Goal: Task Accomplishment & Management: Manage account settings

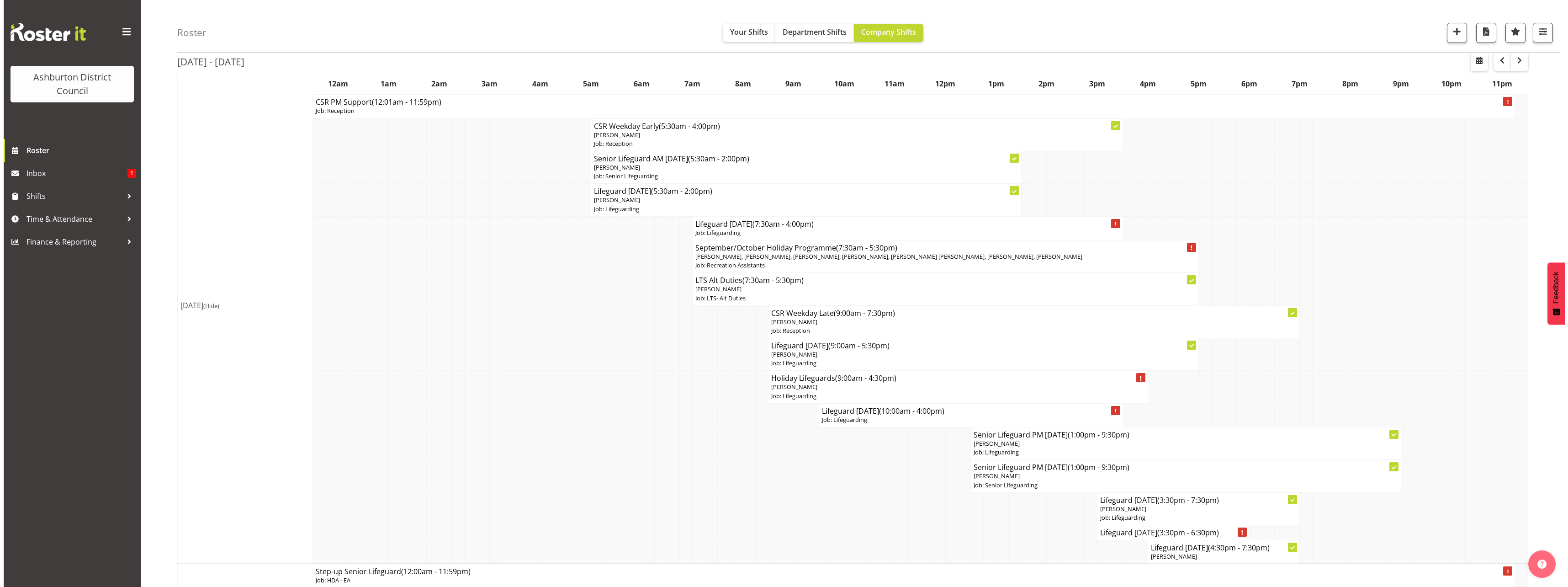
scroll to position [640, 0]
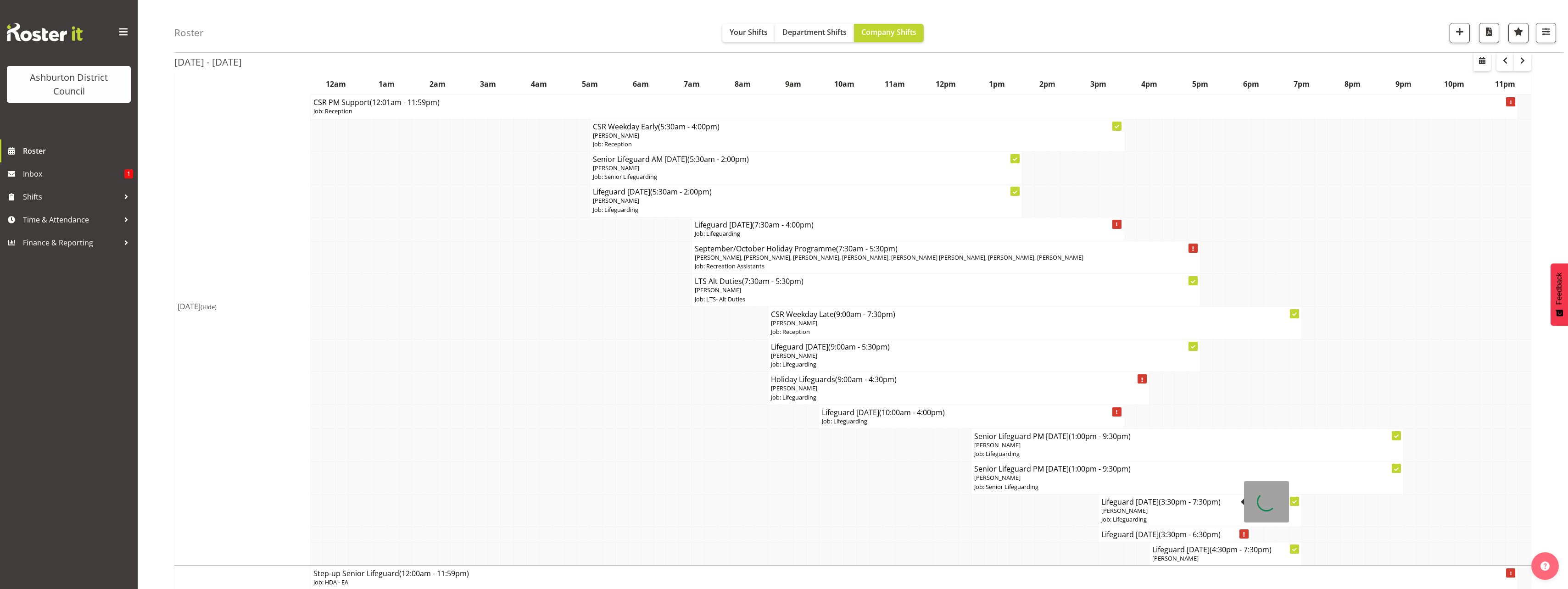
click at [1193, 509] on p "[PERSON_NAME]" at bounding box center [1199, 511] width 197 height 9
select select
select select "8"
select select "2025"
select select "15"
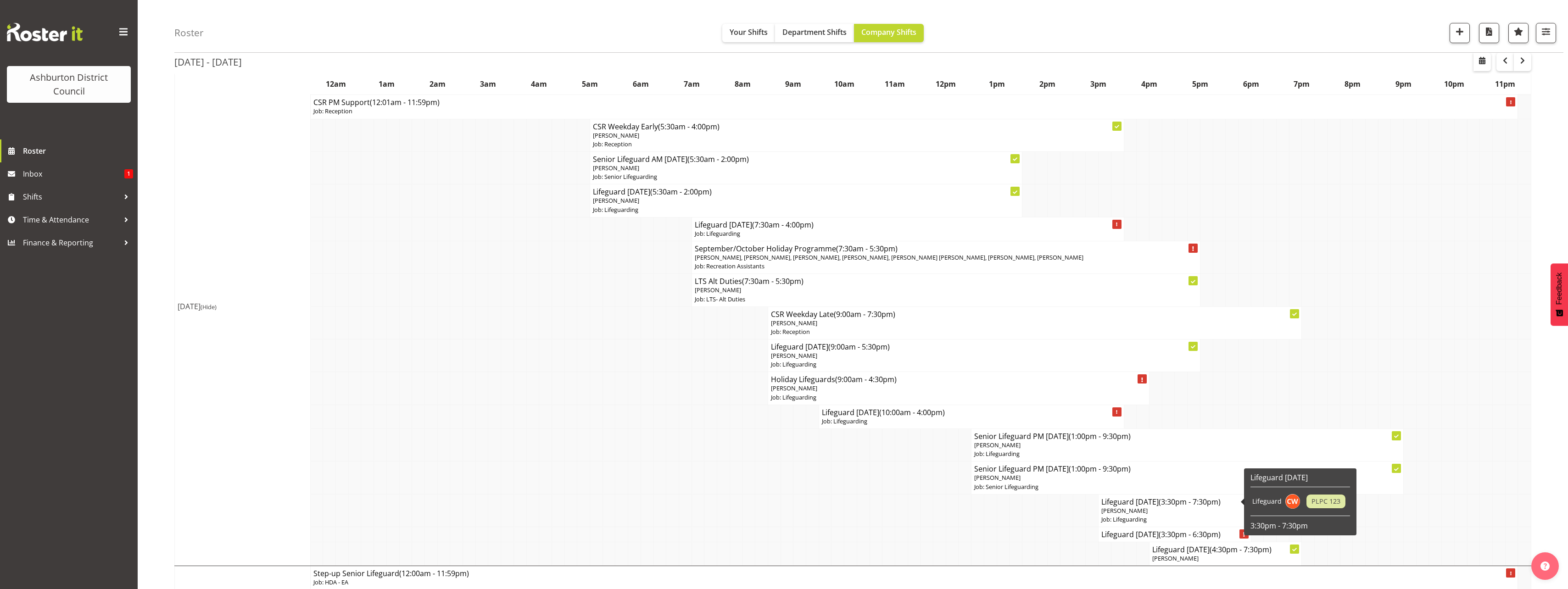
select select "30"
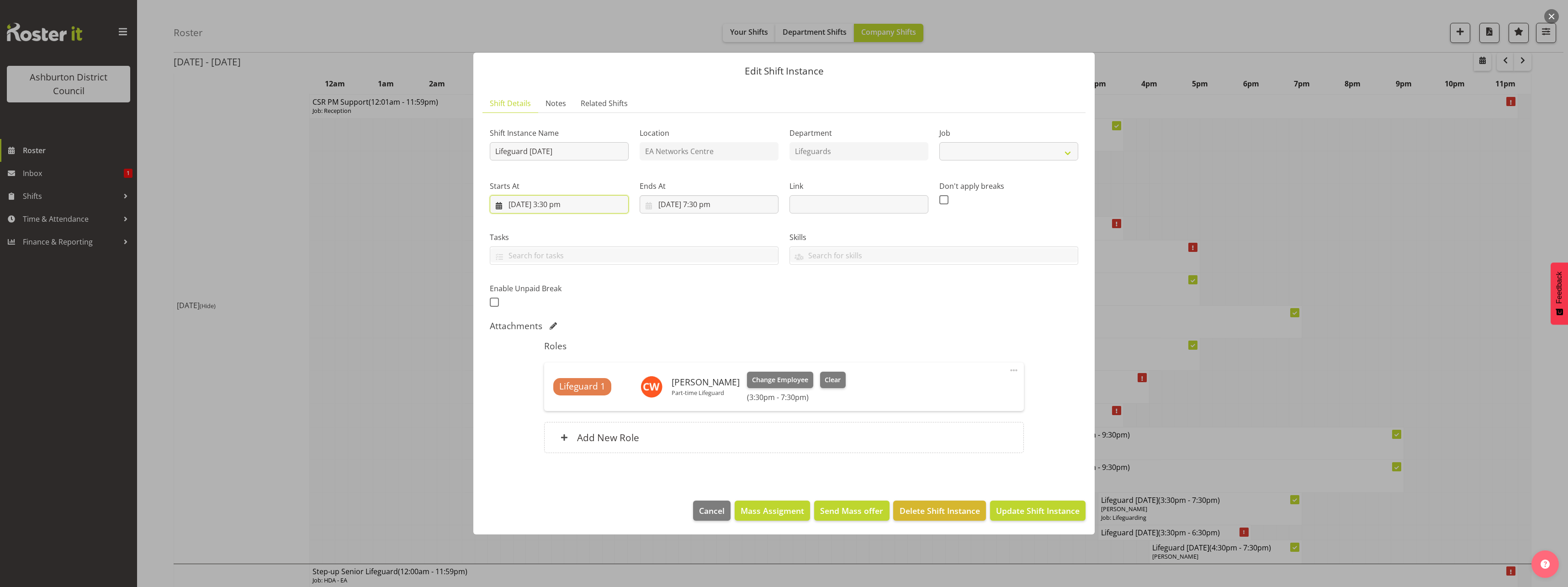
click at [568, 204] on input "[DATE] 3:30 pm" at bounding box center [559, 204] width 139 height 18
select select "38"
click at [555, 398] on select "00 01 02 03 04 05 06 07 08 09 10 11 12 13 14 15 16 17 18 19 20 21 22 23" at bounding box center [559, 398] width 21 height 18
select select "13"
click at [549, 389] on select "00 01 02 03 04 05 06 07 08 09 10 11 12 13 14 15 16 17 18 19 20 21 22 23" at bounding box center [559, 398] width 21 height 18
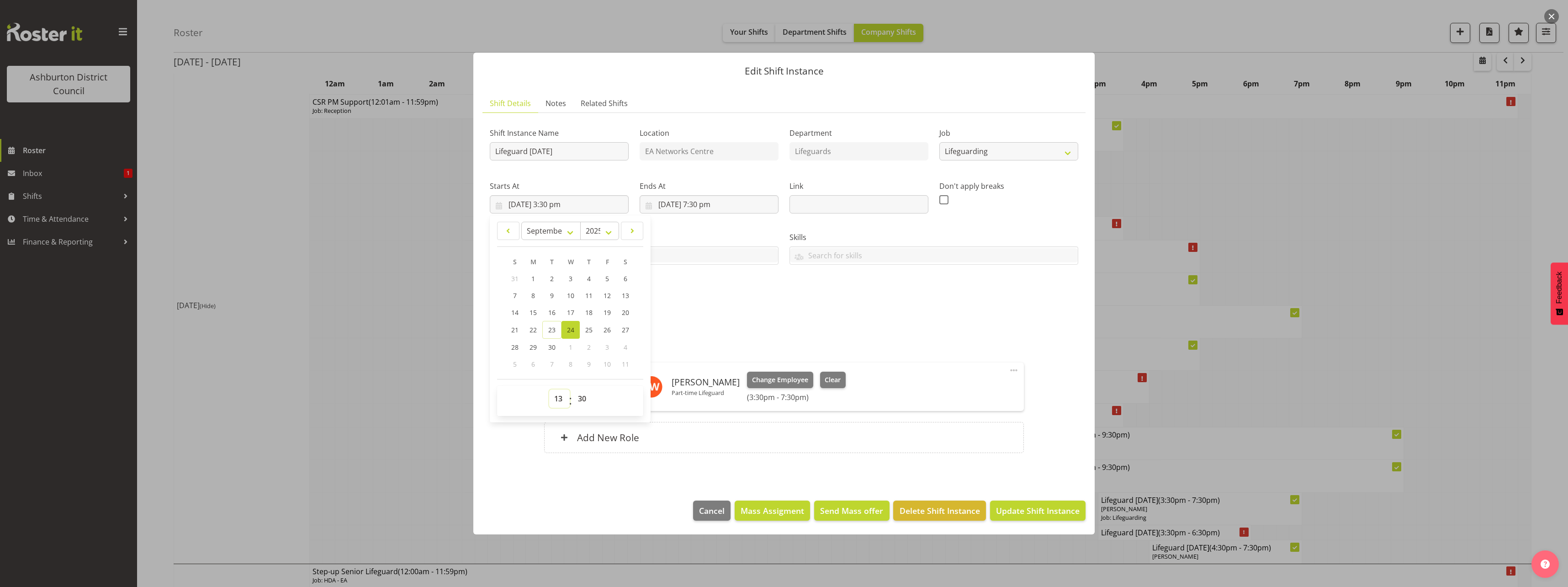
type input "[DATE] 1:30 pm"
click at [584, 396] on select "00 01 02 03 04 05 06 07 08 09 10 11 12 13 14 15 16 17 18 19 20 21 22 23 24 25 2…" at bounding box center [583, 398] width 21 height 18
select select "0"
click at [573, 389] on select "00 01 02 03 04 05 06 07 08 09 10 11 12 13 14 15 16 17 18 19 20 21 22 23 24 25 2…" at bounding box center [583, 398] width 21 height 18
type input "[DATE] 1:00 pm"
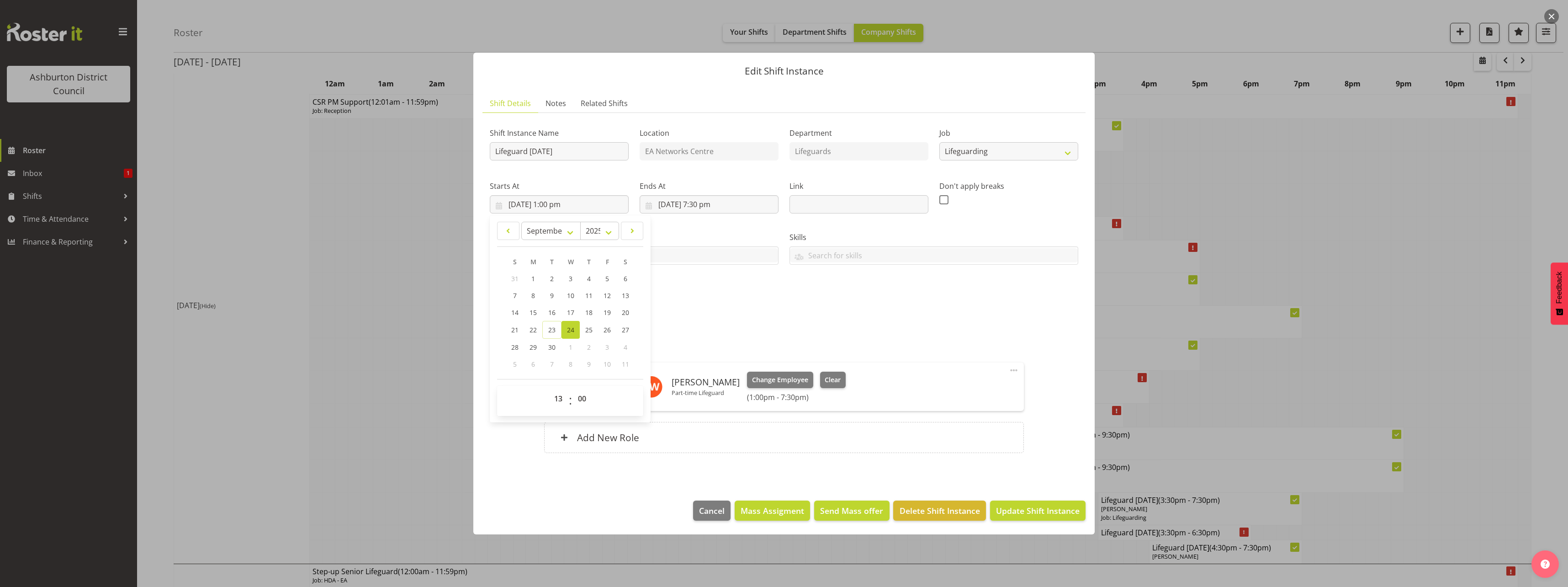
click at [886, 306] on div "Shift Instance Name Lifeguard [DATE] Location EA Networks Centre Department Lif…" at bounding box center [784, 214] width 600 height 200
click at [497, 302] on span at bounding box center [494, 302] width 9 height 9
click at [495, 302] on input "checkbox" at bounding box center [493, 302] width 6 height 6
checkbox input "true"
click at [1029, 511] on span "Update Shift Instance" at bounding box center [1037, 511] width 83 height 12
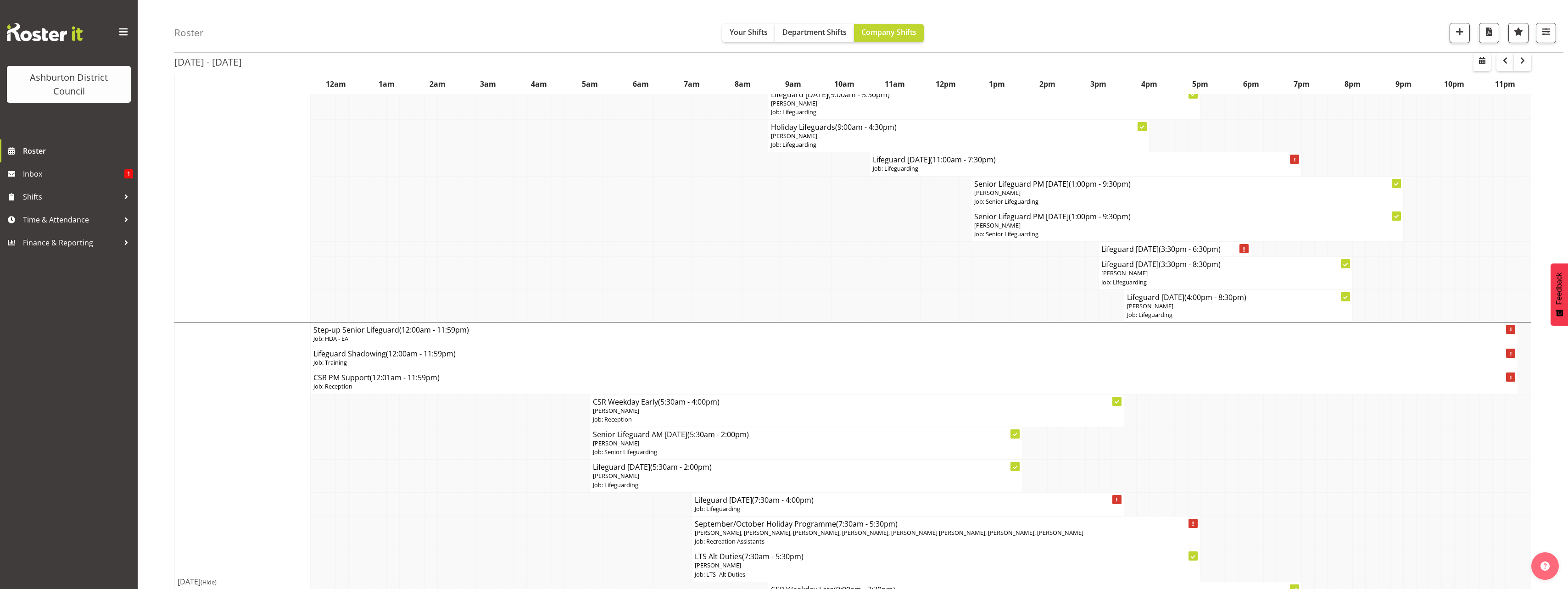
scroll to position [275, 0]
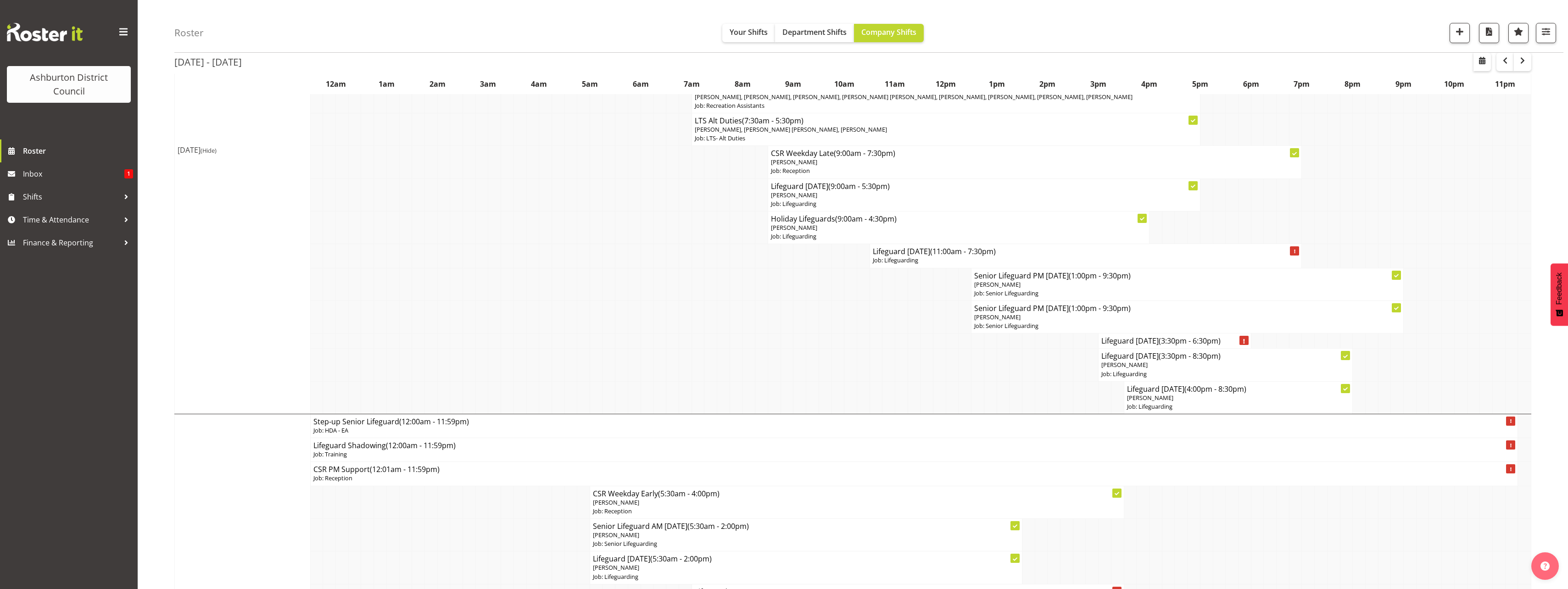
click at [216, 150] on span "(Hide)" at bounding box center [208, 150] width 16 height 9
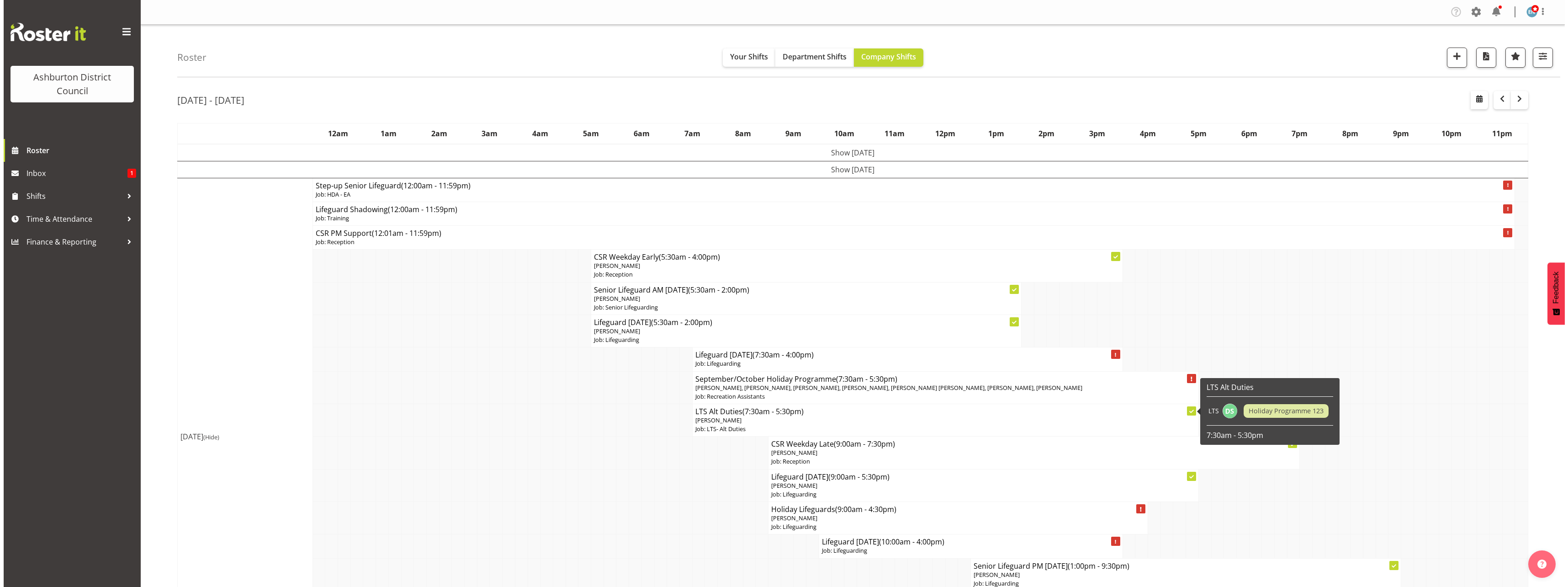
scroll to position [137, 0]
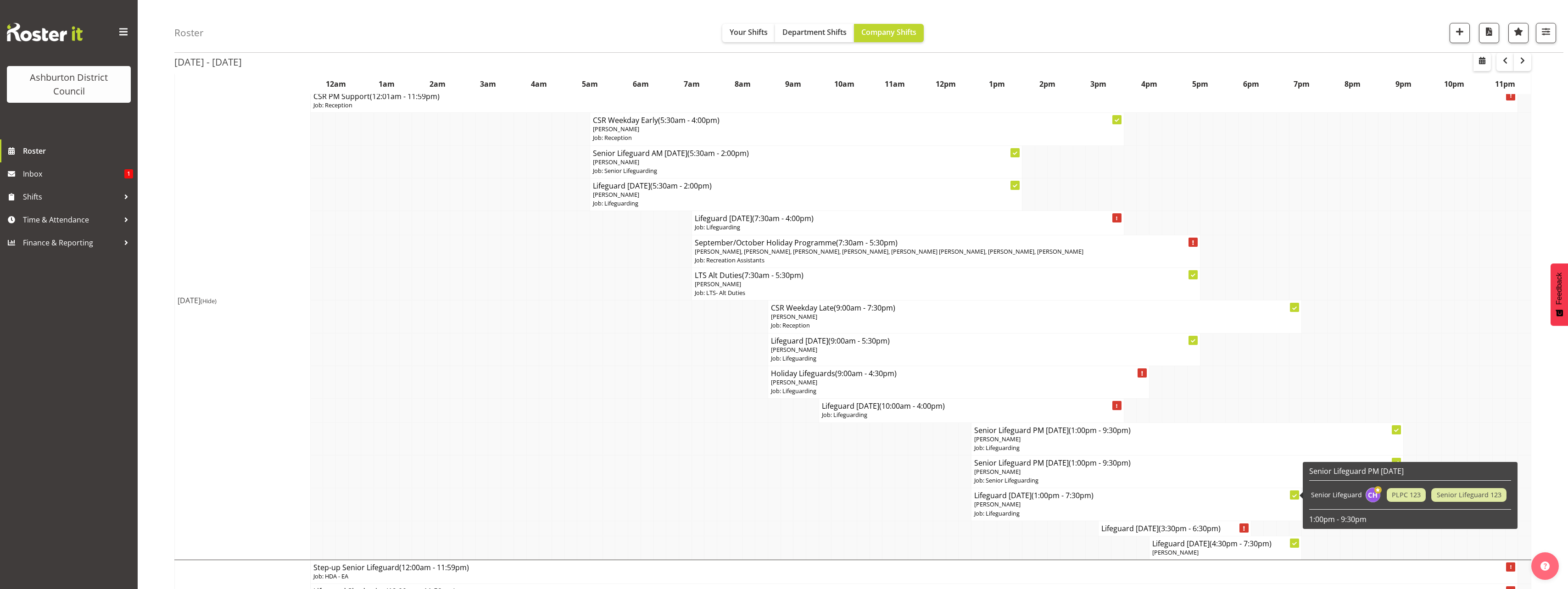
click at [1042, 501] on p "[PERSON_NAME]" at bounding box center [1136, 504] width 325 height 9
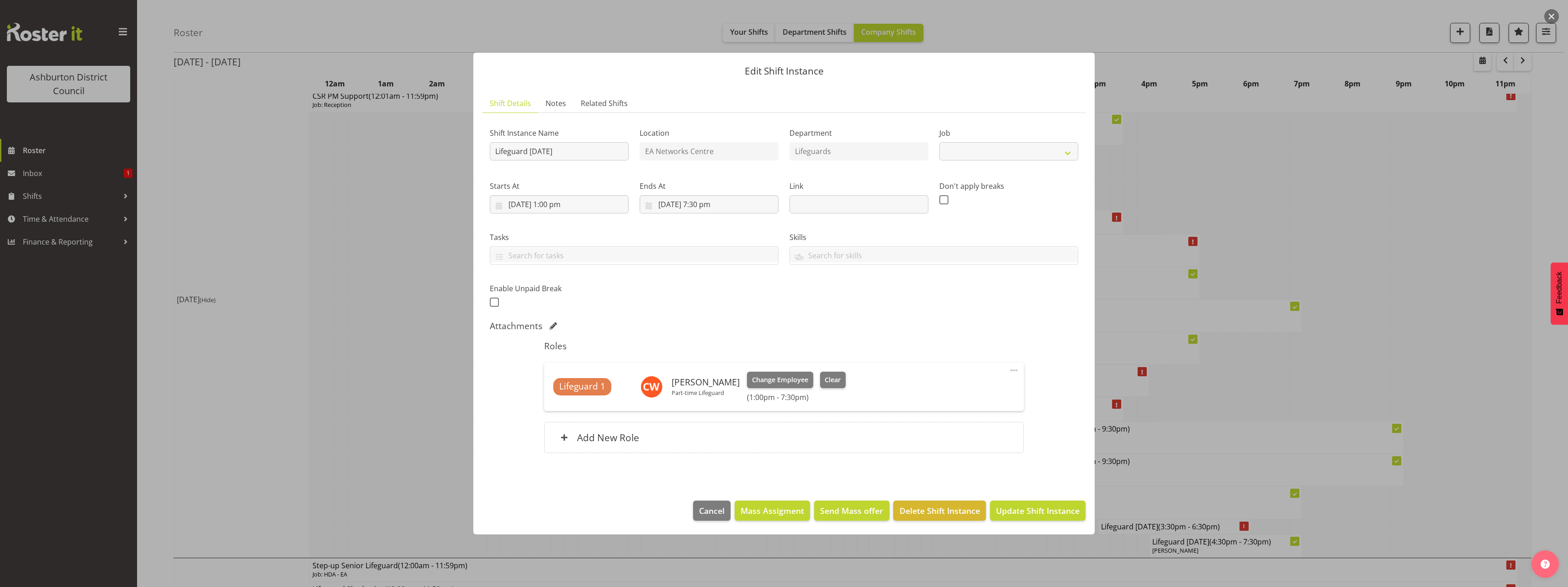
select select "38"
click at [495, 300] on span at bounding box center [494, 302] width 9 height 9
click at [495, 300] on input "checkbox" at bounding box center [493, 302] width 6 height 6
checkbox input "true"
click at [686, 300] on input "text" at bounding box center [693, 301] width 117 height 18
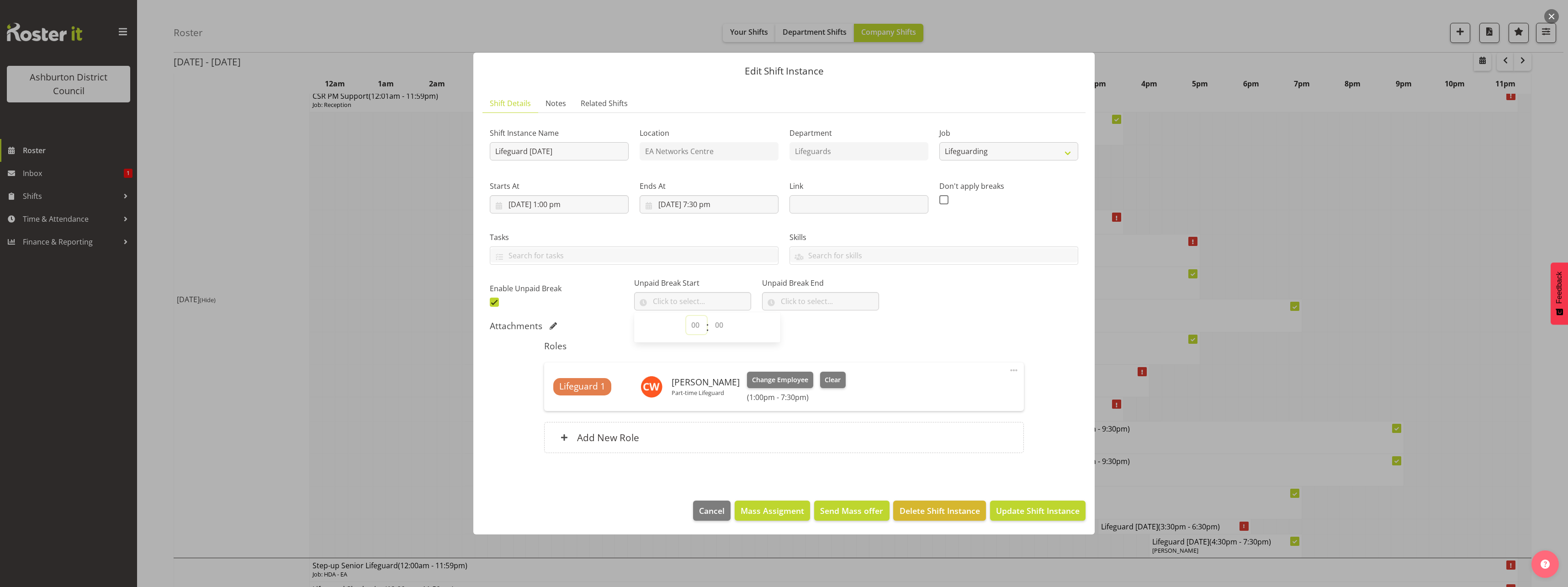
click at [697, 325] on select "00 00 01 02 03 04 05 06 07 08 09 10 11 12 13 14 15 16 17 18 19 20 21 22 23" at bounding box center [696, 325] width 21 height 18
select select "16"
click at [686, 316] on select "00 00 01 02 03 04 05 06 07 08 09 10 11 12 13 14 15 16 17 18 19 20 21 22 23" at bounding box center [696, 325] width 21 height 18
click at [719, 329] on select "00 00 01 02 03 04 05 06 07 08 09 10 11 12 13 14 15 16 17 18 19 20 21 22 23 24 2…" at bounding box center [720, 325] width 21 height 18
select select "30"
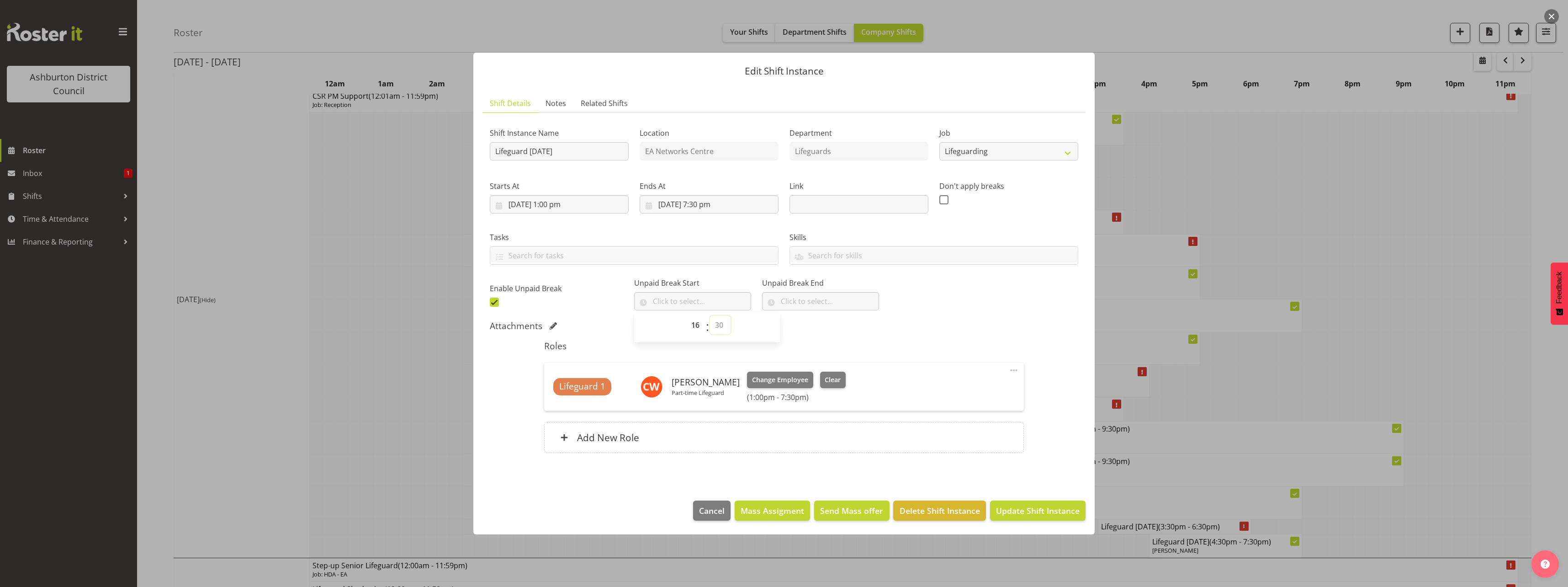
click at [710, 316] on select "00 00 01 02 03 04 05 06 07 08 09 10 11 12 13 14 15 16 17 18 19 20 21 22 23 24 2…" at bounding box center [720, 325] width 21 height 18
type input "16:30"
click at [805, 300] on input "text" at bounding box center [821, 301] width 117 height 18
click at [814, 325] on select "00 00 01 02 03 04 05 06 07 08 09 10 11 12 13 14 15 16 17 18 19 20 21 22 23" at bounding box center [825, 325] width 21 height 18
select select "17"
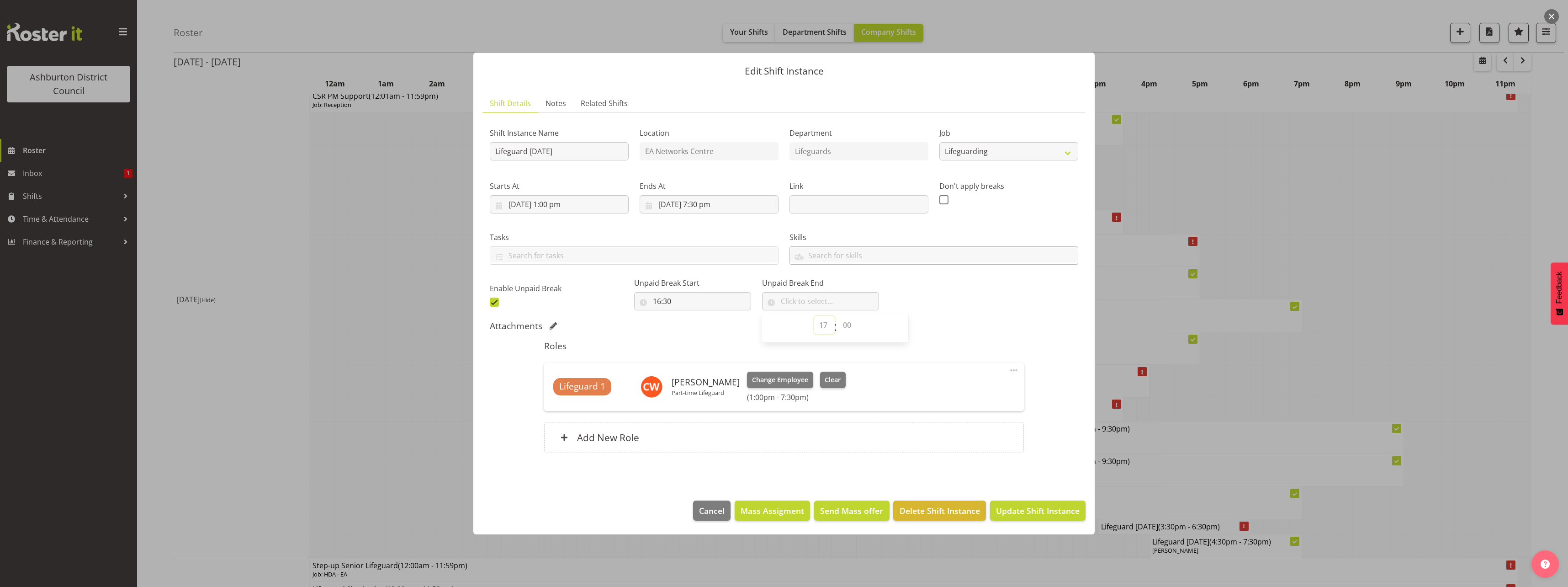
click at [814, 316] on select "00 00 01 02 03 04 05 06 07 08 09 10 11 12 13 14 15 16 17 18 19 20 21 22 23" at bounding box center [825, 325] width 21 height 18
drag, startPoint x: 840, startPoint y: 329, endPoint x: 840, endPoint y: 319, distance: 10.0
click at [840, 329] on select "00 00 01 02 03 04 05 06 07 08 09 10 11 12 13 14 15 16 17 18 19 20 21 22 23 24 2…" at bounding box center [849, 325] width 21 height 18
select select "0"
click at [838, 316] on select "00 00 01 02 03 04 05 06 07 08 09 10 11 12 13 14 15 16 17 18 19 20 21 22 23 24 2…" at bounding box center [849, 325] width 21 height 18
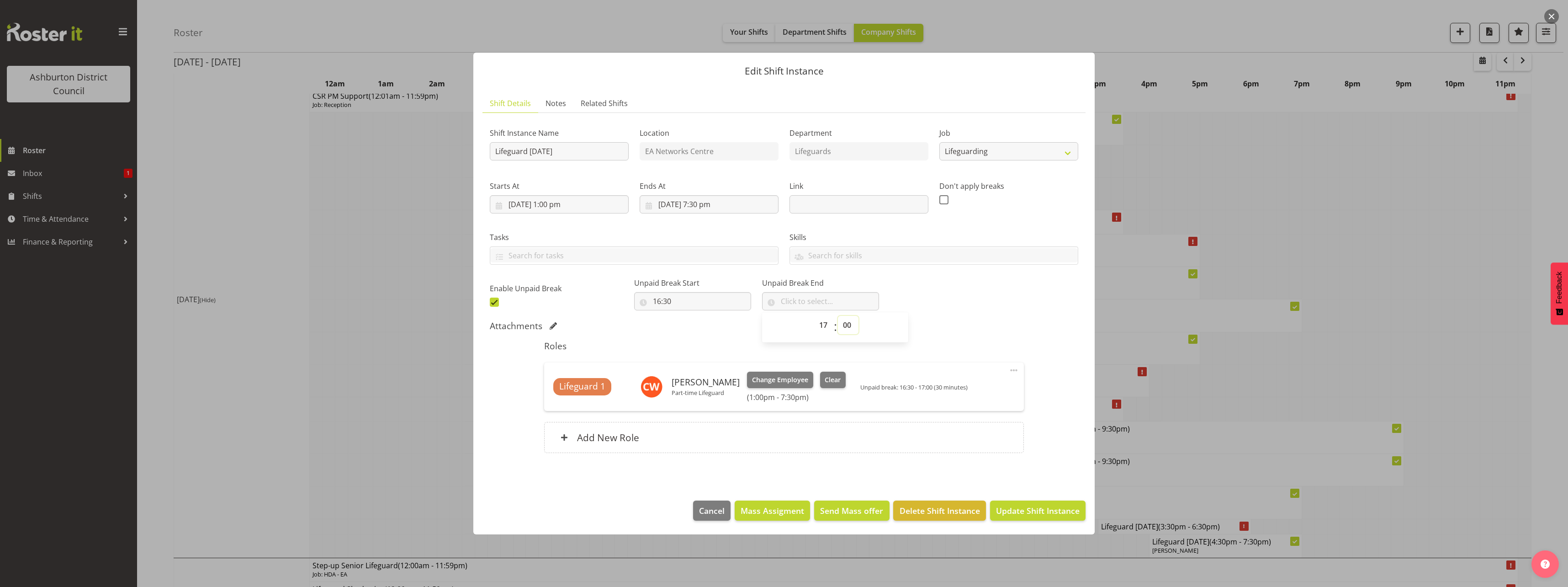
type input "17:00"
click at [948, 340] on div "Roles Lifeguard 1 [PERSON_NAME] Part-time Lifeguard Change Employee Clear (1:00…" at bounding box center [783, 399] width 490 height 129
click at [1030, 514] on span "Update Shift Instance" at bounding box center [1037, 511] width 83 height 12
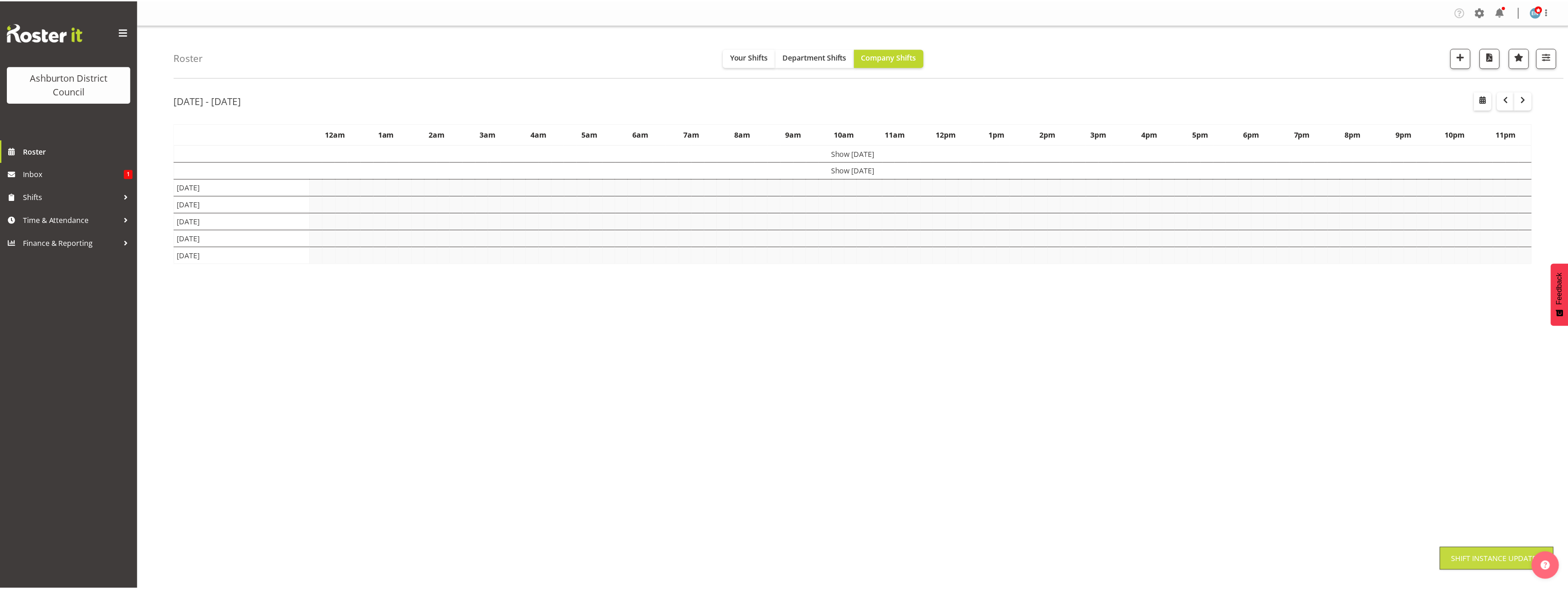
scroll to position [0, 0]
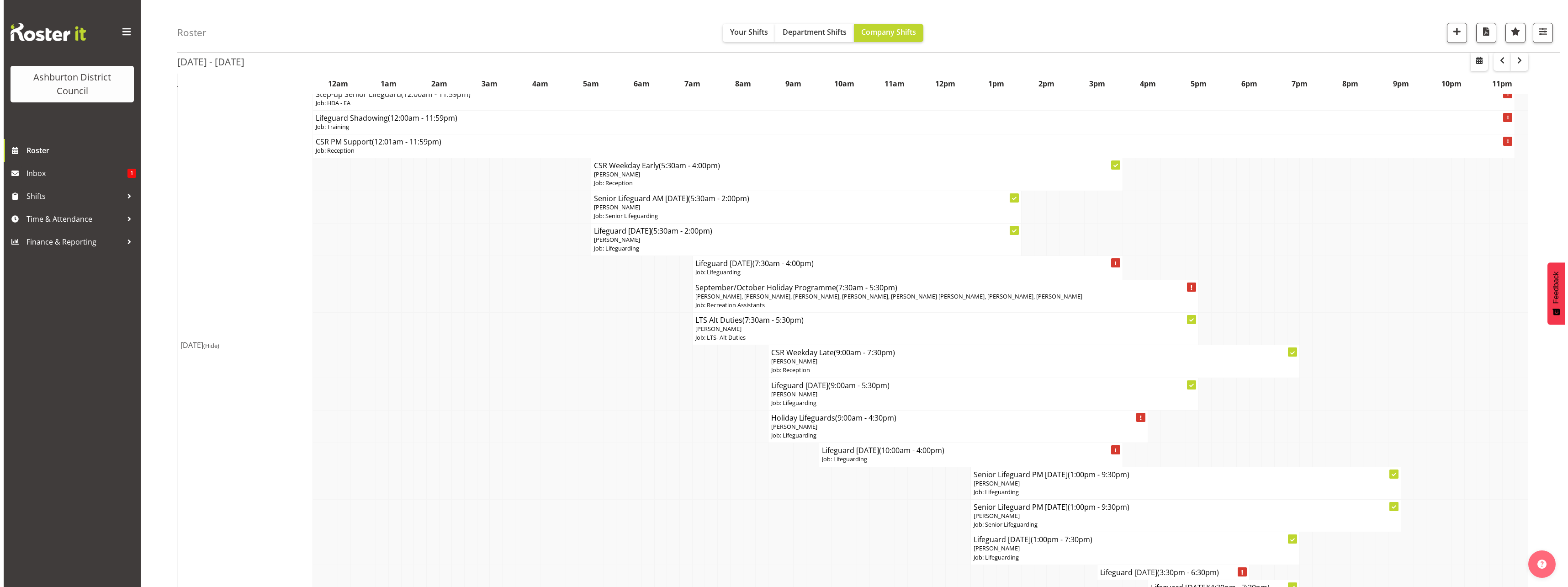
scroll to position [228, 0]
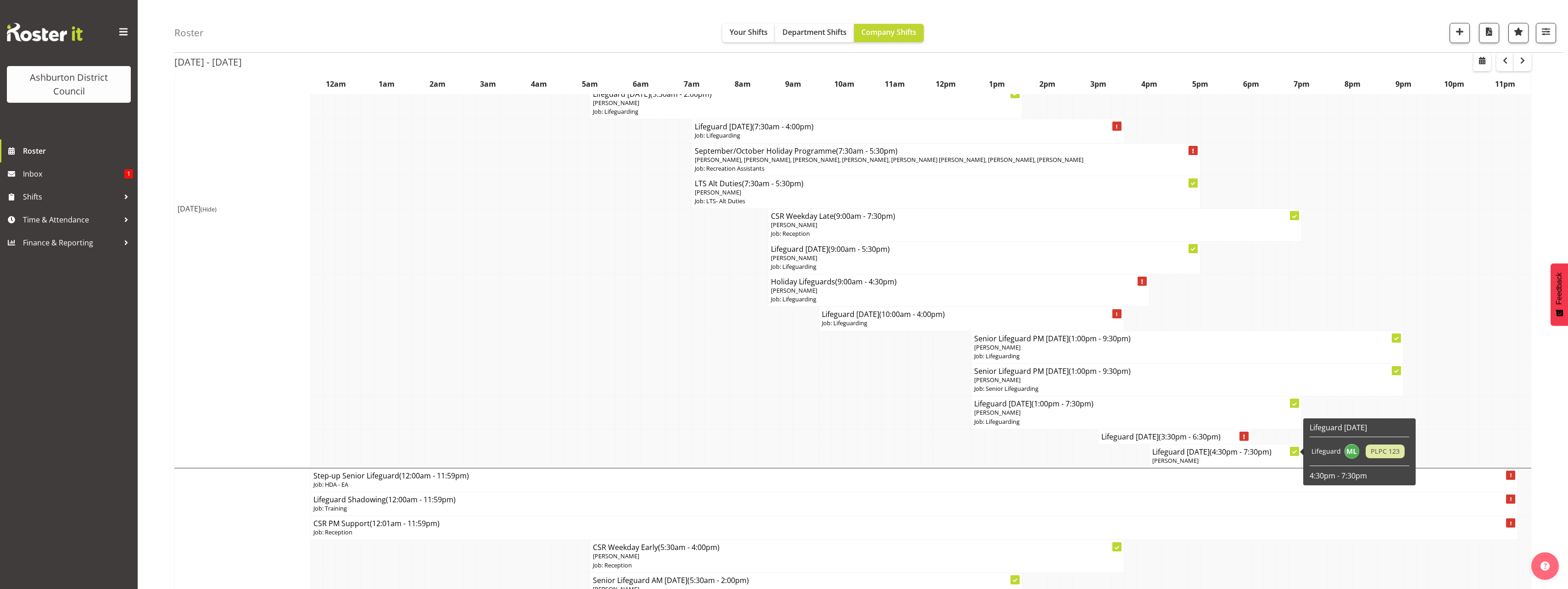
click at [1173, 458] on span "[PERSON_NAME]" at bounding box center [1176, 461] width 46 height 9
select select
select select "8"
select select "2025"
select select "16"
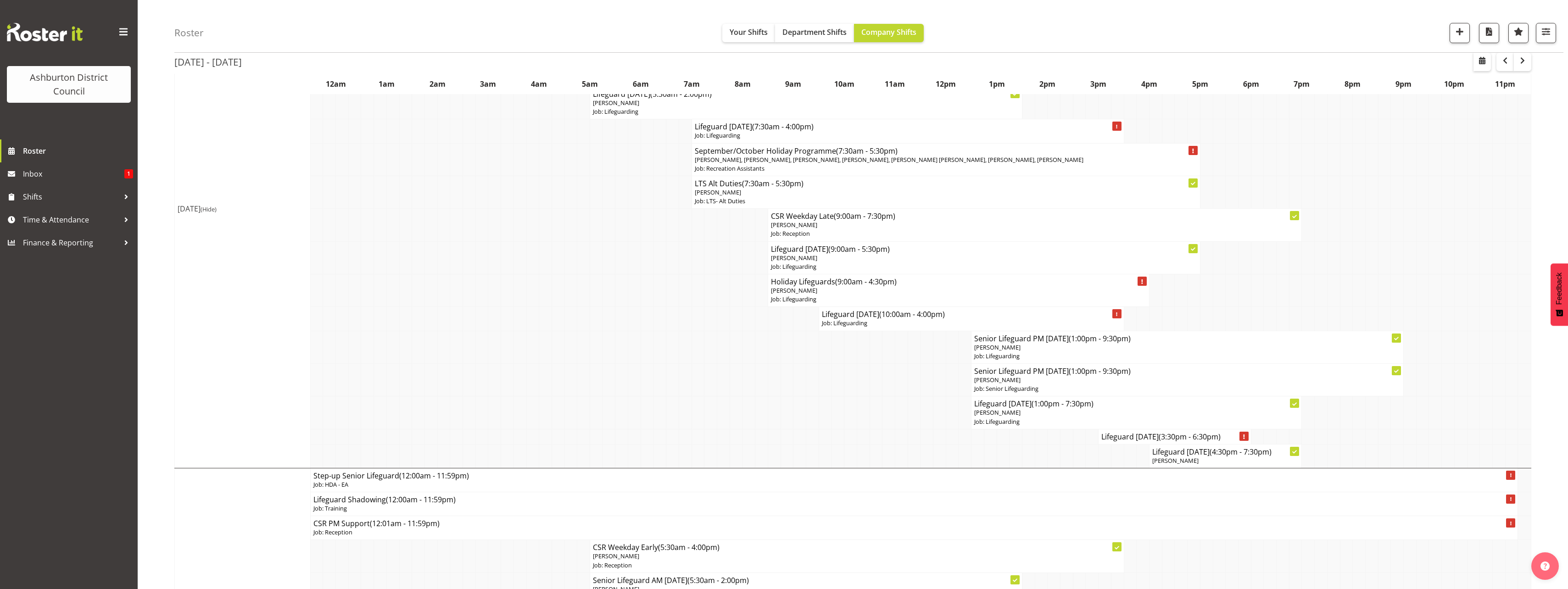
select select "30"
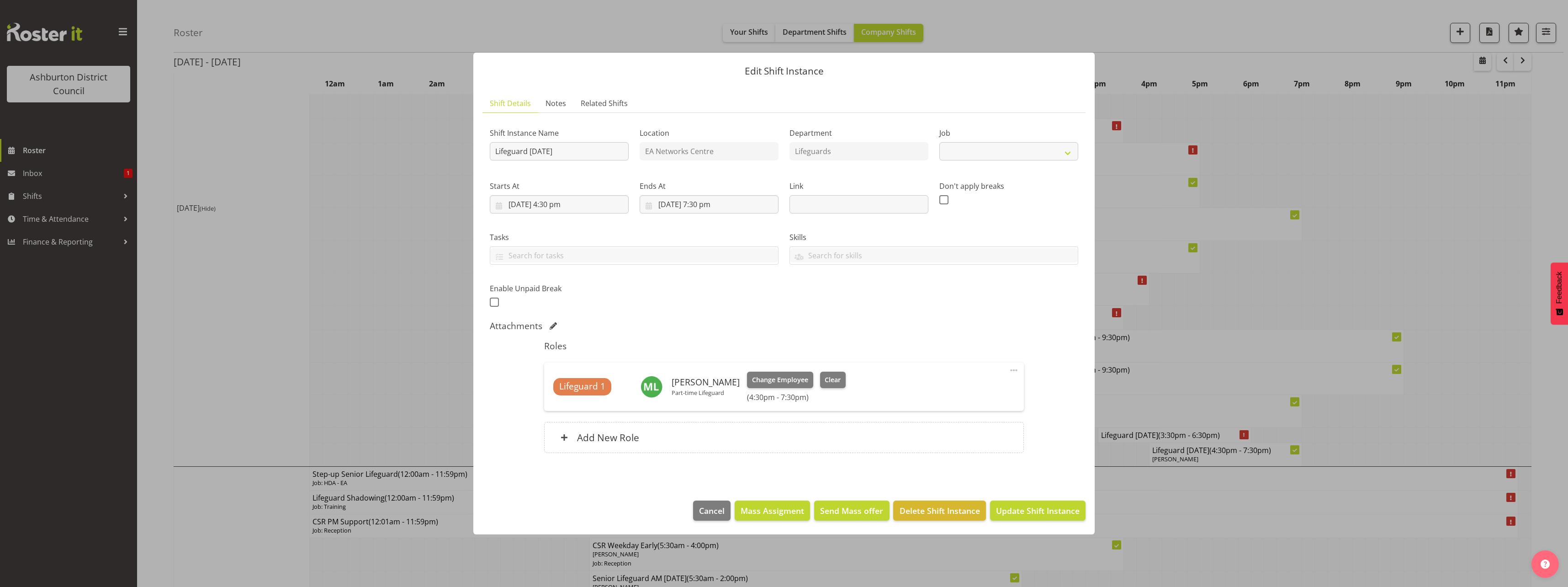
select select "38"
click at [556, 201] on input "[DATE] 4:30 pm" at bounding box center [559, 204] width 139 height 18
click at [557, 401] on select "00 01 02 03 04 05 06 07 08 09 10 11 12 13 14 15 16 17 18 19 20 21 22 23" at bounding box center [559, 398] width 21 height 18
select select "13"
click at [549, 389] on select "00 01 02 03 04 05 06 07 08 09 10 11 12 13 14 15 16 17 18 19 20 21 22 23" at bounding box center [559, 398] width 21 height 18
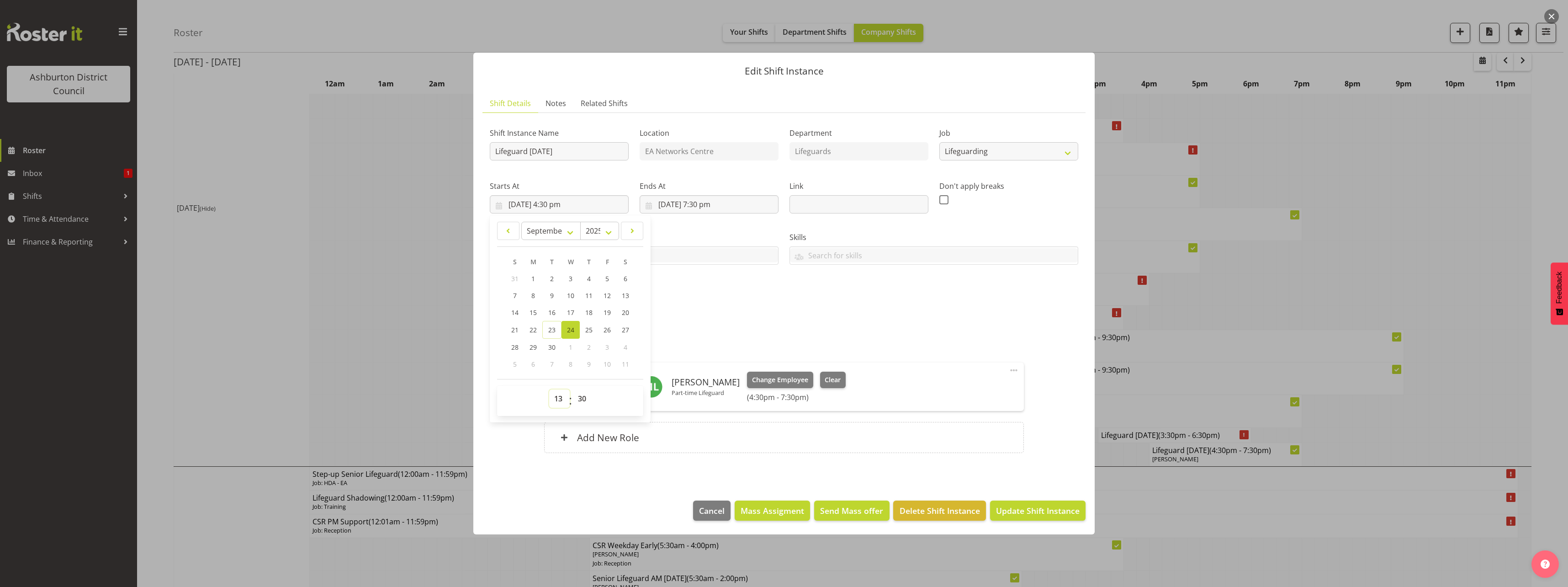
type input "[DATE] 1:30 pm"
click at [814, 302] on div "Shift Instance Name Lifeguard [DATE] Location EA Networks Centre Department Lif…" at bounding box center [784, 214] width 600 height 200
click at [494, 302] on span at bounding box center [494, 302] width 9 height 9
click at [494, 302] on input "checkbox" at bounding box center [493, 302] width 6 height 6
checkbox input "true"
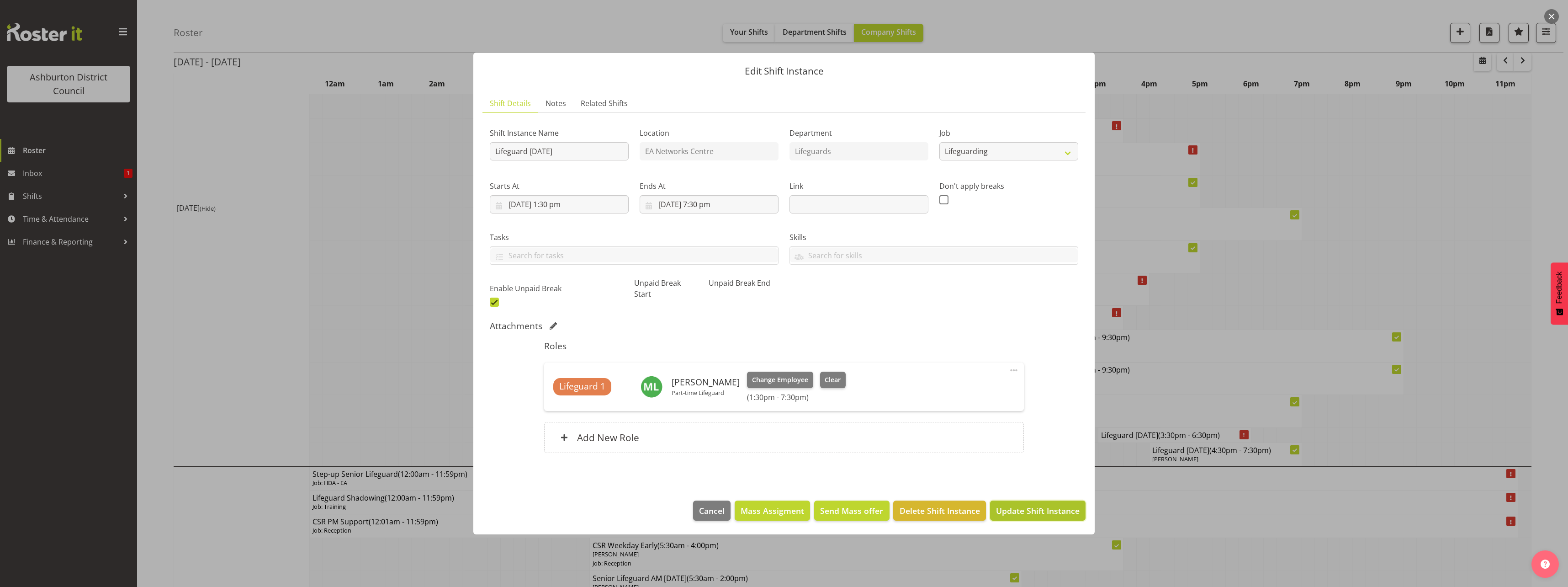
click at [1062, 510] on span "Update Shift Instance" at bounding box center [1037, 511] width 83 height 12
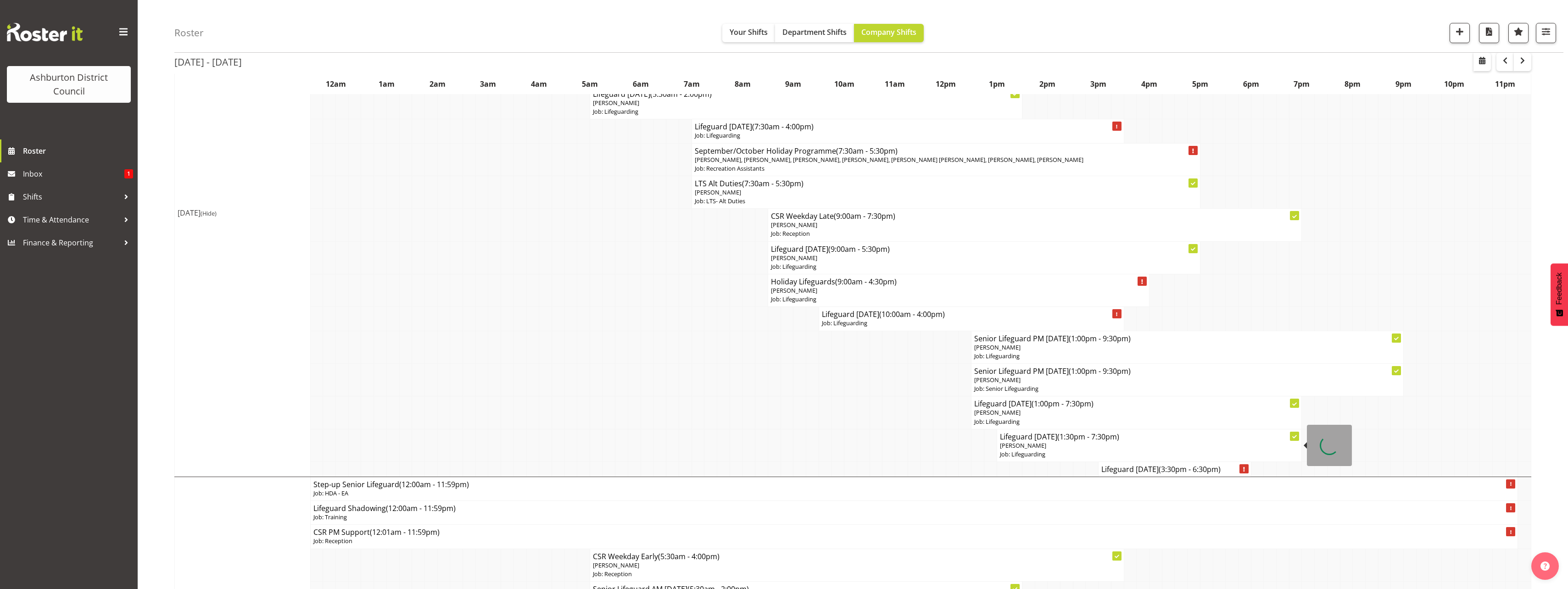
click at [1114, 448] on p "[PERSON_NAME]" at bounding box center [1149, 445] width 299 height 9
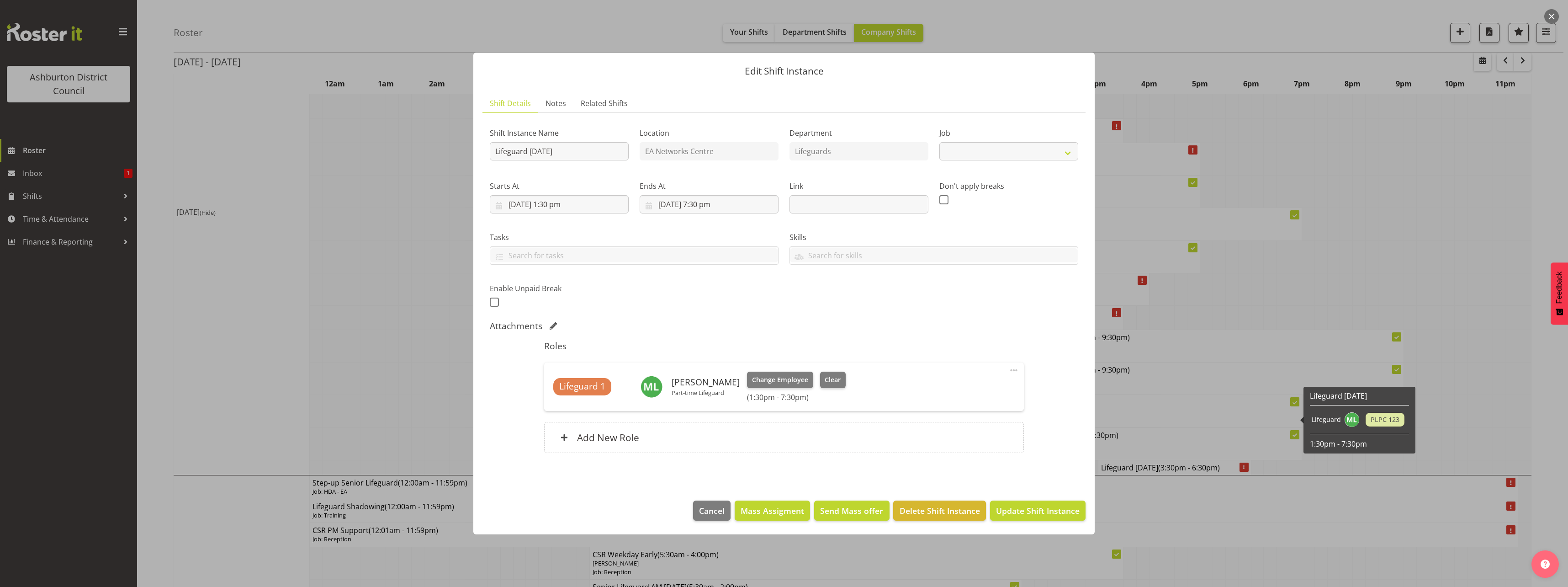
select select "38"
click at [492, 302] on span at bounding box center [494, 302] width 9 height 9
click at [492, 302] on input "checkbox" at bounding box center [493, 302] width 6 height 6
checkbox input "true"
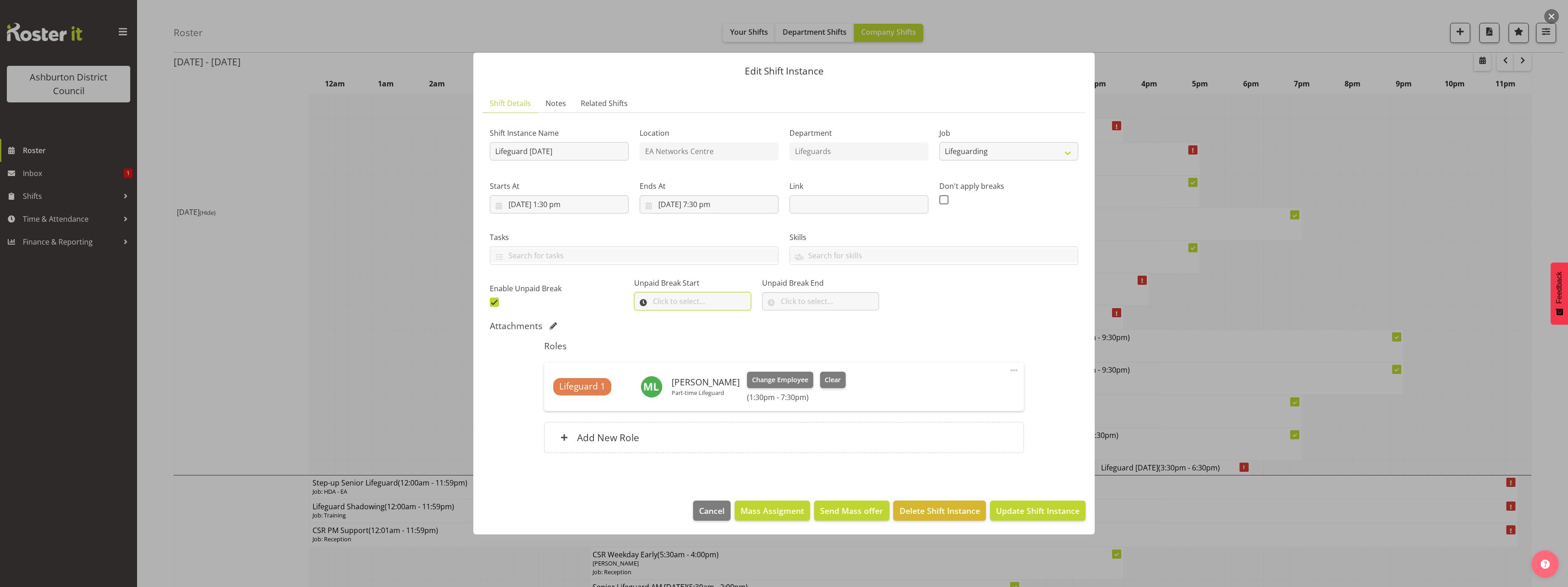
click at [690, 300] on input "text" at bounding box center [693, 301] width 117 height 18
click at [695, 329] on select "00 00 01 02 03 04 05 06 07 08 09 10 11 12 13 14 15 16 17 18 19 20 21 22 23" at bounding box center [696, 325] width 21 height 18
click at [686, 316] on select "00 00 01 02 03 04 05 06 07 08 09 10 11 12 13 14 15 16 17 18 19 20 21 22 23" at bounding box center [696, 325] width 21 height 18
click at [699, 325] on select "00 01 02 03 04 05 06 07 08 09 10 11 12 13 14 15 16 17 18 19 20 21 22 23" at bounding box center [696, 325] width 21 height 18
click at [697, 324] on select "00 01 02 03 04 05 06 07 08 09 10 11 12 13 14 15 16 17 18 19 20 21 22 23" at bounding box center [696, 325] width 21 height 18
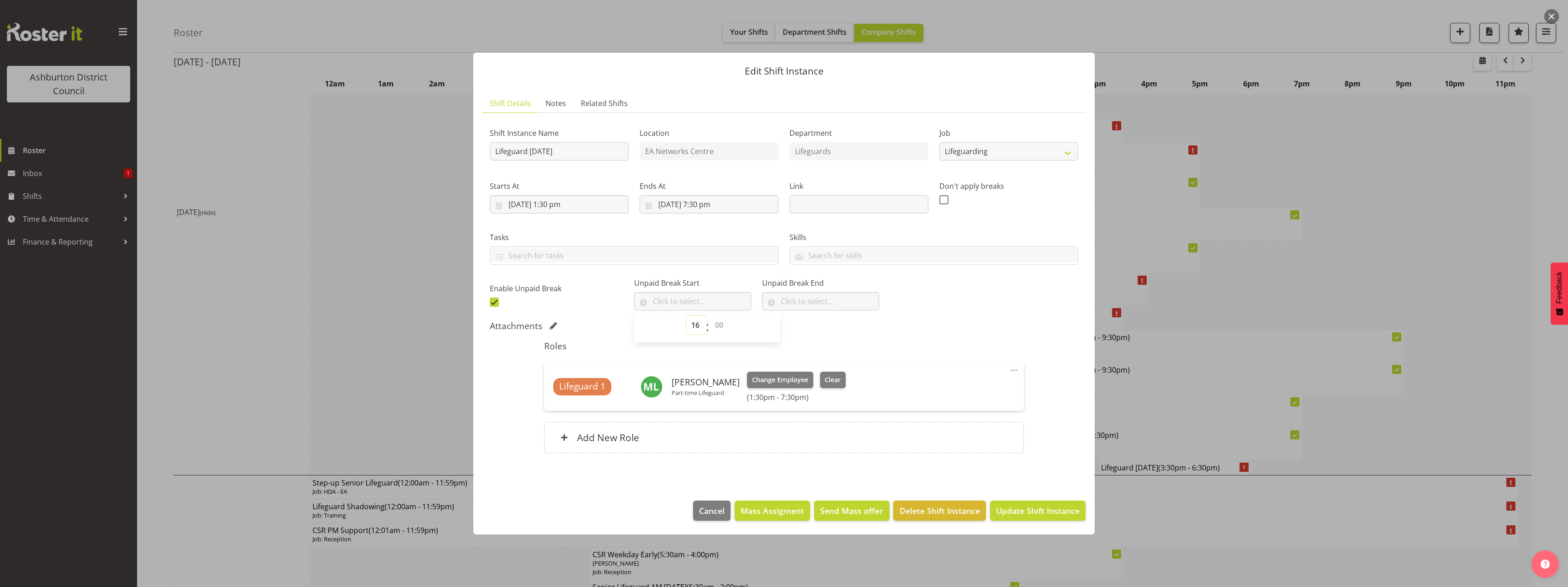
click at [697, 326] on select "00 01 02 03 04 05 06 07 08 09 10 11 12 13 14 15 16 17 18 19 20 21 22 23" at bounding box center [696, 325] width 21 height 18
select select "17"
click at [686, 316] on select "00 01 02 03 04 05 06 07 08 09 10 11 12 13 14 15 16 17 18 19 20 21 22 23" at bounding box center [696, 325] width 21 height 18
click at [721, 323] on select "00 00 01 02 03 04 05 06 07 08 09 10 11 12 13 14 15 16 17 18 19 20 21 22 23 24 2…" at bounding box center [720, 325] width 21 height 18
select select "15"
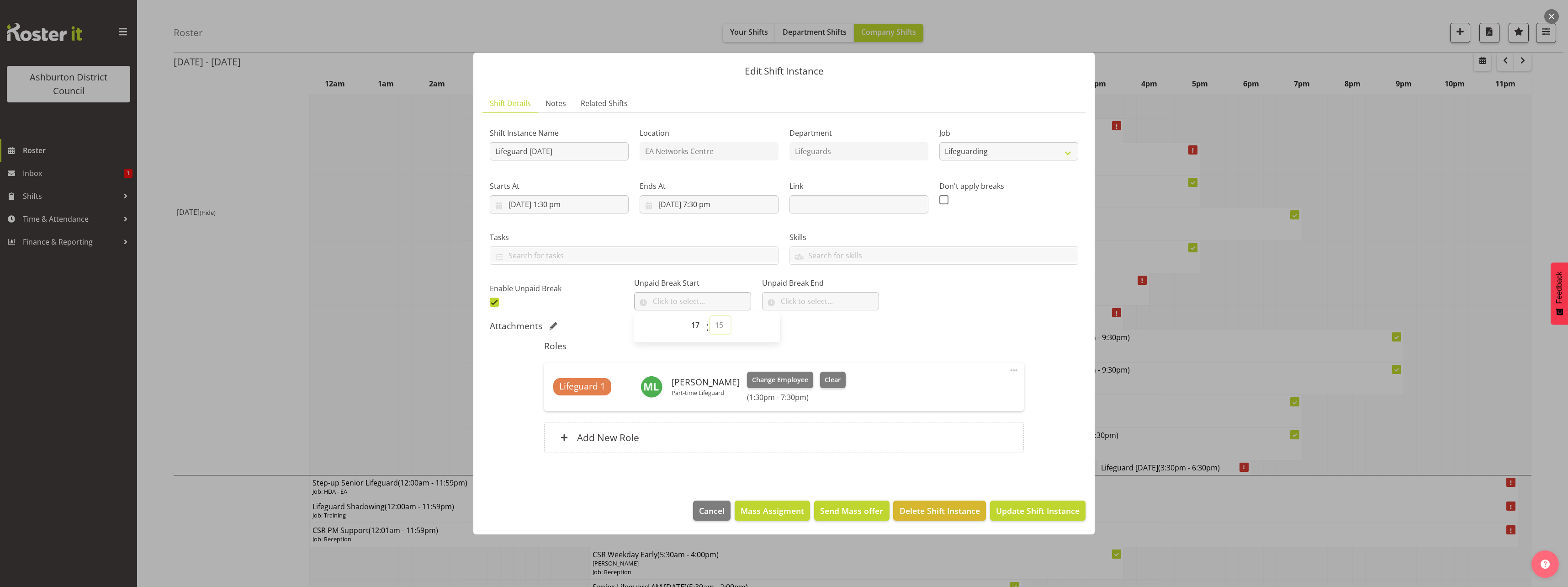
click at [710, 316] on select "00 00 01 02 03 04 05 06 07 08 09 10 11 12 13 14 15 16 17 18 19 20 21 22 23 24 2…" at bounding box center [720, 325] width 21 height 18
type input "17:15"
click at [797, 299] on input "text" at bounding box center [821, 301] width 117 height 18
click at [814, 326] on select "00 00 01 02 03 04 05 06 07 08 09 10 11 12 13 14 15 16 17 18 19 20 21 22 23" at bounding box center [825, 325] width 21 height 18
select select "17"
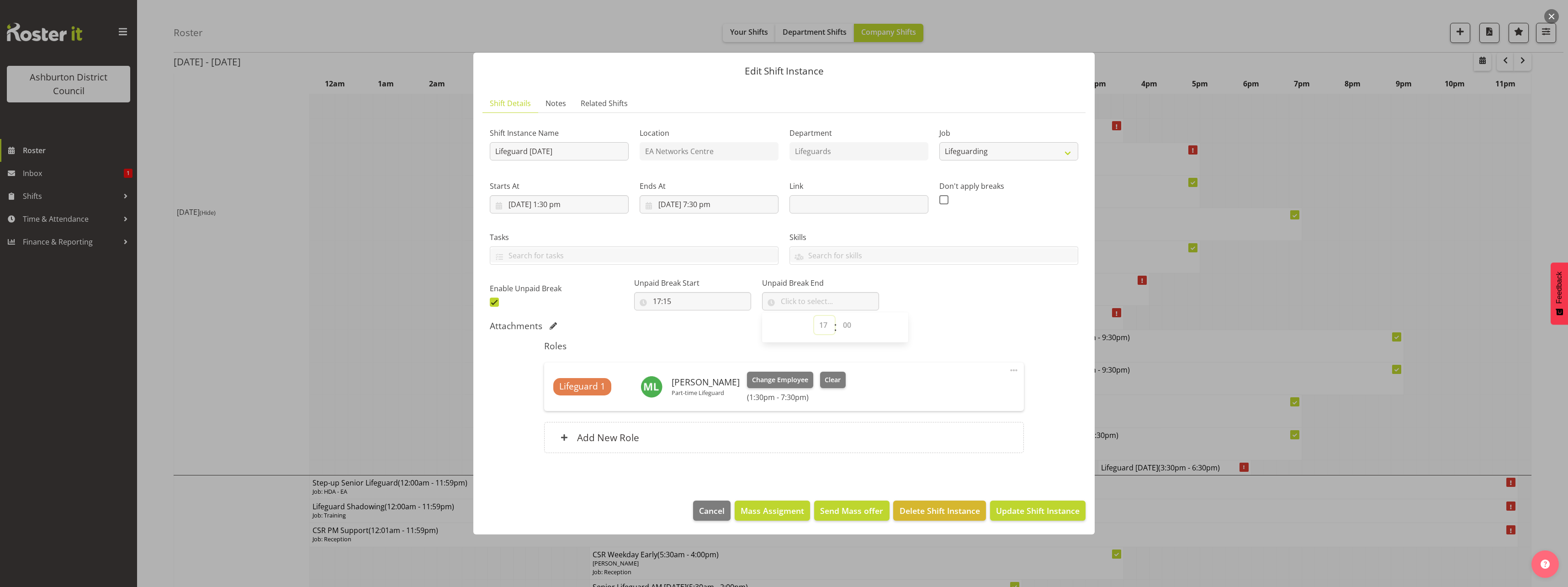
click at [814, 316] on select "00 00 01 02 03 04 05 06 07 08 09 10 11 12 13 14 15 16 17 18 19 20 21 22 23" at bounding box center [825, 325] width 21 height 18
click at [838, 317] on select "00 00 01 02 03 04 05 06 07 08 09 10 11 12 13 14 15 16 17 18 19 20 21 22 23 24 2…" at bounding box center [849, 325] width 21 height 18
select select "45"
click at [838, 316] on select "00 00 01 02 03 04 05 06 07 08 09 10 11 12 13 14 15 16 17 18 19 20 21 22 23 24 2…" at bounding box center [849, 325] width 21 height 18
type input "17:45"
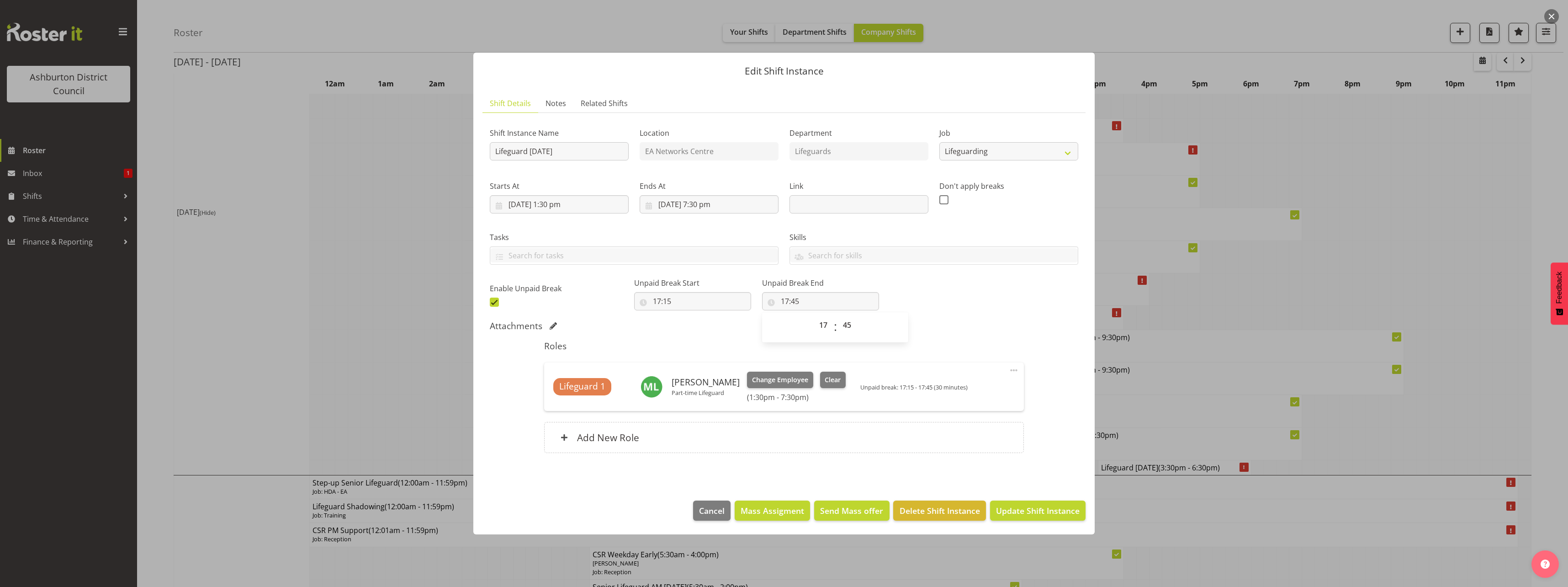
click at [964, 339] on div "Roles Lifeguard 1 [PERSON_NAME] Part-time Lifeguard Change Employee Clear (1:30…" at bounding box center [783, 399] width 490 height 129
click at [1041, 513] on span "Update Shift Instance" at bounding box center [1037, 511] width 83 height 12
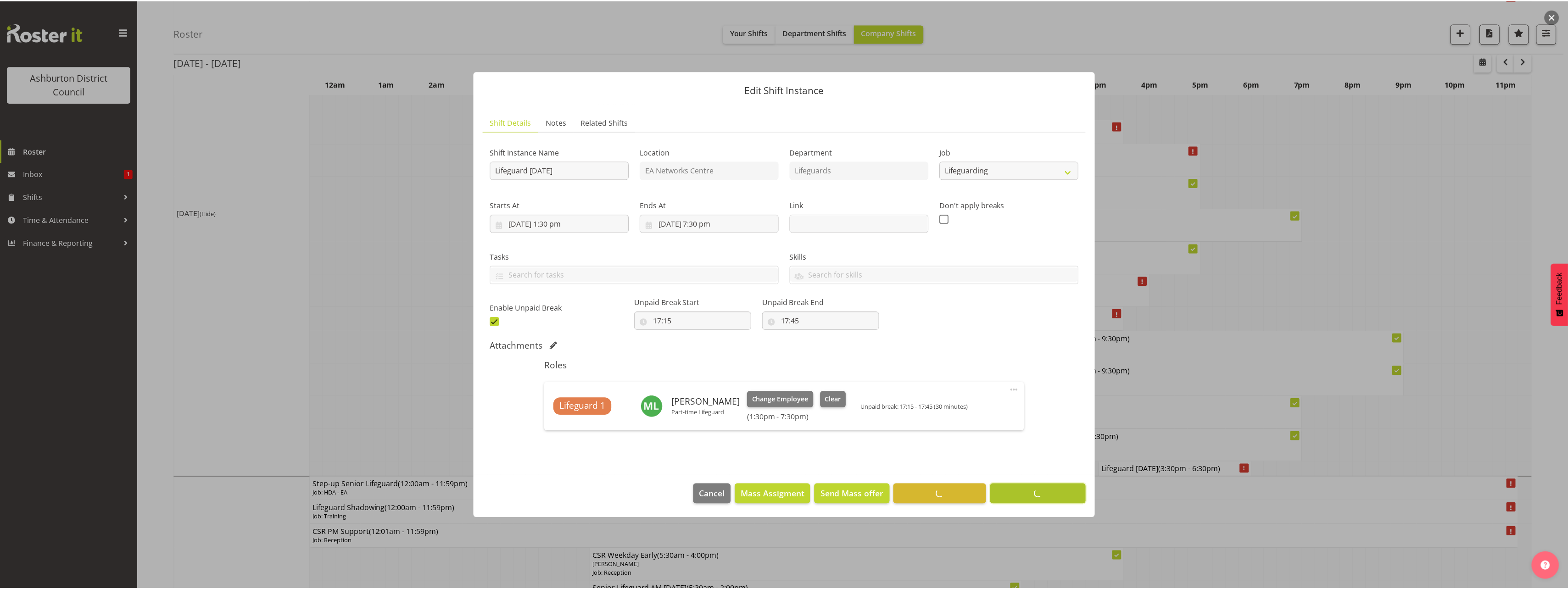
scroll to position [0, 0]
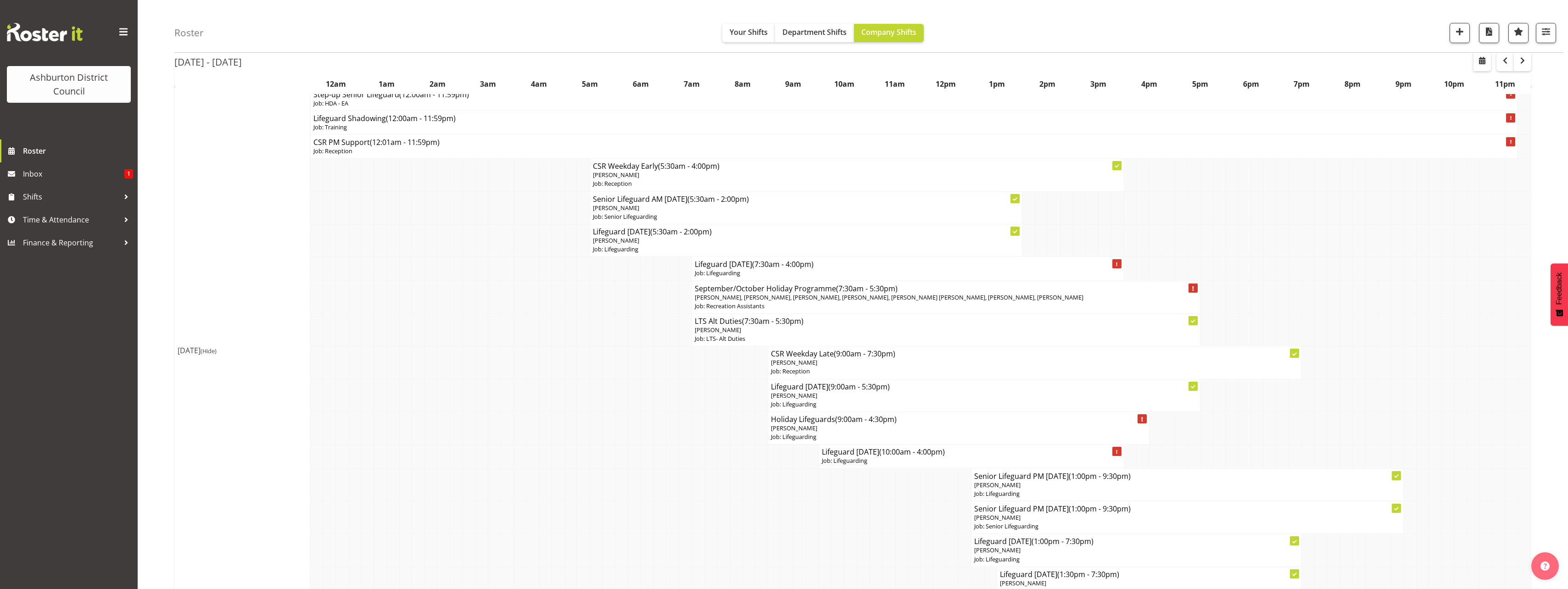
scroll to position [183, 0]
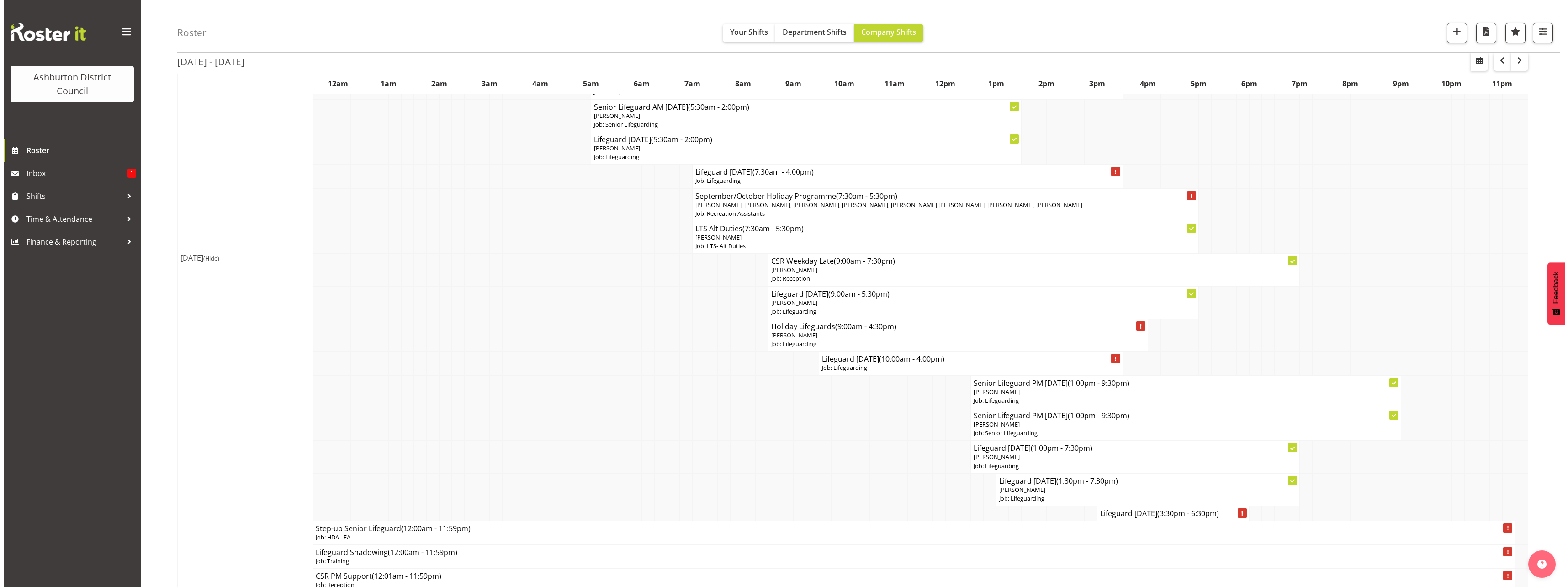
scroll to position [137, 0]
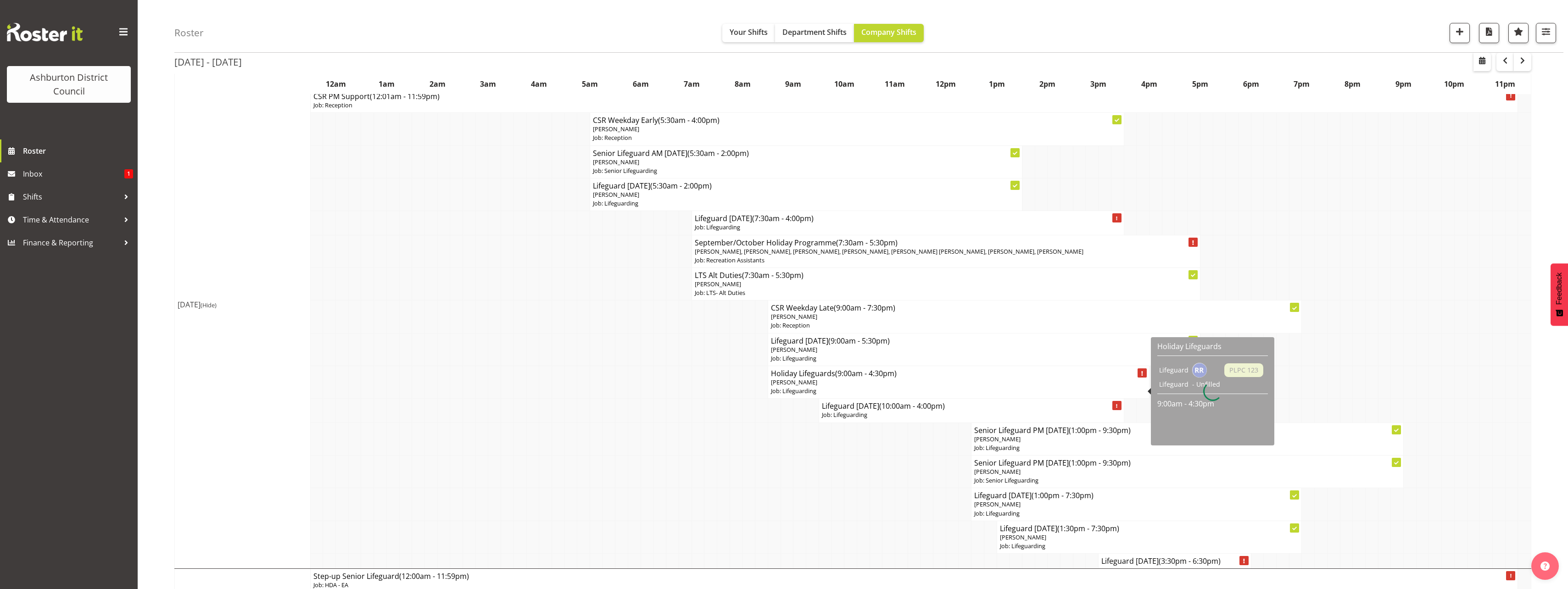
click at [908, 391] on p "Job: Lifeguarding" at bounding box center [959, 391] width 375 height 9
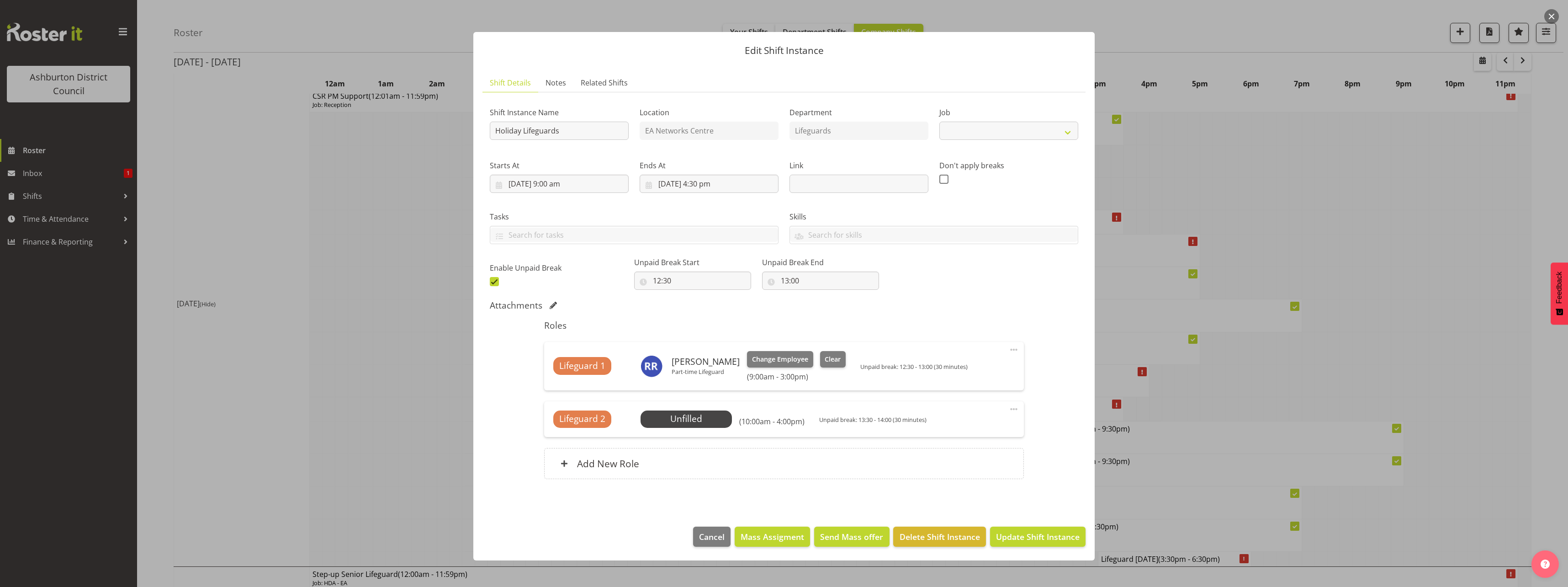
select select "38"
click at [397, 400] on div at bounding box center [784, 294] width 1568 height 587
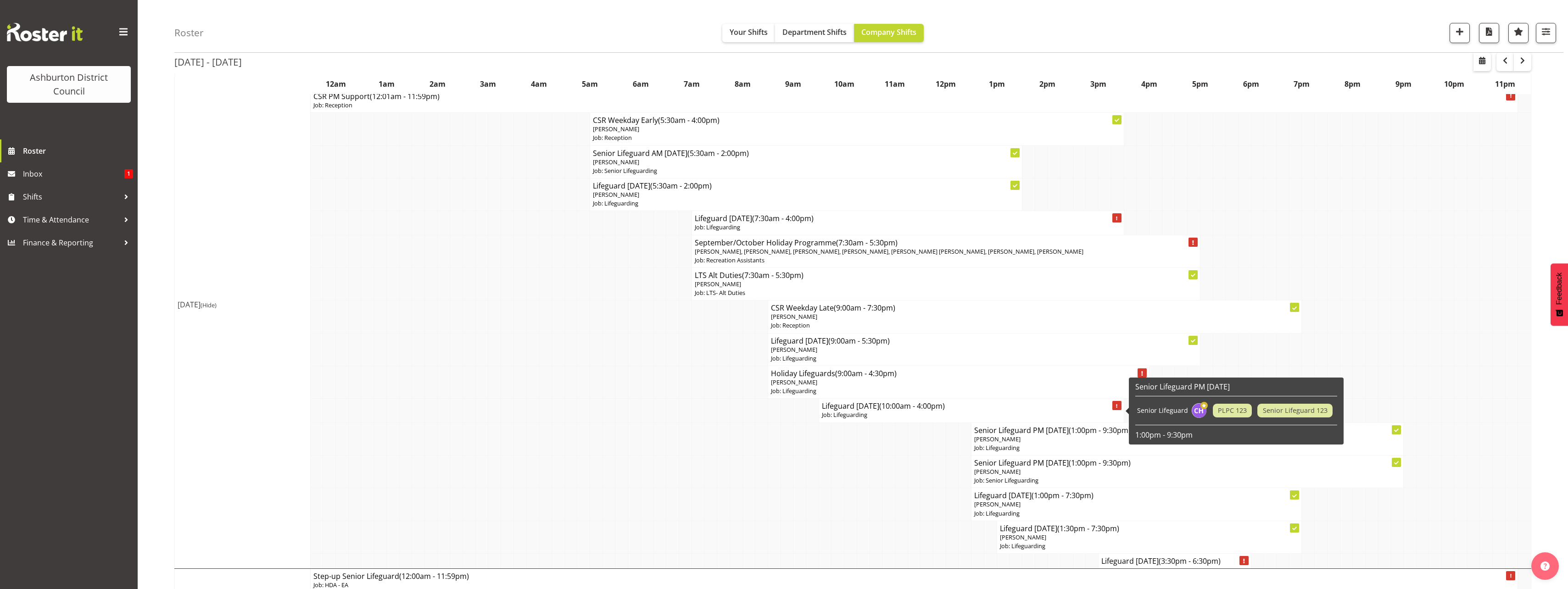
click at [1108, 410] on h4 "Lifeguard [DATE] (10:00am - 4:00pm)" at bounding box center [971, 406] width 299 height 9
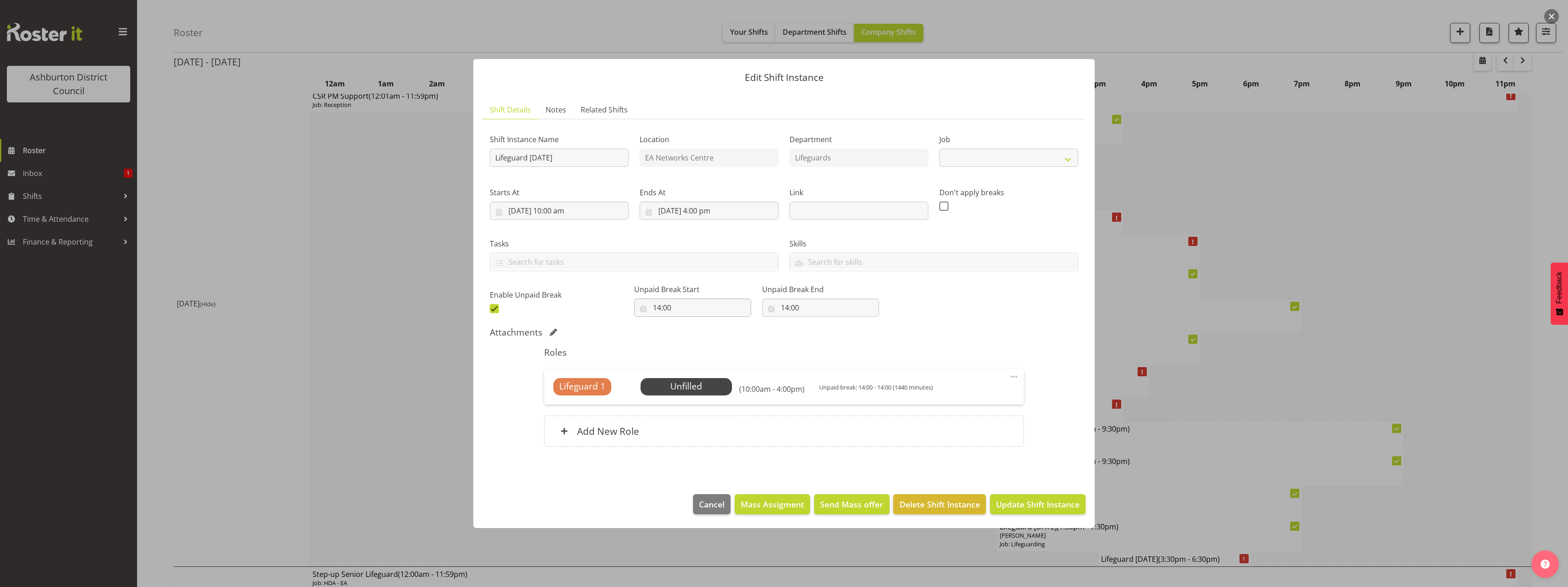
select select "38"
click at [494, 309] on span at bounding box center [494, 308] width 9 height 9
click at [494, 309] on input "checkbox" at bounding box center [493, 308] width 6 height 6
checkbox input "false"
click at [572, 211] on input "[DATE] 10:00 am" at bounding box center [559, 211] width 139 height 18
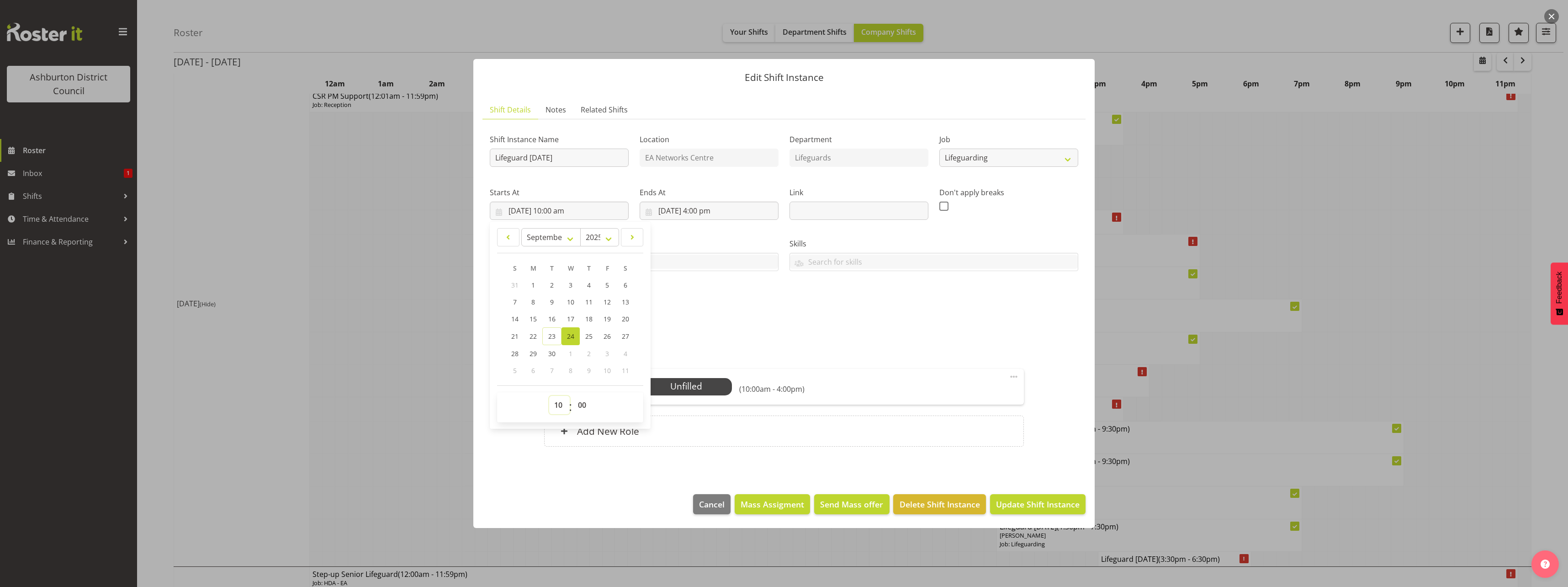
click at [559, 406] on select "00 01 02 03 04 05 06 07 08 09 10 11 12 13 14 15 16 17 18 19 20 21 22 23" at bounding box center [559, 405] width 21 height 18
select select "14"
click at [549, 396] on select "00 01 02 03 04 05 06 07 08 09 10 11 12 13 14 15 16 17 18 19 20 21 22 23" at bounding box center [559, 405] width 21 height 18
type input "[DATE] 2:00 pm"
click at [910, 319] on div "Shift Instance Name Lifeguard [DATE] Location EA Networks Centre Department Lif…" at bounding box center [784, 221] width 600 height 200
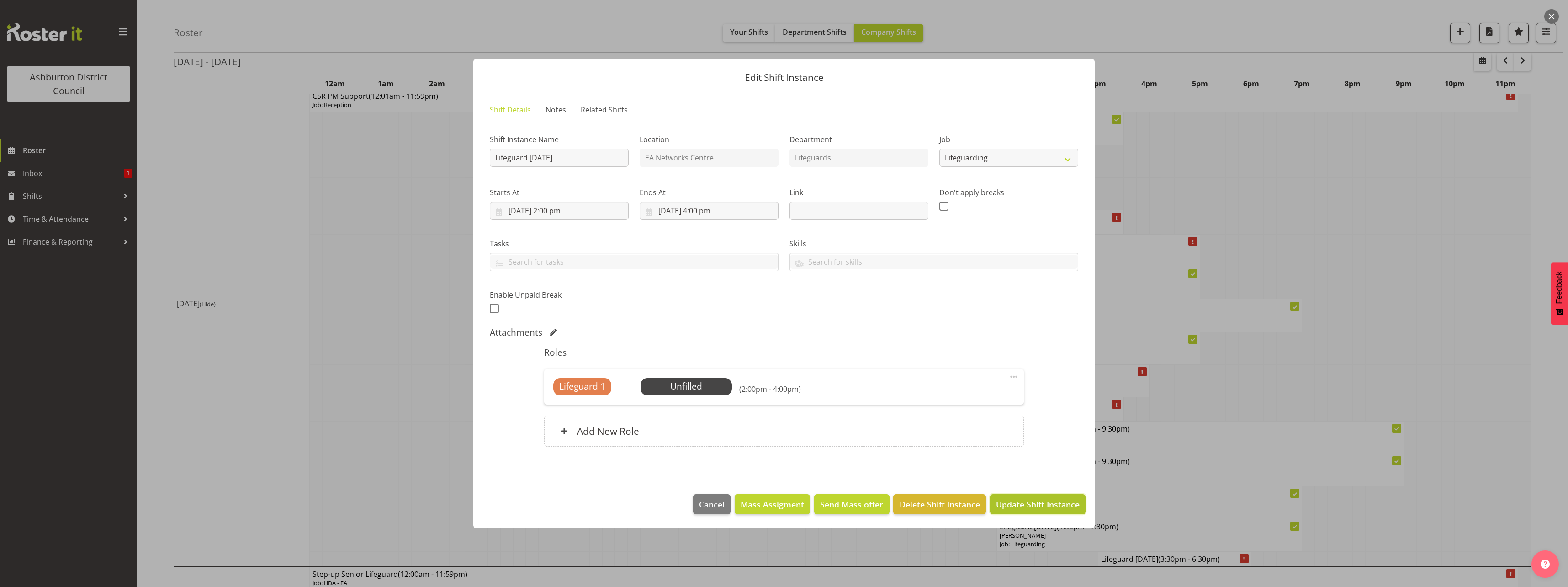
click at [1045, 506] on span "Update Shift Instance" at bounding box center [1037, 504] width 83 height 12
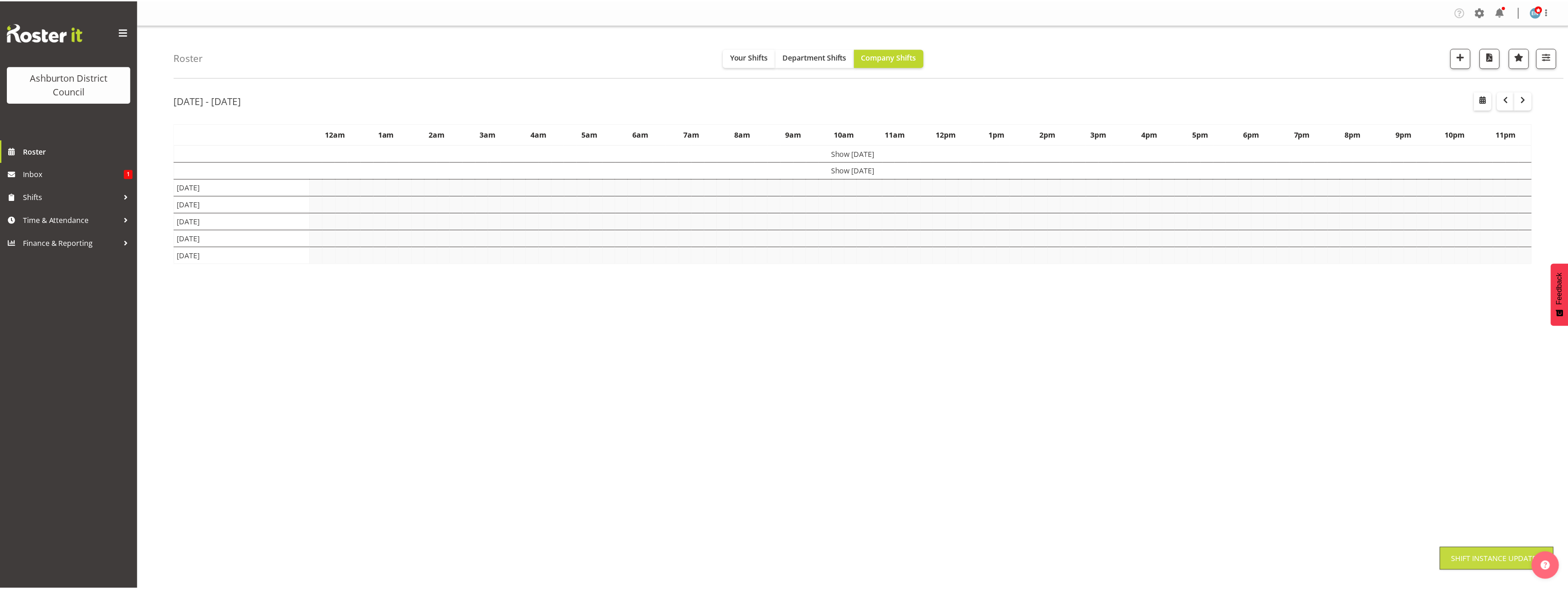
scroll to position [0, 0]
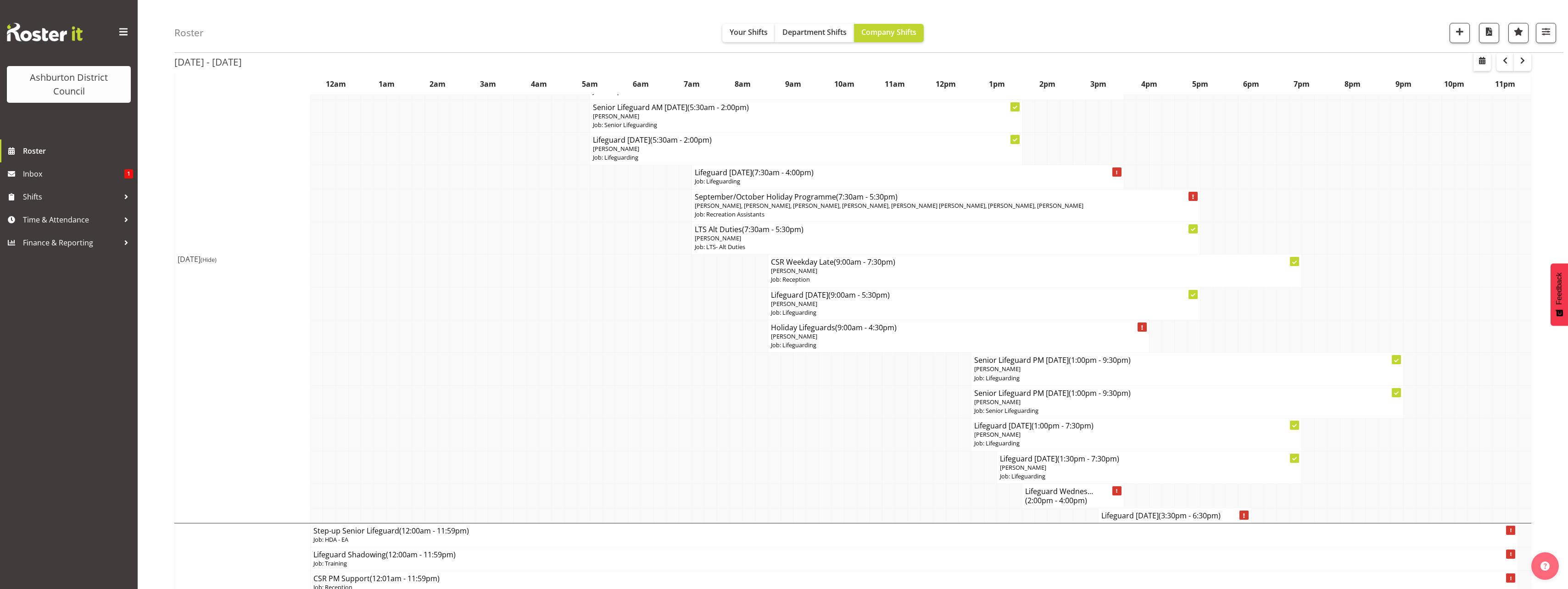
click at [1524, 65] on span "button" at bounding box center [1522, 60] width 11 height 11
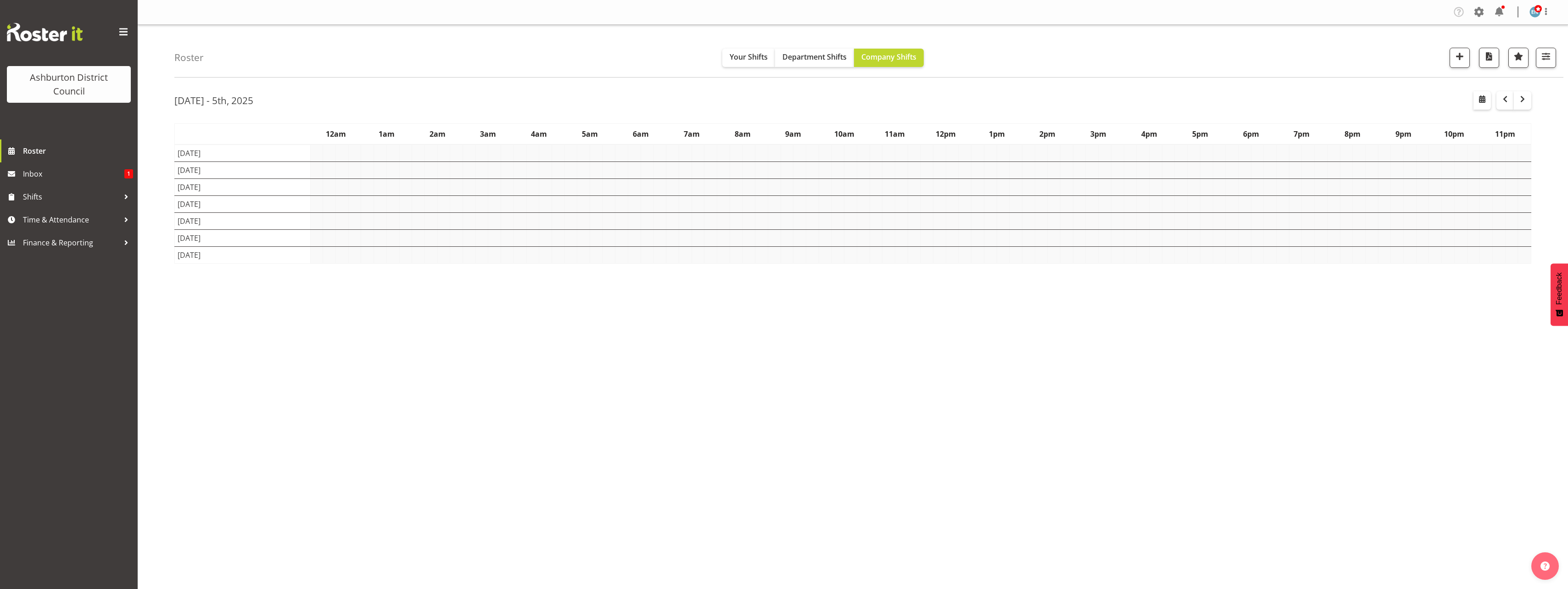
click at [155, 277] on div "Roster Your Shifts Department Shifts Company Shifts 1 Locations [GEOGRAPHIC_DAT…" at bounding box center [853, 238] width 1430 height 426
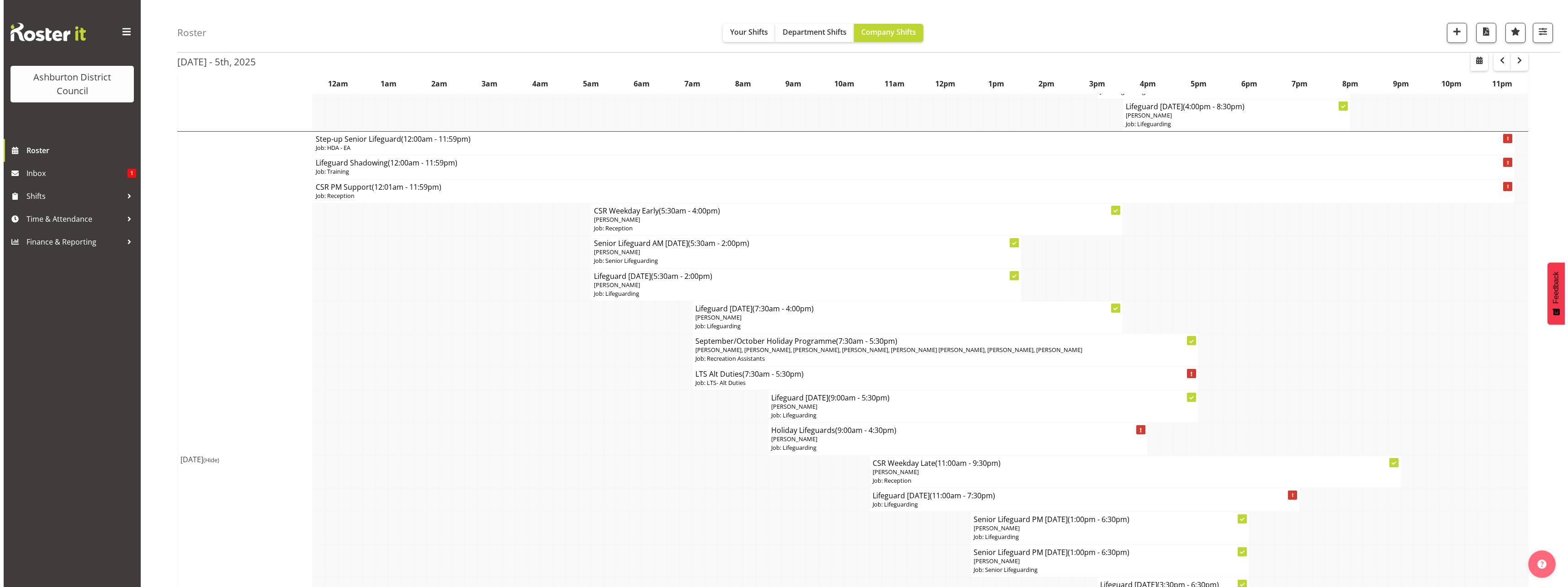
scroll to position [1371, 0]
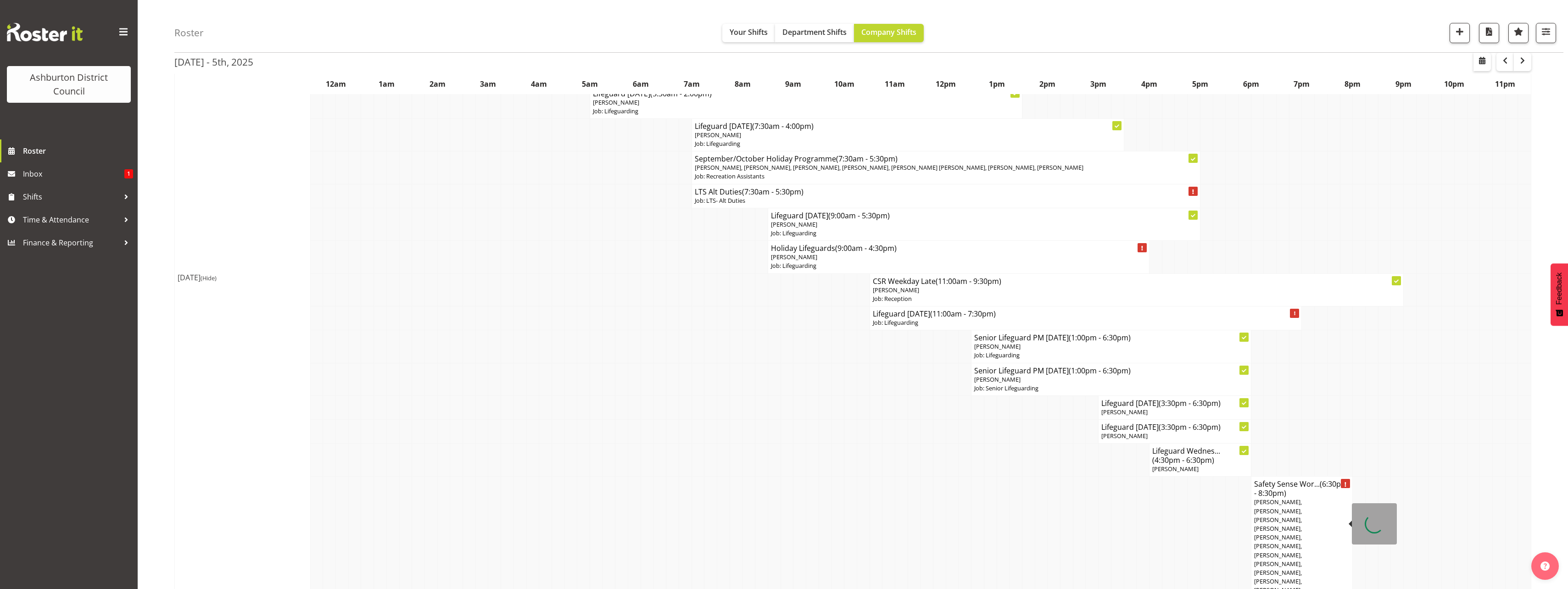
click at [1273, 511] on span "[PERSON_NAME], [PERSON_NAME], [PERSON_NAME], [PERSON_NAME], [PERSON_NAME], [PER…" at bounding box center [1301, 550] width 95 height 105
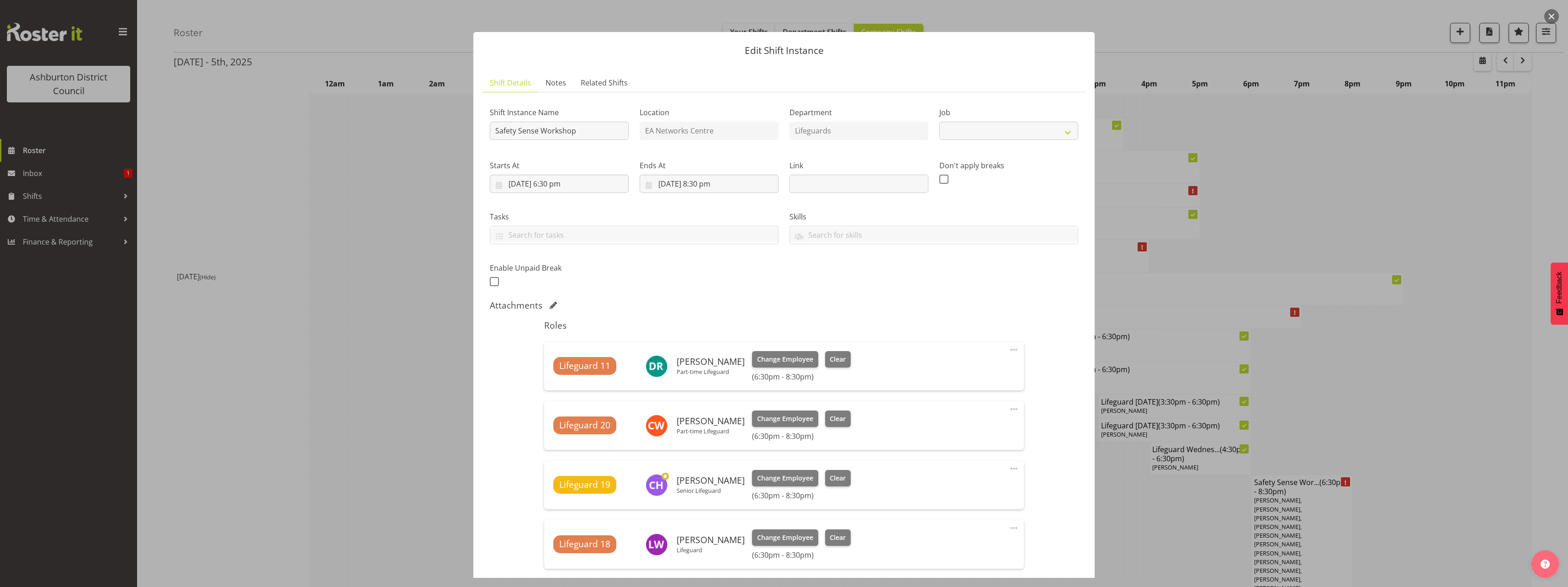
select select "40"
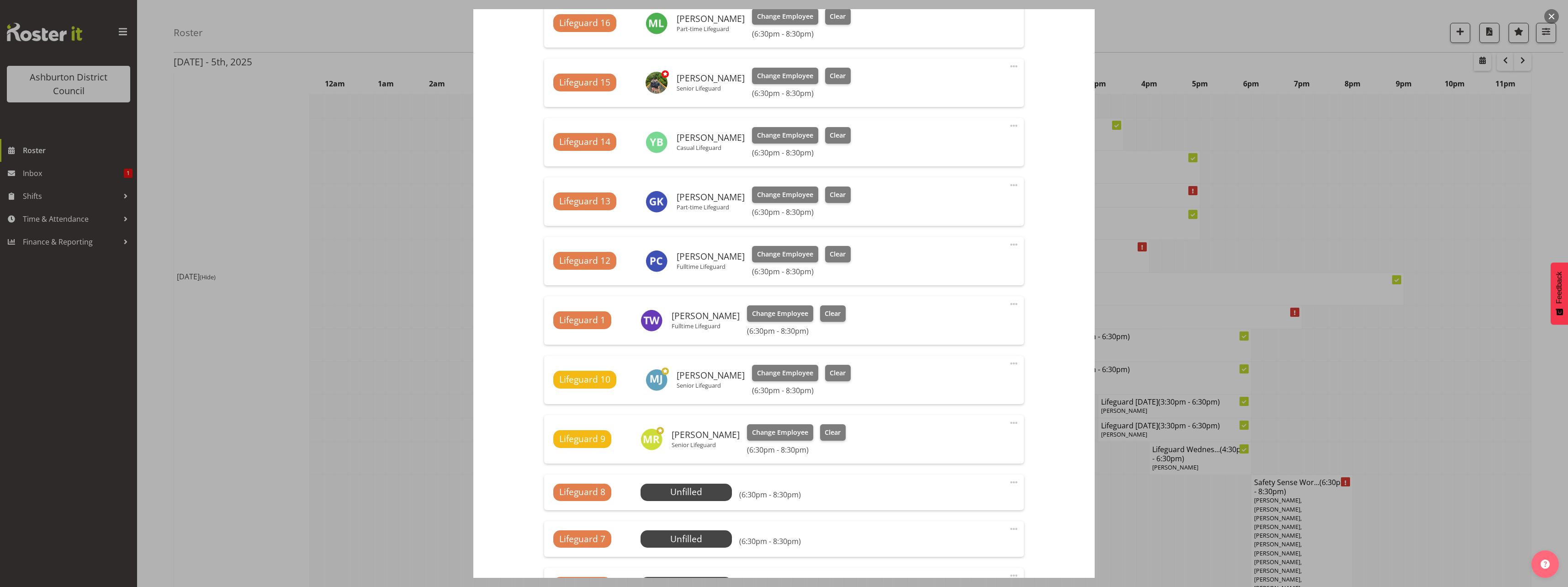
scroll to position [823, 0]
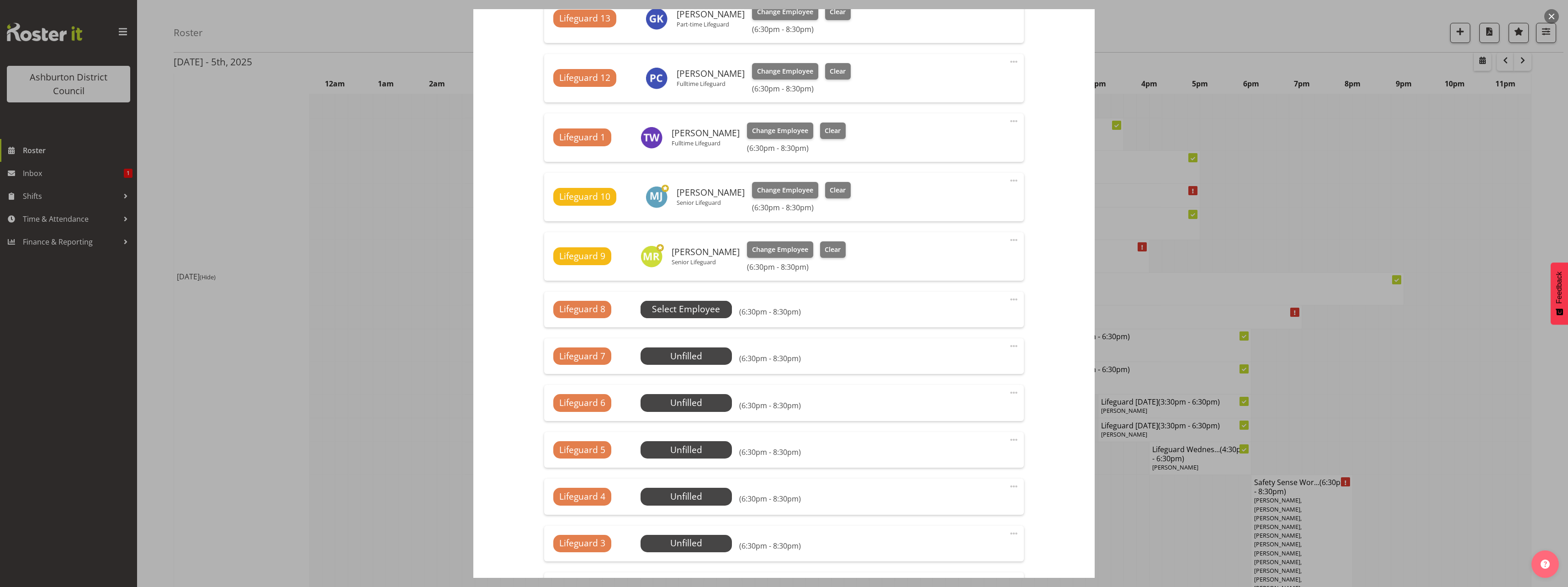
click at [717, 306] on span "Select Employee" at bounding box center [686, 309] width 68 height 13
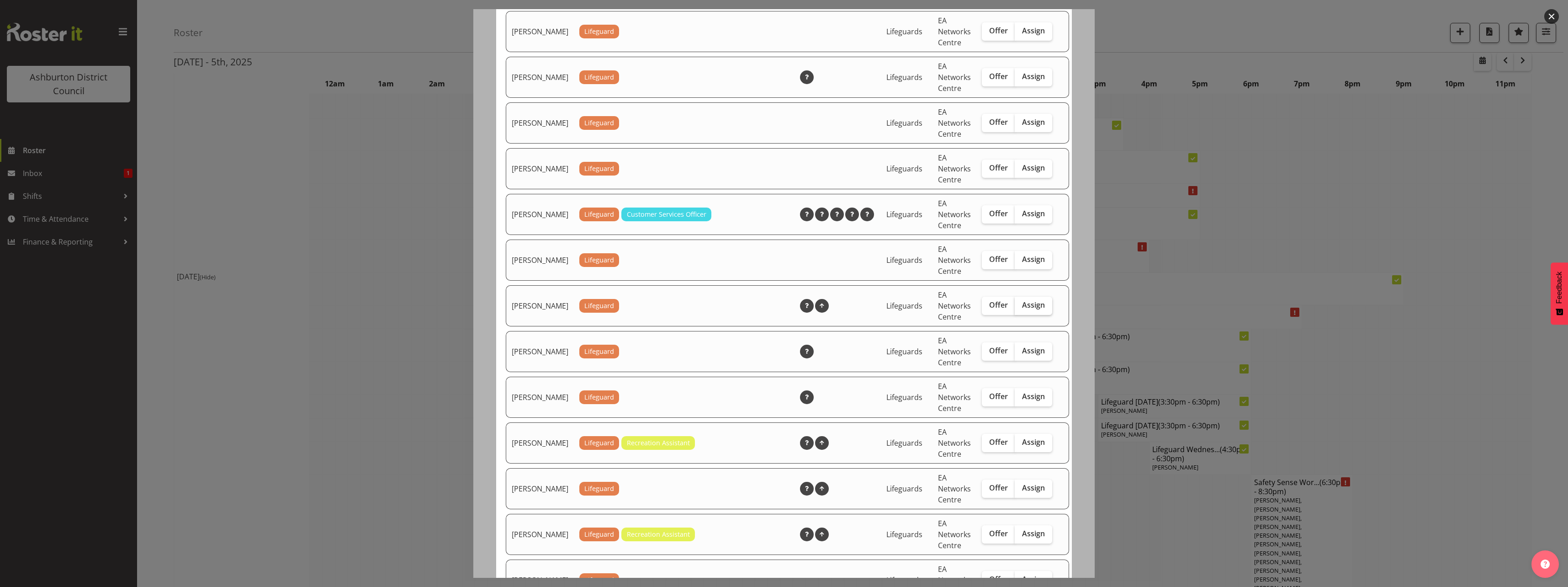
scroll to position [1005, 0]
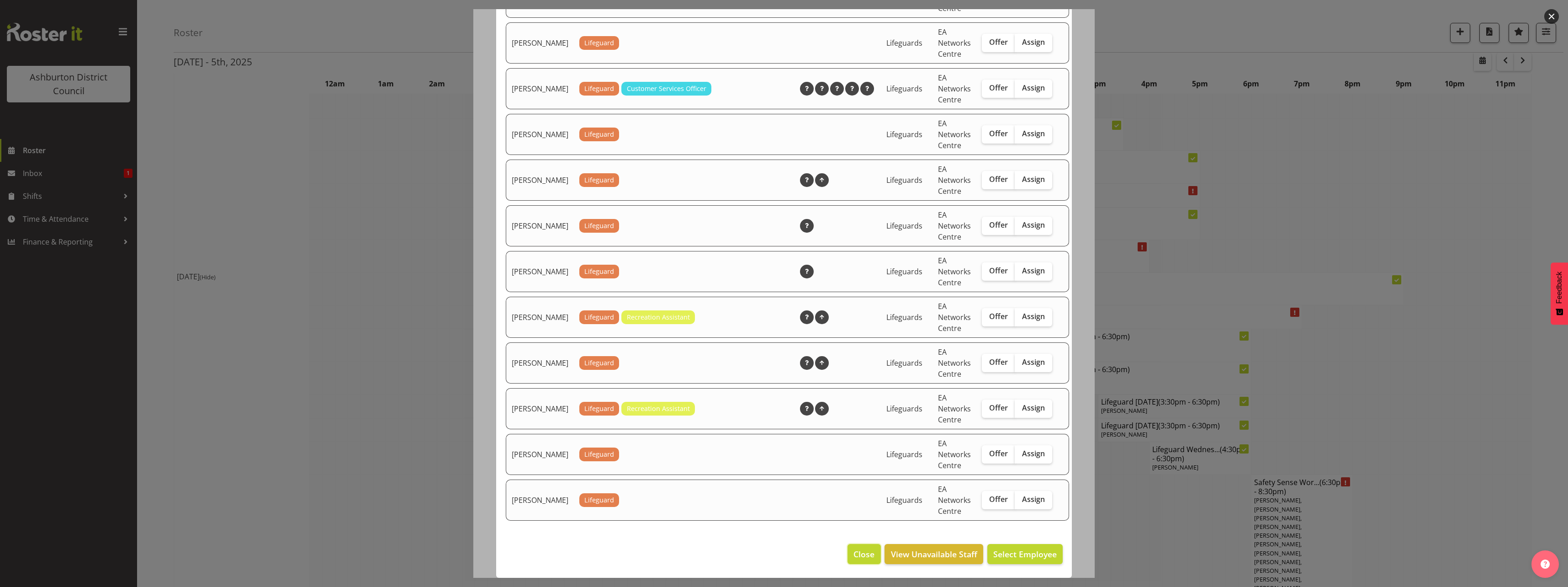
click at [856, 554] on span "Close" at bounding box center [864, 554] width 21 height 12
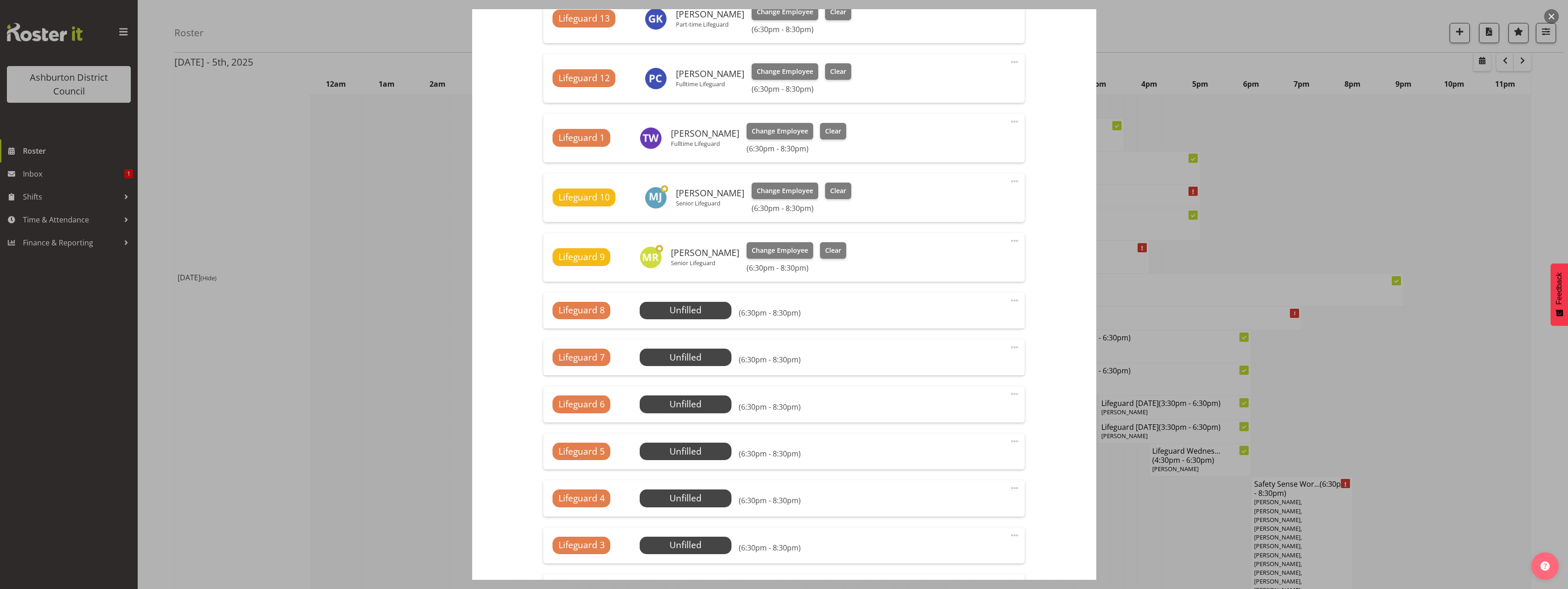
click at [1009, 302] on span at bounding box center [1015, 301] width 11 height 11
click at [988, 325] on link "Edit" at bounding box center [976, 320] width 88 height 16
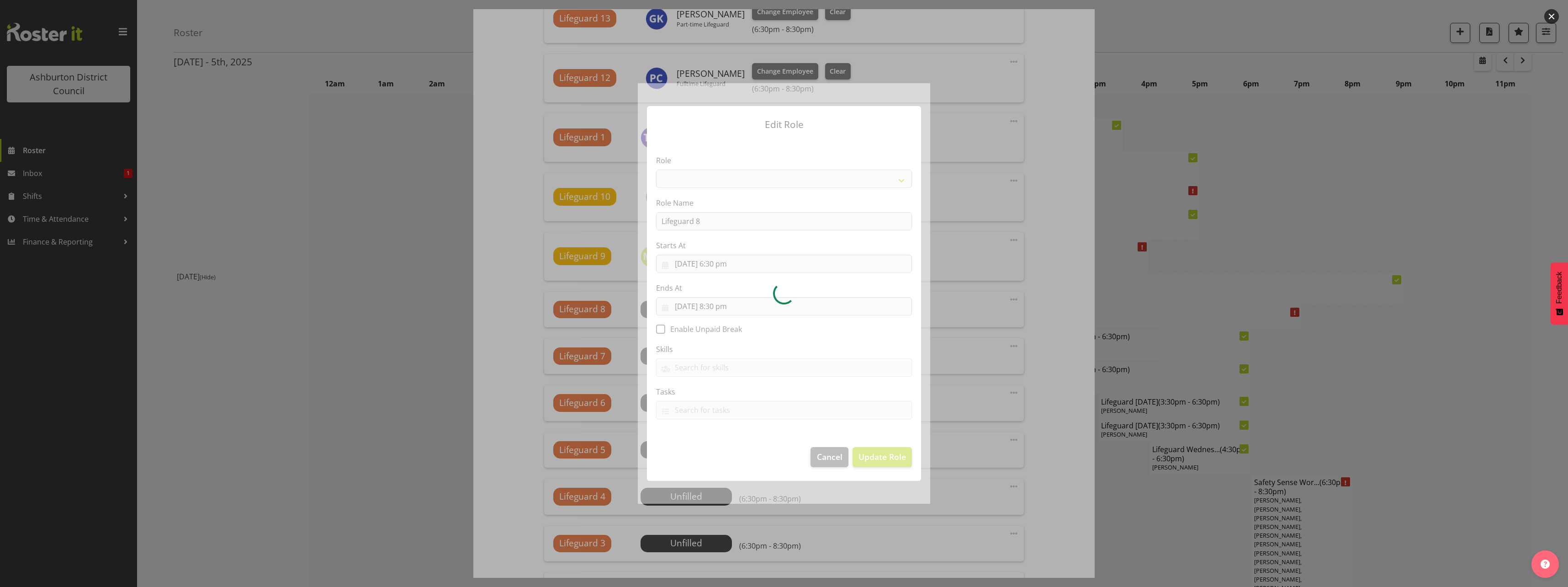
click at [763, 183] on div at bounding box center [784, 294] width 292 height 420
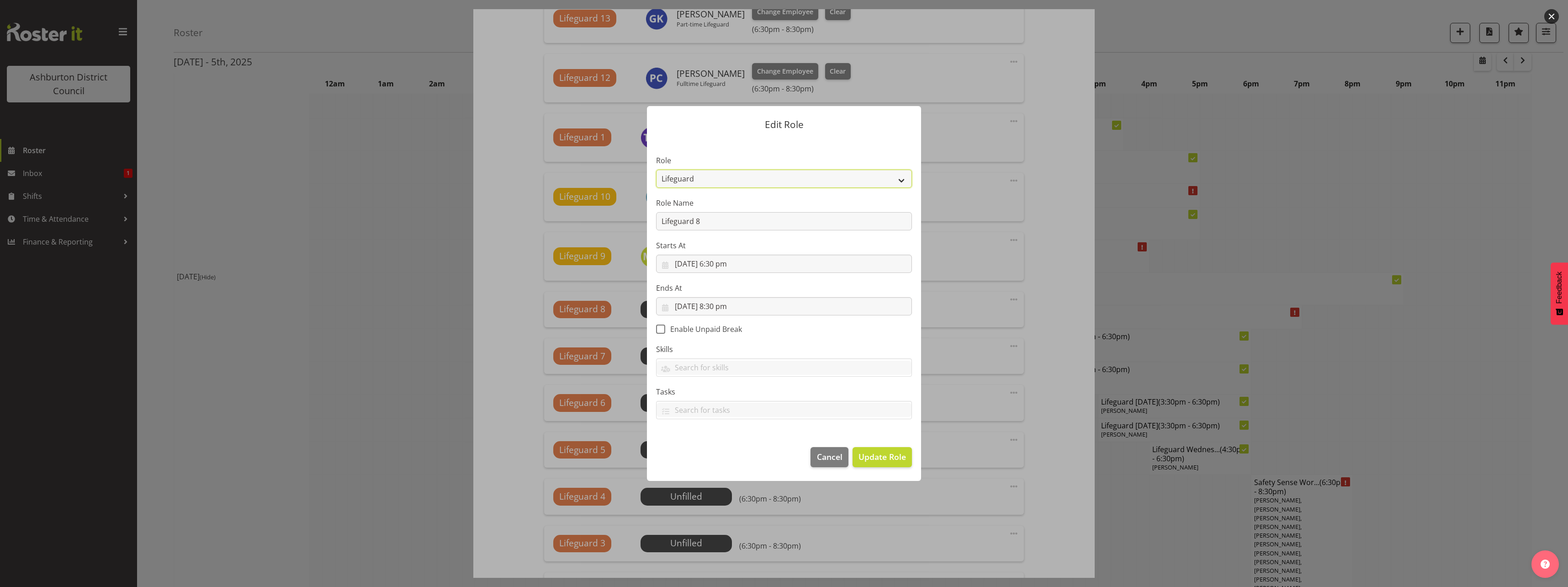
click at [762, 184] on select "AAGM Deputy Director AAGM Director Archivist Childrens Librarian Collections & …" at bounding box center [784, 178] width 256 height 18
select select "107"
click at [656, 169] on select "AAGM Deputy Director AAGM Director Archivist Childrens Librarian Collections & …" at bounding box center [784, 178] width 256 height 18
click at [891, 462] on span "Update Role" at bounding box center [882, 457] width 47 height 12
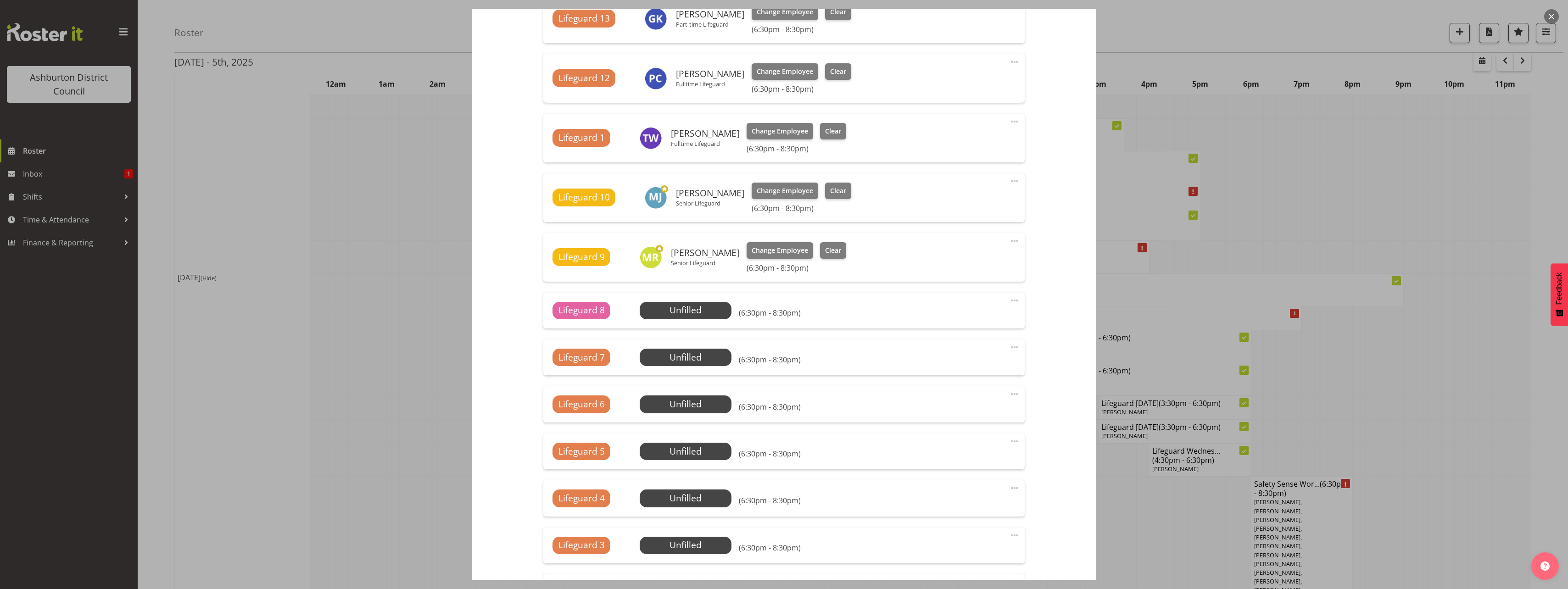
click at [1009, 345] on span at bounding box center [1015, 347] width 11 height 11
click at [983, 364] on link "Edit" at bounding box center [976, 367] width 88 height 16
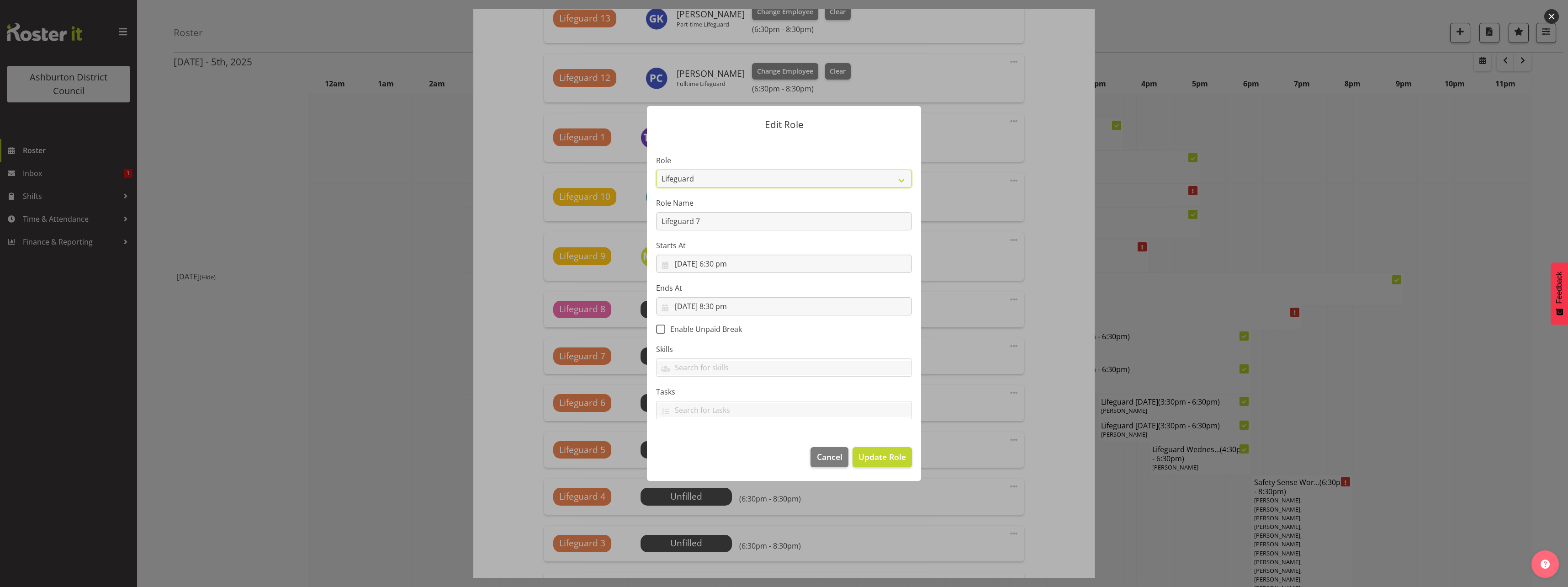
drag, startPoint x: 813, startPoint y: 183, endPoint x: 811, endPoint y: 189, distance: 6.3
click at [813, 183] on select "AAGM Deputy Director AAGM Director Archivist Childrens Librarian Collections & …" at bounding box center [784, 178] width 256 height 18
select select "107"
click at [656, 169] on select "AAGM Deputy Director AAGM Director Archivist Childrens Librarian Collections & …" at bounding box center [784, 178] width 256 height 18
click at [872, 456] on span "Update Role" at bounding box center [882, 457] width 47 height 12
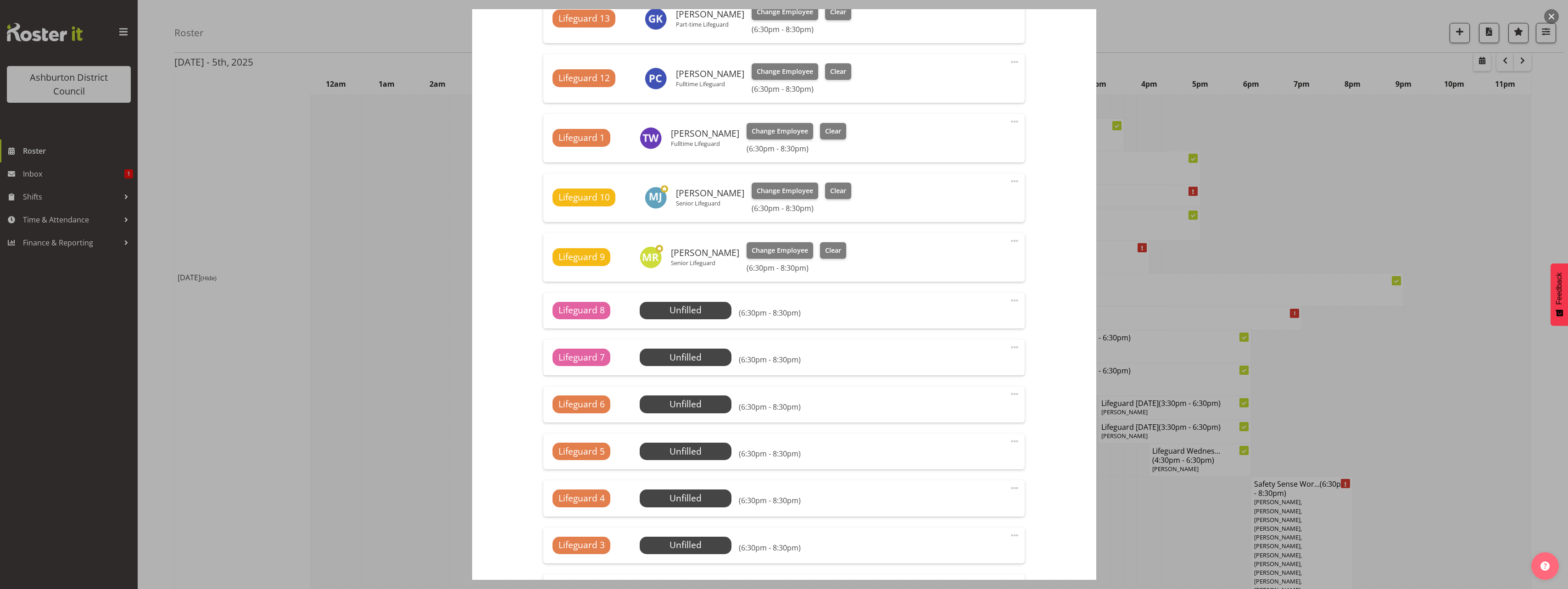
click at [702, 404] on span "Select Employee" at bounding box center [686, 404] width 68 height 13
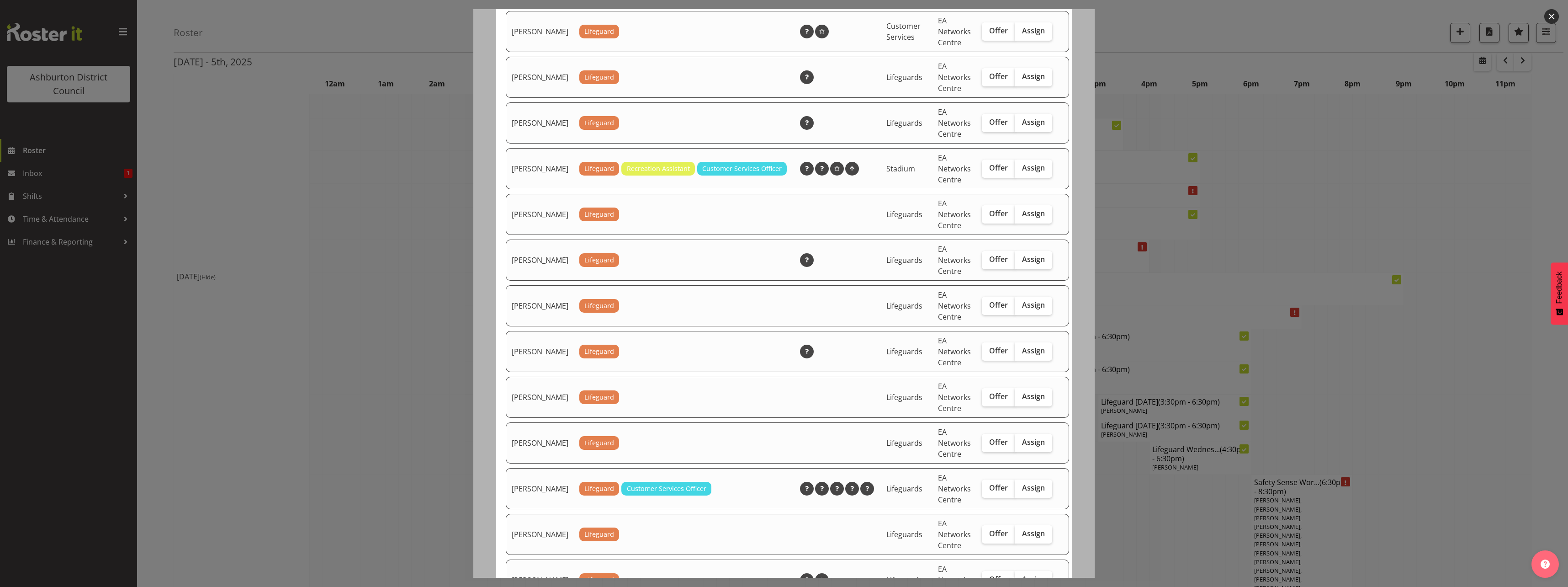
scroll to position [320, 0]
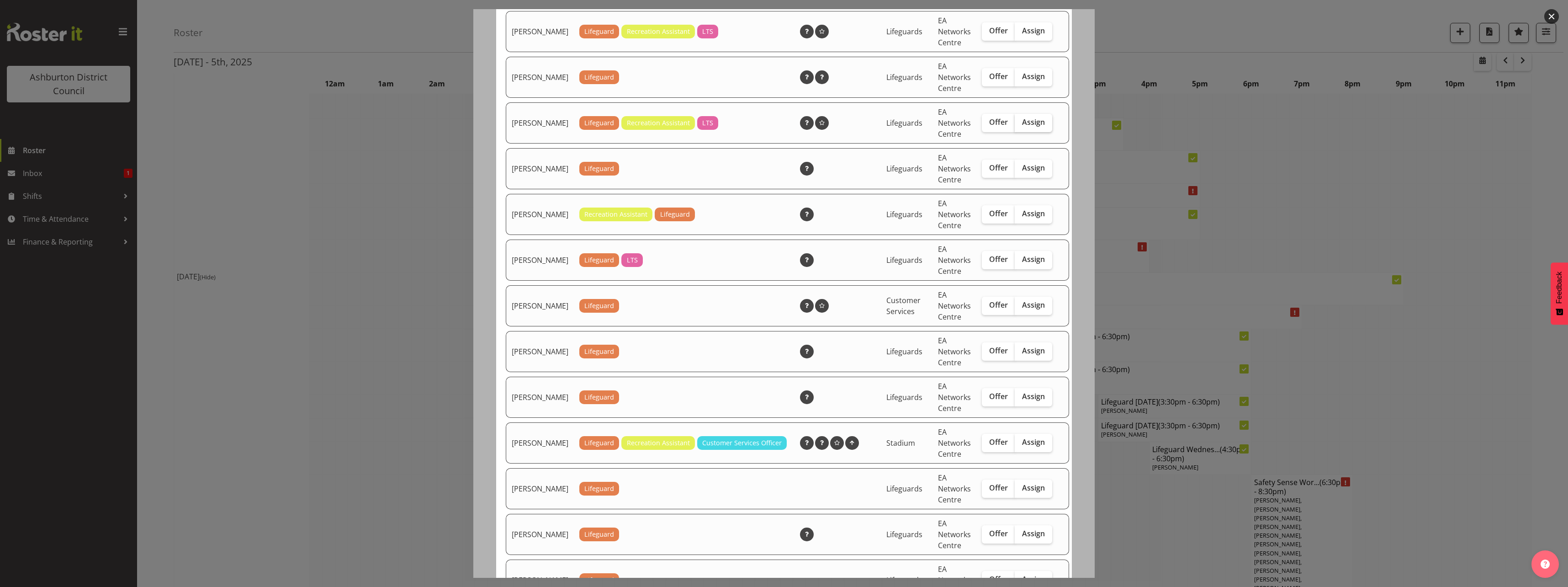
click at [1015, 132] on label "Assign" at bounding box center [1034, 123] width 38 height 18
click at [1015, 125] on input "Assign" at bounding box center [1018, 122] width 6 height 6
checkbox input "true"
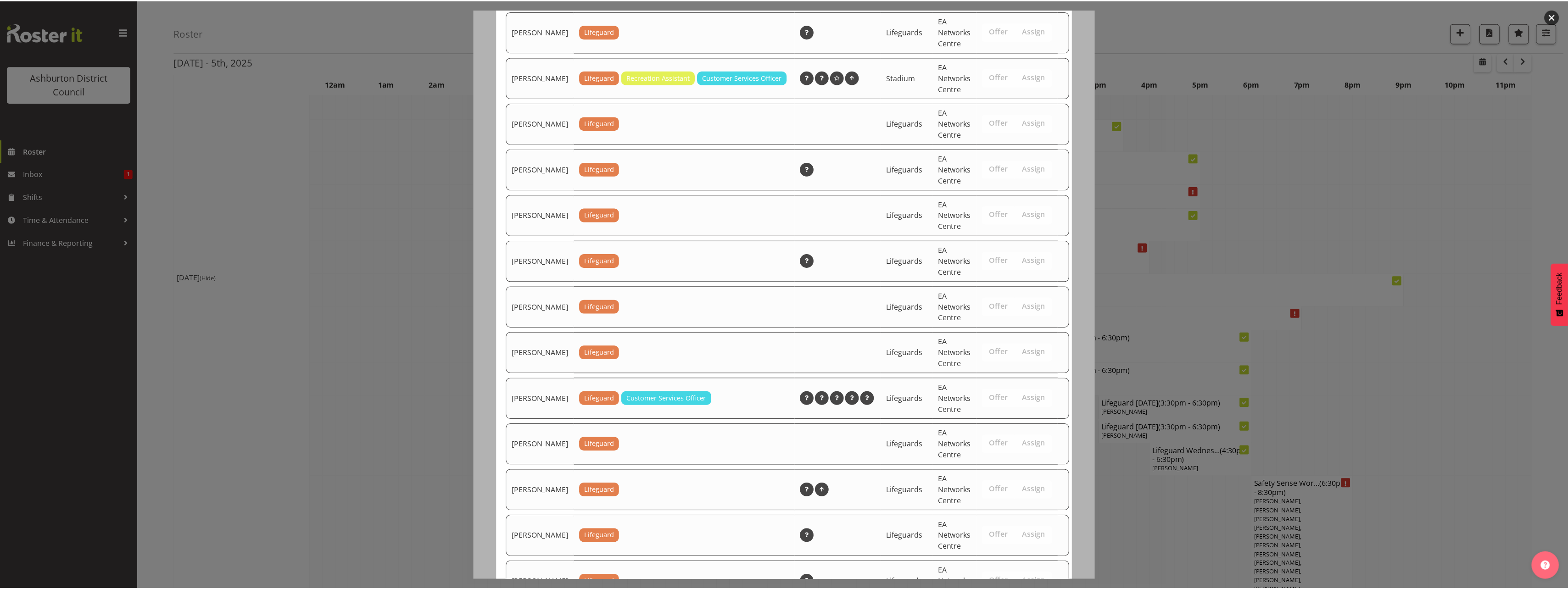
scroll to position [1008, 0]
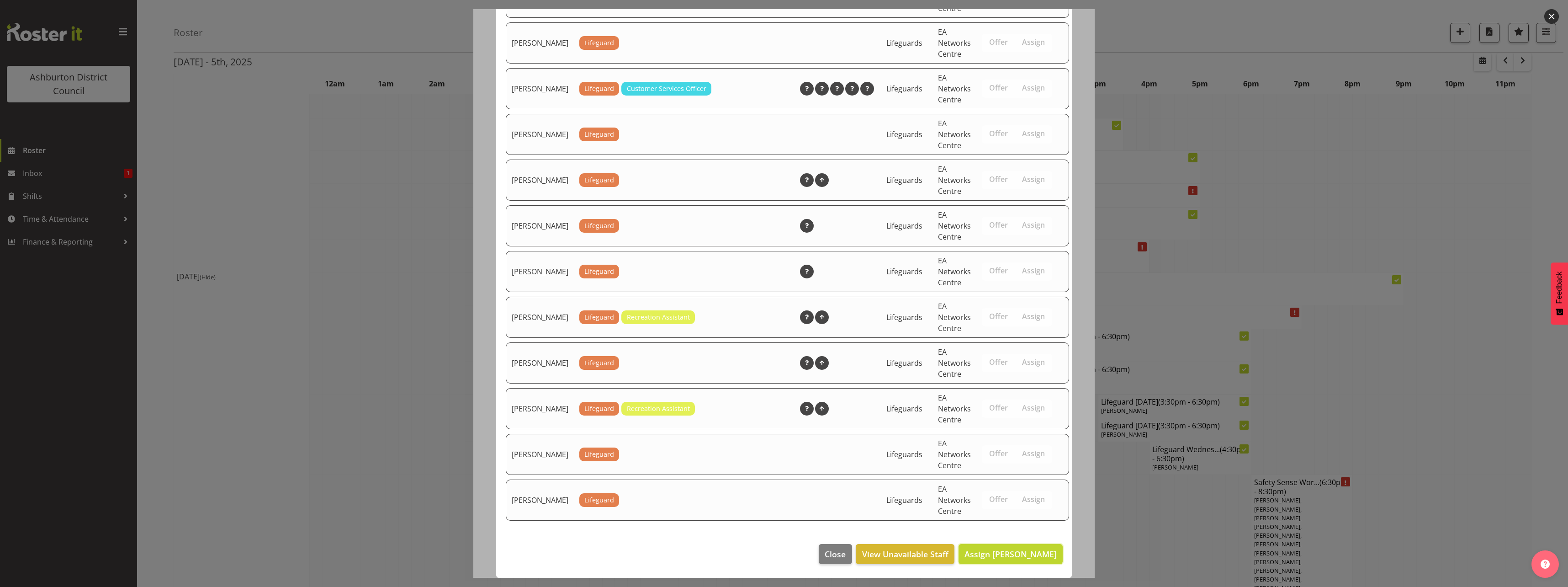
click at [1026, 560] on span "Assign [PERSON_NAME]" at bounding box center [1010, 554] width 93 height 12
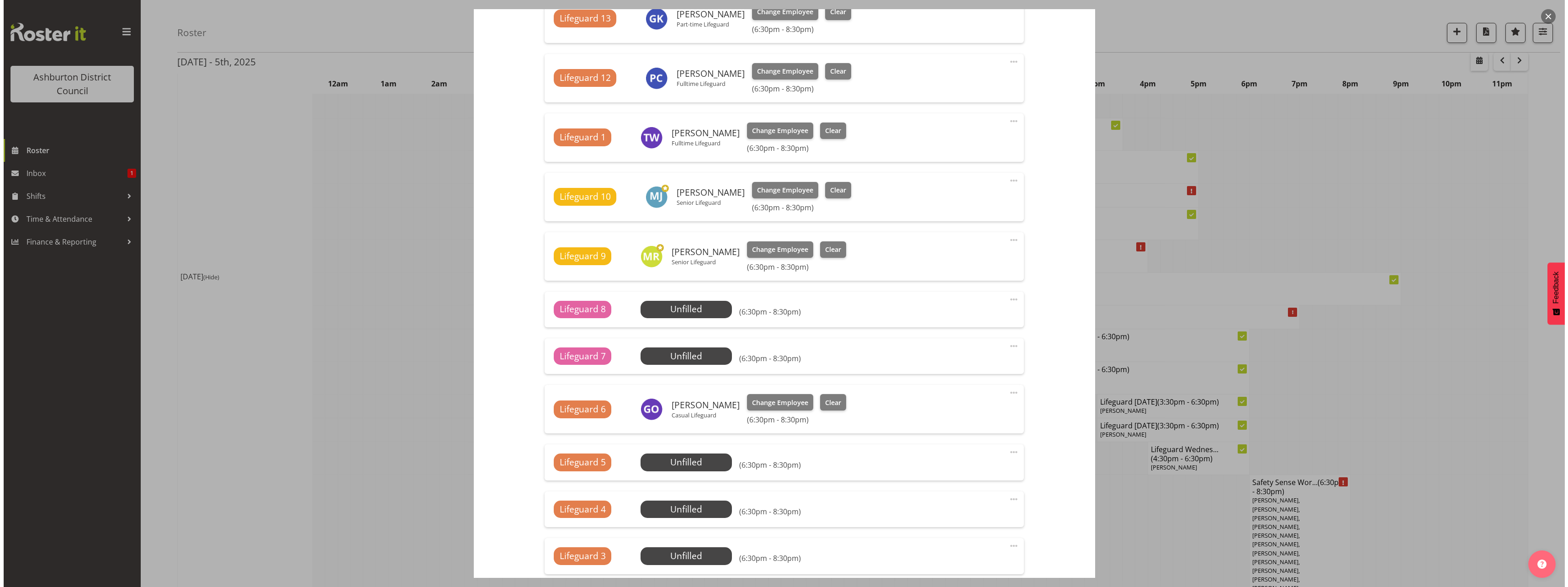
scroll to position [914, 0]
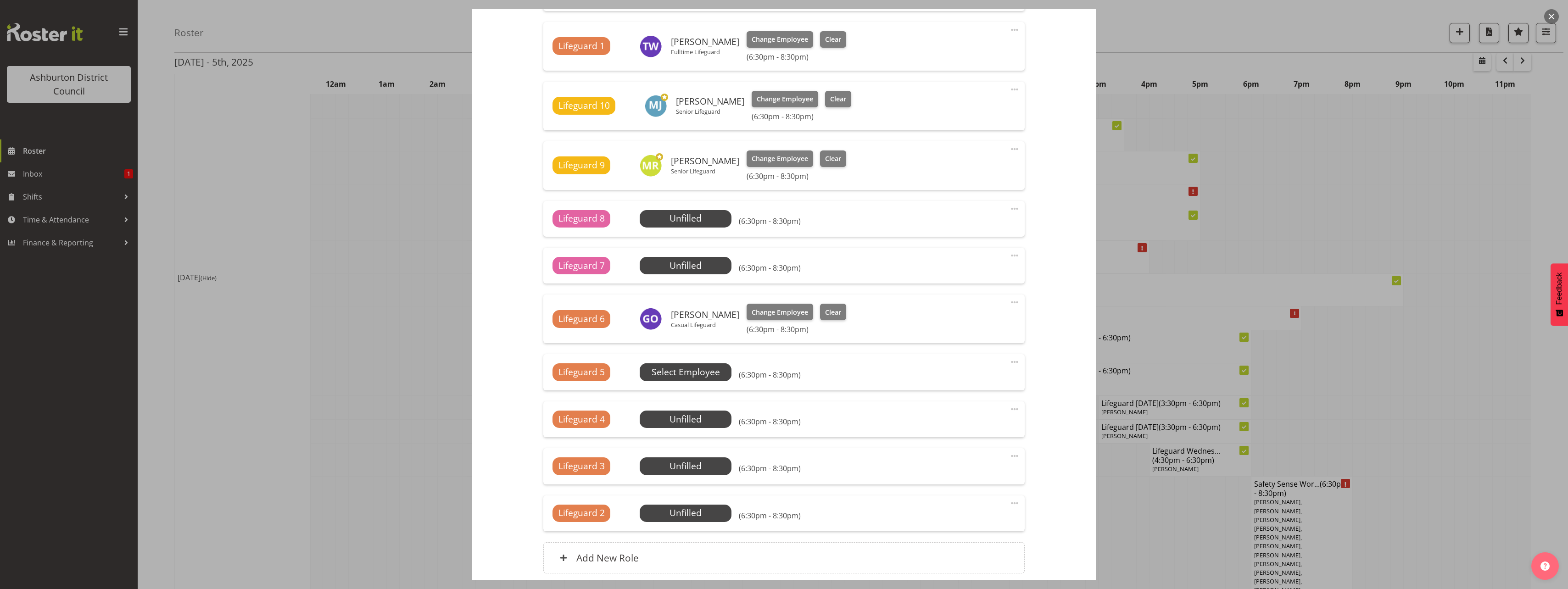
click at [687, 379] on span "Select Employee" at bounding box center [685, 371] width 92 height 18
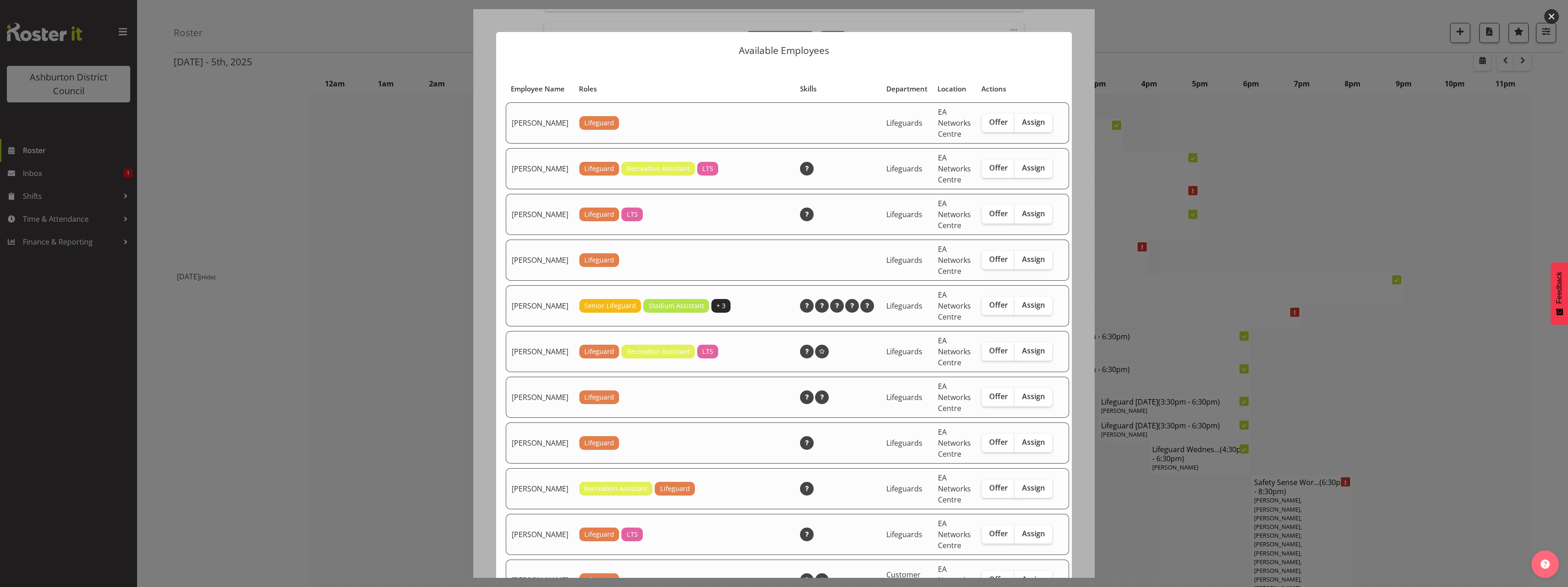
scroll to position [91, 0]
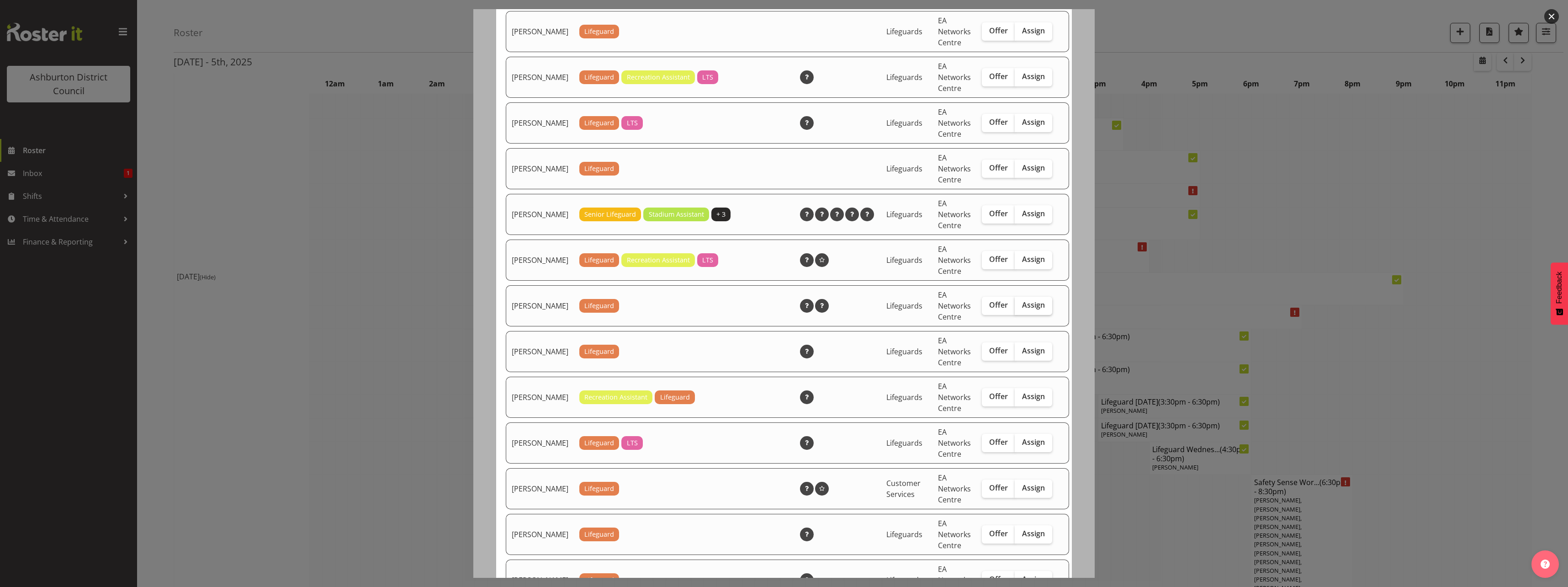
click at [1022, 309] on span "Assign" at bounding box center [1034, 304] width 23 height 9
click at [1018, 308] on input "Assign" at bounding box center [1018, 305] width 6 height 6
checkbox input "true"
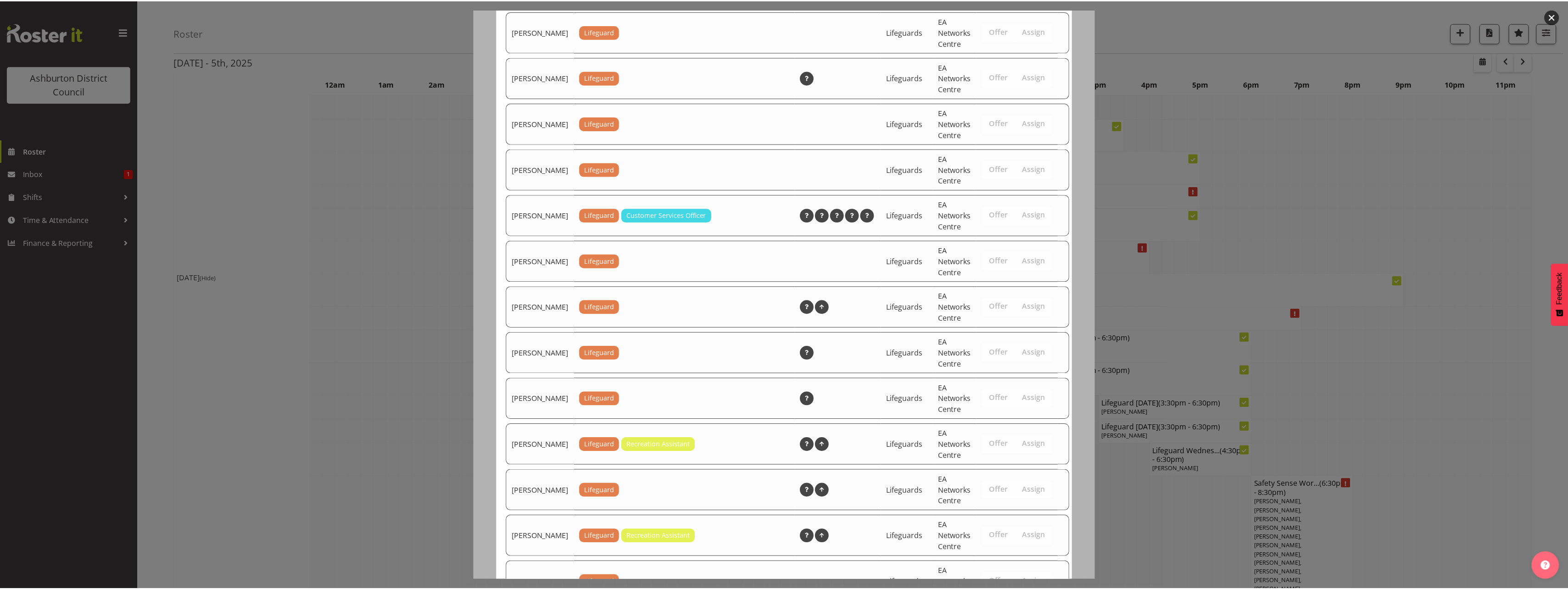
scroll to position [962, 0]
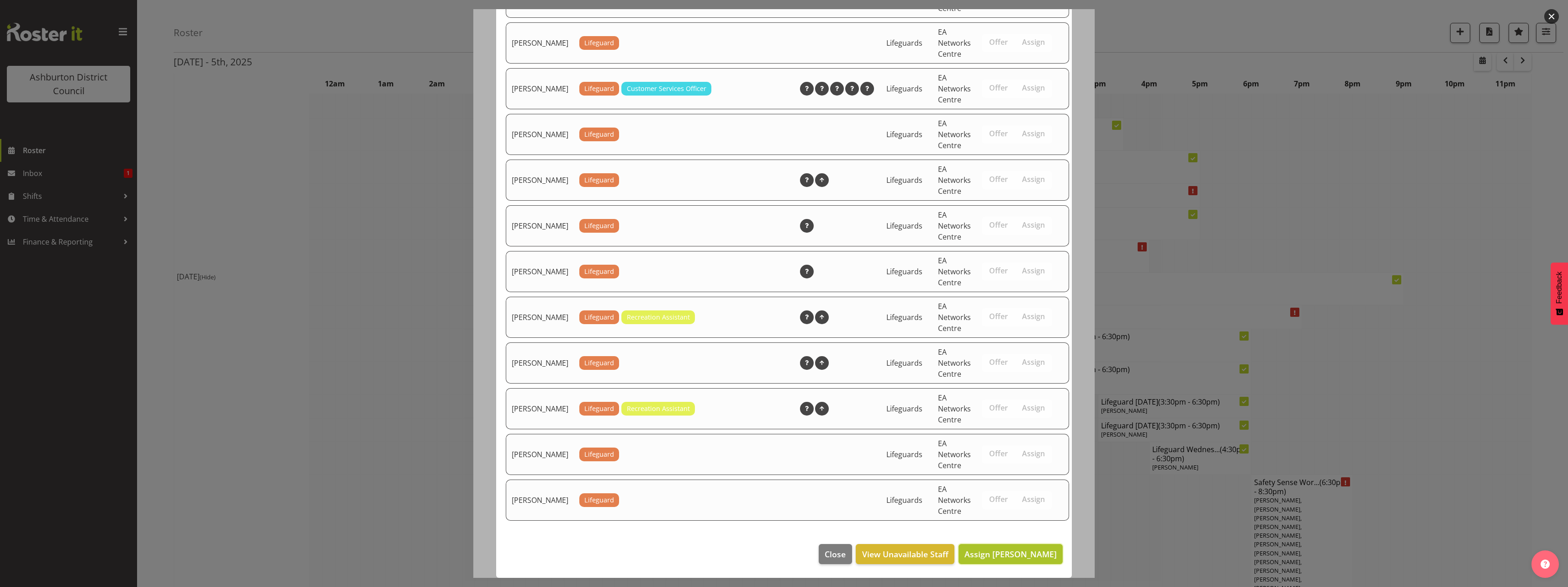
click at [992, 562] on button "Assign [PERSON_NAME]" at bounding box center [1010, 554] width 104 height 20
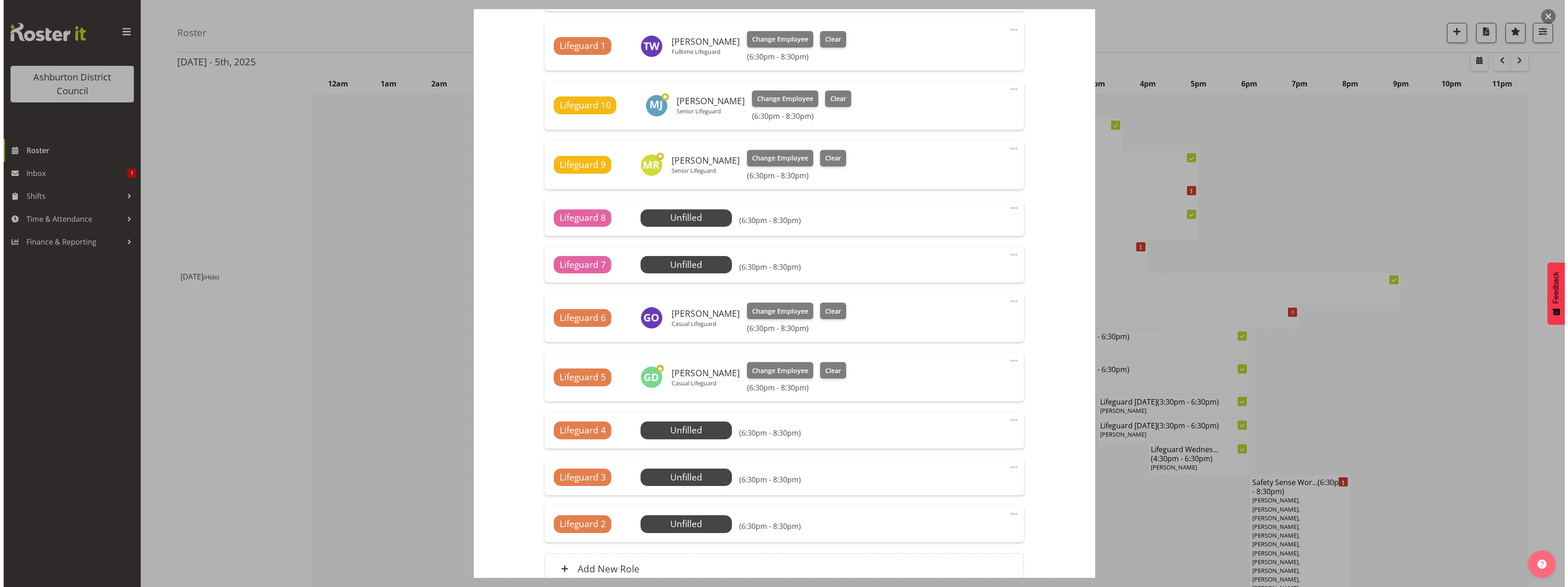
scroll to position [1002, 0]
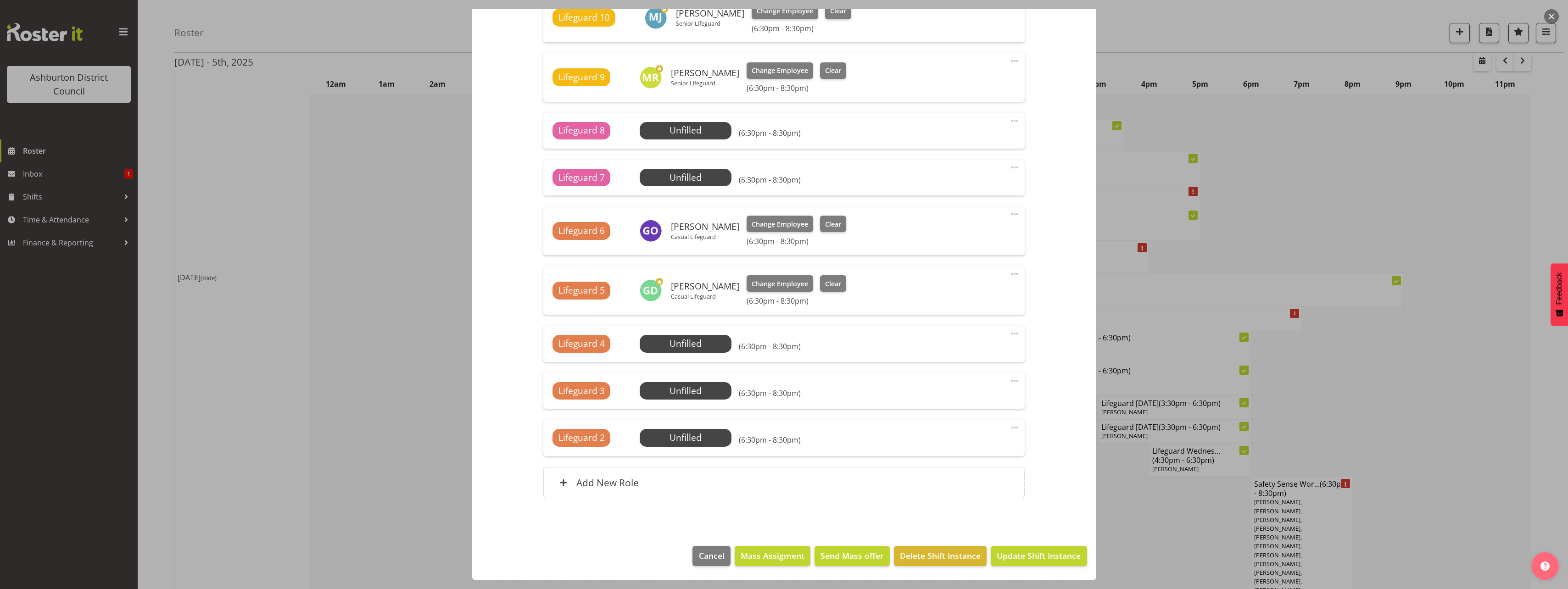
click at [713, 354] on div "Lifeguard 4 Unfilled Select Employee (6:30pm - 8:30pm) Edit Cover Role Delete" at bounding box center [784, 343] width 481 height 36
click at [709, 345] on span "Select Employee" at bounding box center [686, 344] width 68 height 13
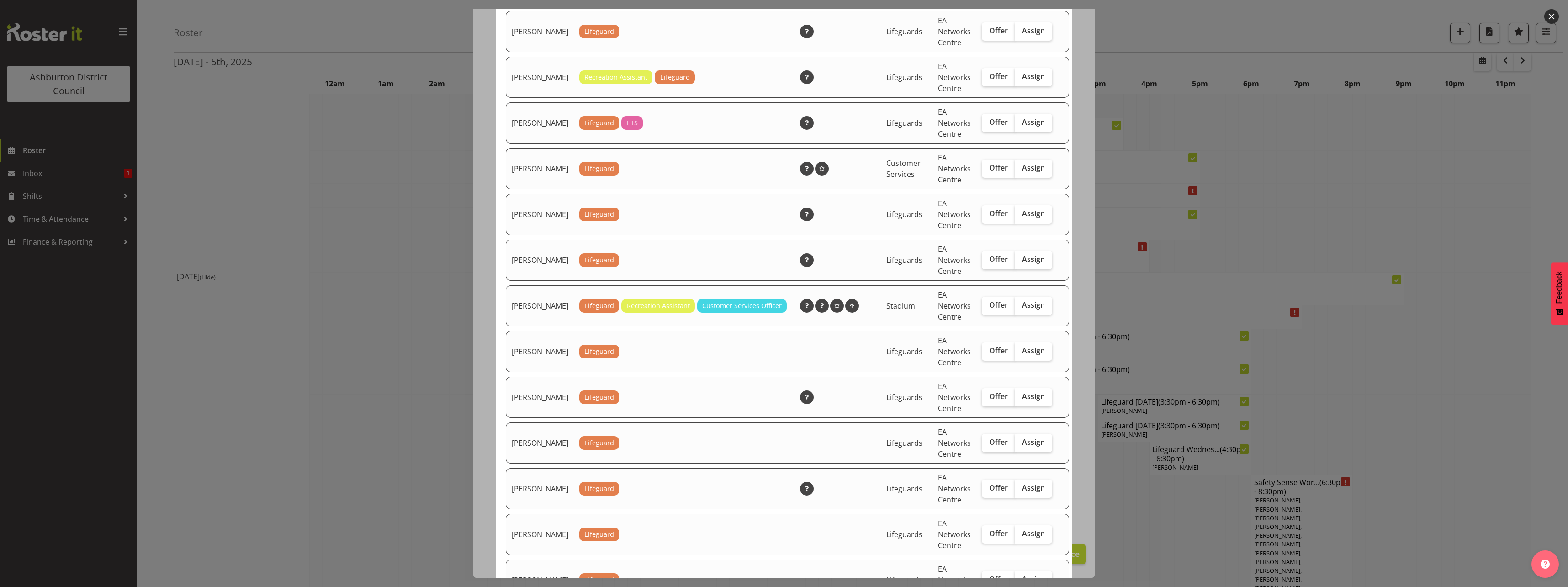
scroll to position [457, 0]
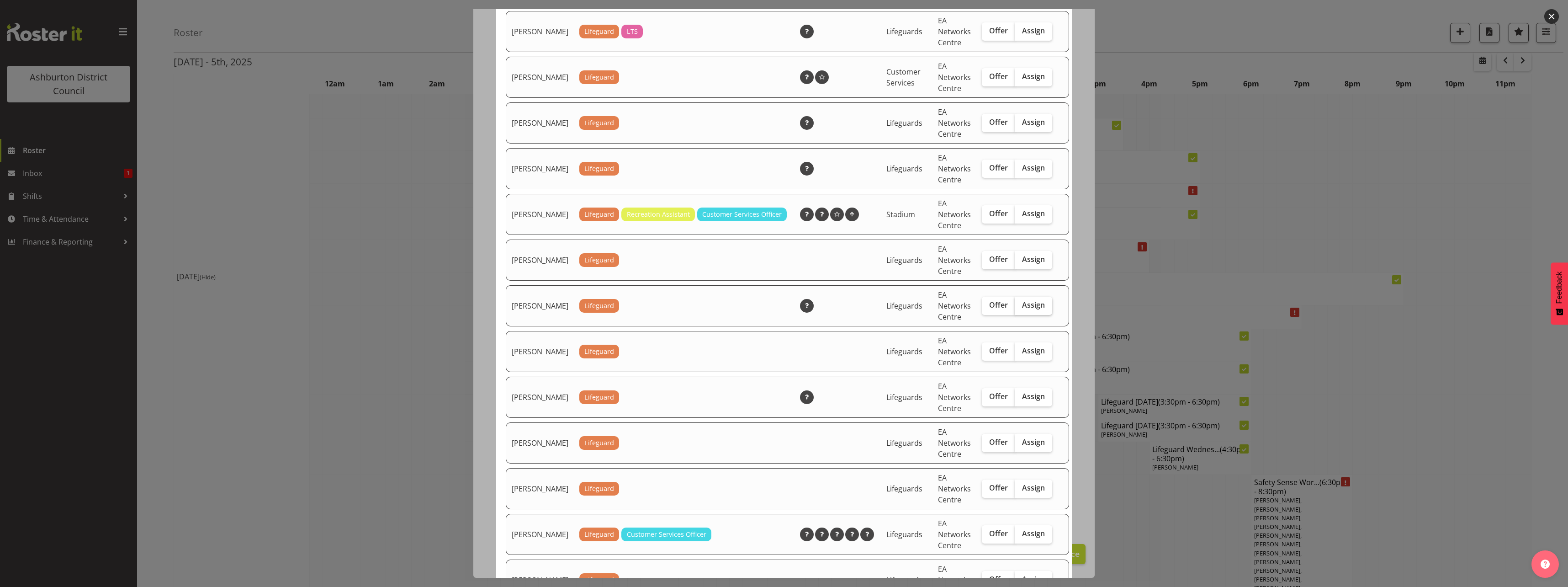
click at [1023, 309] on span "Assign" at bounding box center [1034, 304] width 23 height 9
click at [1021, 308] on input "Assign" at bounding box center [1018, 305] width 6 height 6
checkbox input "true"
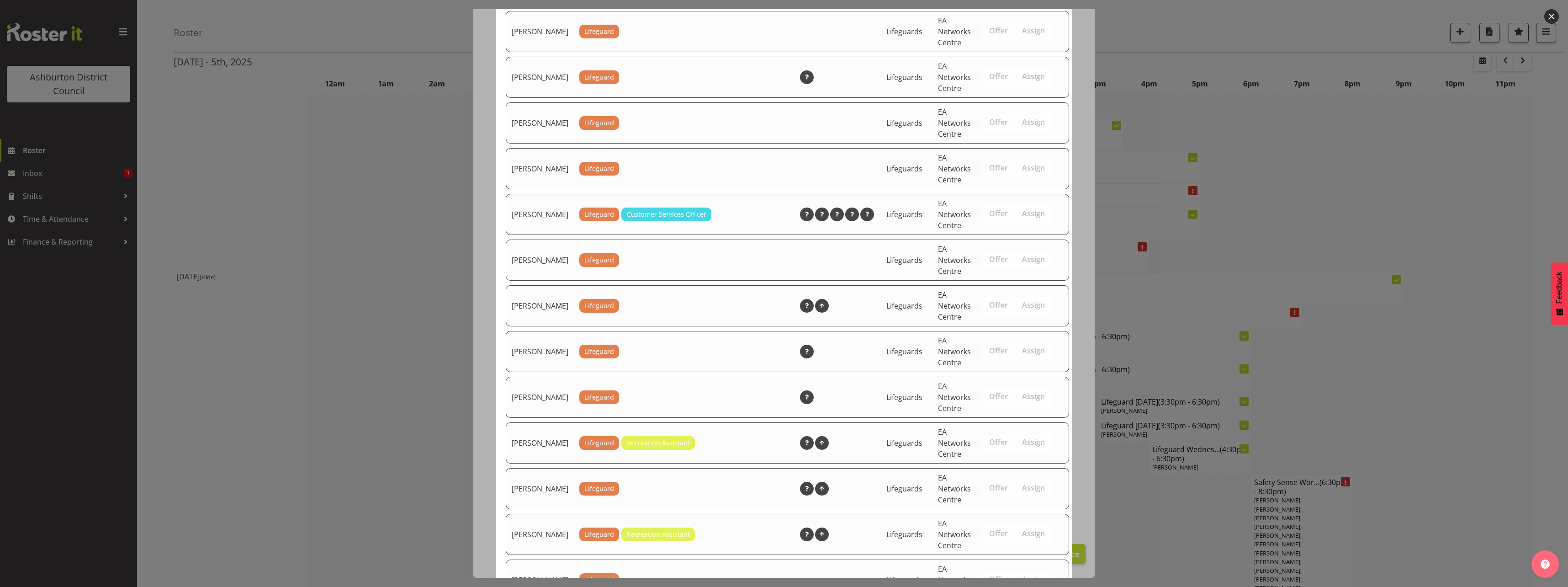
scroll to position [913, 0]
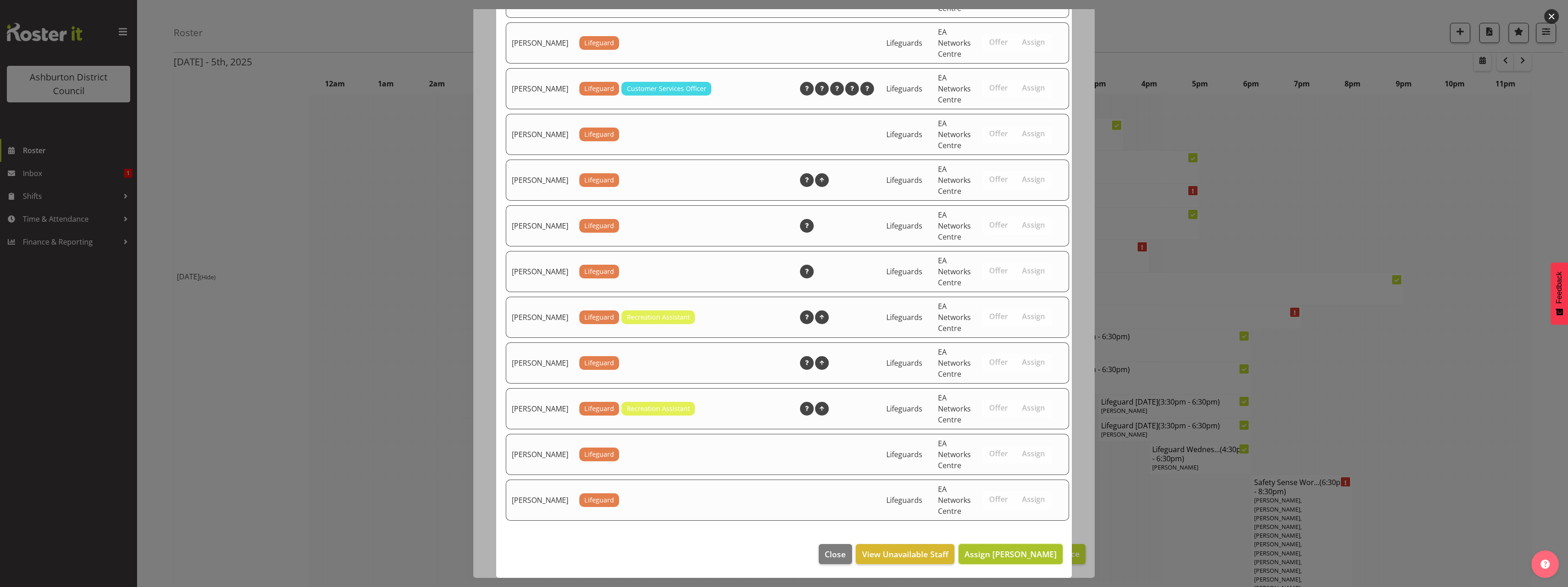
click at [992, 559] on span "Assign [PERSON_NAME]" at bounding box center [1010, 554] width 93 height 11
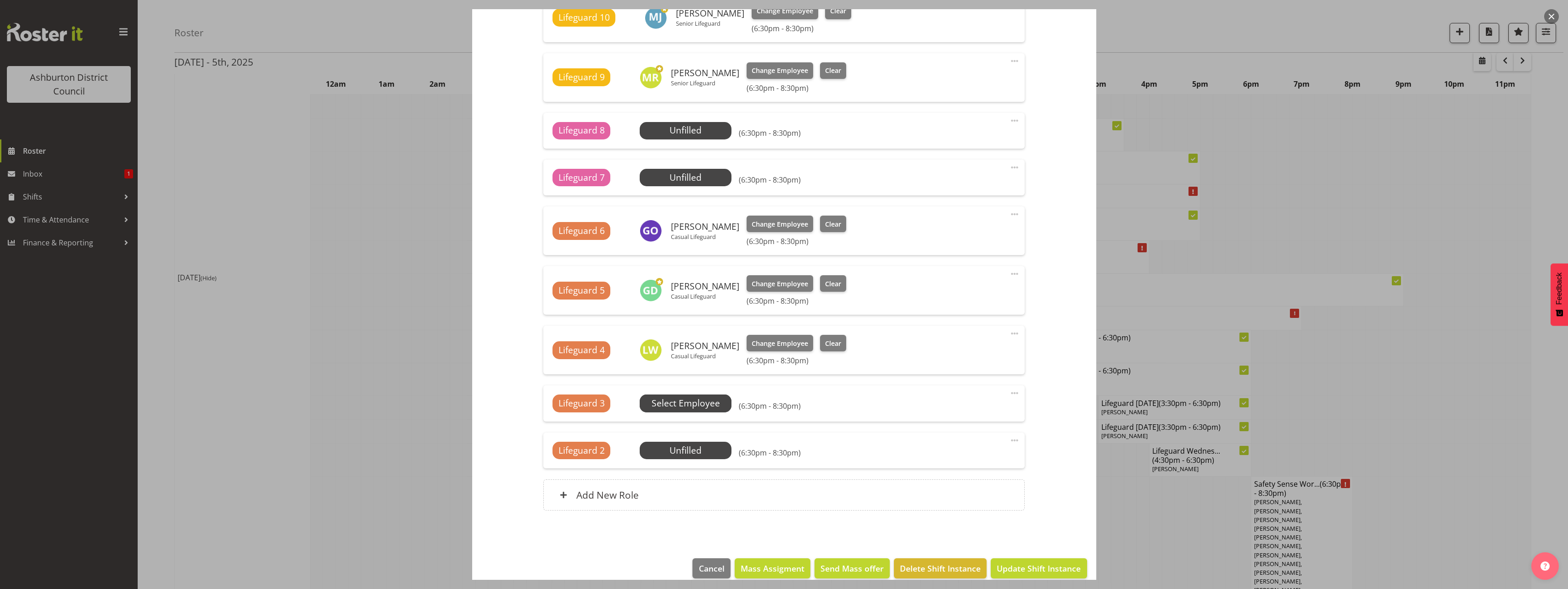
click at [689, 403] on span "Select Employee" at bounding box center [686, 403] width 68 height 13
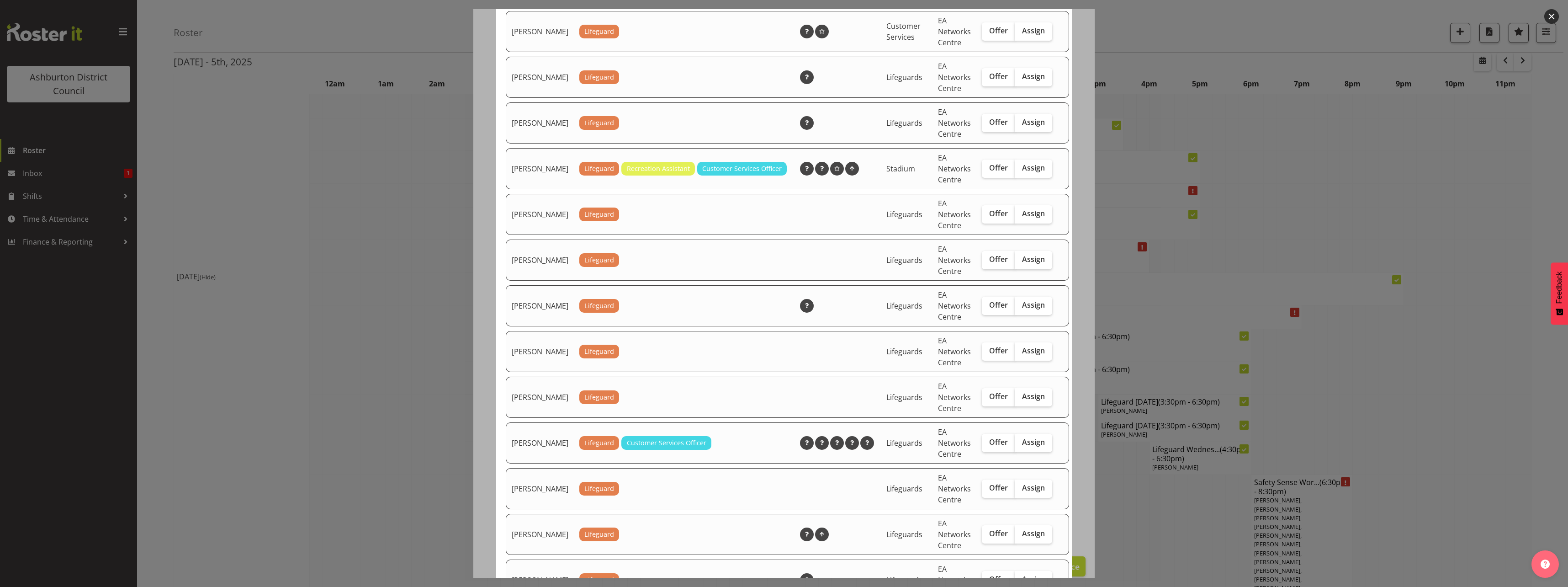
scroll to position [549, 0]
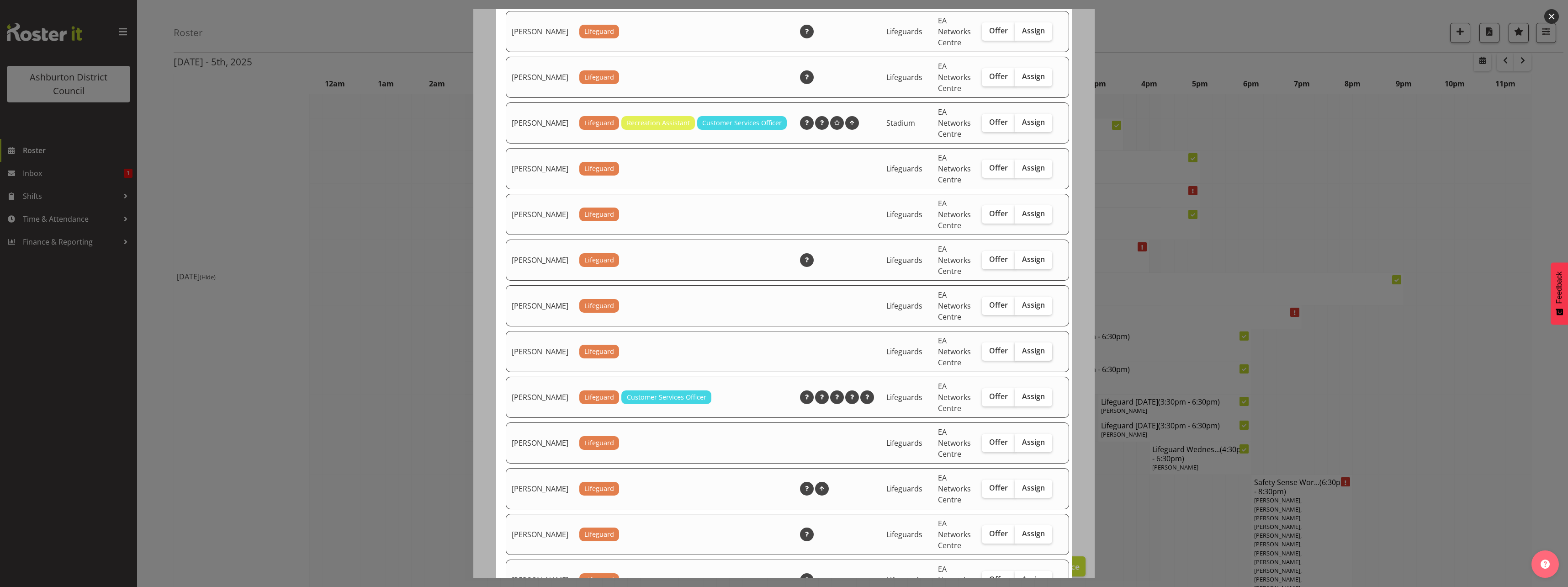
click at [1027, 355] on span "Assign" at bounding box center [1034, 350] width 23 height 9
click at [1021, 354] on input "Assign" at bounding box center [1018, 351] width 6 height 6
checkbox input "true"
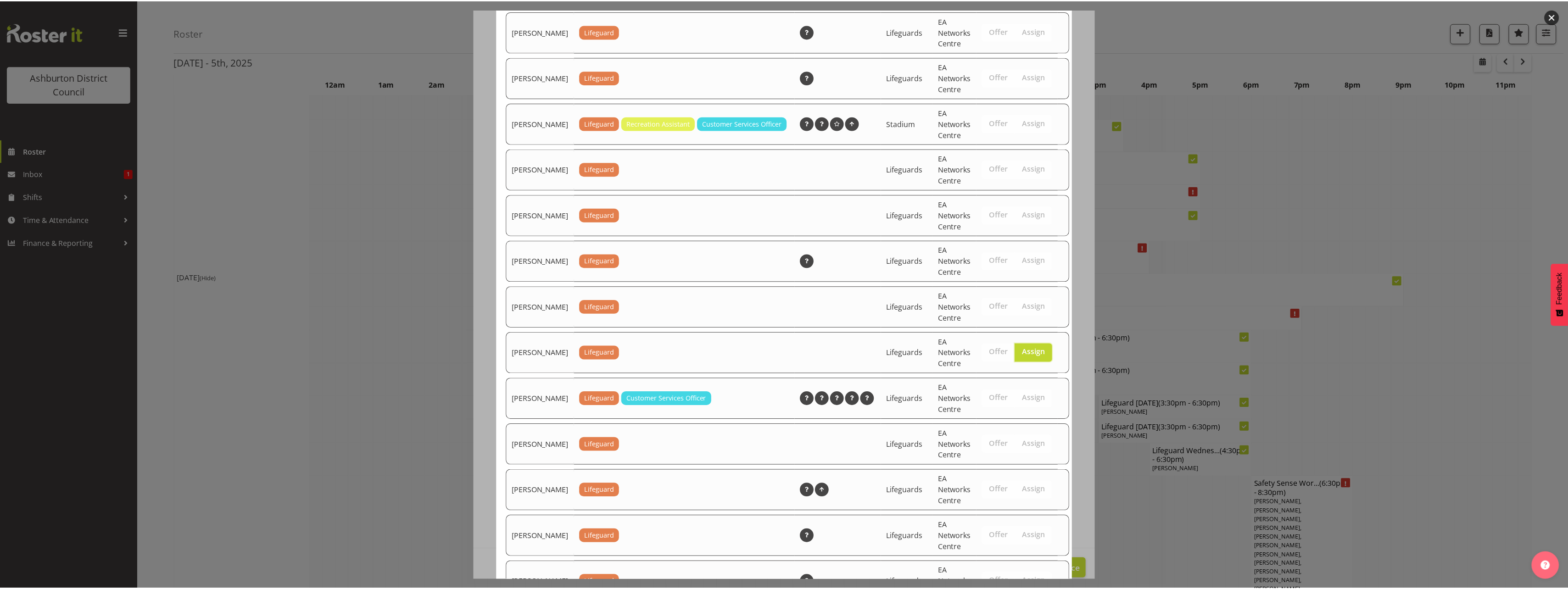
scroll to position [871, 0]
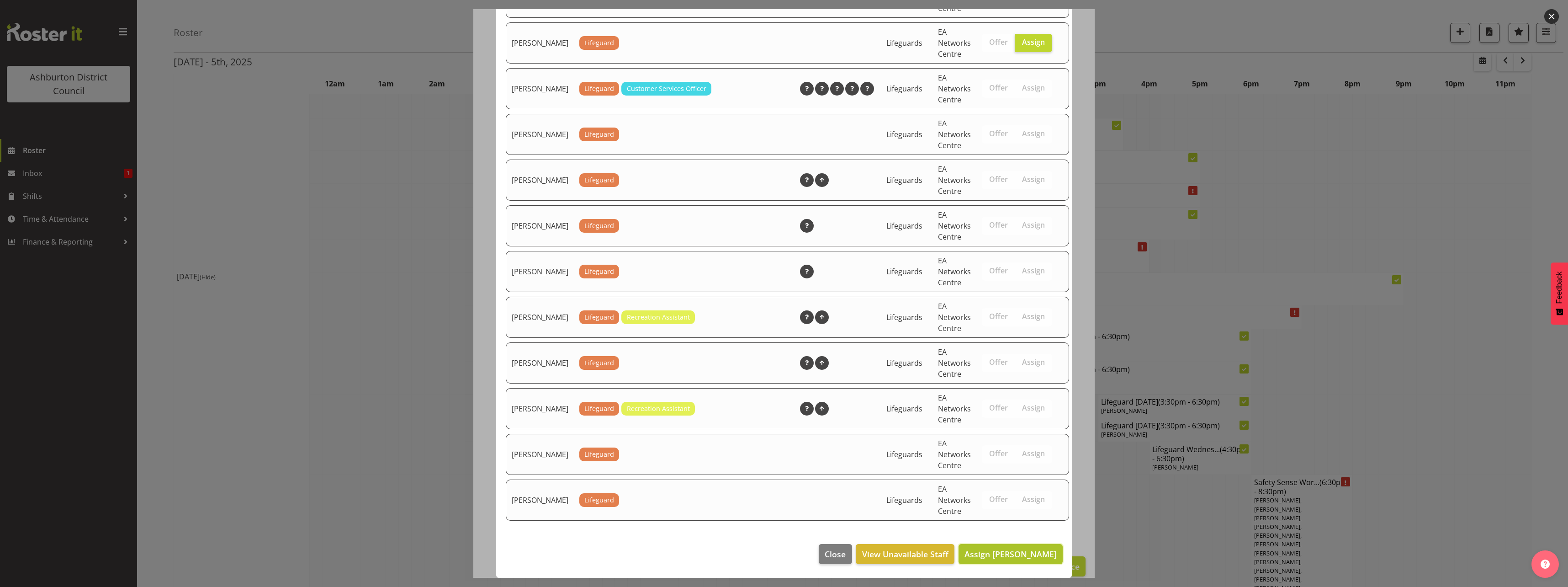
click at [1016, 552] on span "Assign [PERSON_NAME]" at bounding box center [1010, 554] width 93 height 11
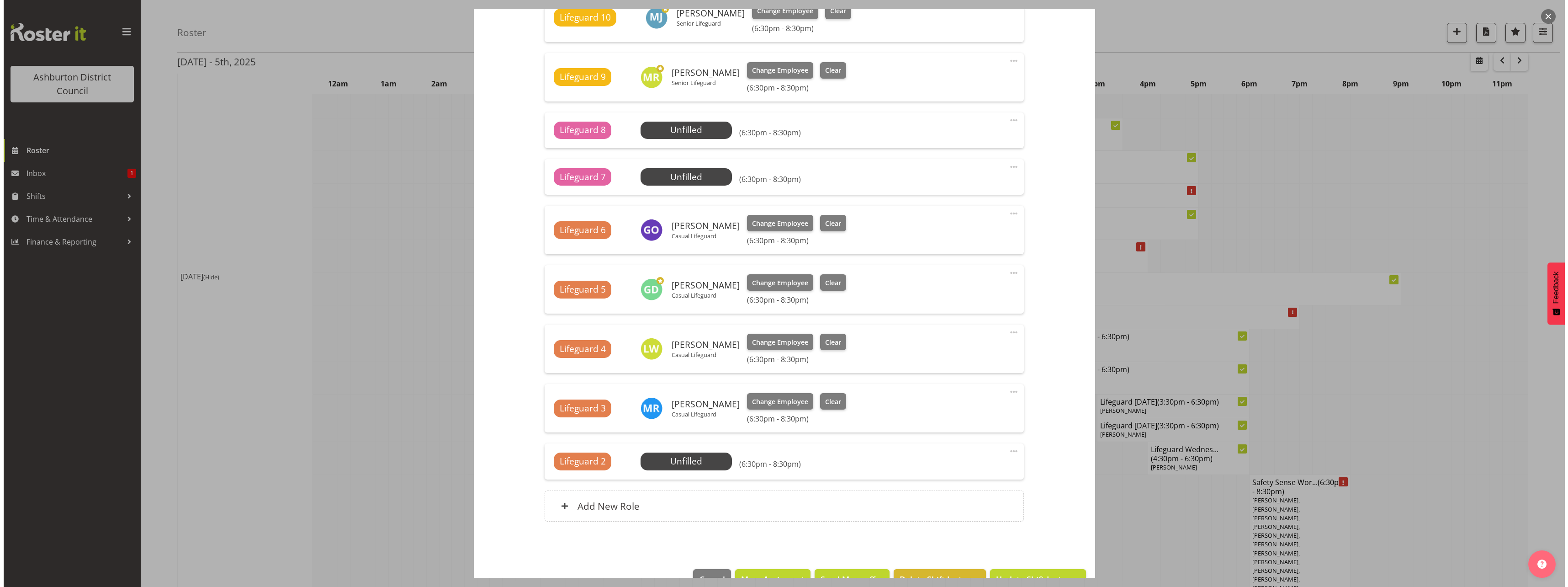
scroll to position [1417, 0]
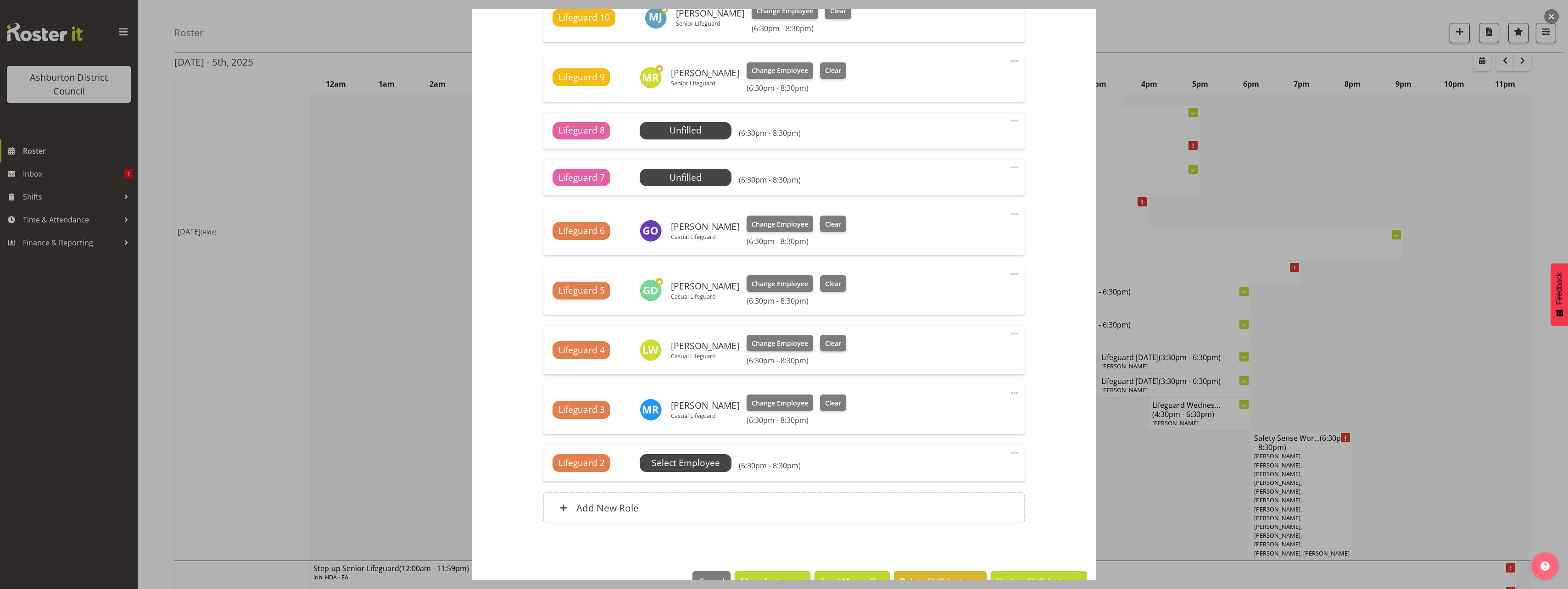
click at [675, 460] on span "Select Employee" at bounding box center [686, 463] width 68 height 13
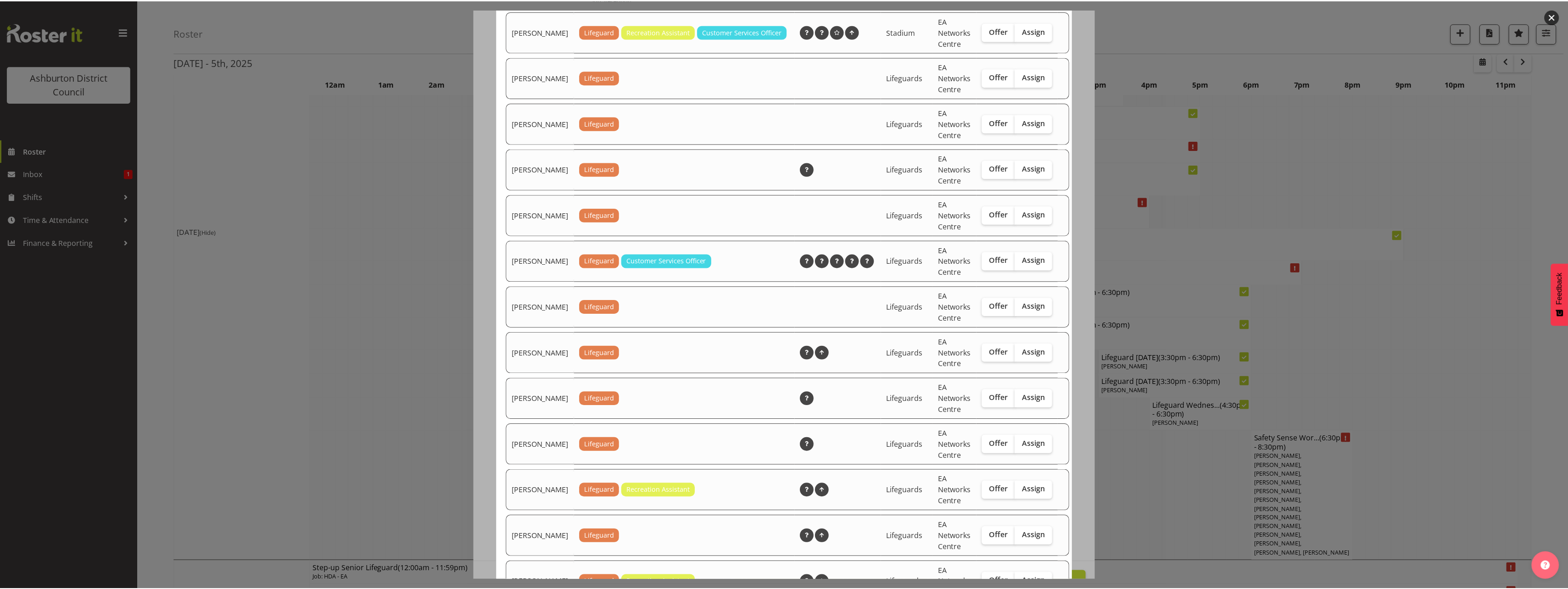
scroll to position [825, 0]
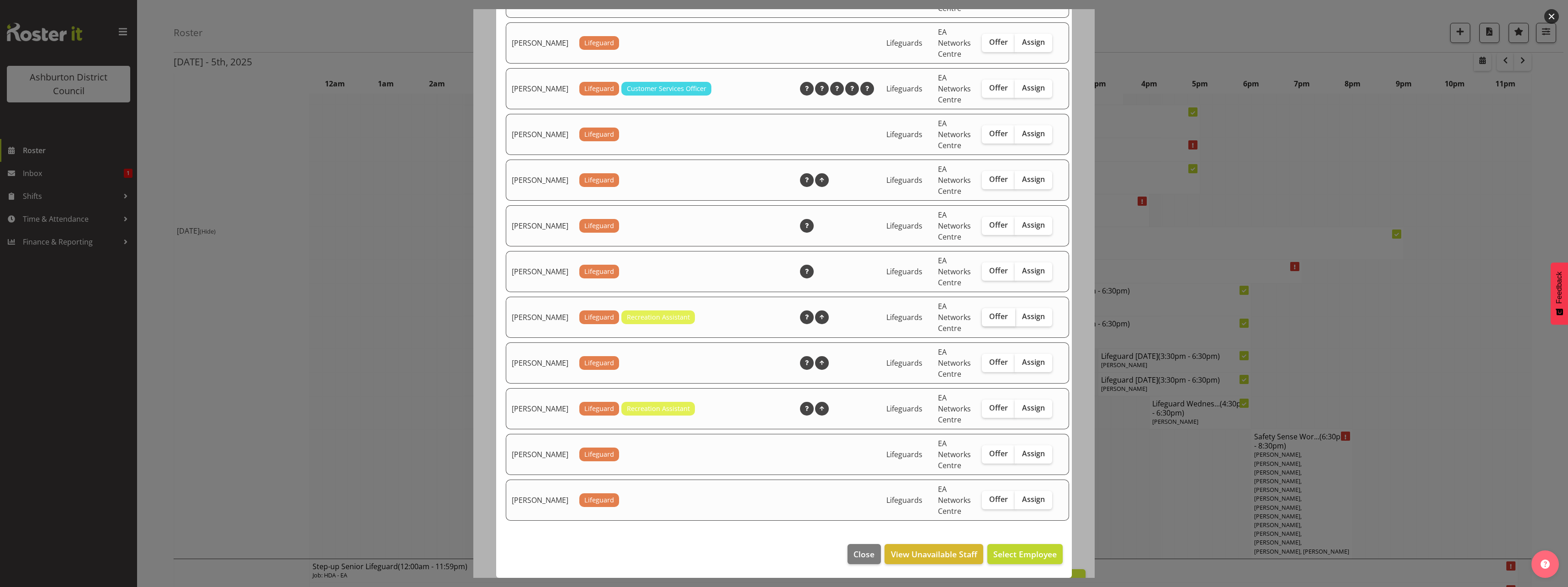
click at [1001, 322] on label "Offer" at bounding box center [998, 317] width 33 height 18
click at [988, 320] on input "Offer" at bounding box center [985, 317] width 6 height 6
click at [989, 320] on span "Offer" at bounding box center [998, 316] width 19 height 9
click at [982, 320] on input "Offer" at bounding box center [985, 317] width 6 height 6
checkbox input "false"
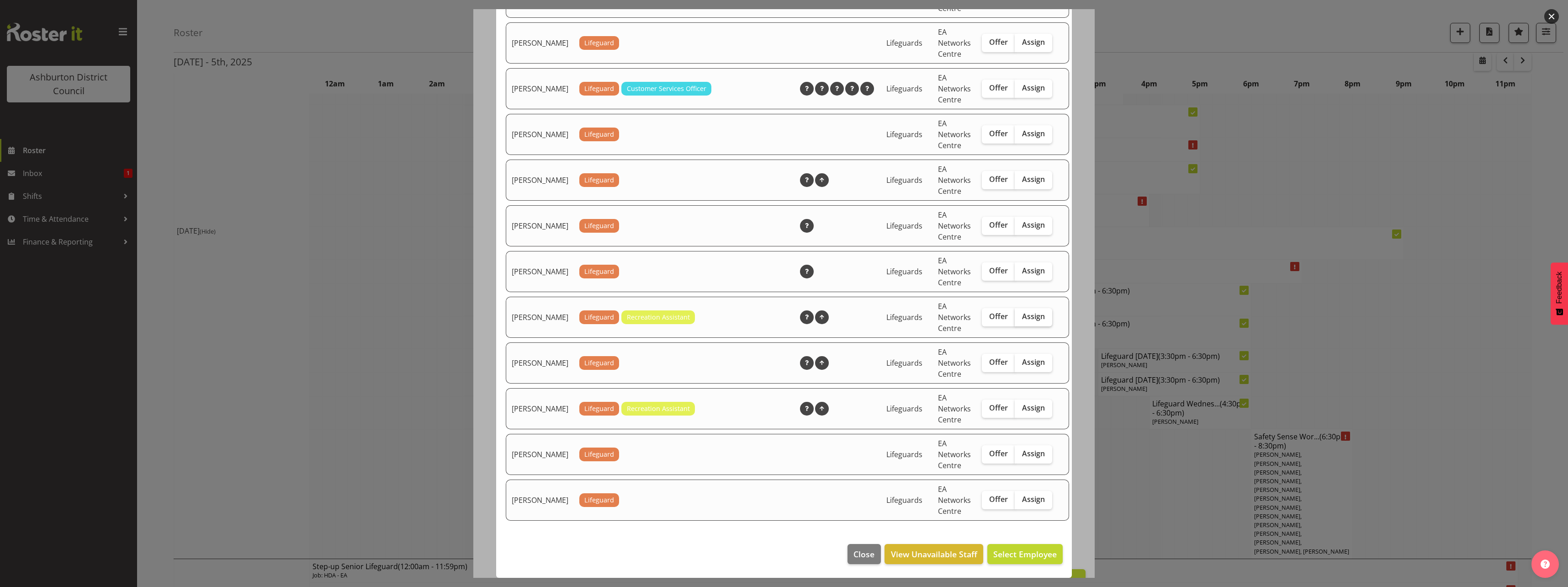
click at [1032, 320] on label "Assign" at bounding box center [1034, 317] width 38 height 18
click at [1021, 320] on input "Assign" at bounding box center [1018, 317] width 6 height 6
checkbox input "true"
click at [1013, 552] on span "Assign [PERSON_NAME]" at bounding box center [1010, 554] width 93 height 11
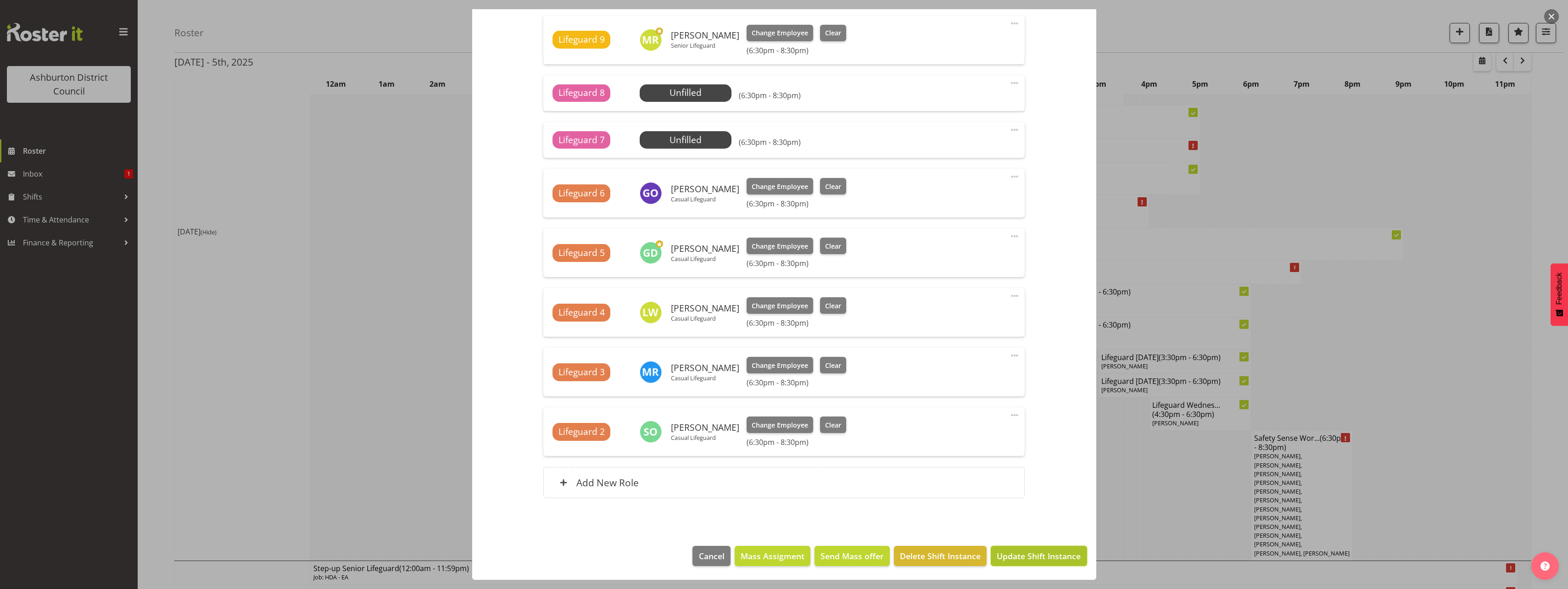
click at [1035, 565] on button "Update Shift Instance" at bounding box center [1039, 555] width 96 height 20
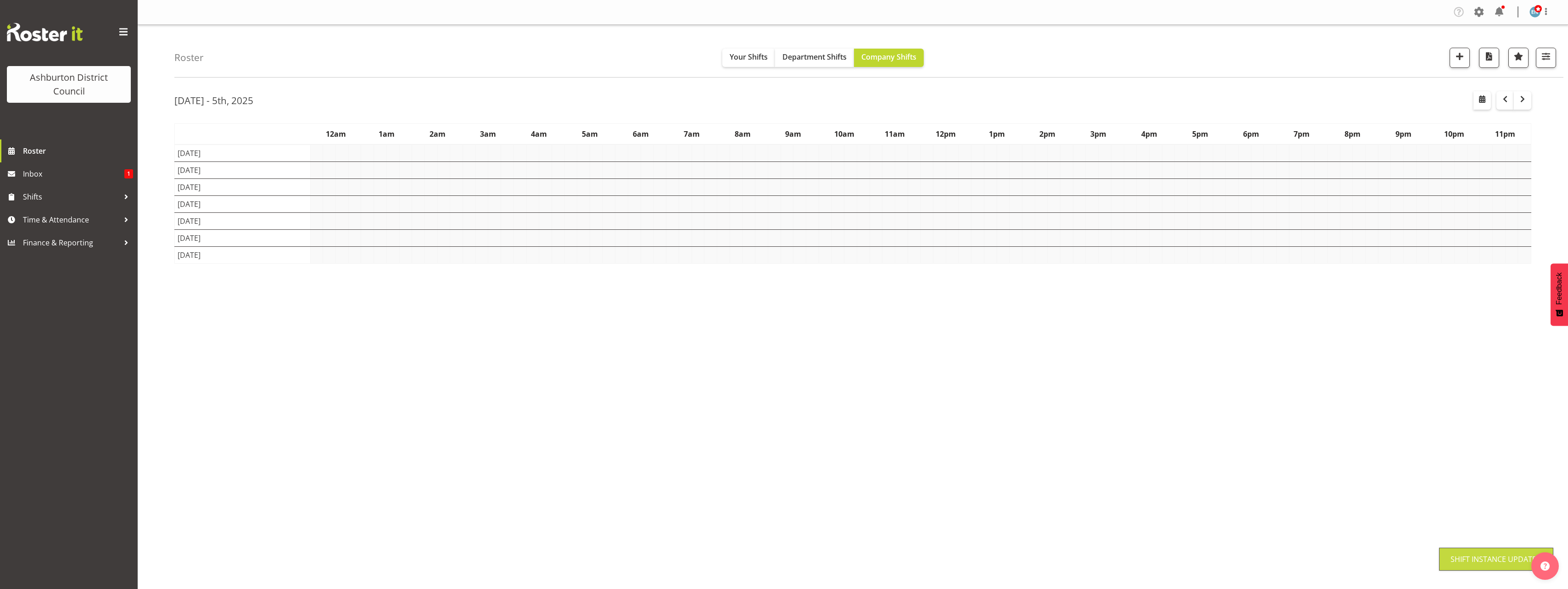
scroll to position [0, 0]
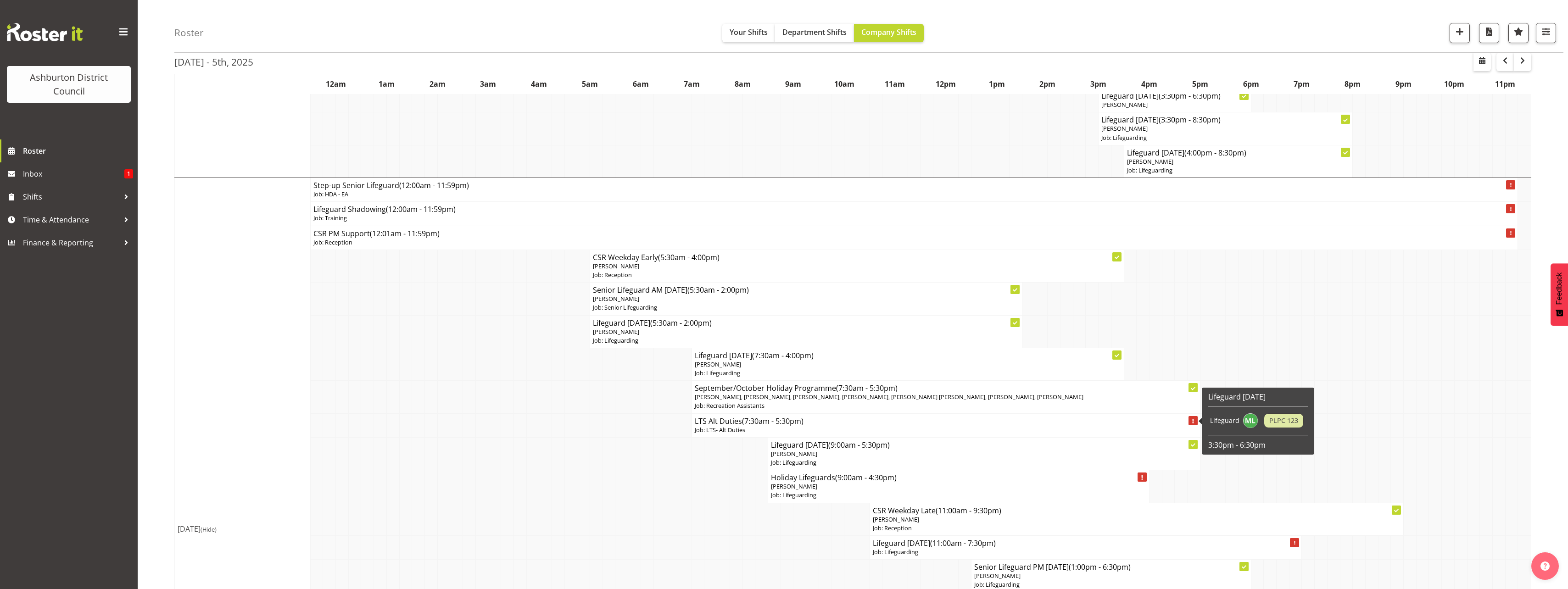
scroll to position [1330, 0]
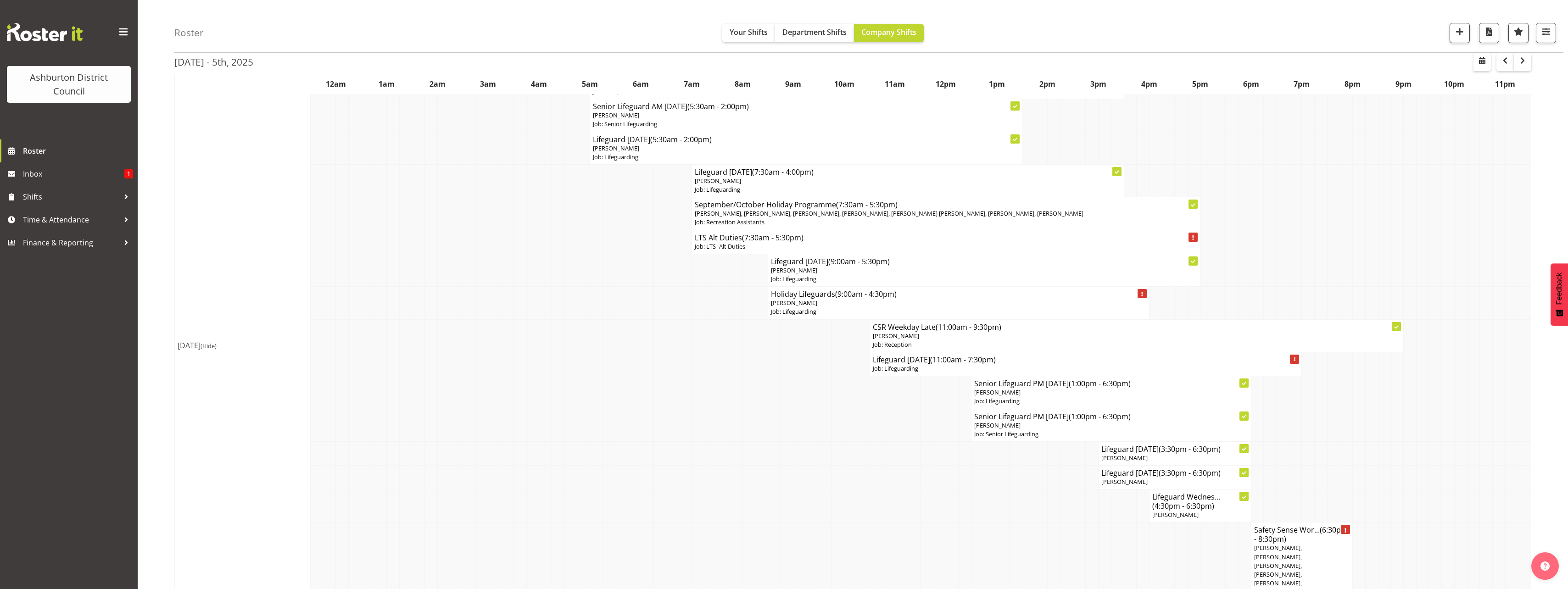
click at [1476, 462] on td at bounding box center [1473, 453] width 13 height 24
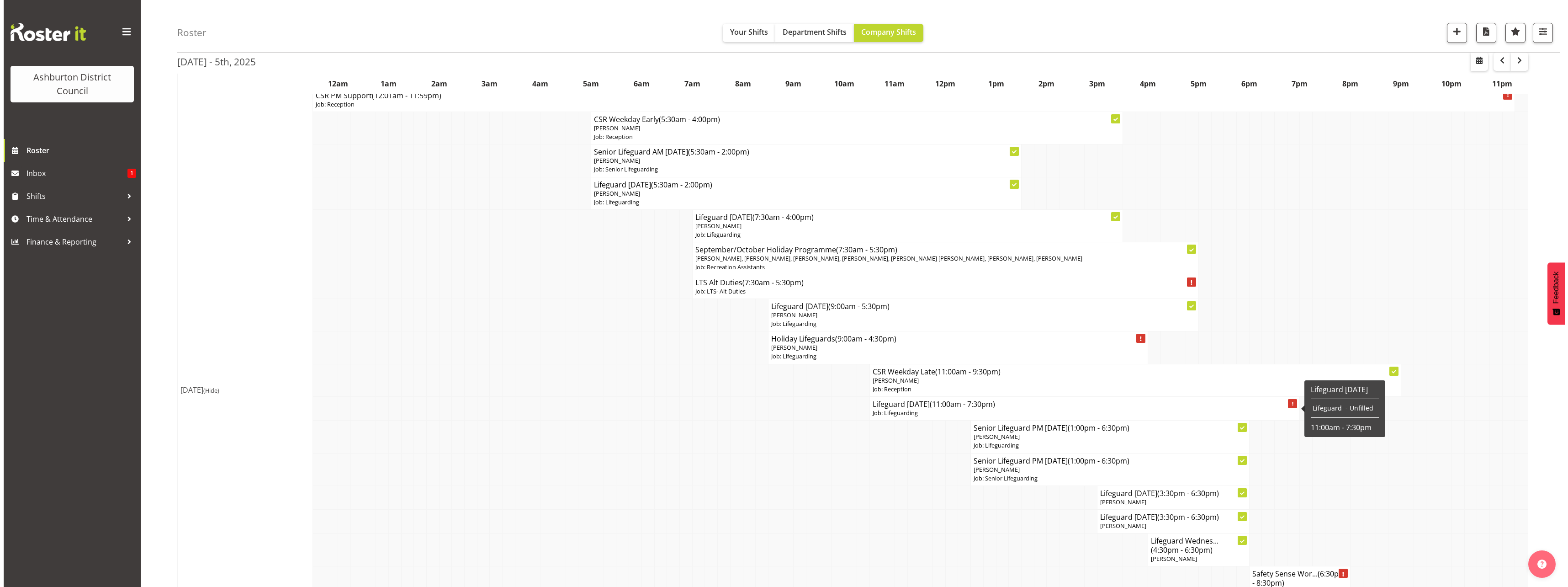
scroll to position [1508, 0]
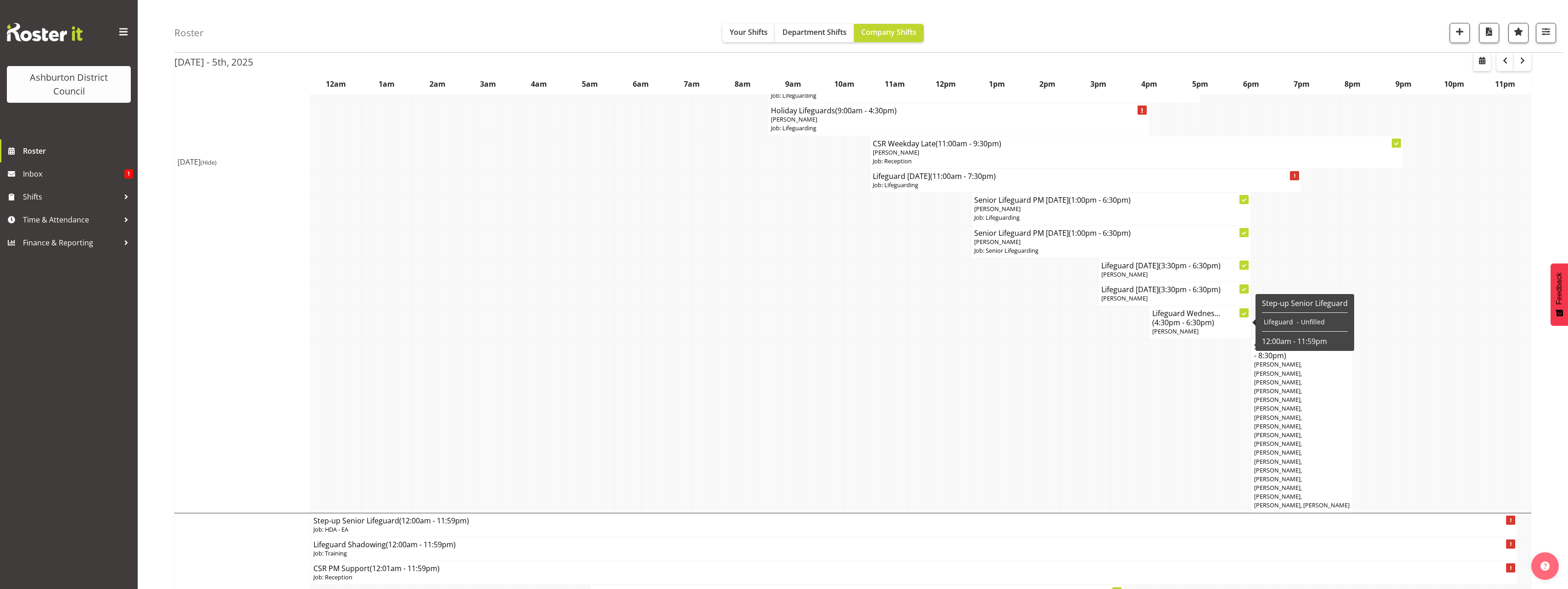
click at [1171, 315] on h4 "Lifeguard Wednes... (4:30pm - 6:30pm)" at bounding box center [1200, 318] width 96 height 18
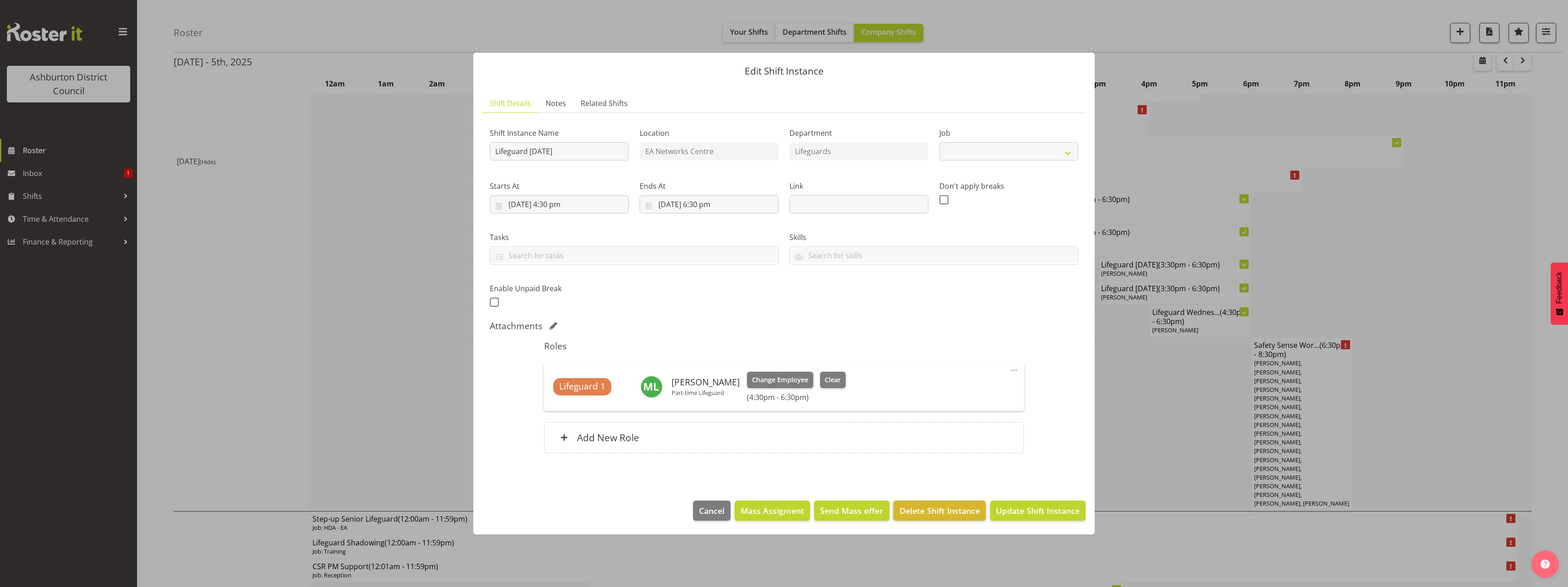
select select "38"
click at [749, 429] on div "Add New Role" at bounding box center [783, 437] width 479 height 31
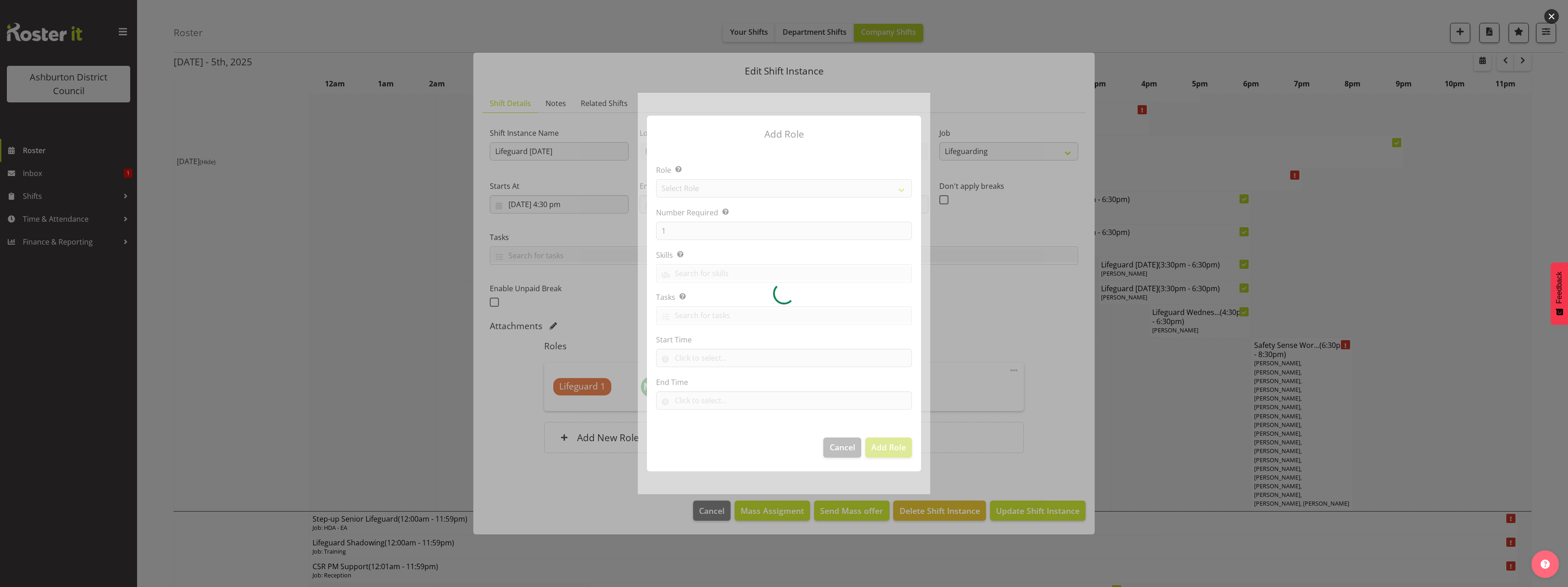
click at [797, 193] on div at bounding box center [784, 293] width 292 height 401
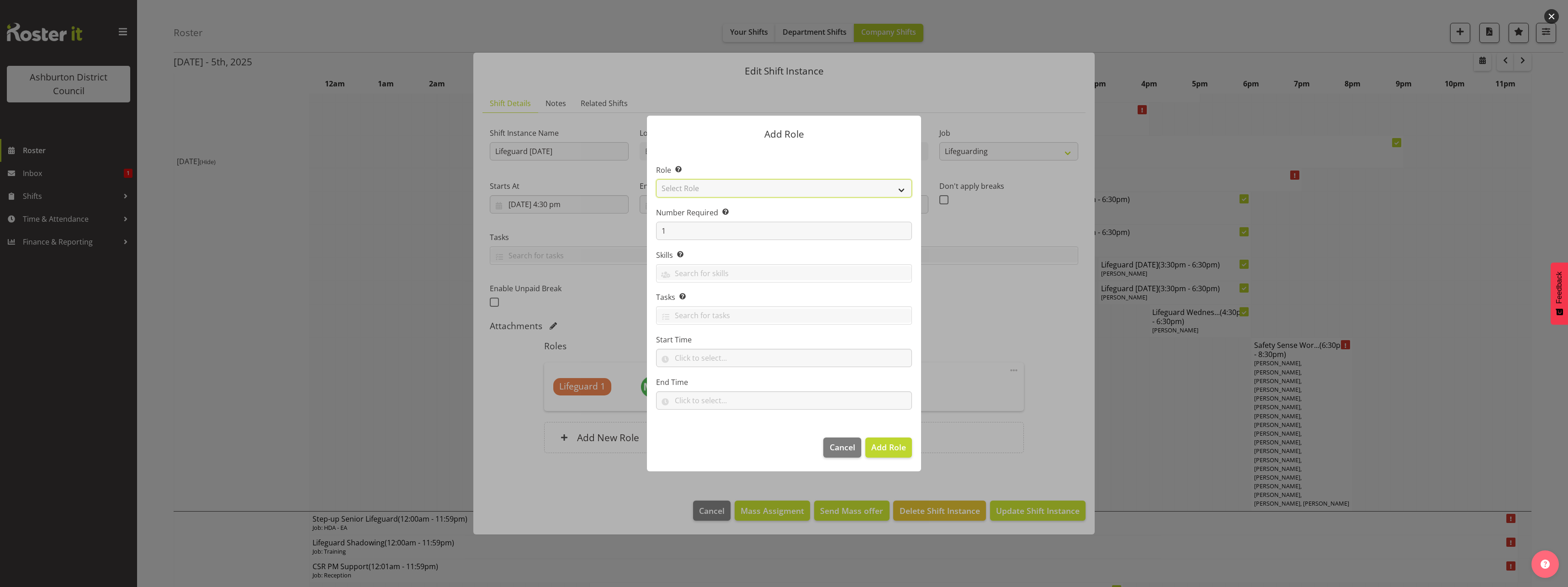
click at [759, 187] on select "Select Role AAGM Deputy Director AAGM Director Archivist Childrens Librarian Co…" at bounding box center [784, 188] width 256 height 18
select select "64"
click at [656, 179] on select "Select Role AAGM Deputy Director AAGM Director Archivist Childrens Librarian Co…" at bounding box center [784, 188] width 256 height 18
click at [685, 358] on input "text" at bounding box center [784, 358] width 256 height 18
drag, startPoint x: 712, startPoint y: 382, endPoint x: 718, endPoint y: 373, distance: 10.8
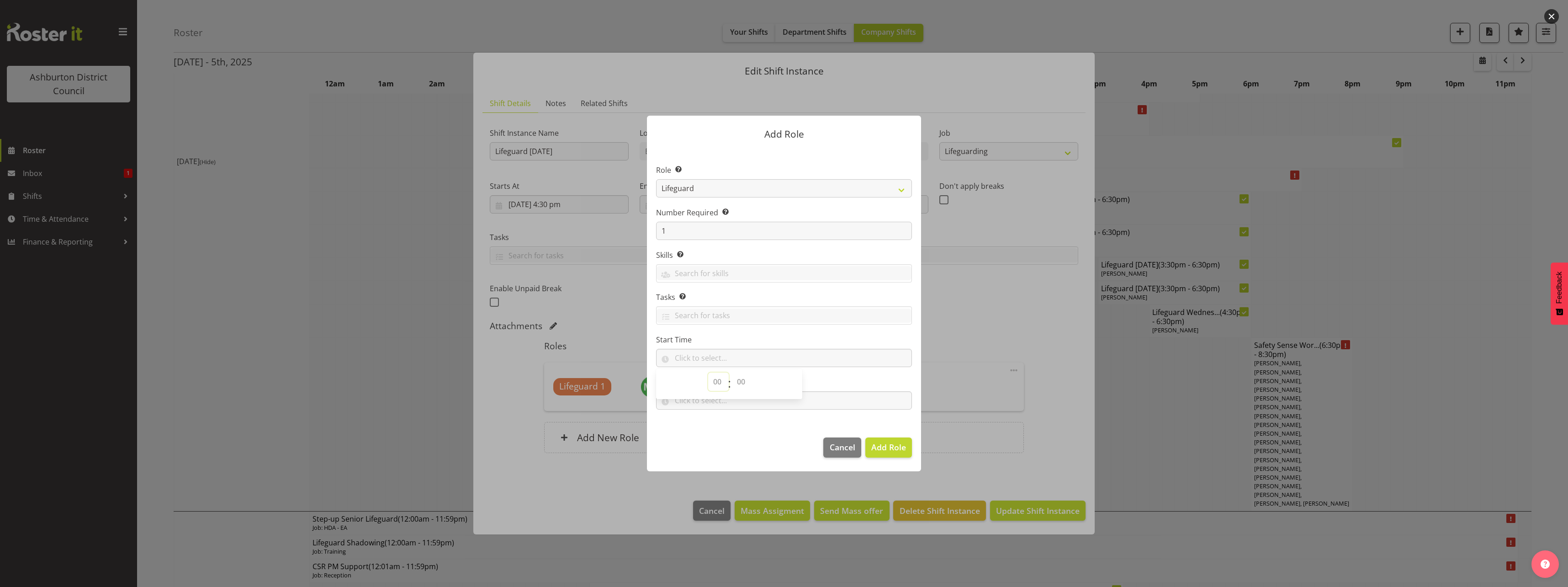
click at [712, 382] on select "00 00 01 02 03 04 05 06 07 08 09 10 11 12 13 14 15 16 17 18 19 20 21 22 23" at bounding box center [718, 382] width 21 height 18
select select "14"
click at [708, 373] on select "00 00 01 02 03 04 05 06 07 08 09 10 11 12 13 14 15 16 17 18 19 20 21 22 23" at bounding box center [718, 382] width 21 height 18
click at [738, 381] on select "00 00 01 02 03 04 05 06 07 08 09 10 11 12 13 14 15 16 17 18 19 20 21 22 23 24 2…" at bounding box center [742, 382] width 21 height 18
select select "30"
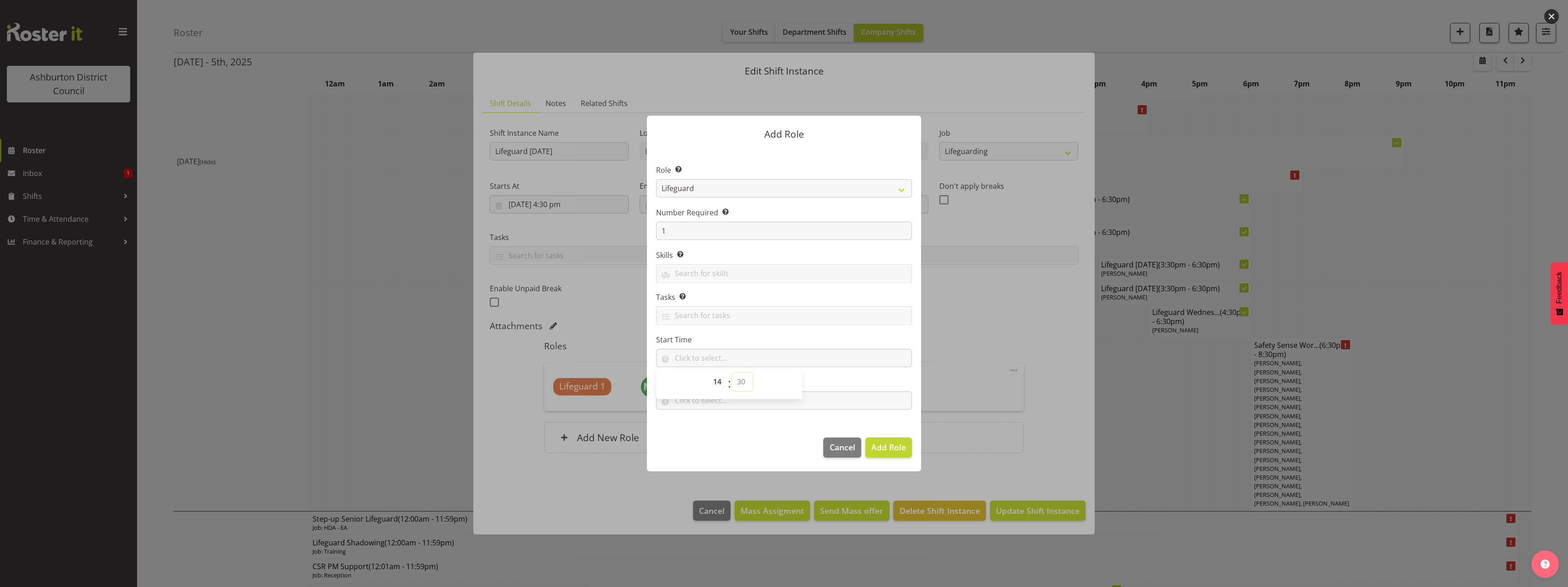
click at [732, 373] on select "00 00 01 02 03 04 05 06 07 08 09 10 11 12 13 14 15 16 17 18 19 20 21 22 23 24 2…" at bounding box center [742, 382] width 21 height 18
type input "14:30"
click at [865, 400] on input "text" at bounding box center [784, 400] width 256 height 18
click at [710, 424] on select "00 00 01 02 03 04 05 06 07 08 09 10 11 12 13 14 15 16 17 18 19 20 21 22 23" at bounding box center [718, 424] width 21 height 18
select select "18"
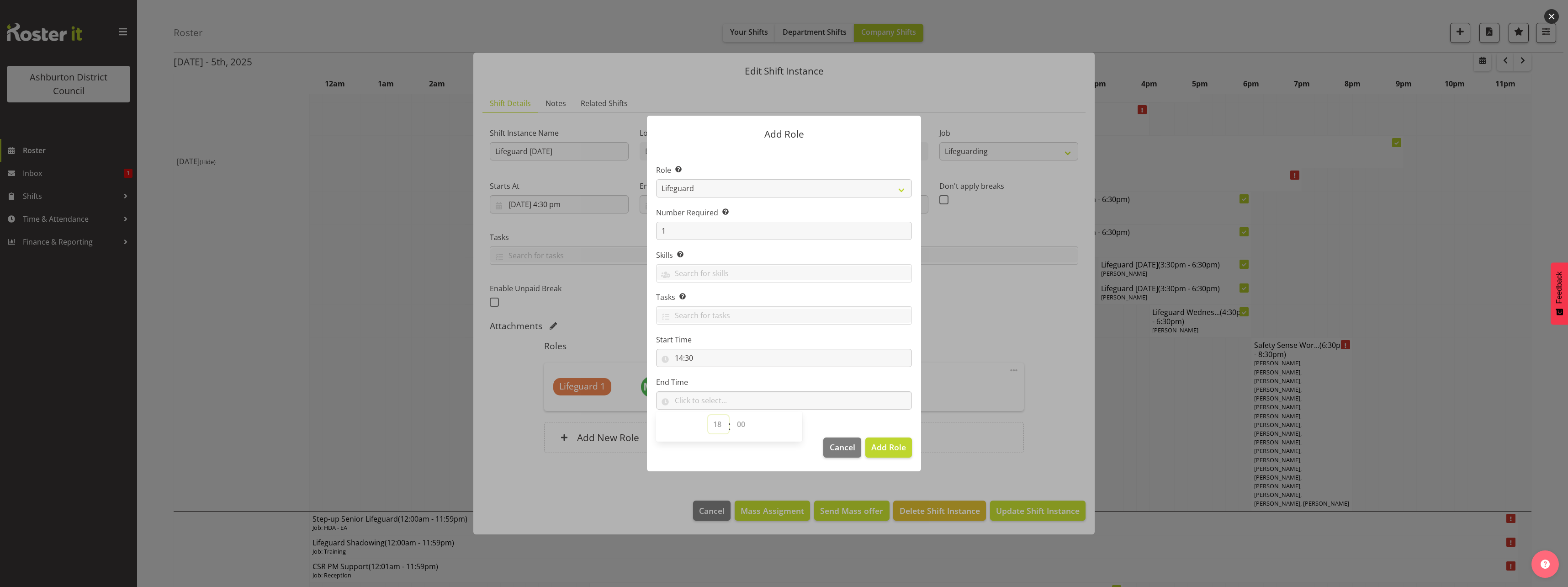
click at [708, 415] on select "00 00 01 02 03 04 05 06 07 08 09 10 11 12 13 14 15 16 17 18 19 20 21 22 23" at bounding box center [718, 424] width 21 height 18
drag, startPoint x: 741, startPoint y: 420, endPoint x: 741, endPoint y: 415, distance: 5.0
click at [741, 420] on select "00 00 01 02 03 04 05 06 07 08 09 10 11 12 13 14 15 16 17 18 19 20 21 22 23 24 2…" at bounding box center [742, 424] width 21 height 18
select select "30"
click at [732, 415] on select "00 00 01 02 03 04 05 06 07 08 09 10 11 12 13 14 15 16 17 18 19 20 21 22 23 24 2…" at bounding box center [742, 424] width 21 height 18
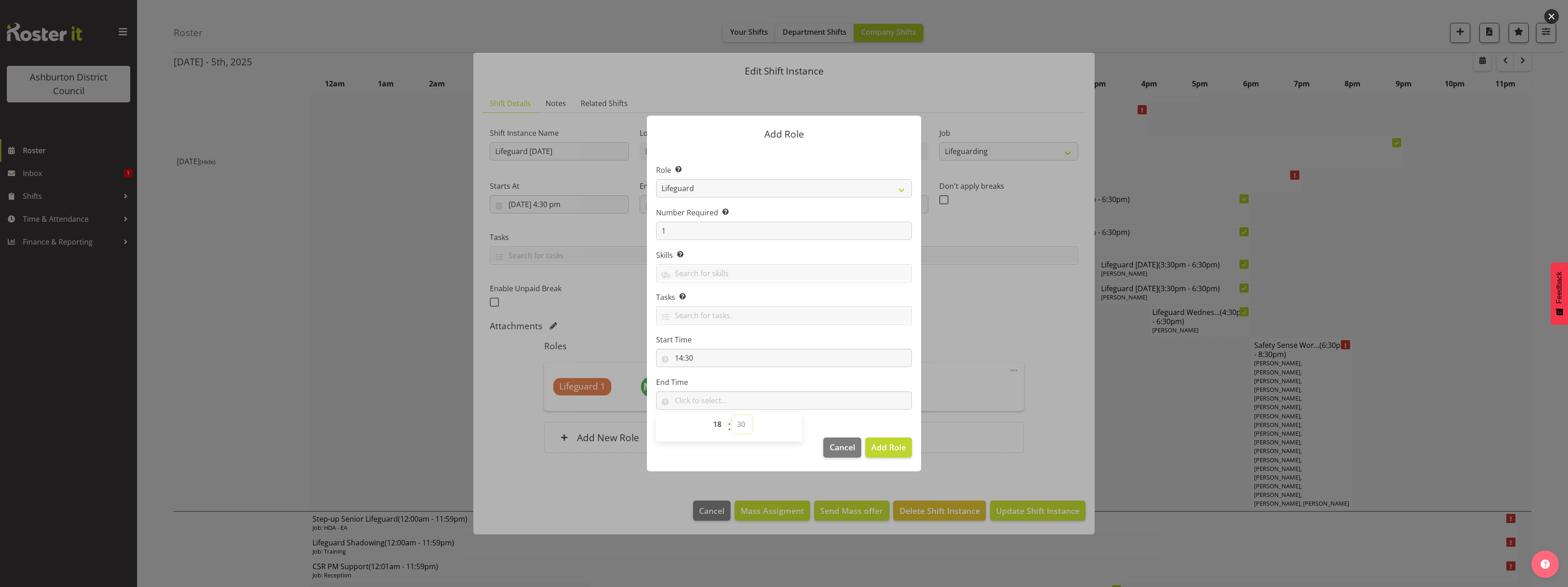
type input "18:30"
click at [836, 384] on label "End Time" at bounding box center [784, 382] width 256 height 11
click at [889, 448] on span "Add Role" at bounding box center [888, 447] width 35 height 11
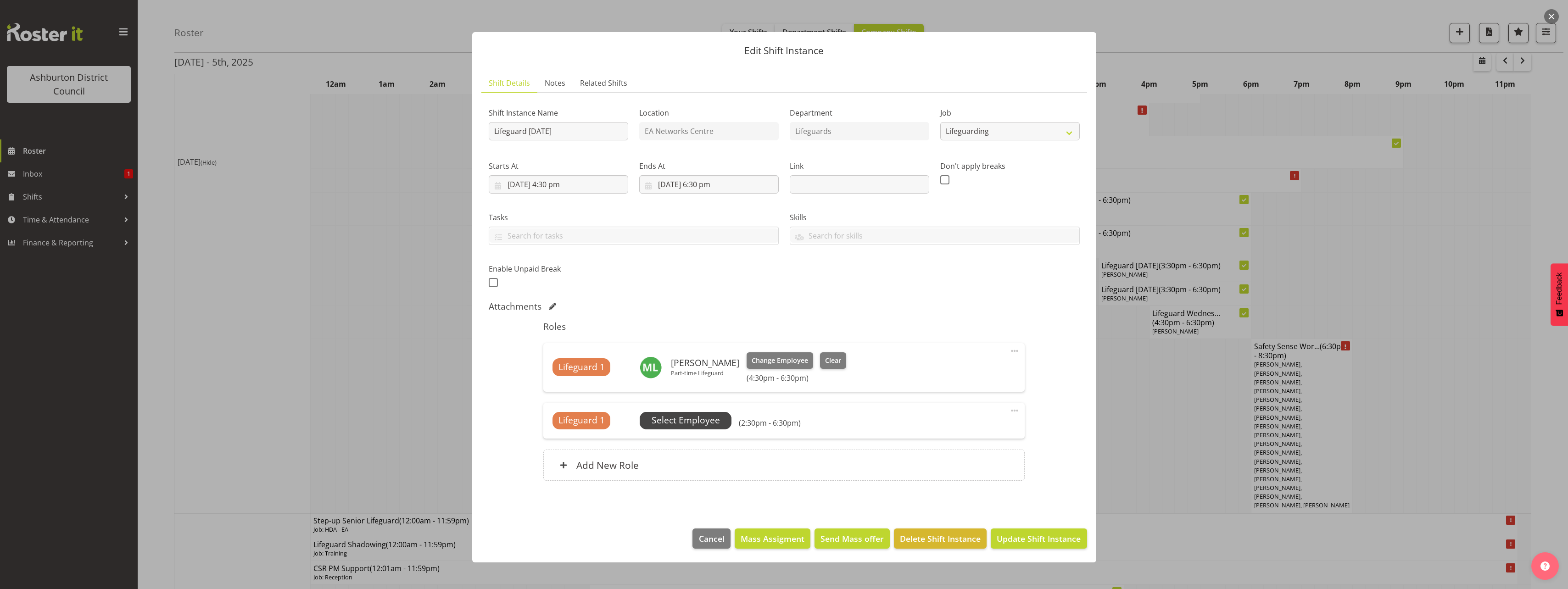
click at [705, 423] on span "Select Employee" at bounding box center [686, 420] width 68 height 13
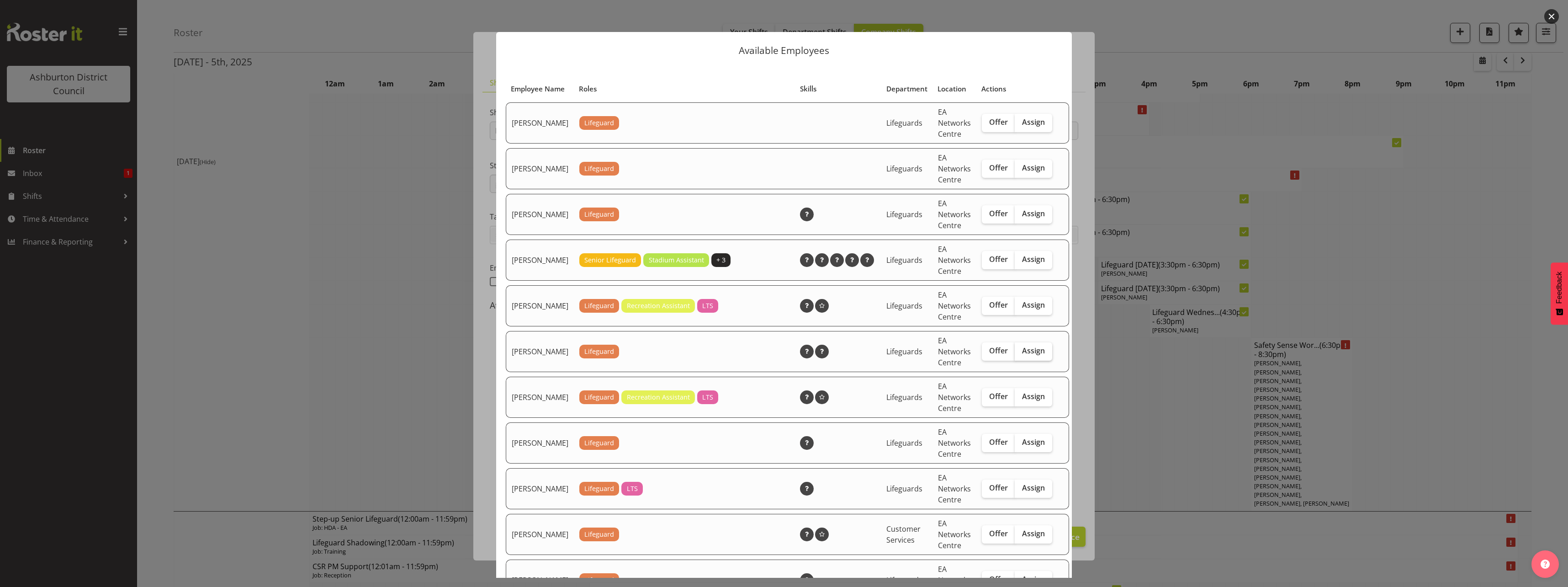
click at [1025, 356] on label "Assign" at bounding box center [1034, 351] width 38 height 18
click at [1021, 354] on input "Assign" at bounding box center [1018, 351] width 6 height 6
checkbox input "true"
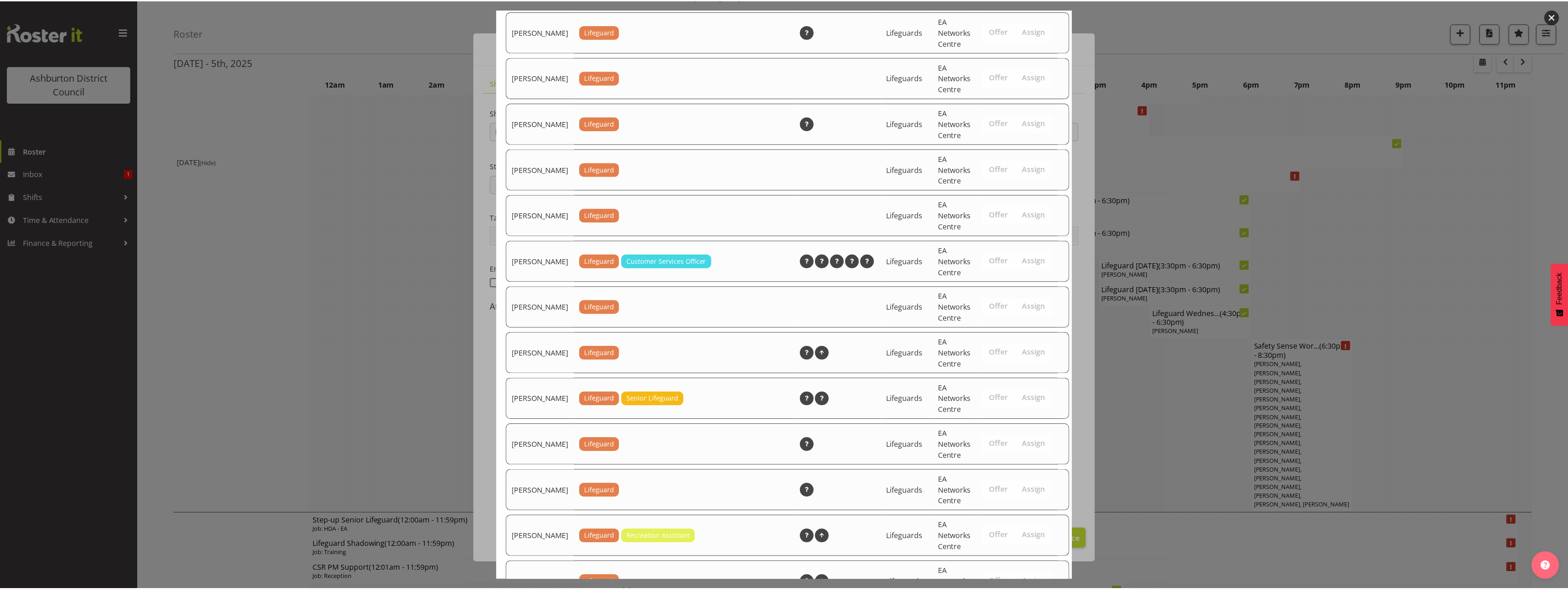
scroll to position [1146, 0]
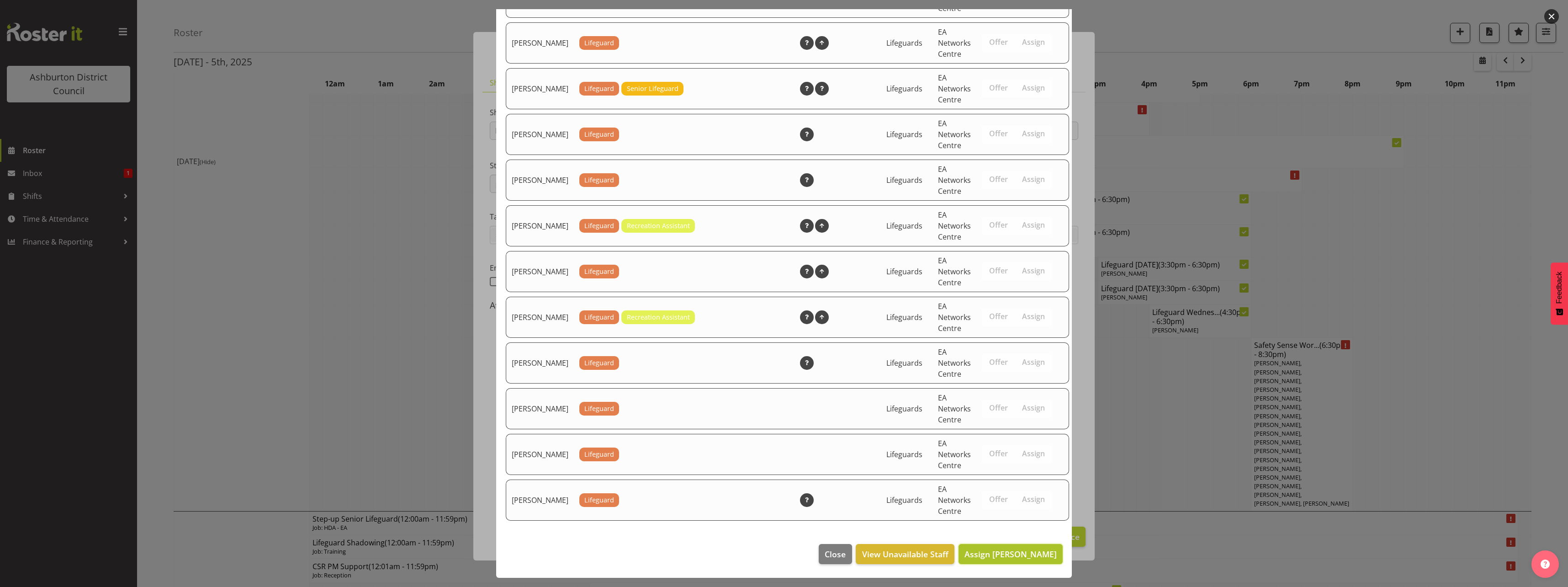
click at [1008, 560] on button "Assign [PERSON_NAME]" at bounding box center [1010, 554] width 104 height 20
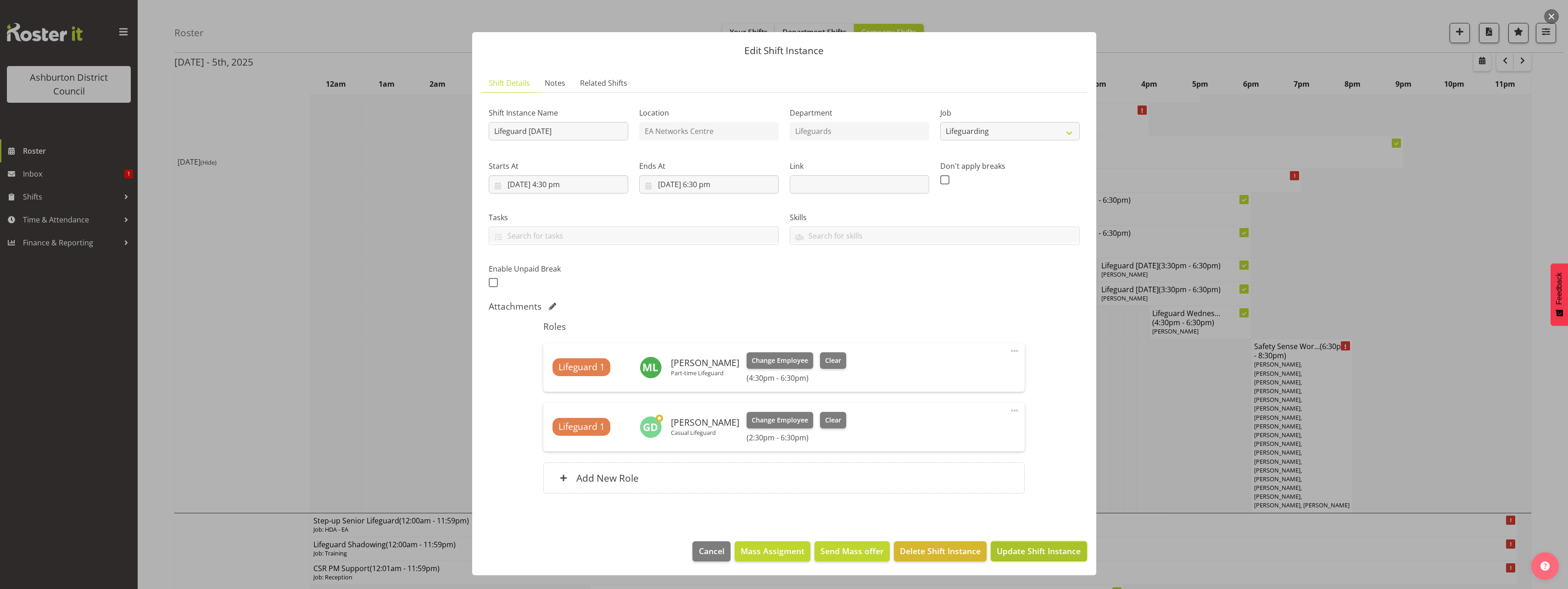
click at [1026, 546] on span "Update Shift Instance" at bounding box center [1038, 551] width 84 height 12
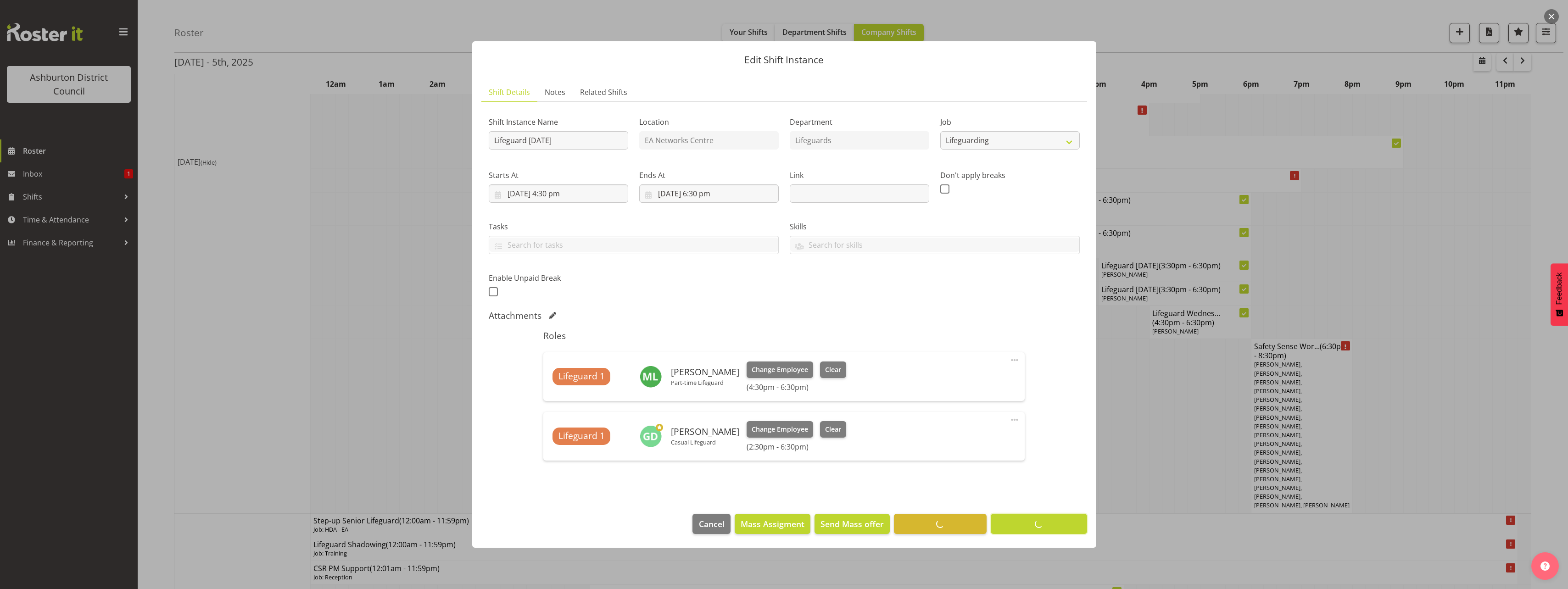
scroll to position [0, 0]
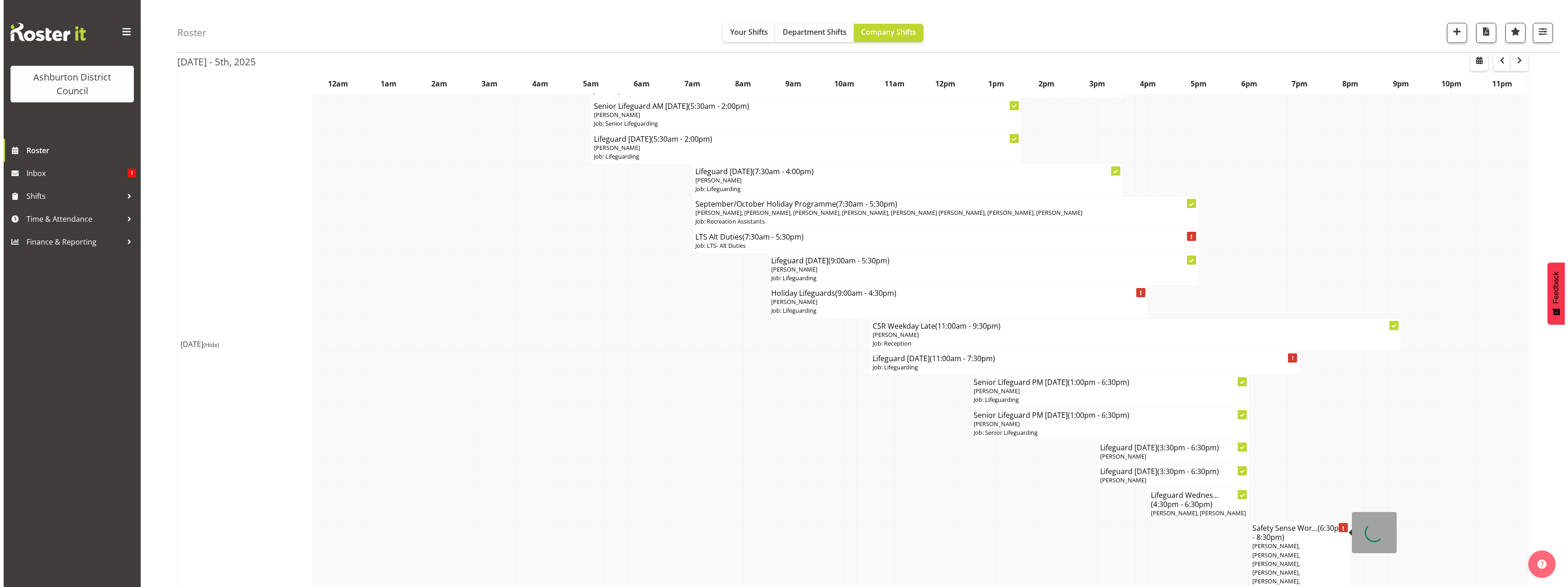
scroll to position [1508, 0]
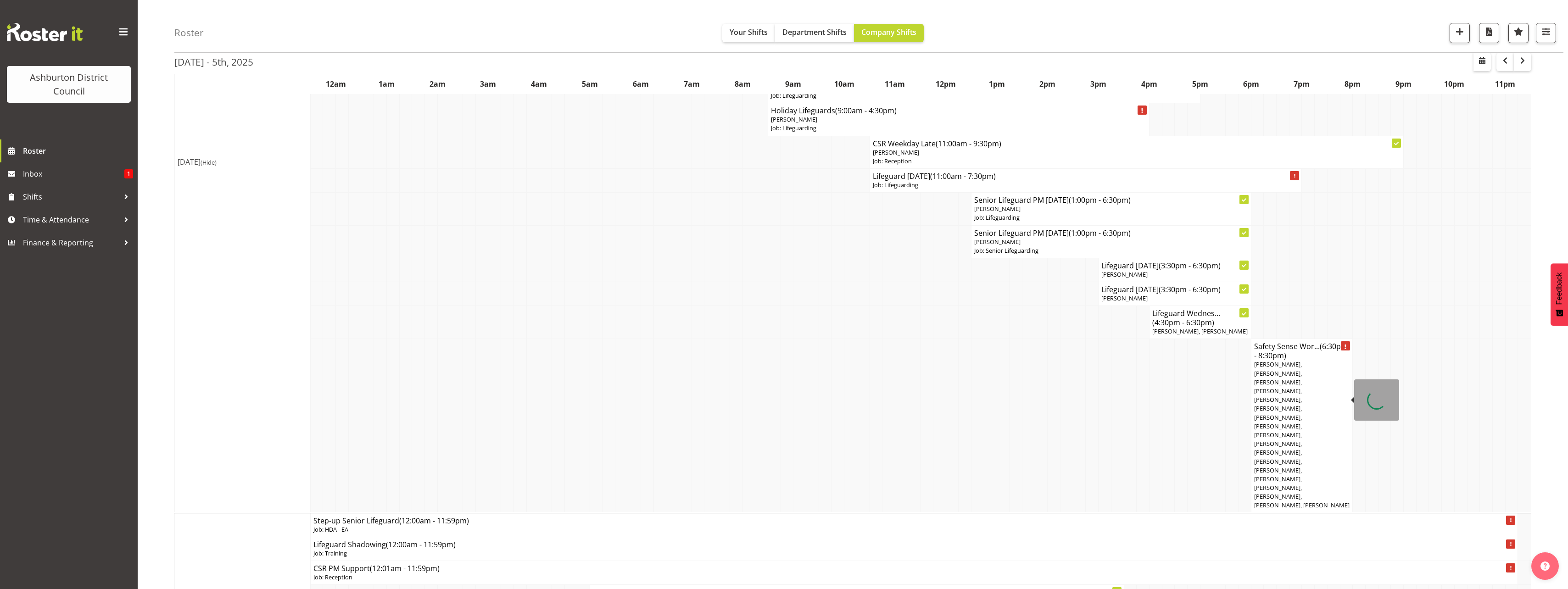
click at [1286, 393] on span "[PERSON_NAME], [PERSON_NAME], [PERSON_NAME], [PERSON_NAME], [PERSON_NAME], [PER…" at bounding box center [1301, 434] width 95 height 149
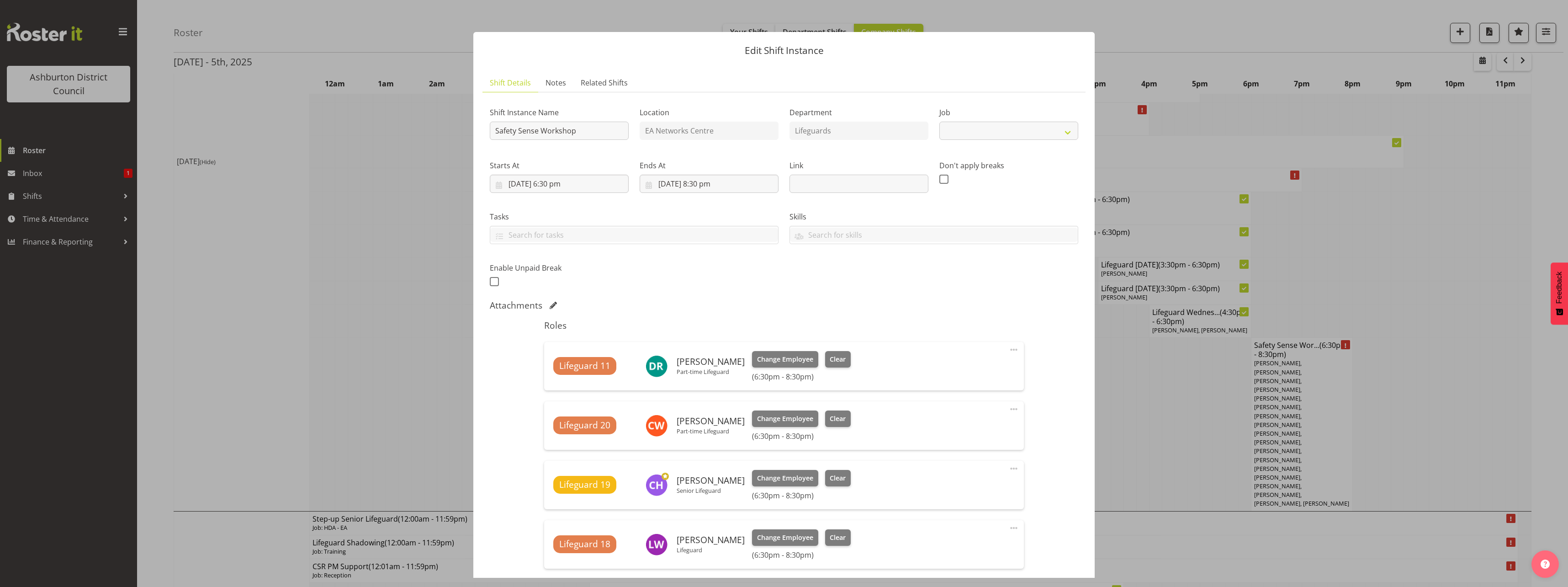
select select "40"
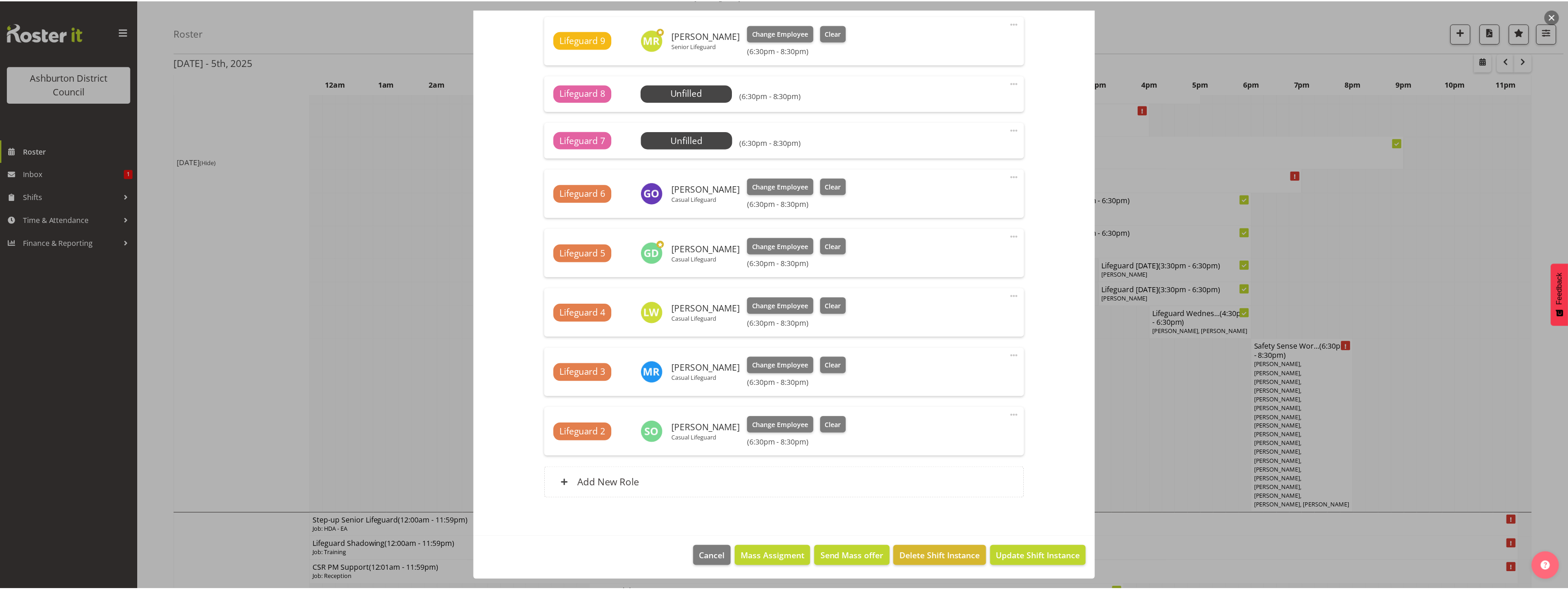
scroll to position [860, 0]
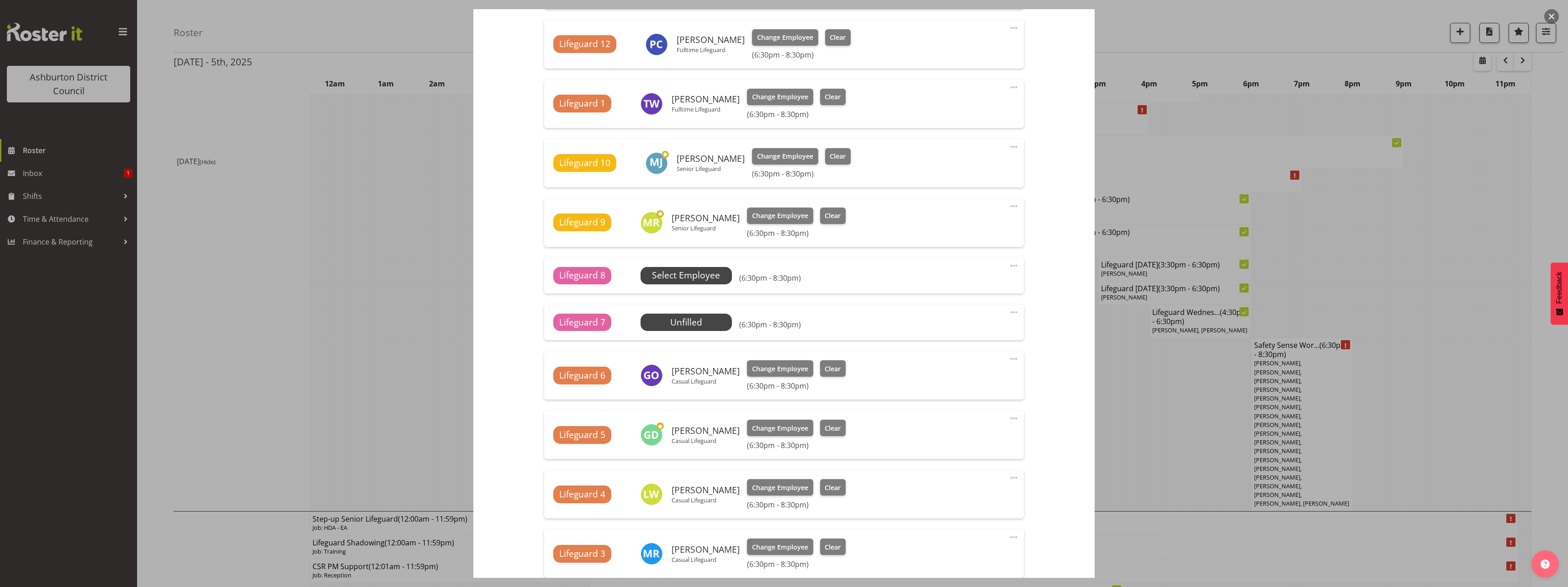
click at [682, 278] on span "Select Employee" at bounding box center [686, 275] width 68 height 13
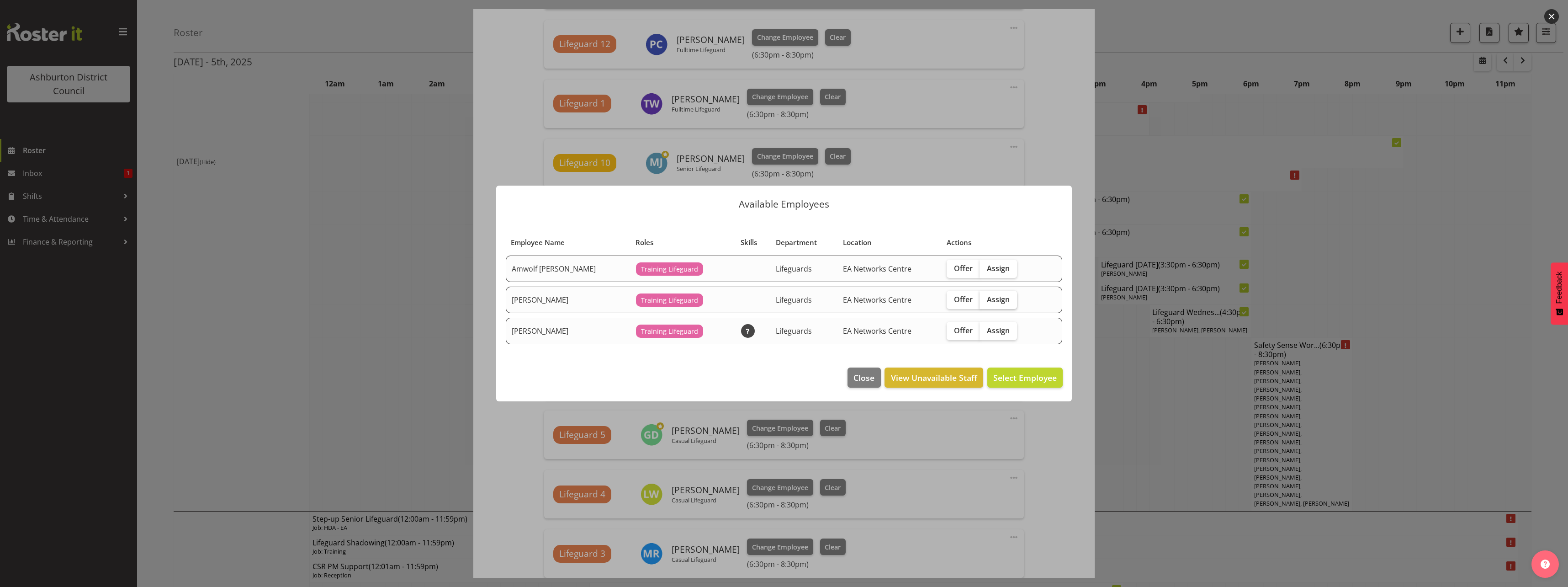
click at [998, 296] on span "Assign" at bounding box center [998, 299] width 23 height 9
click at [985, 296] on input "Assign" at bounding box center [982, 299] width 6 height 6
checkbox input "true"
click at [1012, 374] on span "Assign [PERSON_NAME]" at bounding box center [1010, 378] width 93 height 11
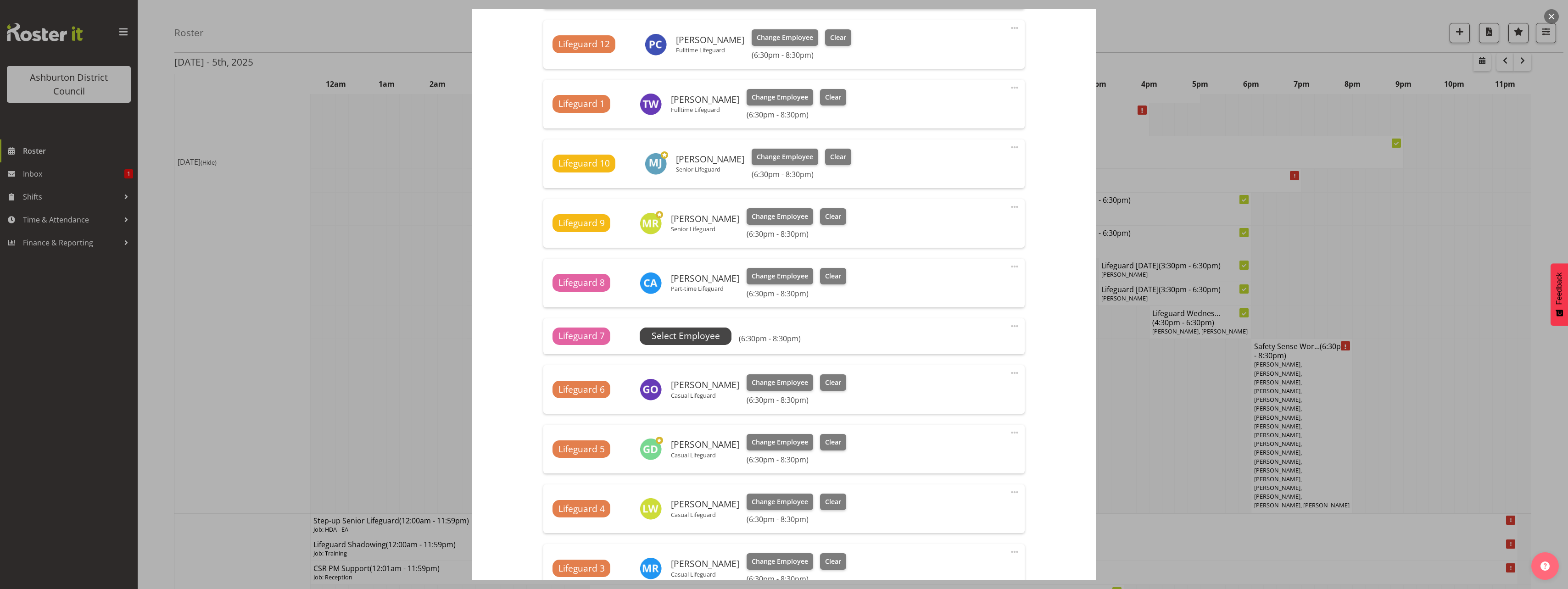
click at [705, 330] on span "Select Employee" at bounding box center [686, 336] width 68 height 13
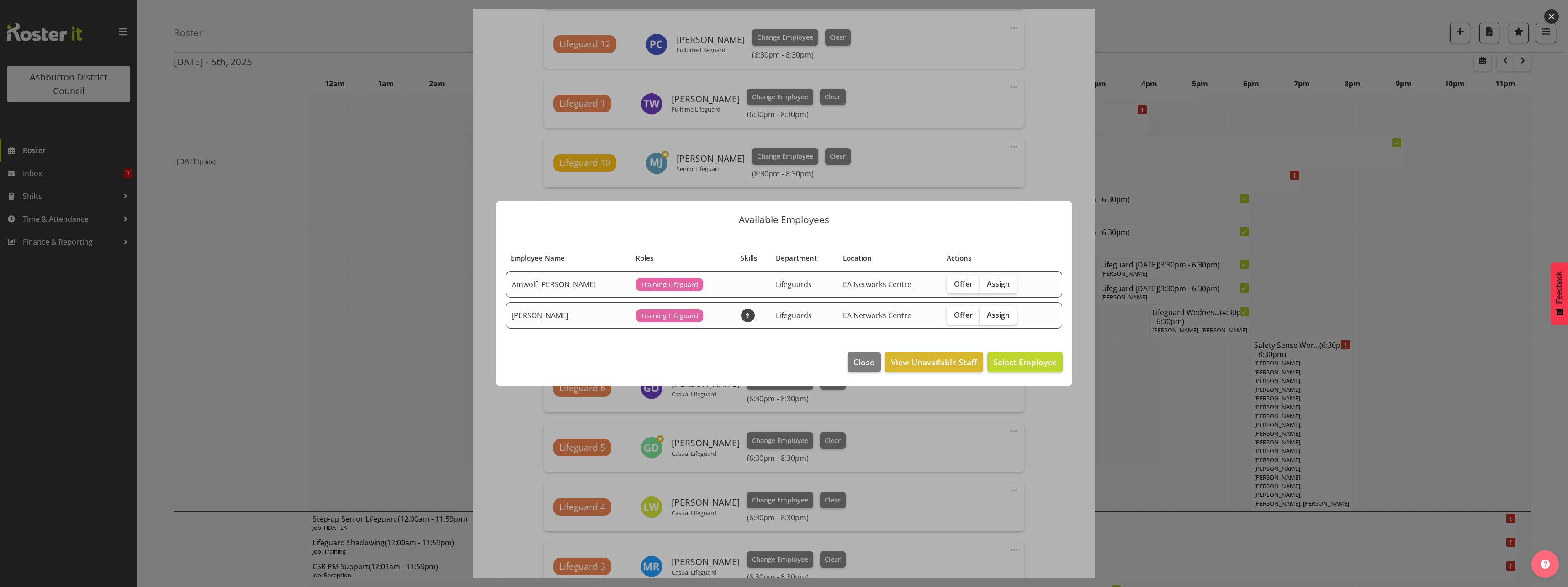
click at [994, 318] on span "Assign" at bounding box center [998, 315] width 23 height 9
click at [985, 318] on input "Assign" at bounding box center [982, 315] width 6 height 6
checkbox input "true"
click at [1020, 360] on span "Assign [PERSON_NAME]" at bounding box center [1010, 362] width 93 height 11
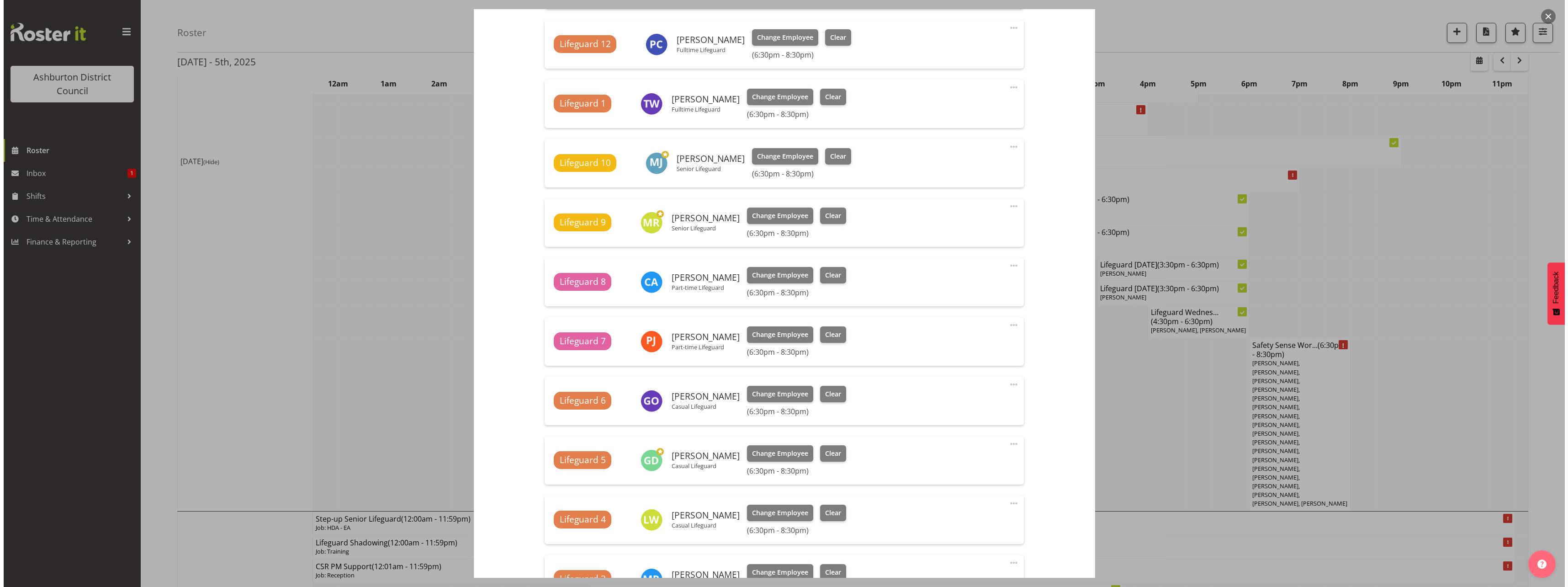
scroll to position [1065, 0]
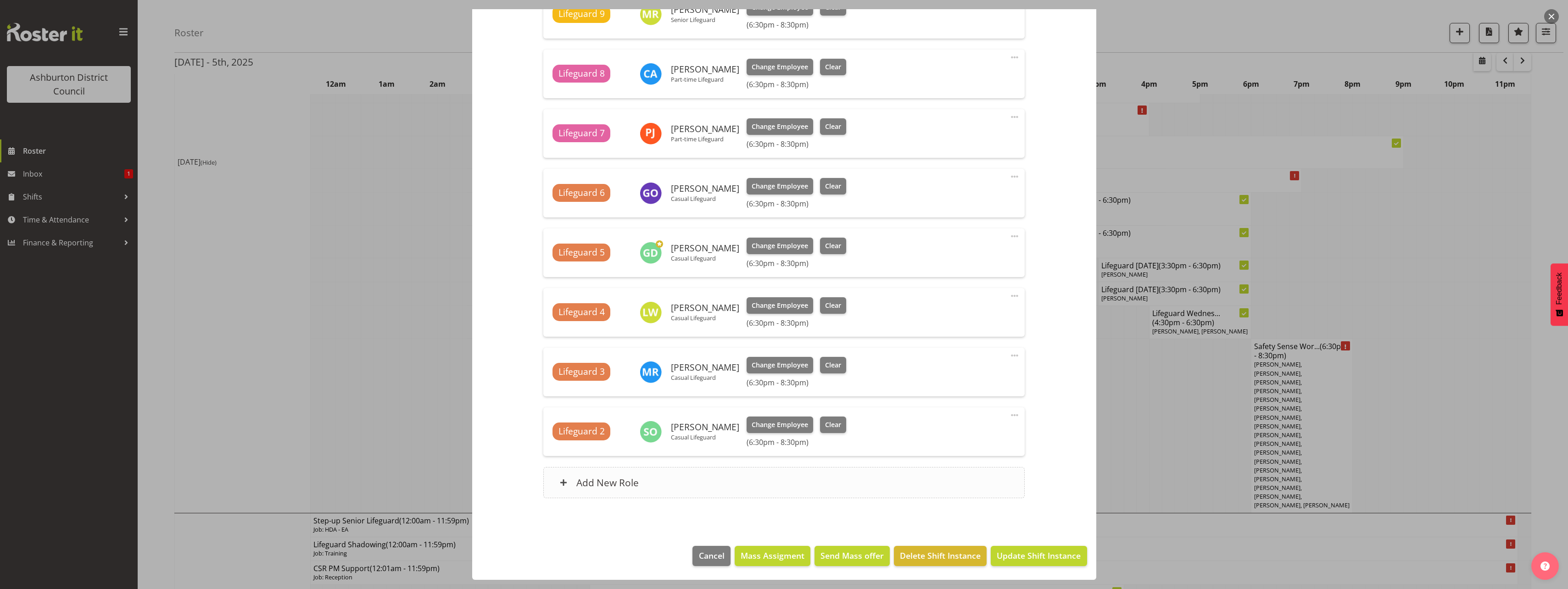
click at [812, 488] on div "Add New Role" at bounding box center [784, 482] width 481 height 31
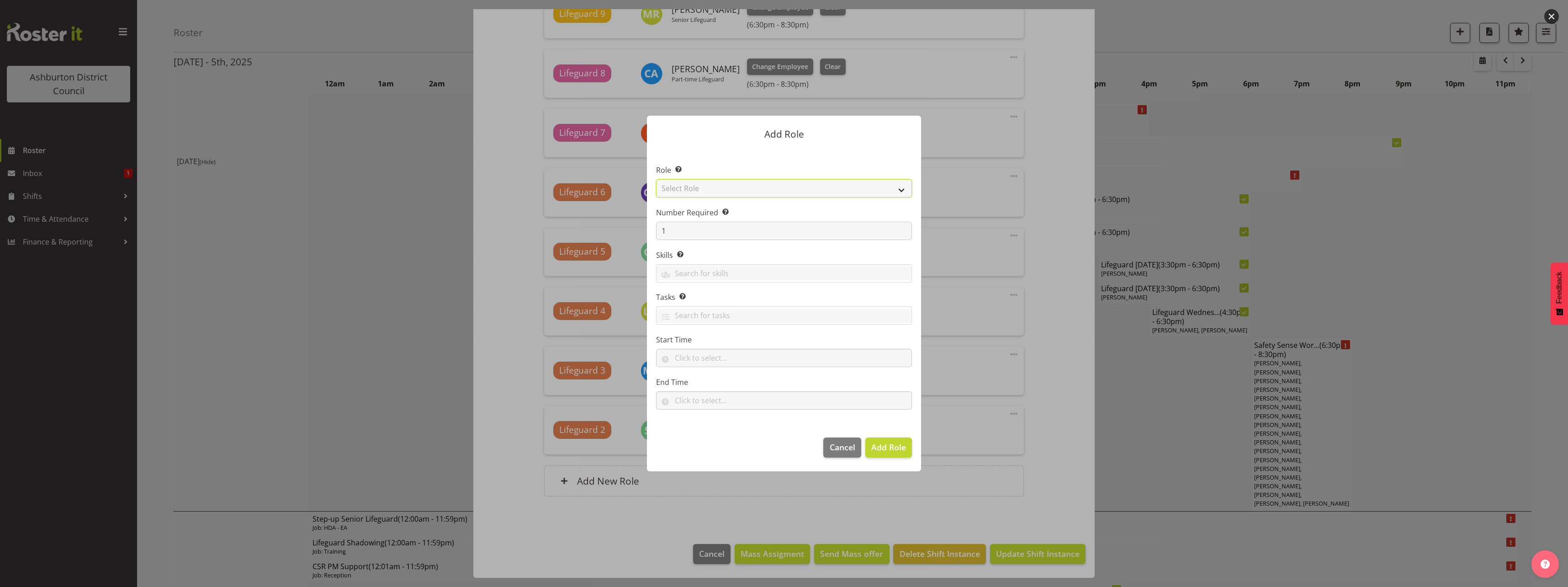
click at [761, 190] on select "Select Role AAGM Deputy Director AAGM Director Archivist Childrens Librarian Co…" at bounding box center [784, 188] width 256 height 18
select select "64"
click at [656, 179] on select "Select Role AAGM Deputy Director AAGM Director Archivist Childrens Librarian Co…" at bounding box center [784, 188] width 256 height 18
click at [845, 376] on section "Role Select the role you wish to add to the shift. AAGM Deputy Director AAGM Di…" at bounding box center [784, 287] width 274 height 279
click at [893, 452] on span "Add Role" at bounding box center [888, 447] width 35 height 11
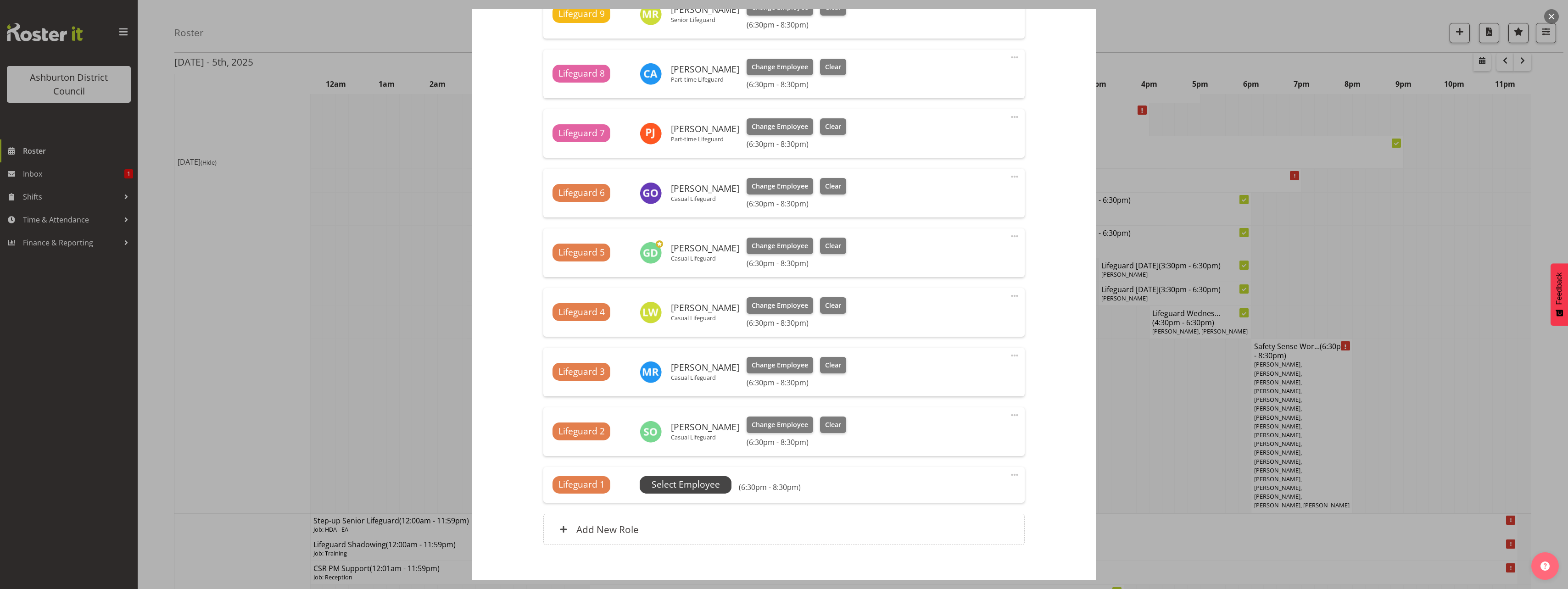
click at [682, 488] on span "Select Employee" at bounding box center [686, 485] width 68 height 13
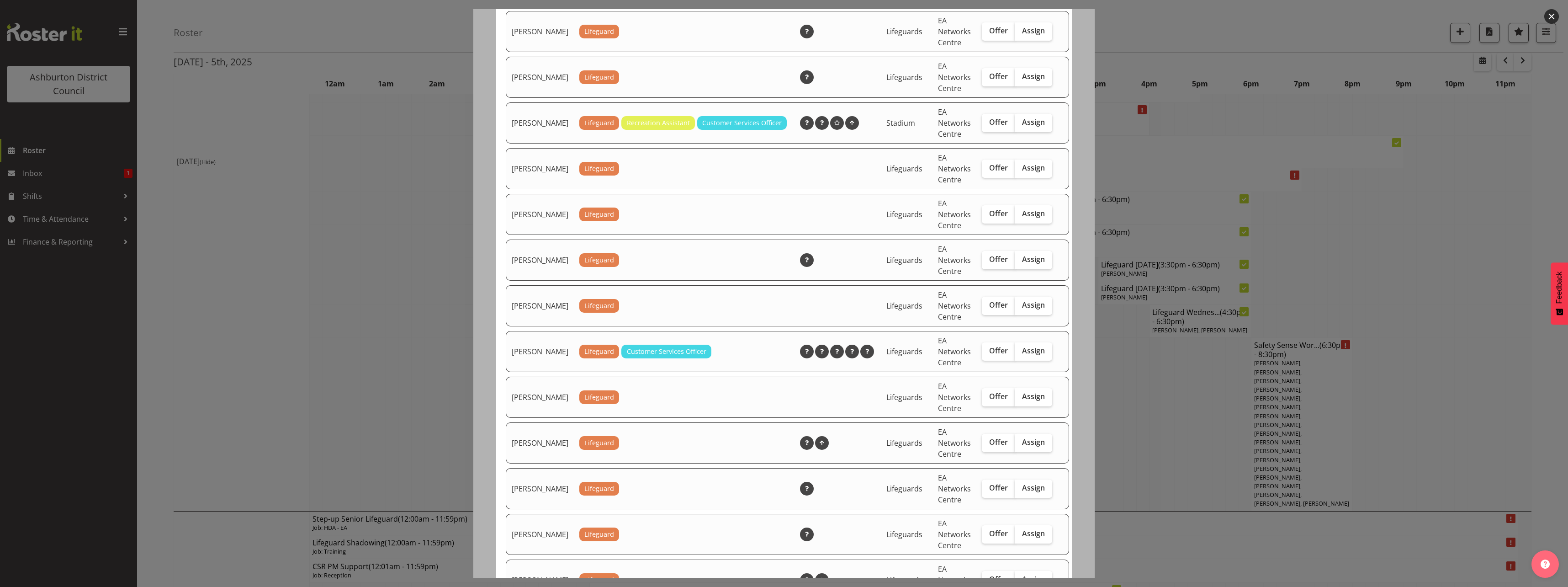
scroll to position [686, 0]
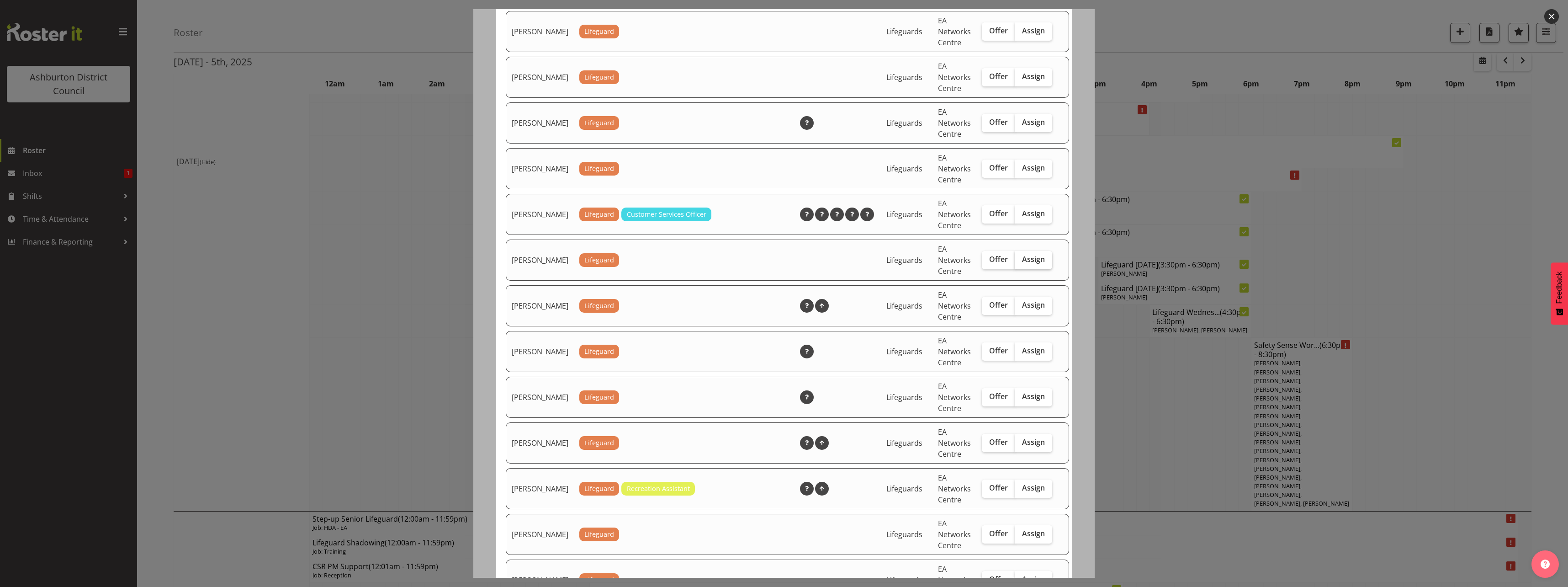
click at [1022, 264] on span "Assign" at bounding box center [1034, 259] width 23 height 9
click at [1017, 262] on input "Assign" at bounding box center [1018, 259] width 6 height 6
checkbox input "true"
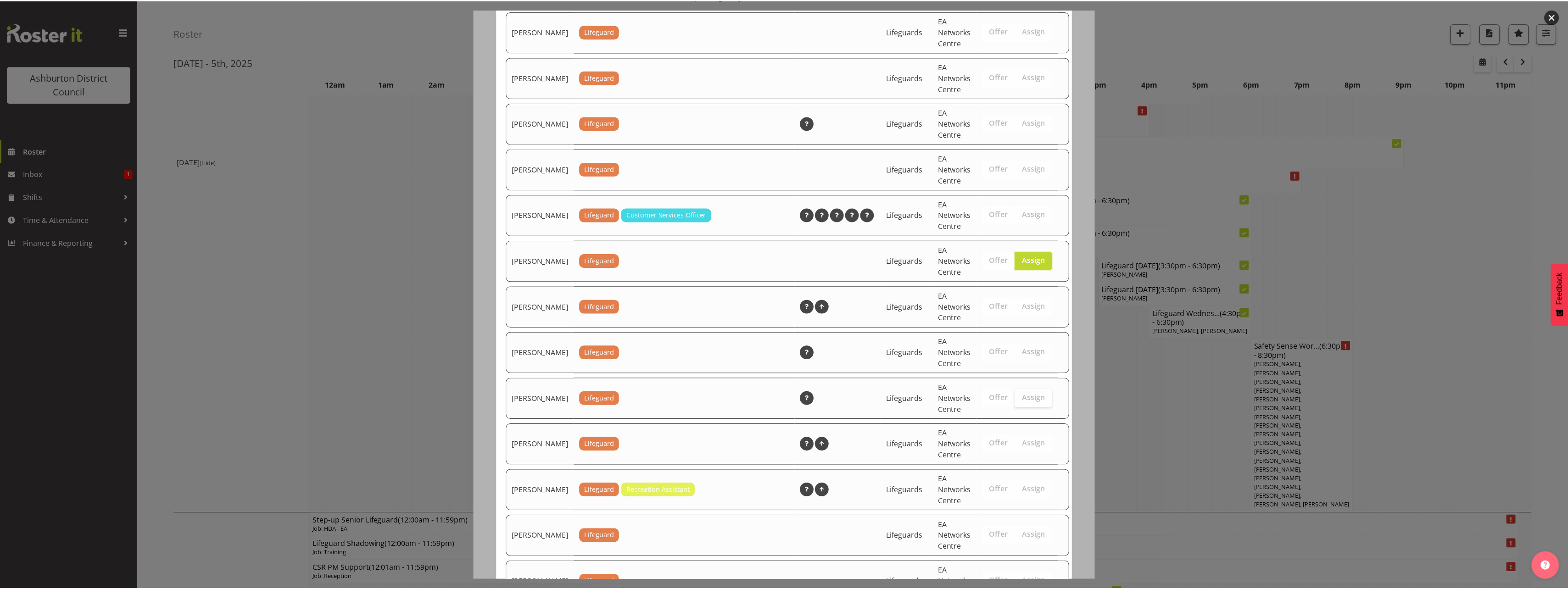
scroll to position [778, 0]
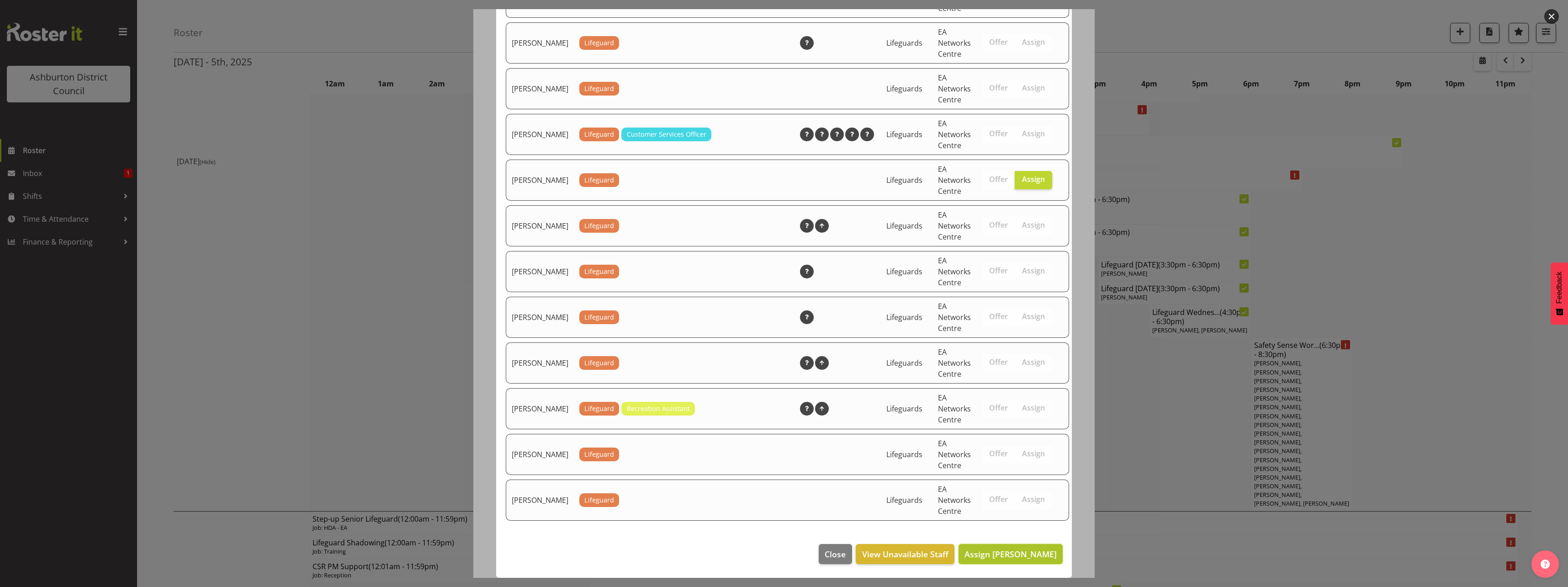
click at [974, 561] on button "Assign [PERSON_NAME]" at bounding box center [1010, 554] width 104 height 20
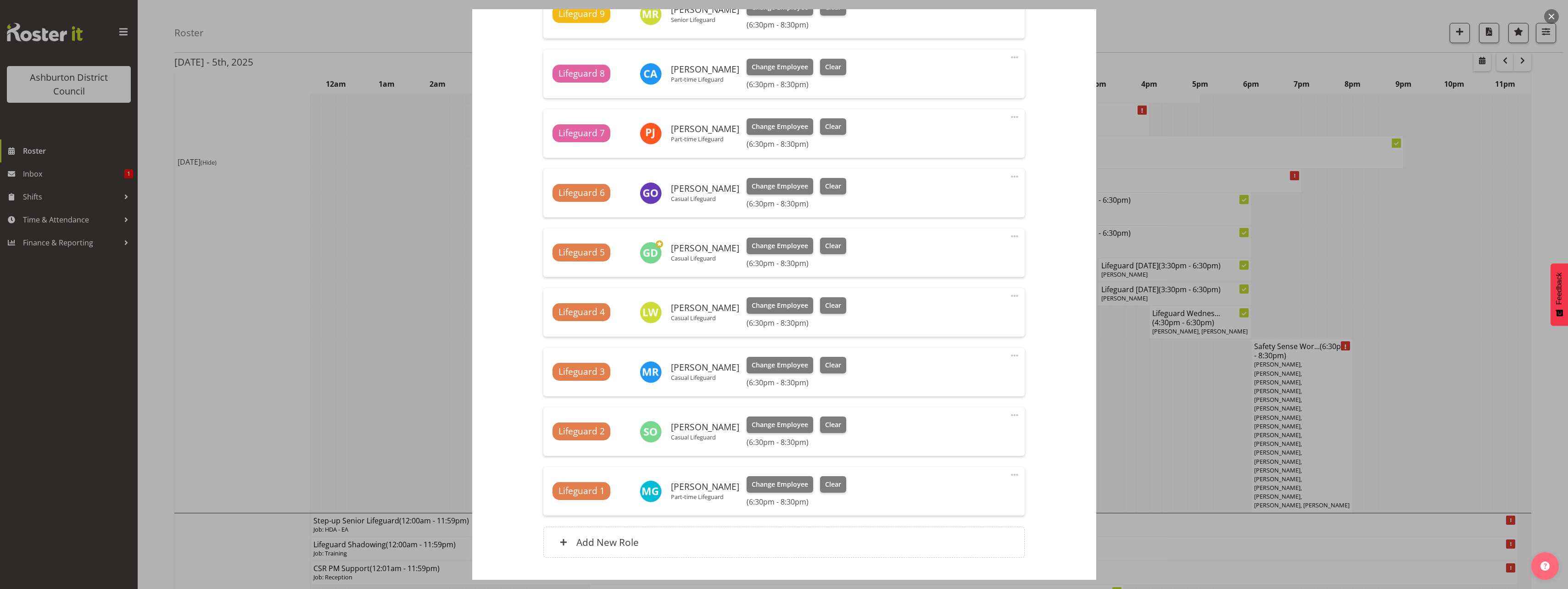
scroll to position [1128, 0]
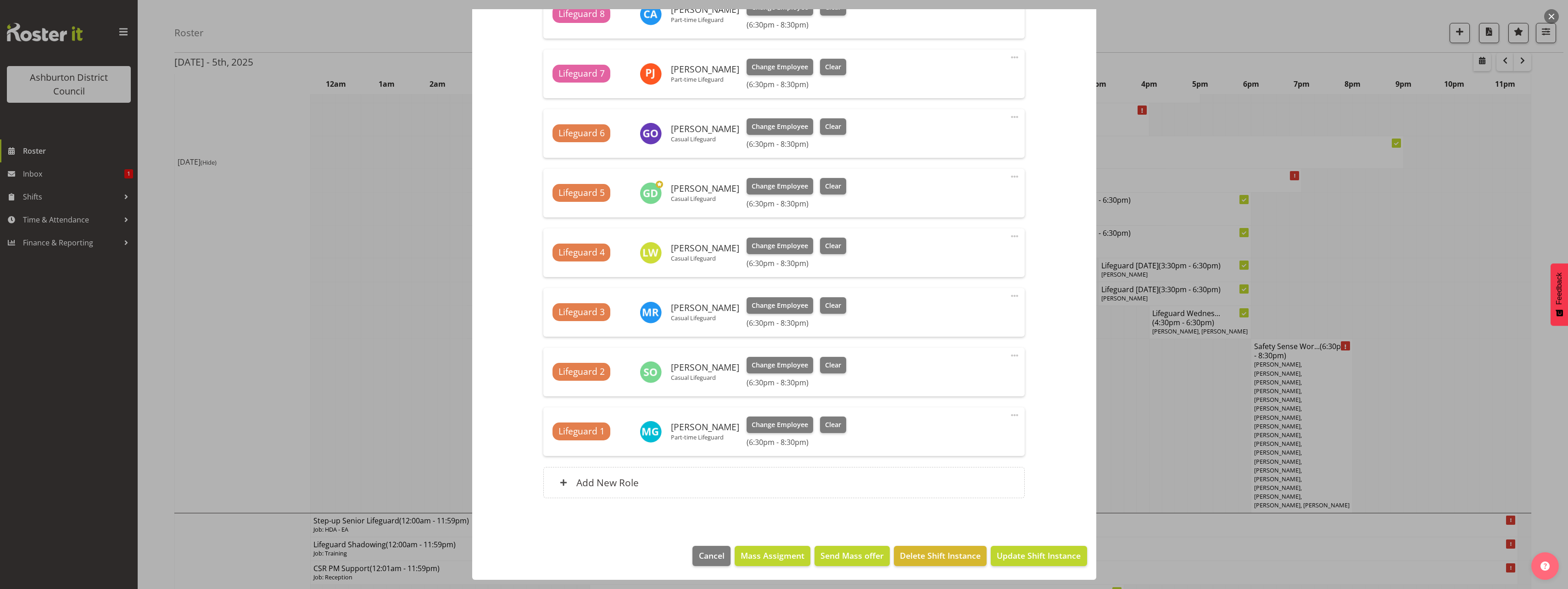
click at [1053, 567] on footer "Cancel Mass Assigment Send Mass offer Delete Shift Instance Update Shift Instan…" at bounding box center [784, 558] width 624 height 43
click at [1051, 549] on button "Update Shift Instance" at bounding box center [1039, 555] width 96 height 20
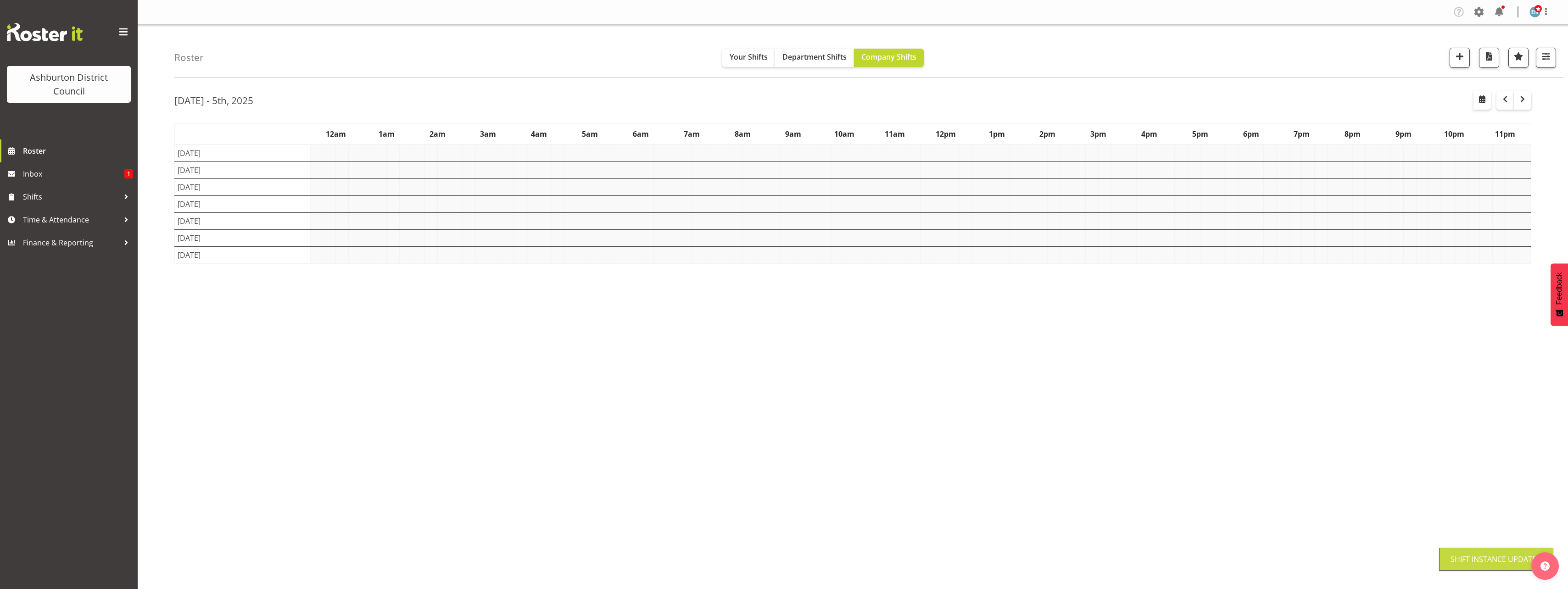
scroll to position [0, 0]
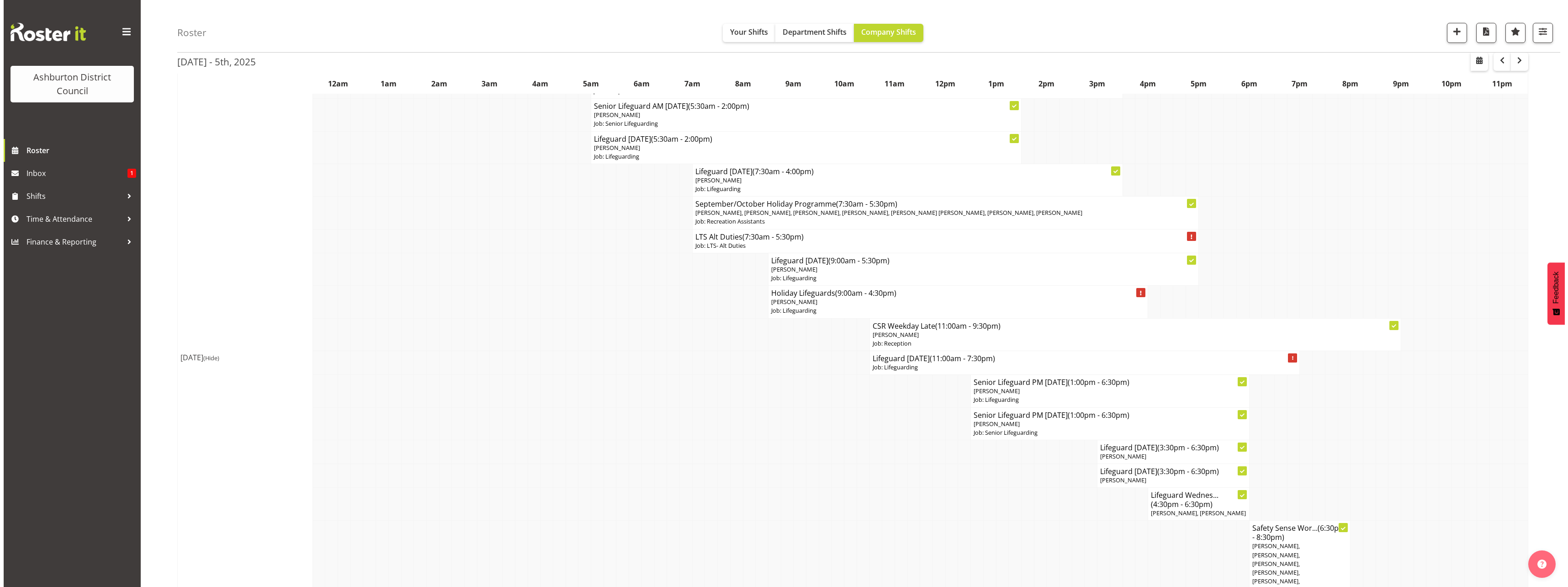
scroll to position [1554, 0]
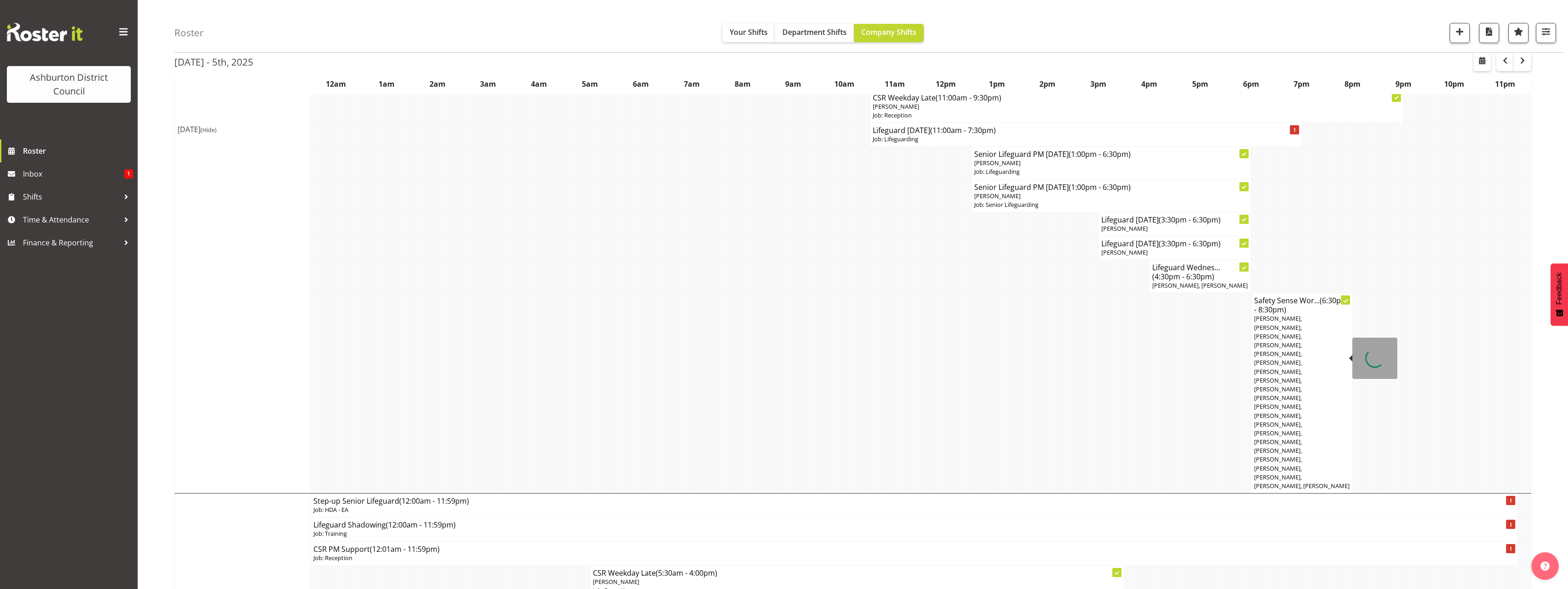
click at [1292, 343] on span "[PERSON_NAME], [PERSON_NAME], [PERSON_NAME], [PERSON_NAME], [PERSON_NAME], [PER…" at bounding box center [1301, 401] width 95 height 175
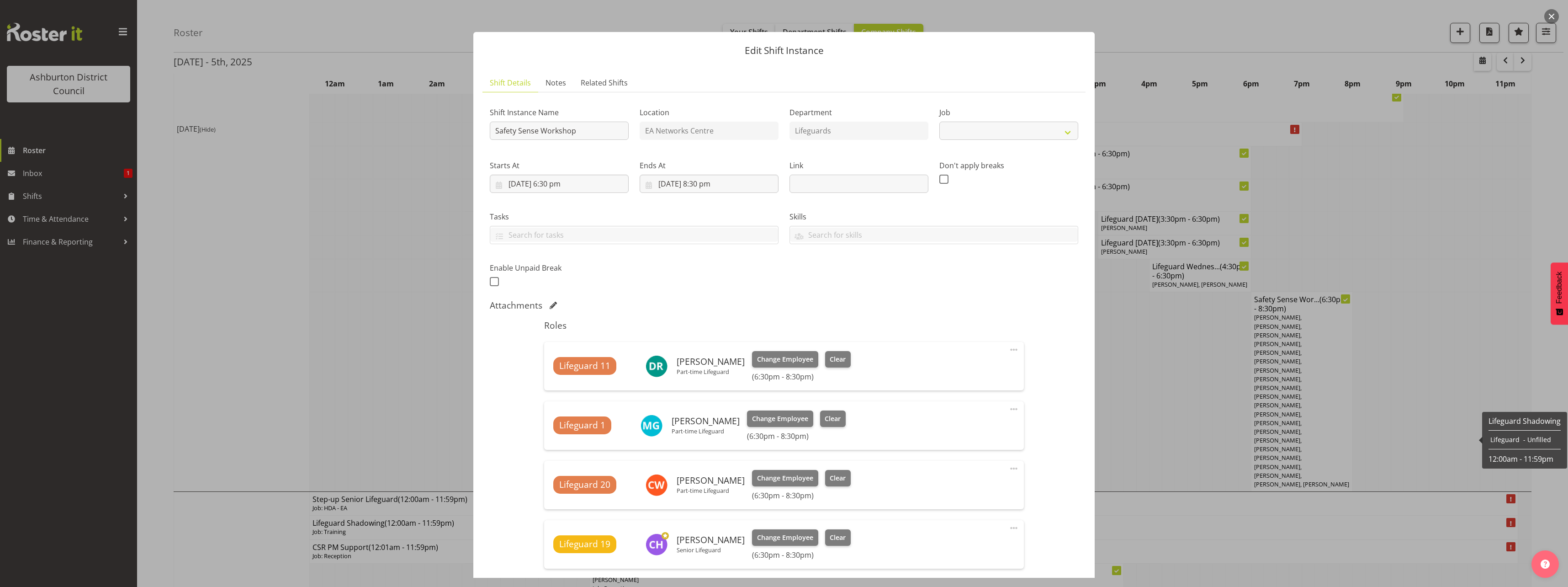
select select "40"
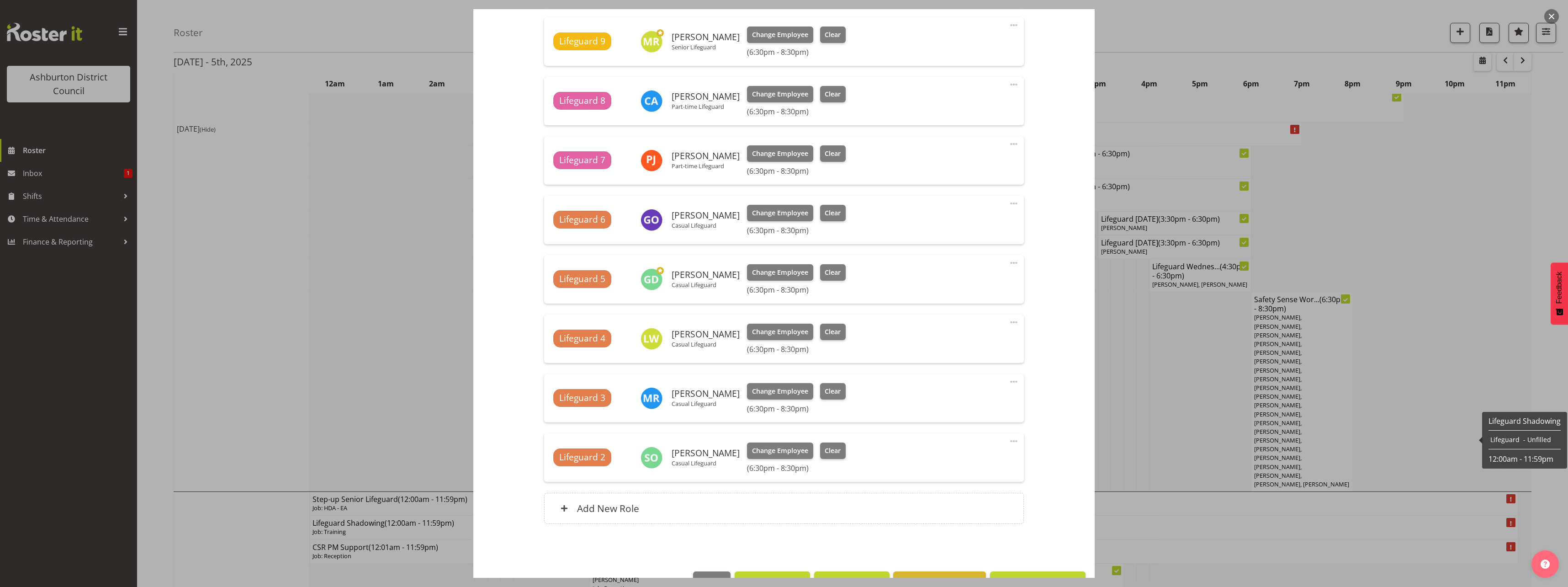
scroll to position [1124, 0]
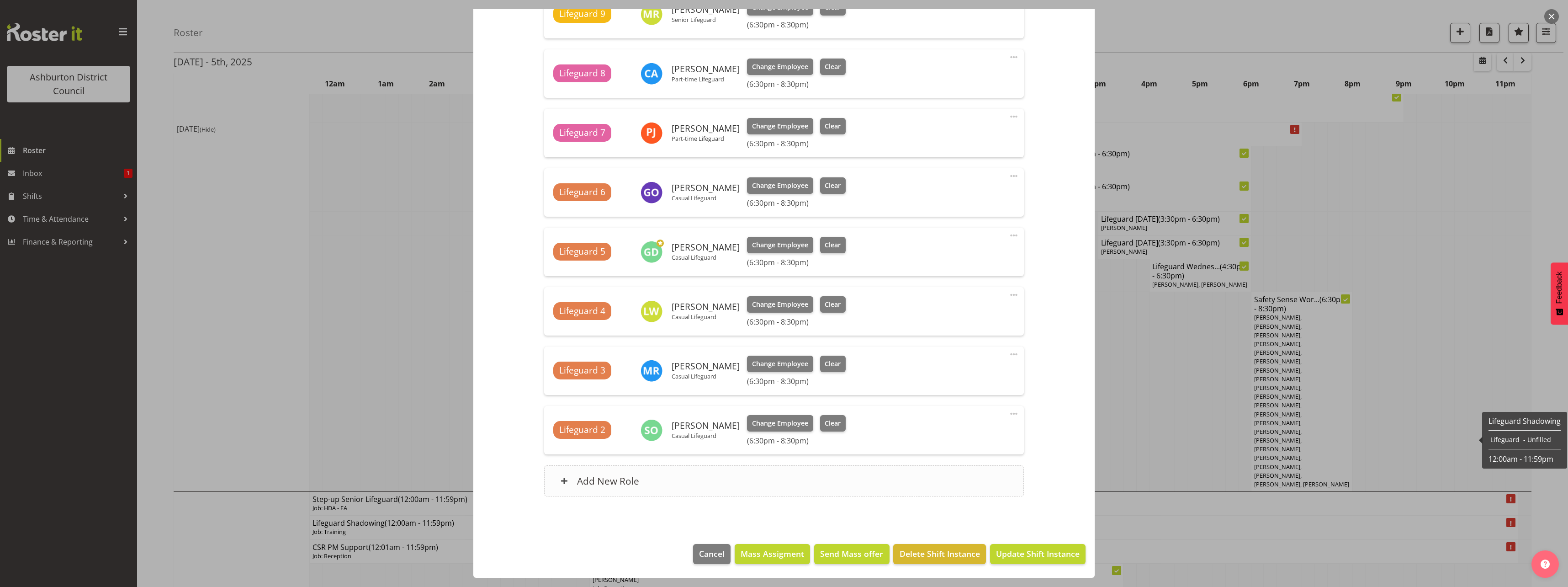
click at [704, 474] on div "Add New Role" at bounding box center [783, 480] width 479 height 31
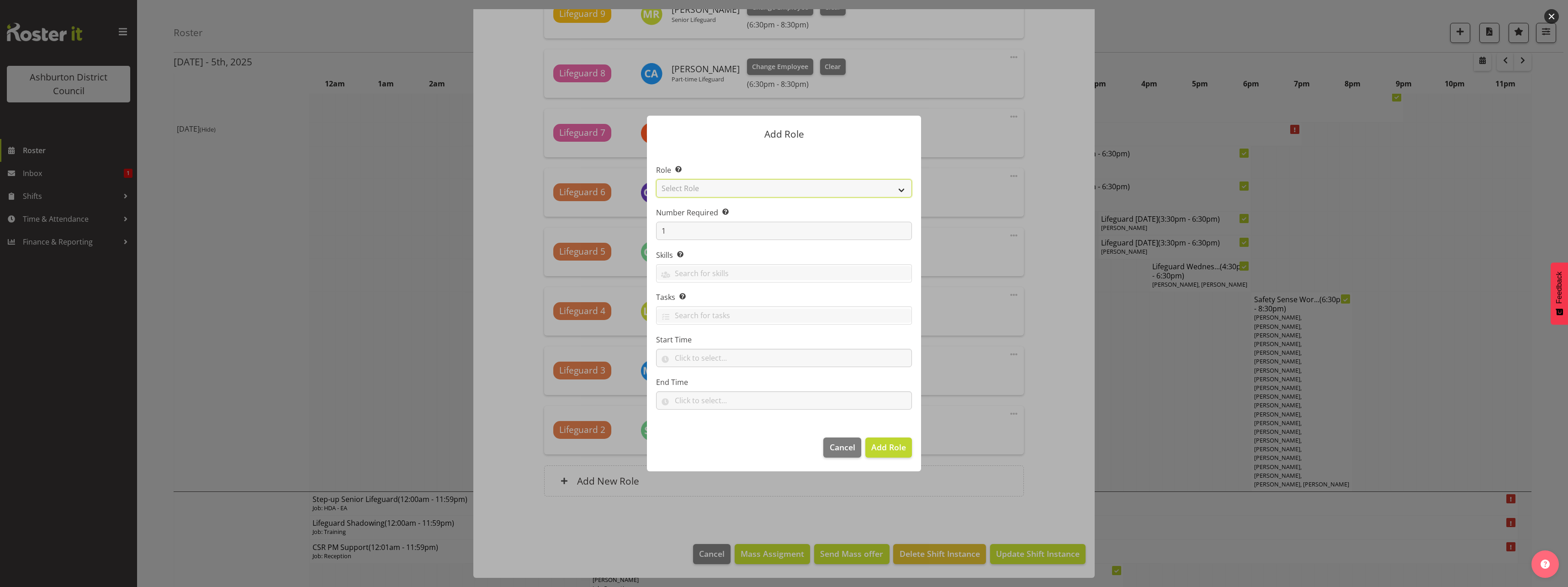
click at [743, 187] on select "Select Role AAGM Deputy Director AAGM Director Archivist Childrens Librarian Co…" at bounding box center [784, 188] width 256 height 18
select select "64"
click at [656, 179] on select "Select Role AAGM Deputy Director AAGM Director Archivist Childrens Librarian Co…" at bounding box center [784, 188] width 256 height 18
click at [699, 359] on input "text" at bounding box center [784, 358] width 256 height 18
drag, startPoint x: 847, startPoint y: 430, endPoint x: 884, endPoint y: 440, distance: 38.3
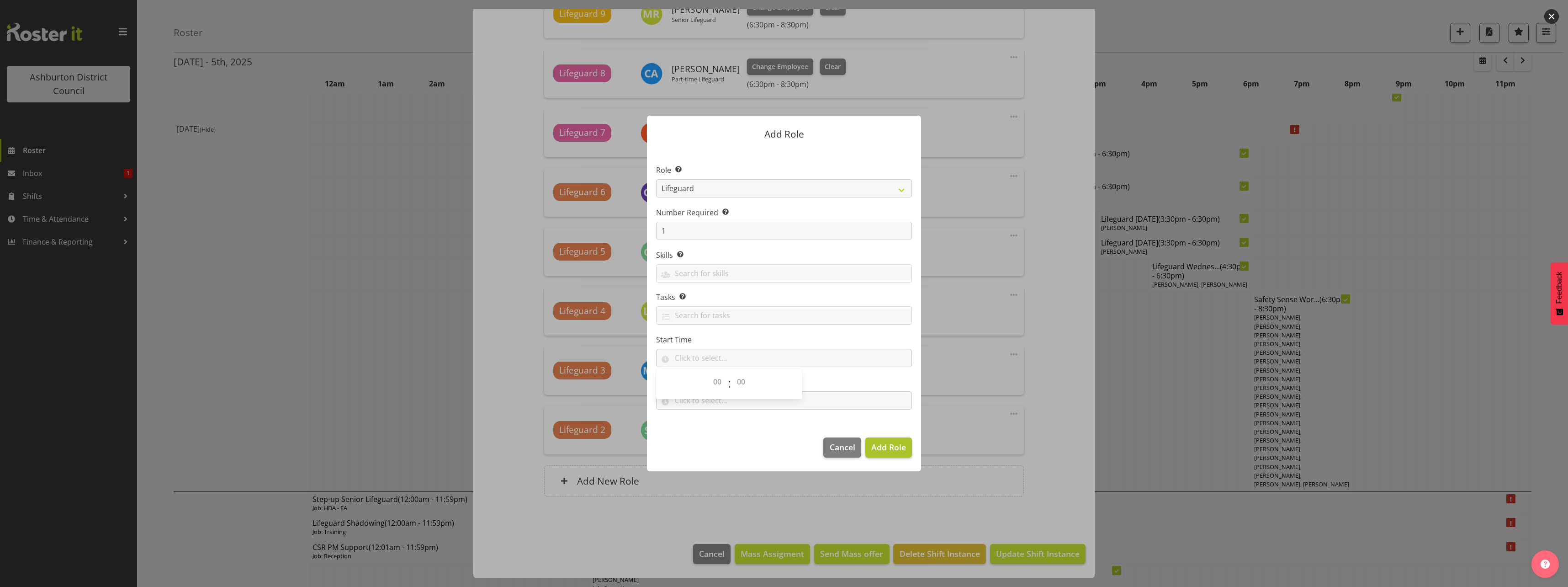
click at [847, 430] on footer "Cancel Add Role" at bounding box center [784, 449] width 274 height 43
click at [905, 446] on span "Add Role" at bounding box center [888, 447] width 35 height 11
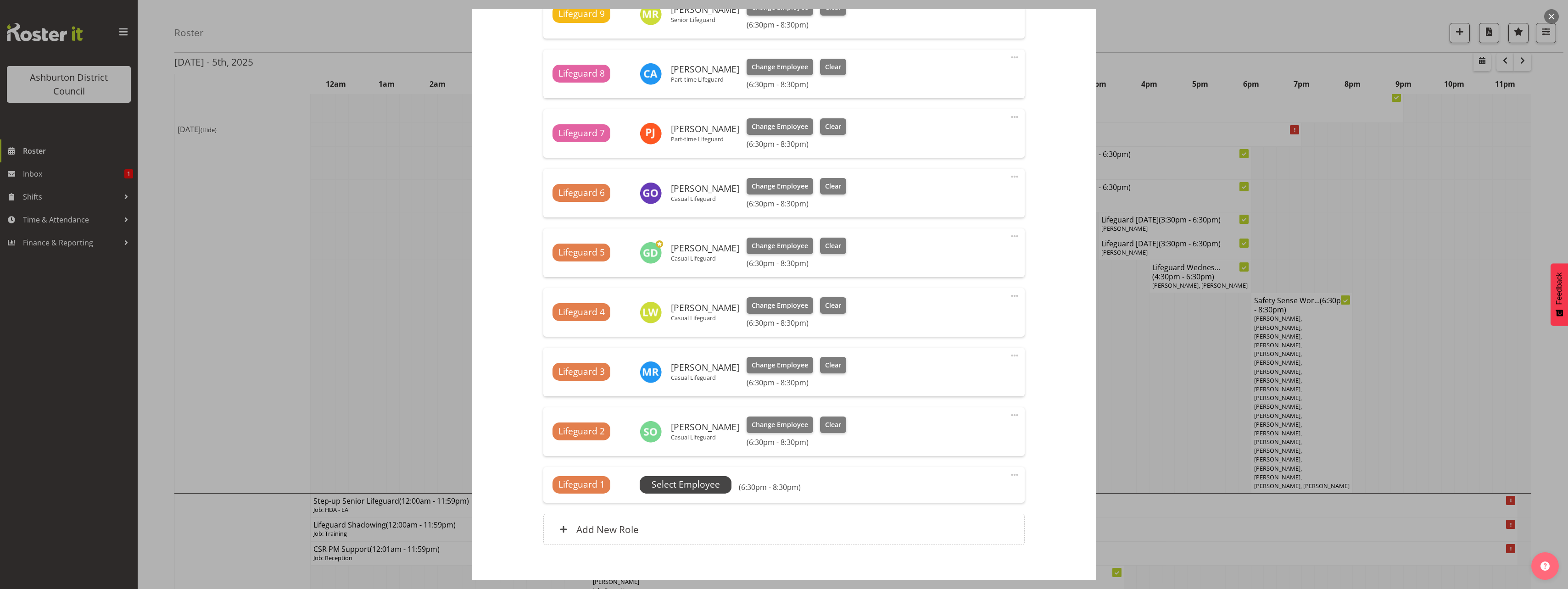
click at [686, 486] on span "Select Employee" at bounding box center [686, 485] width 68 height 13
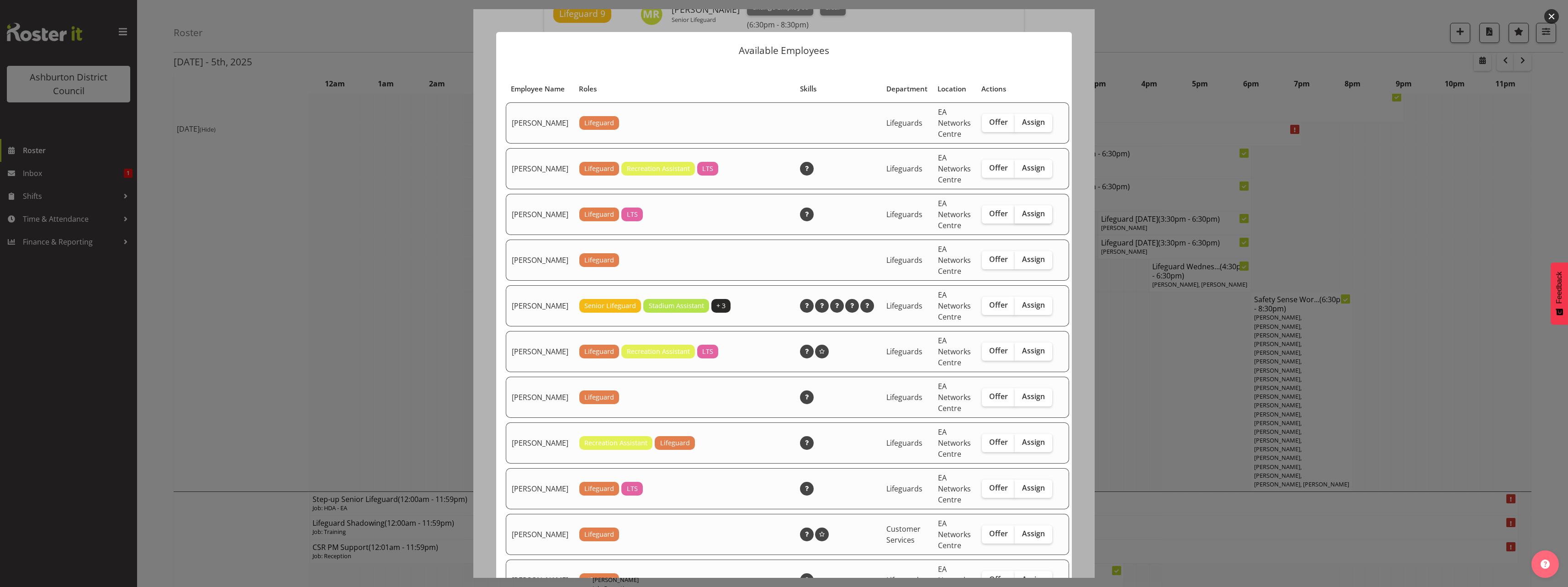
click at [1022, 218] on span "Assign" at bounding box center [1034, 213] width 23 height 9
click at [1015, 217] on input "Assign" at bounding box center [1018, 214] width 6 height 6
checkbox input "true"
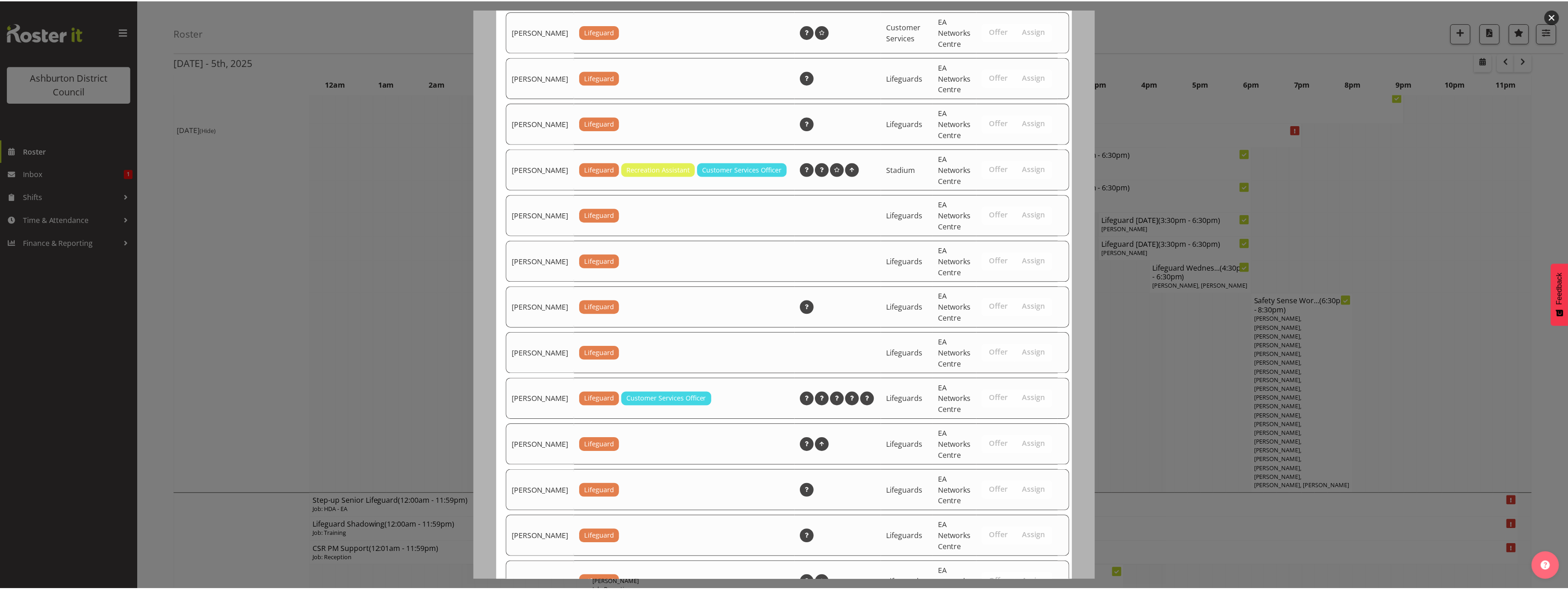
scroll to position [733, 0]
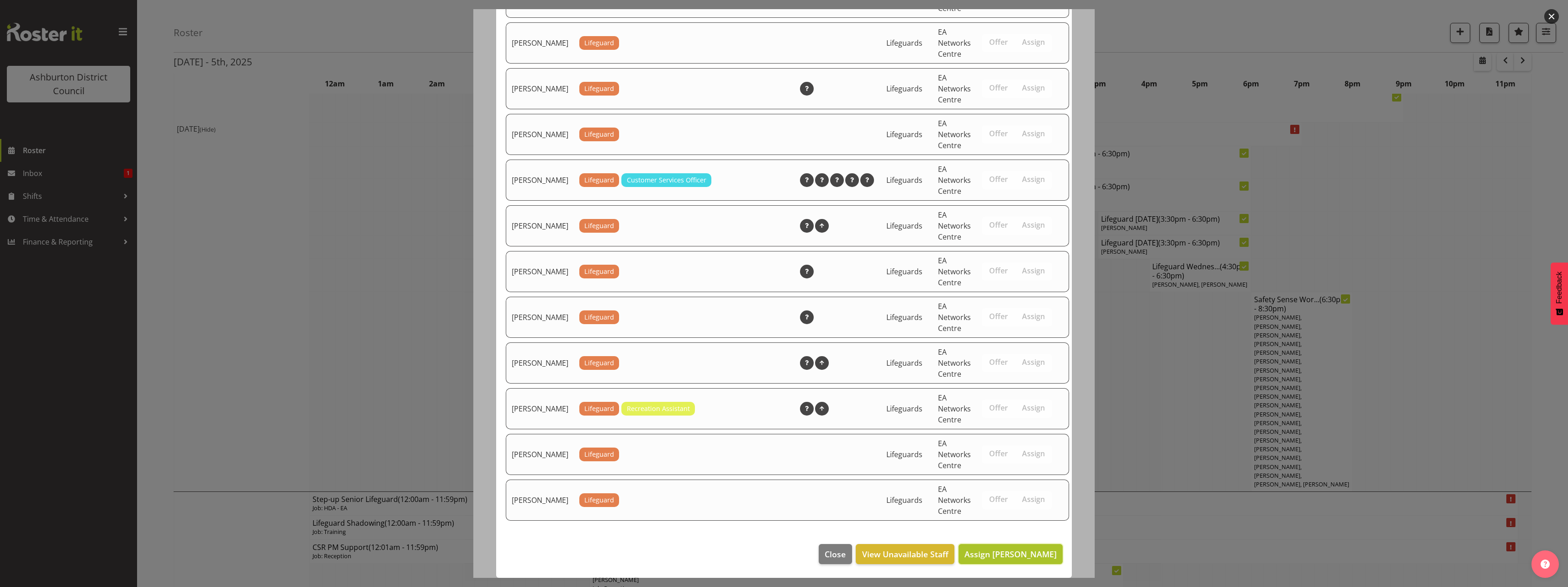
click at [1039, 550] on span "Assign [PERSON_NAME]" at bounding box center [1010, 554] width 93 height 11
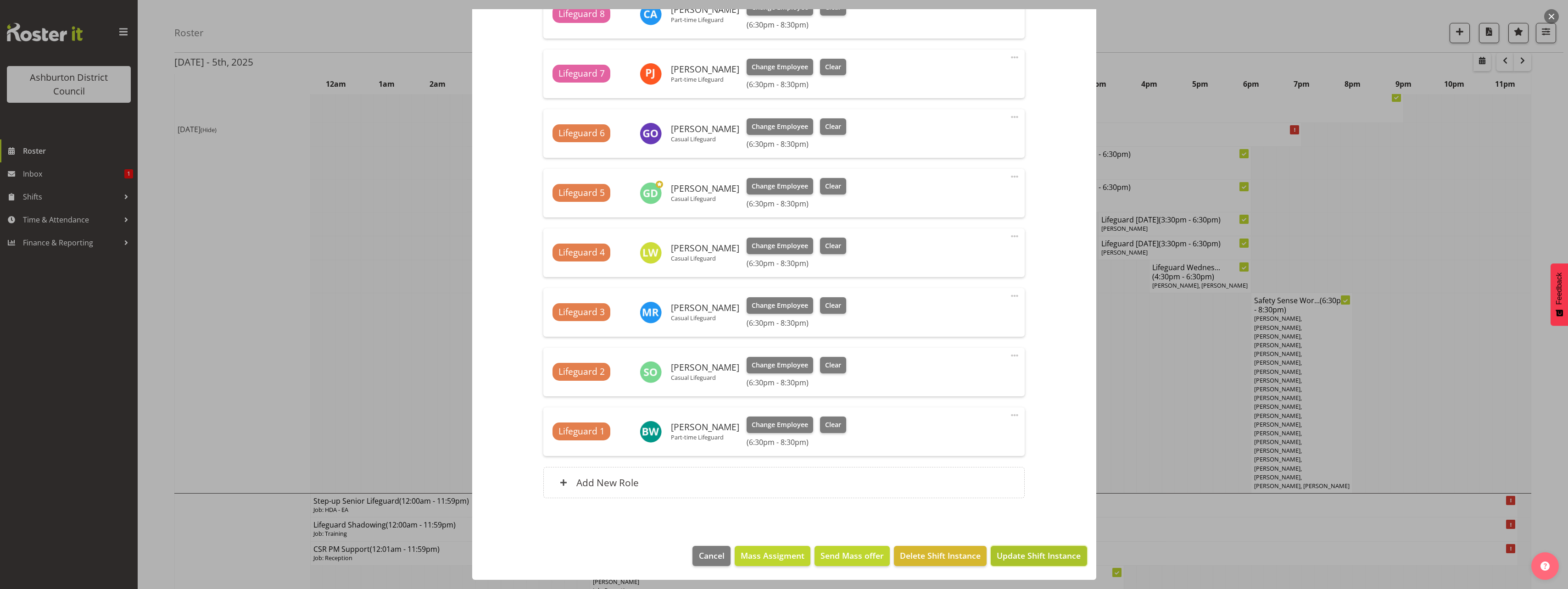
click at [1040, 554] on span "Update Shift Instance" at bounding box center [1038, 555] width 84 height 12
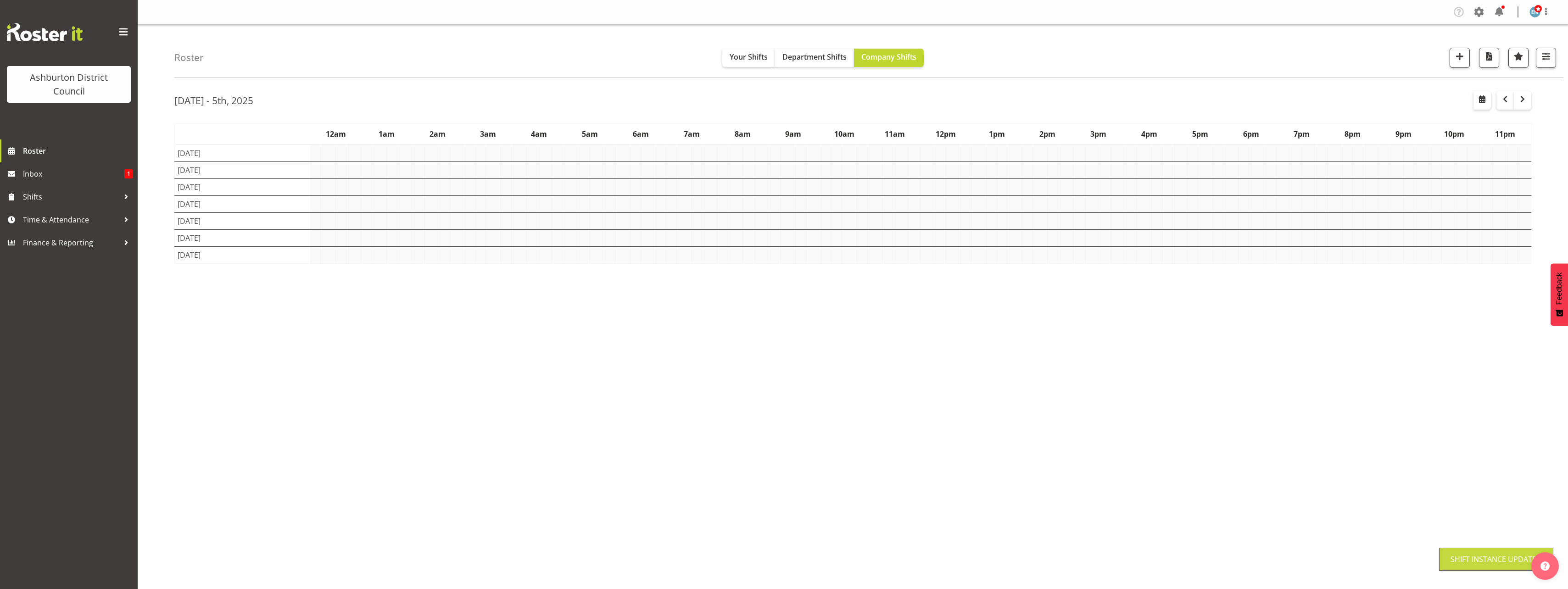
click at [191, 287] on div at bounding box center [784, 294] width 1568 height 589
click at [156, 294] on div "Roster Your Shifts Department Shifts Company Shifts 1 Locations [GEOGRAPHIC_DAT…" at bounding box center [853, 238] width 1430 height 426
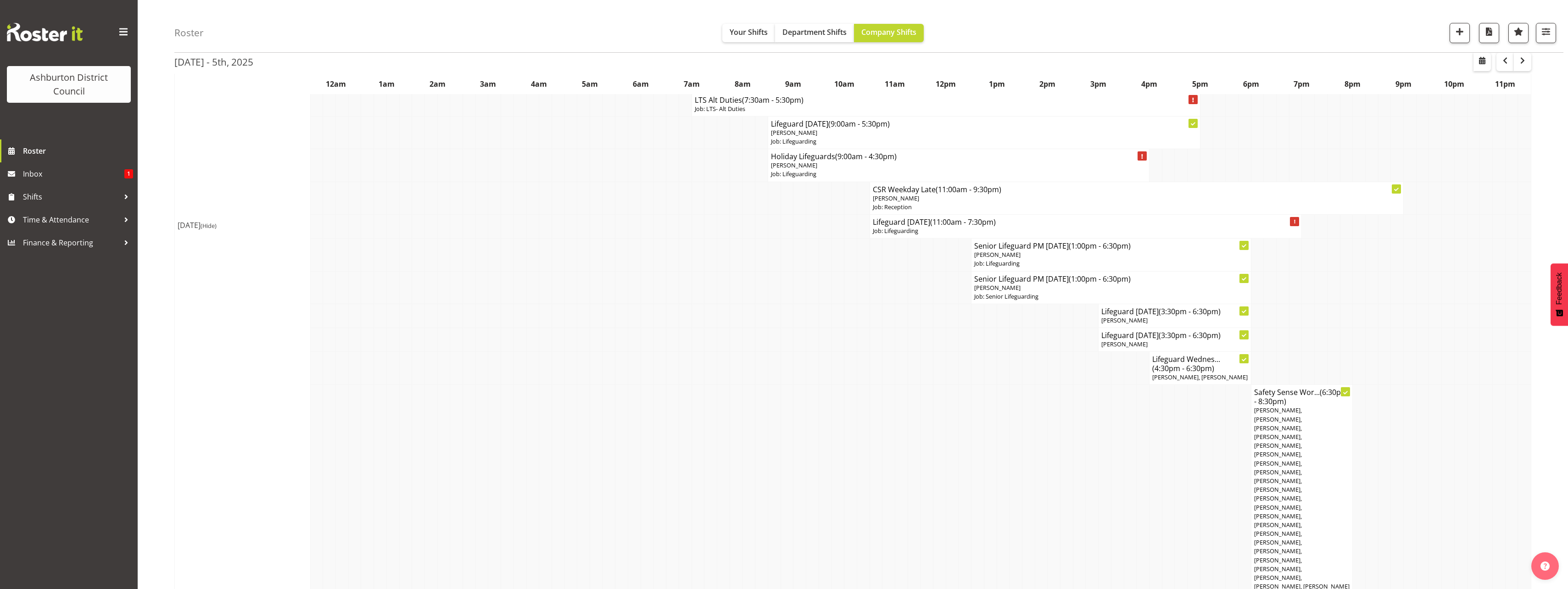
scroll to position [1605, 0]
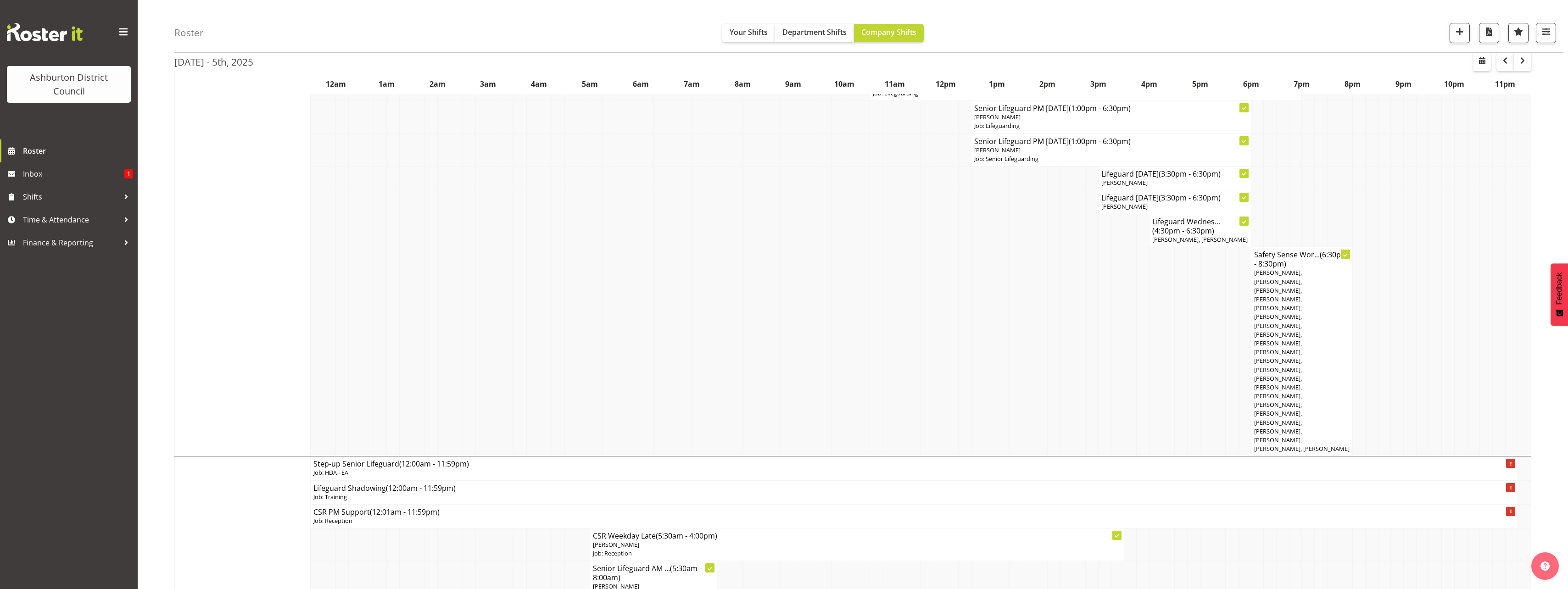
click at [168, 297] on div "Roster Your Shifts Department Shifts Company Shifts 1 Locations [GEOGRAPHIC_DAT…" at bounding box center [853, 402] width 1430 height 3965
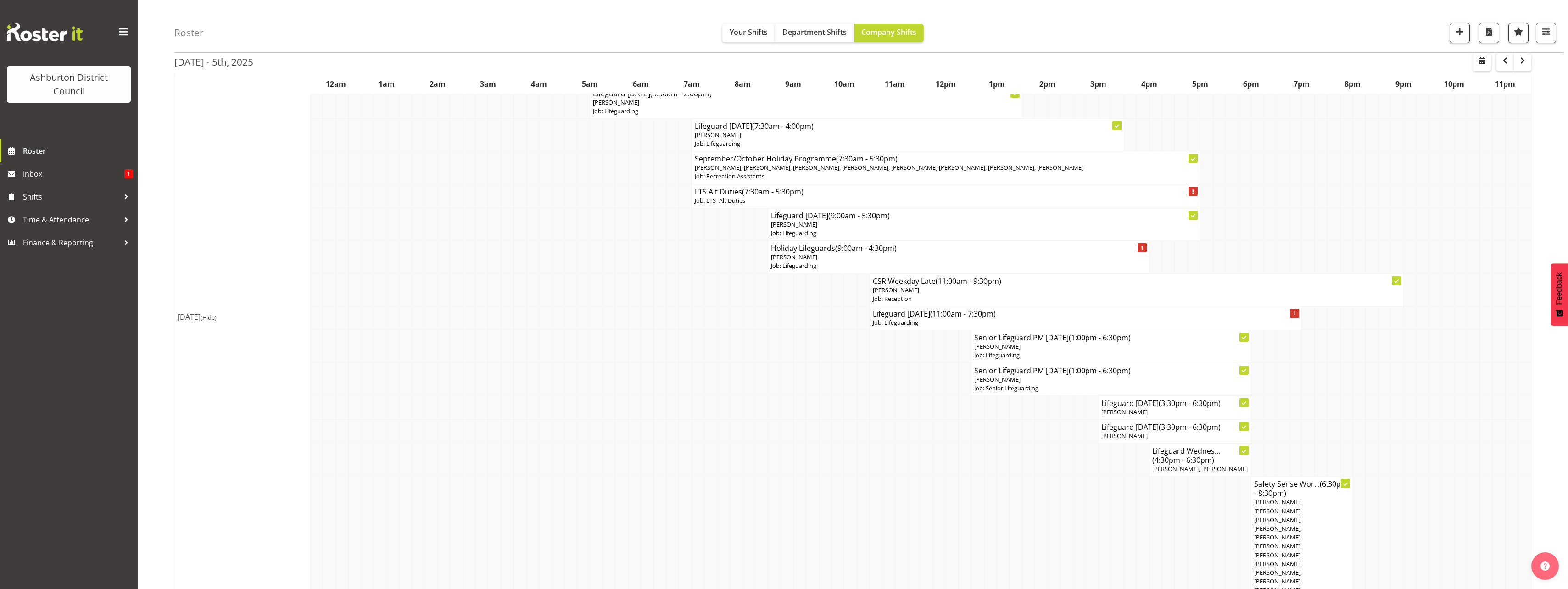
scroll to position [1284, 0]
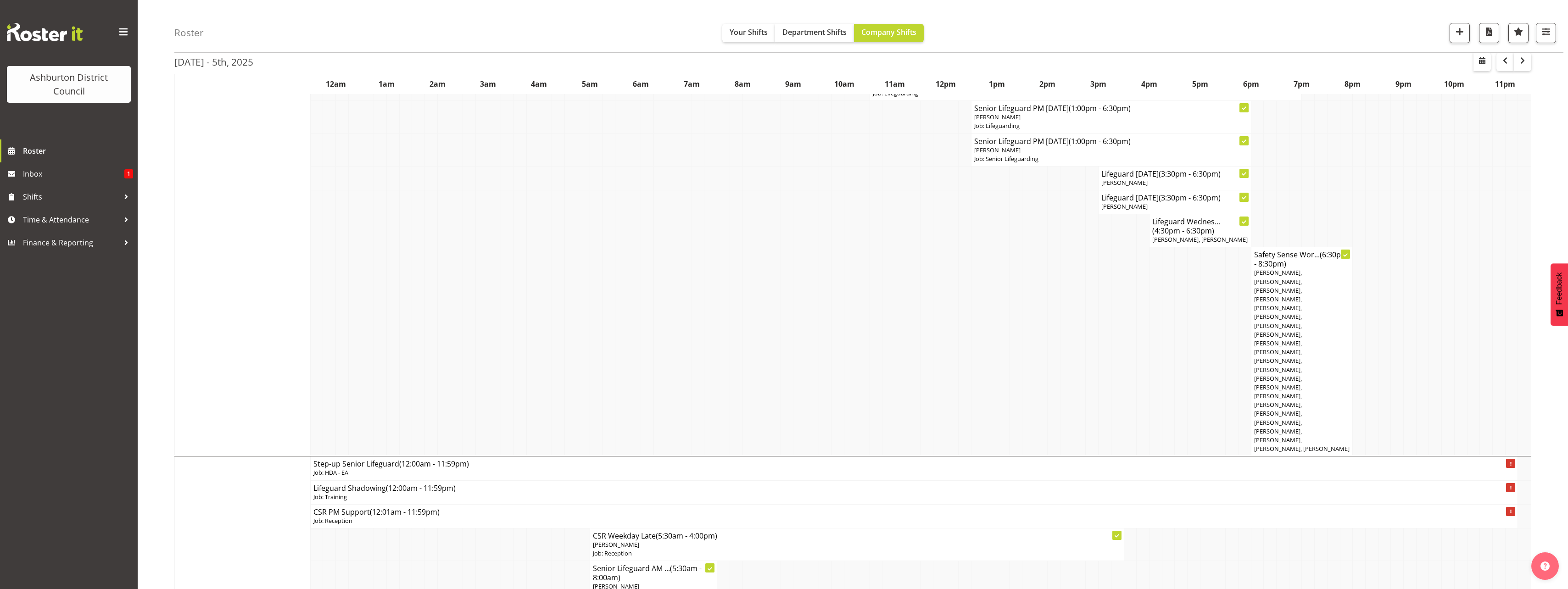
scroll to position [1788, 0]
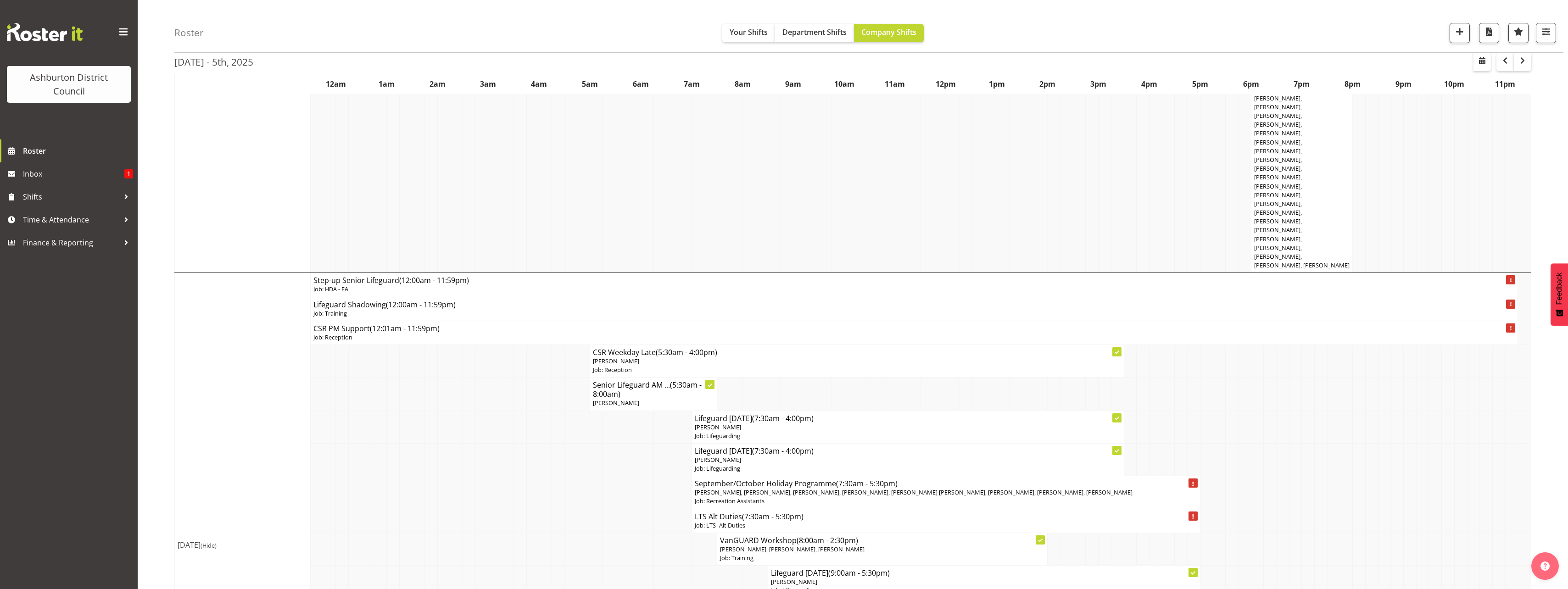
click at [159, 360] on div "Roster Your Shifts Department Shifts Company Shifts 1 Locations [GEOGRAPHIC_DAT…" at bounding box center [853, 219] width 1430 height 3965
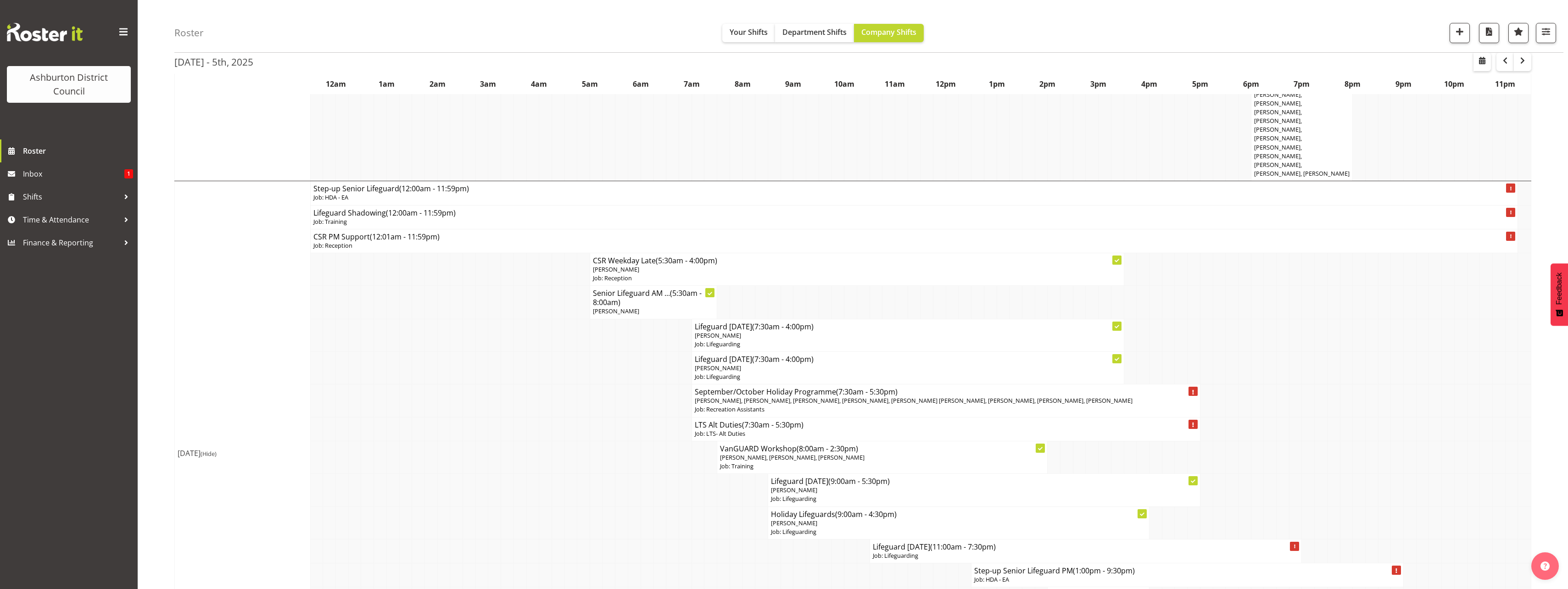
scroll to position [1926, 0]
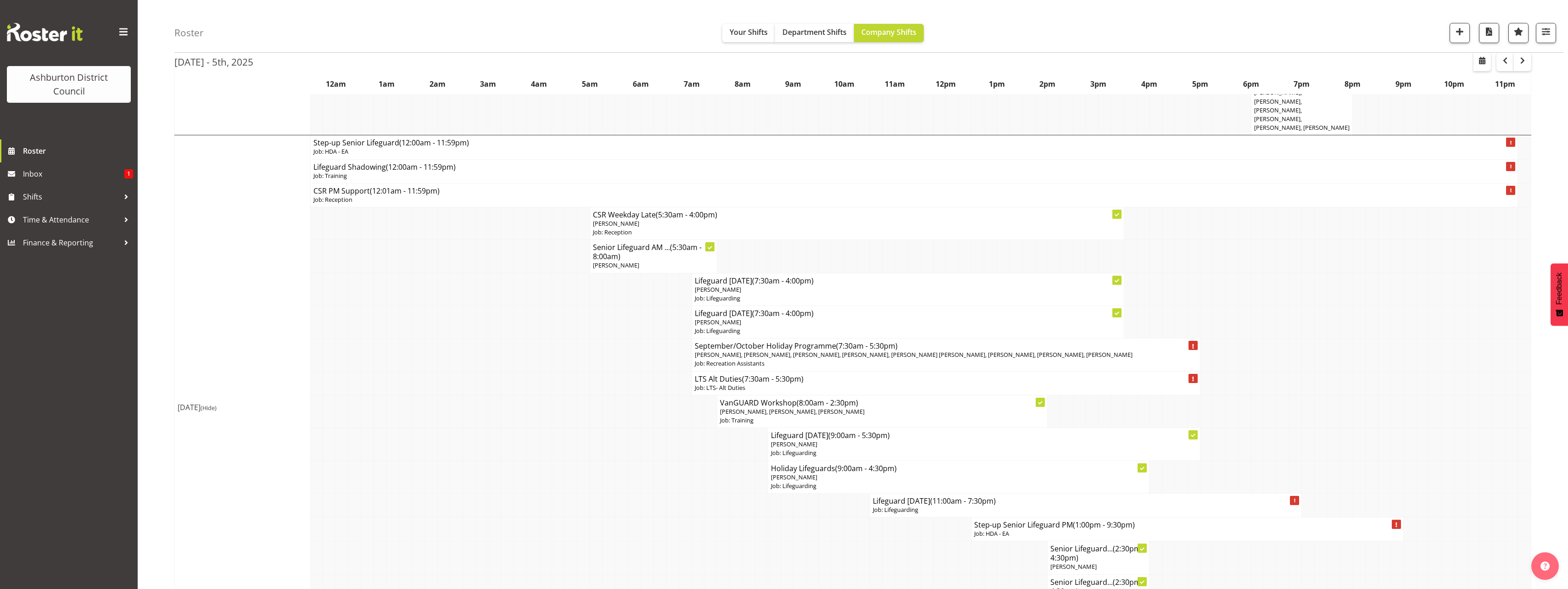
click at [166, 383] on div "Roster Your Shifts Department Shifts Company Shifts 1 Locations [GEOGRAPHIC_DAT…" at bounding box center [853, 81] width 1430 height 3965
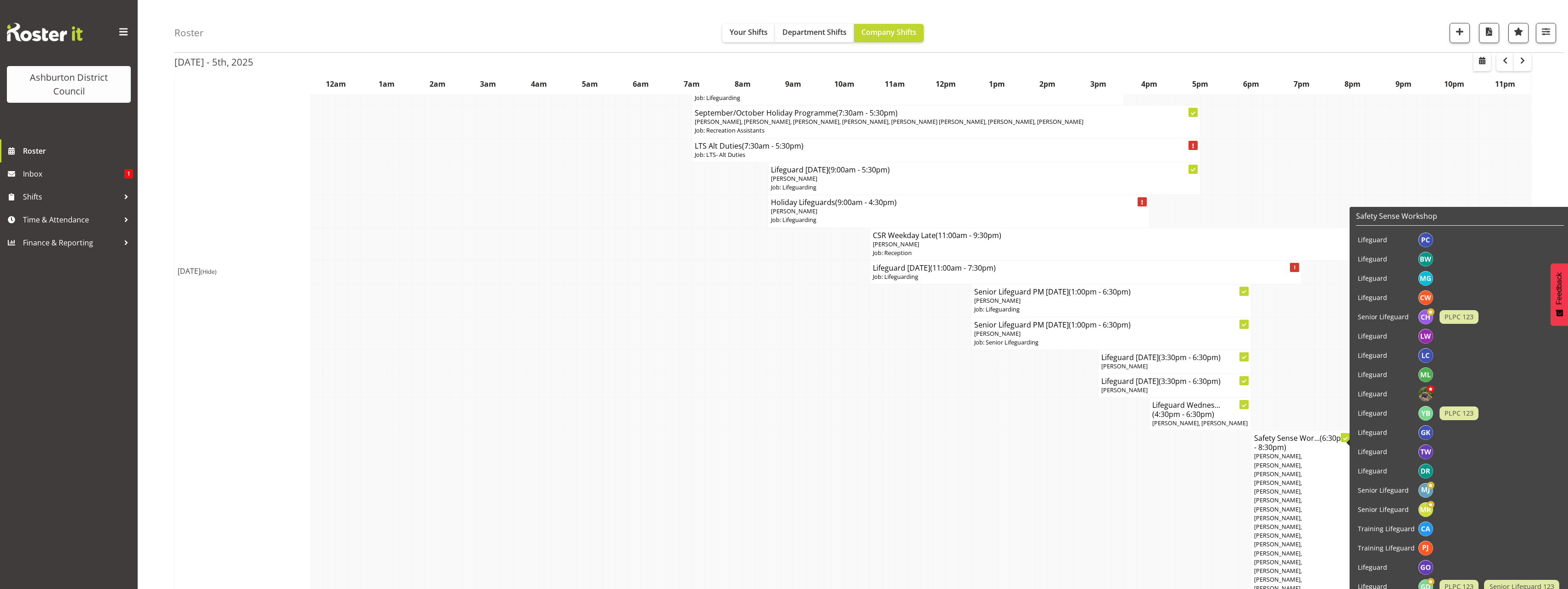
scroll to position [1559, 0]
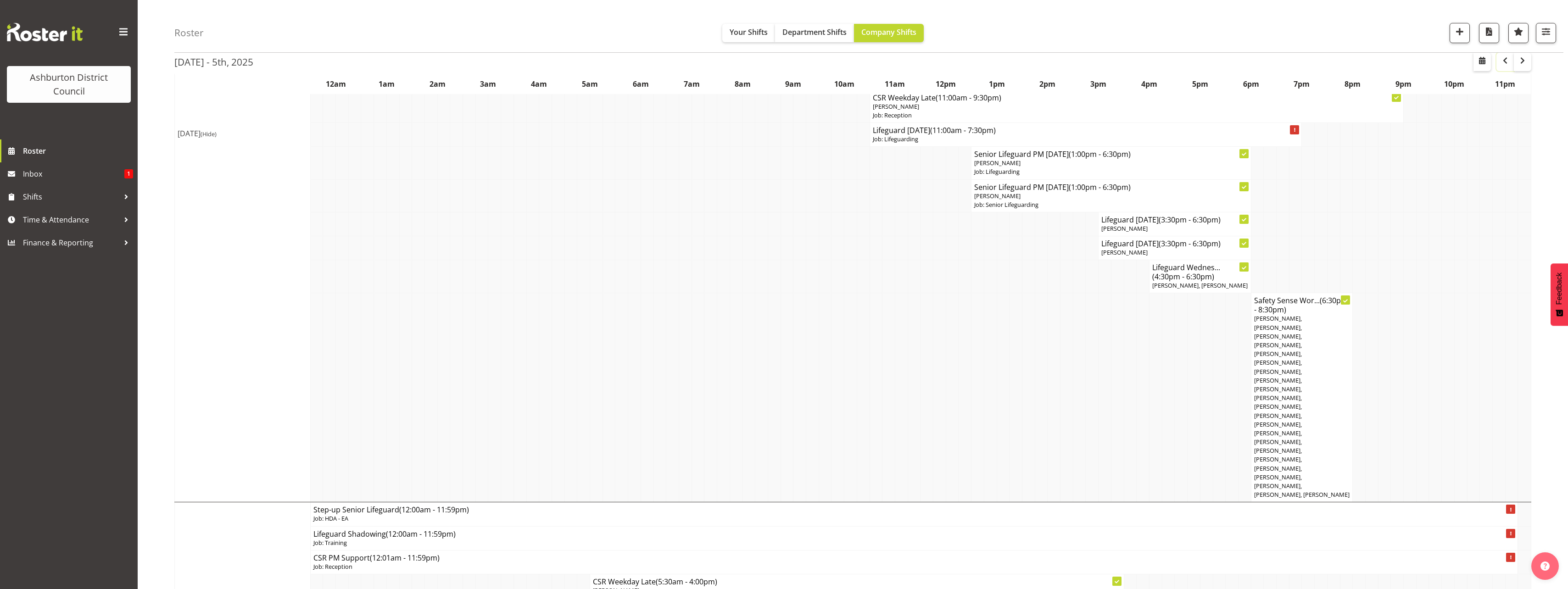
click at [1506, 62] on span "button" at bounding box center [1505, 60] width 11 height 11
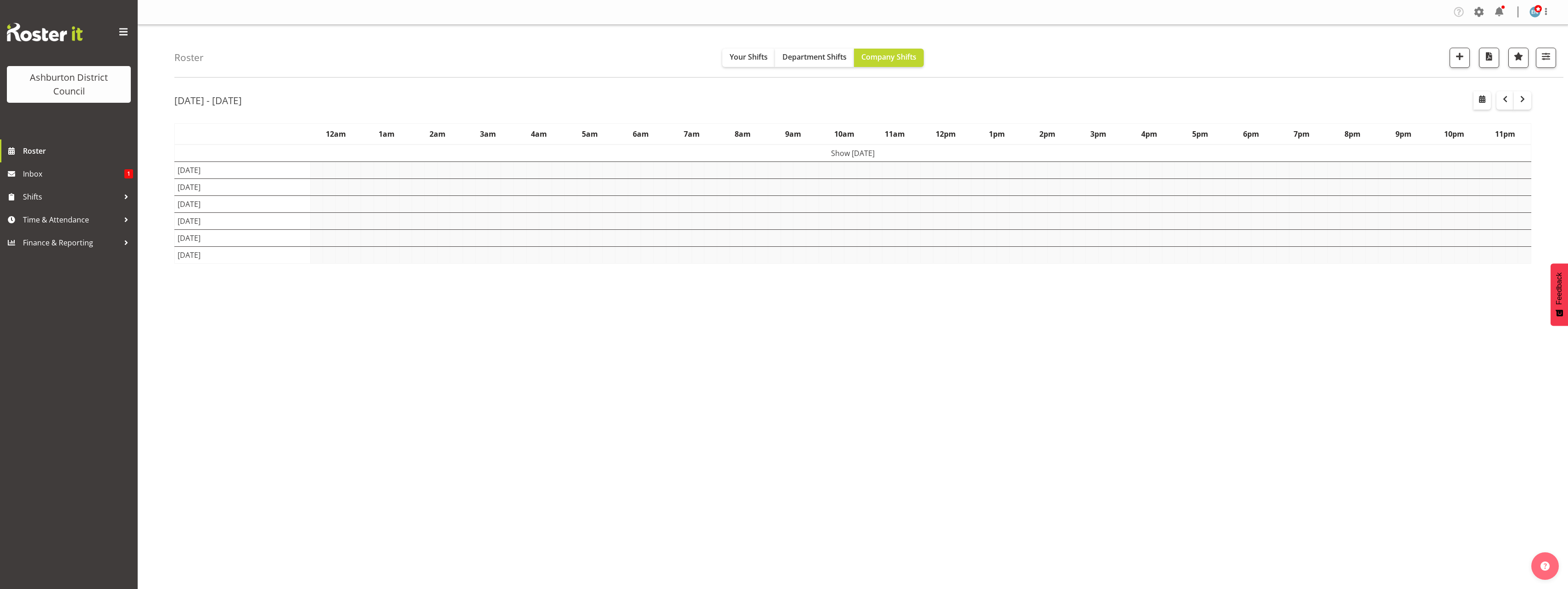
click at [1542, 202] on div "[DATE] - [DATE] [DATE] - [DATE] [DATE] Day Week Fortnight Month calendar Month …" at bounding box center [871, 268] width 1394 height 367
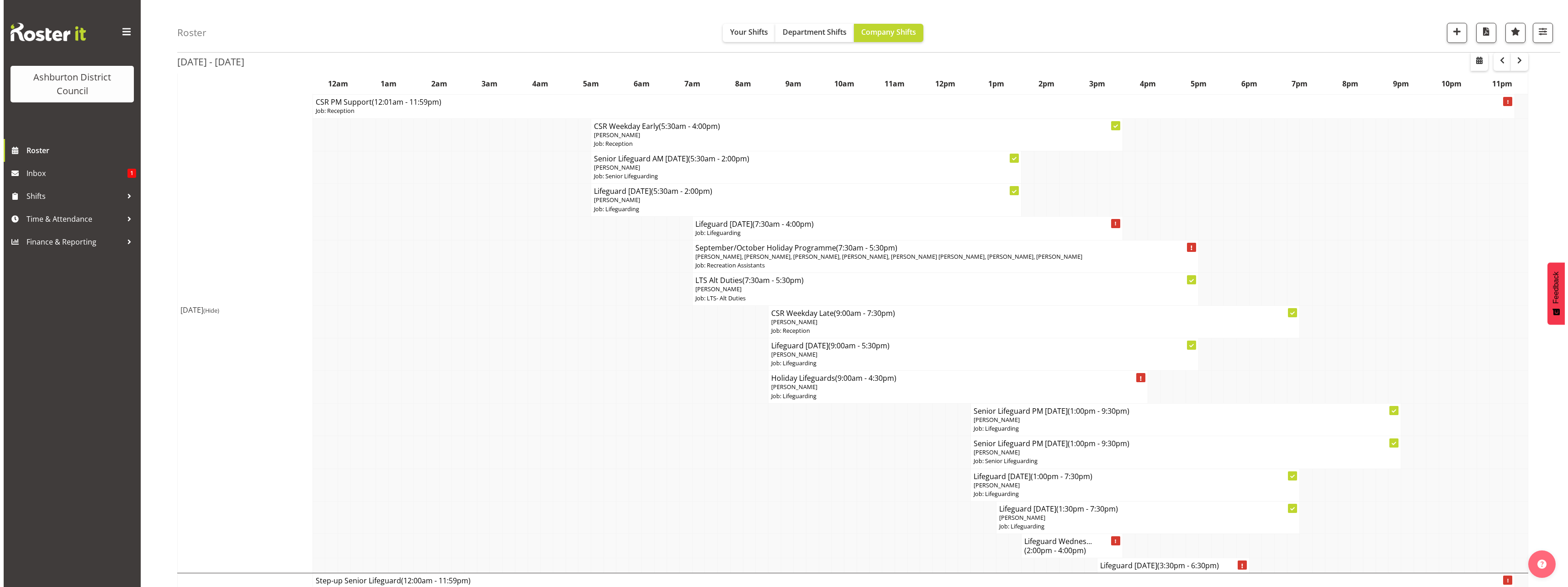
scroll to position [686, 0]
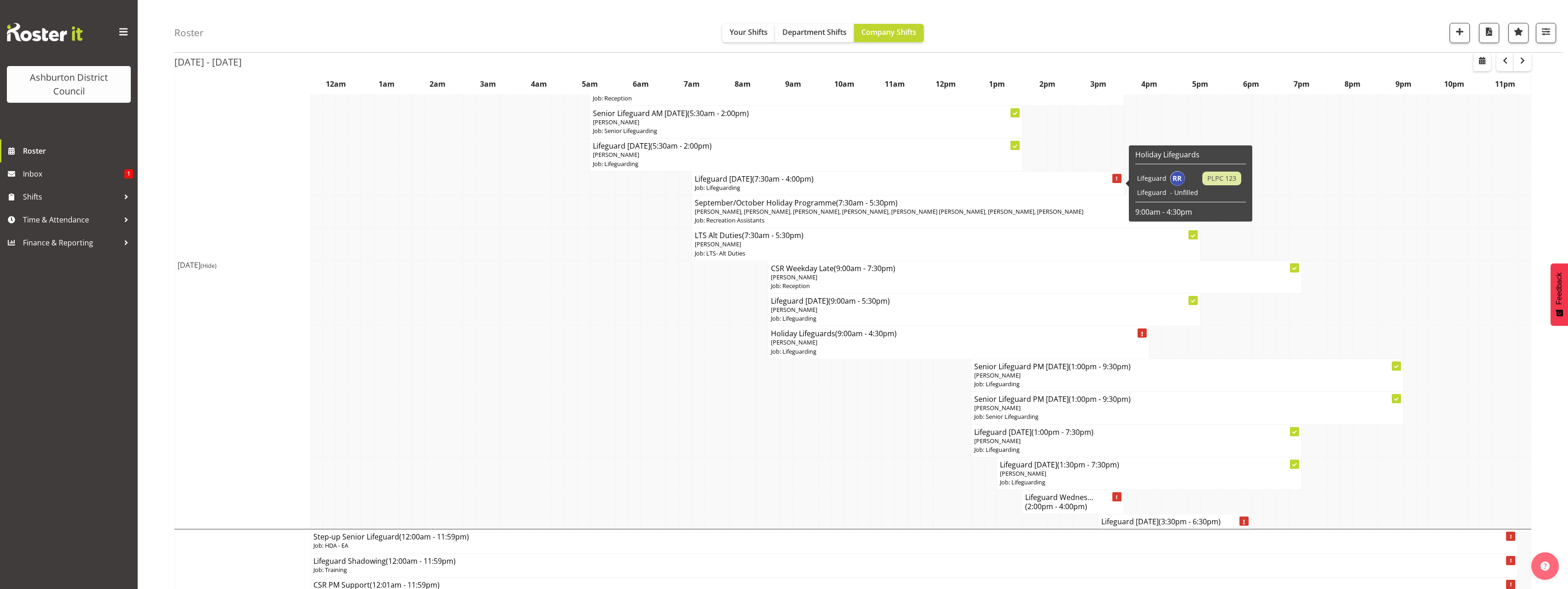
click at [748, 182] on h4 "Lifeguard [DATE] (7:30am - 4:00pm)" at bounding box center [907, 178] width 426 height 9
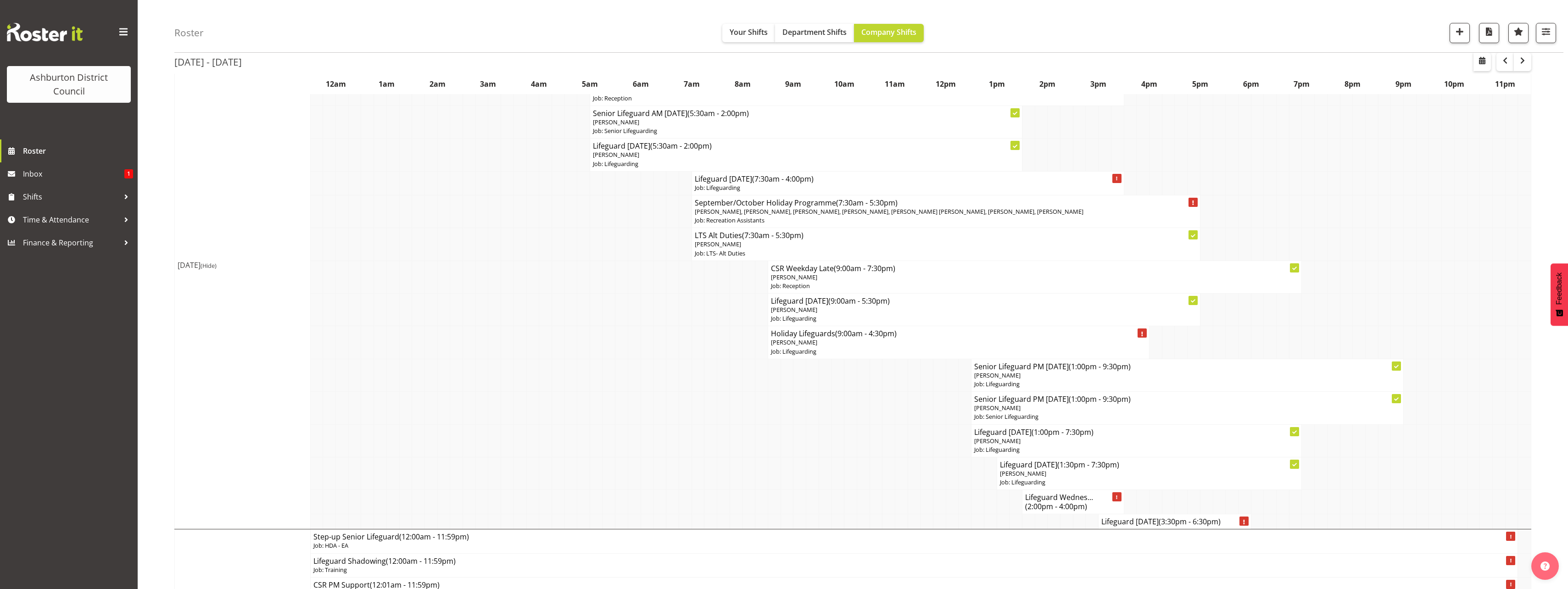
select select
select select "8"
select select "2025"
select select "7"
select select "30"
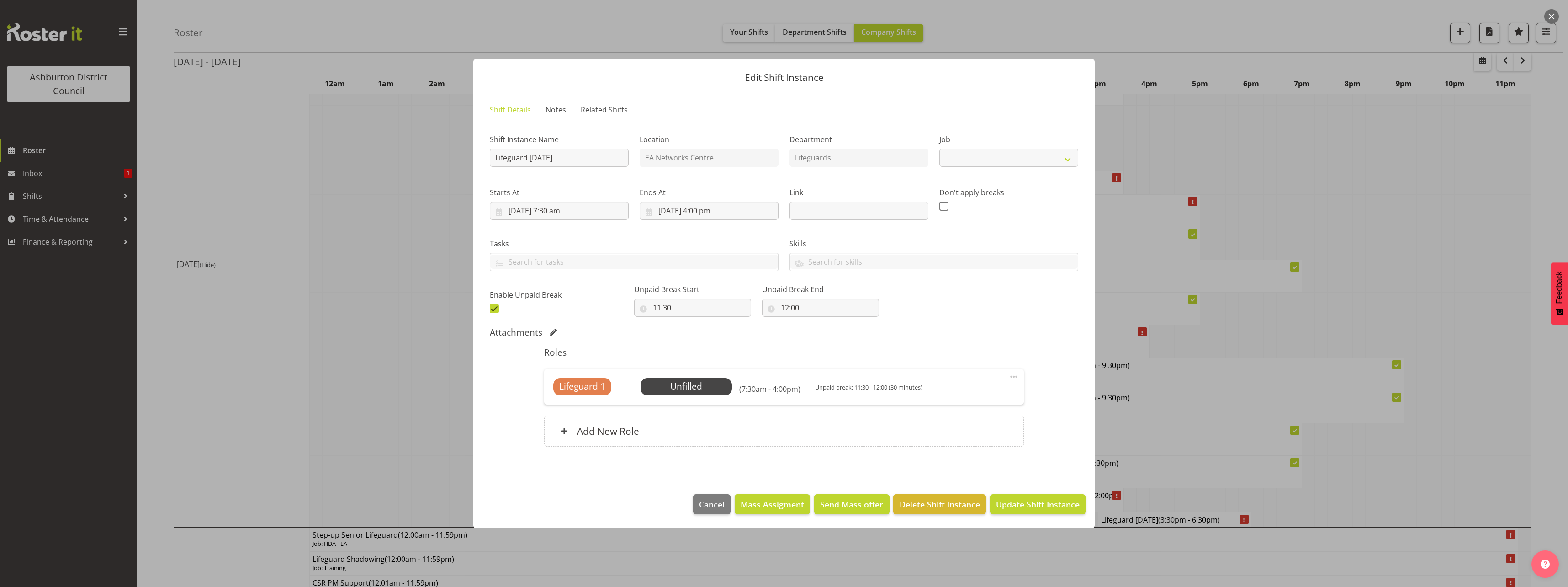
select select "38"
click at [561, 211] on input "[DATE] 7:30 am" at bounding box center [559, 211] width 139 height 18
click at [583, 406] on select "00 01 02 03 04 05 06 07 08 09 10 11 12 13 14 15 16 17 18 19 20 21 22 23 24 25 2…" at bounding box center [583, 405] width 21 height 18
select select "0"
click at [573, 396] on select "00 01 02 03 04 05 06 07 08 09 10 11 12 13 14 15 16 17 18 19 20 21 22 23 24 25 2…" at bounding box center [583, 405] width 21 height 18
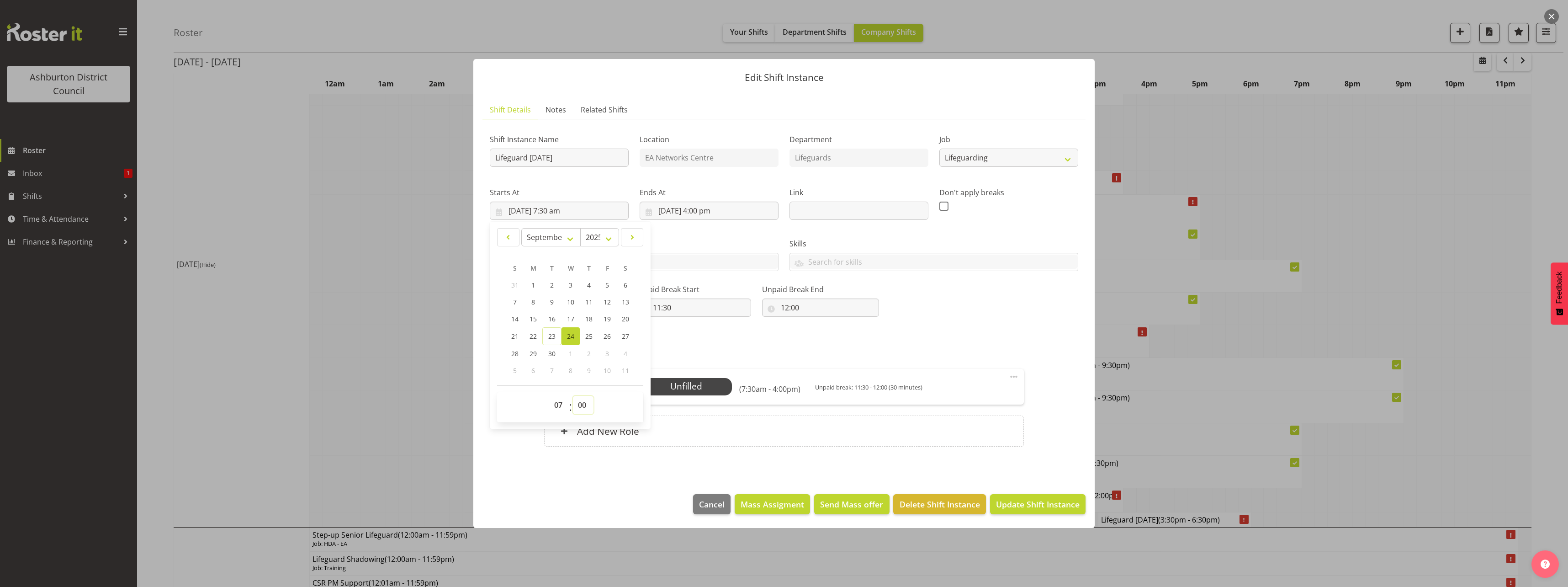
type input "[DATE] 7:00 am"
click at [559, 402] on select "00 01 02 03 04 05 06 07 08 09 10 11 12 13 14 15 16 17 18 19 20 21 22 23" at bounding box center [559, 405] width 21 height 18
select select "8"
click at [549, 396] on select "00 01 02 03 04 05 06 07 08 09 10 11 12 13 14 15 16 17 18 19 20 21 22 23" at bounding box center [559, 405] width 21 height 18
type input "[DATE] 8:00 am"
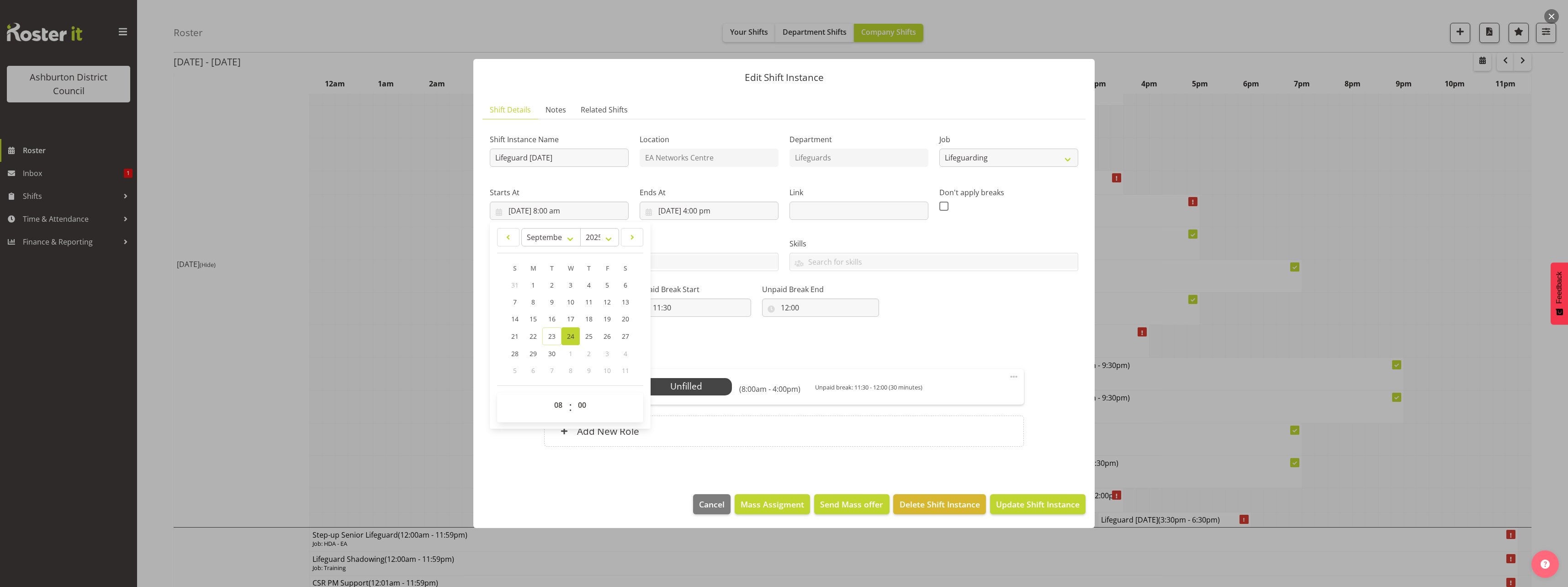
click at [1031, 300] on div "Shift Instance Name Lifeguard [DATE] Location EA Networks Centre Department Lif…" at bounding box center [784, 221] width 600 height 200
click at [679, 389] on span "Select Employee" at bounding box center [686, 387] width 68 height 13
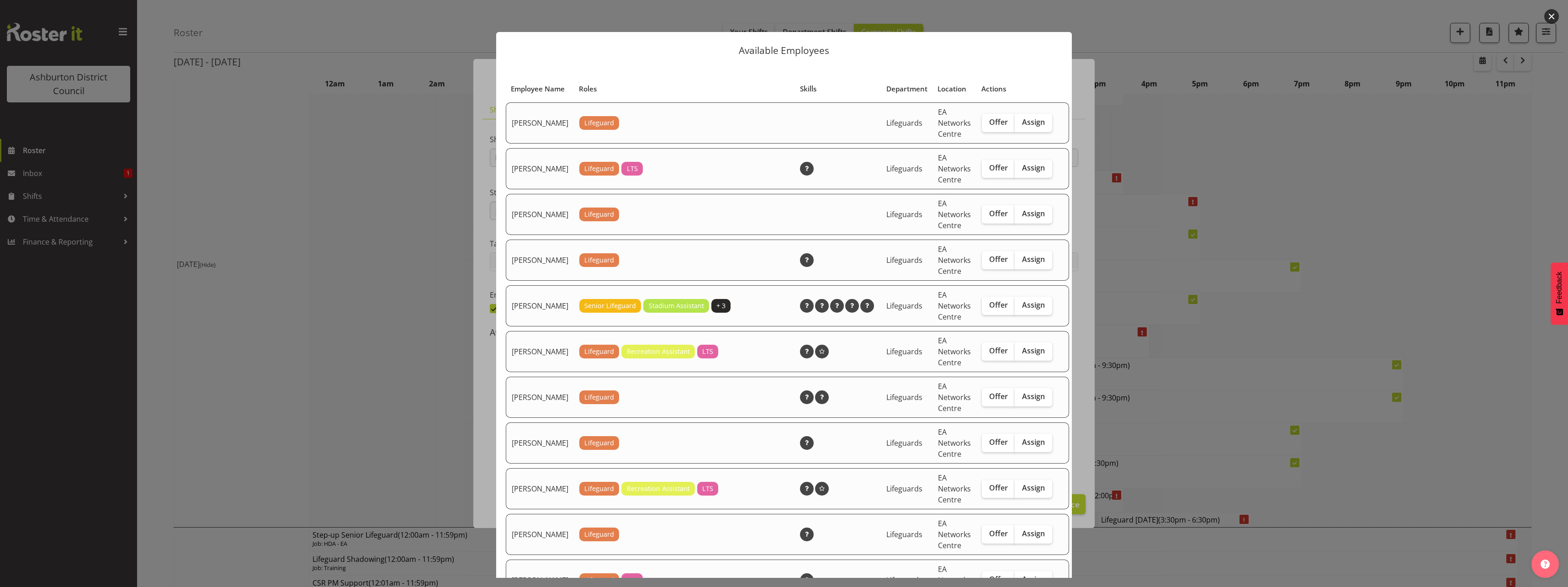
scroll to position [46, 0]
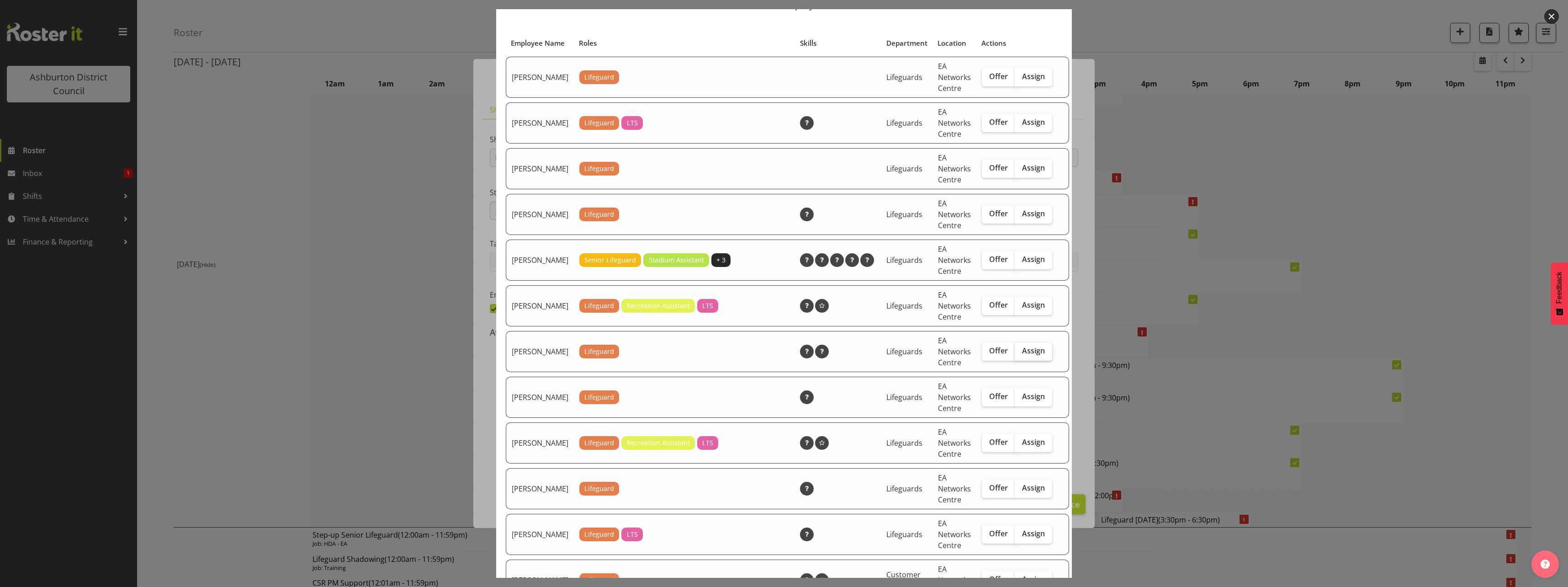
click at [1022, 355] on span "Assign" at bounding box center [1034, 350] width 23 height 9
click at [1019, 354] on input "Assign" at bounding box center [1018, 351] width 6 height 6
checkbox input "true"
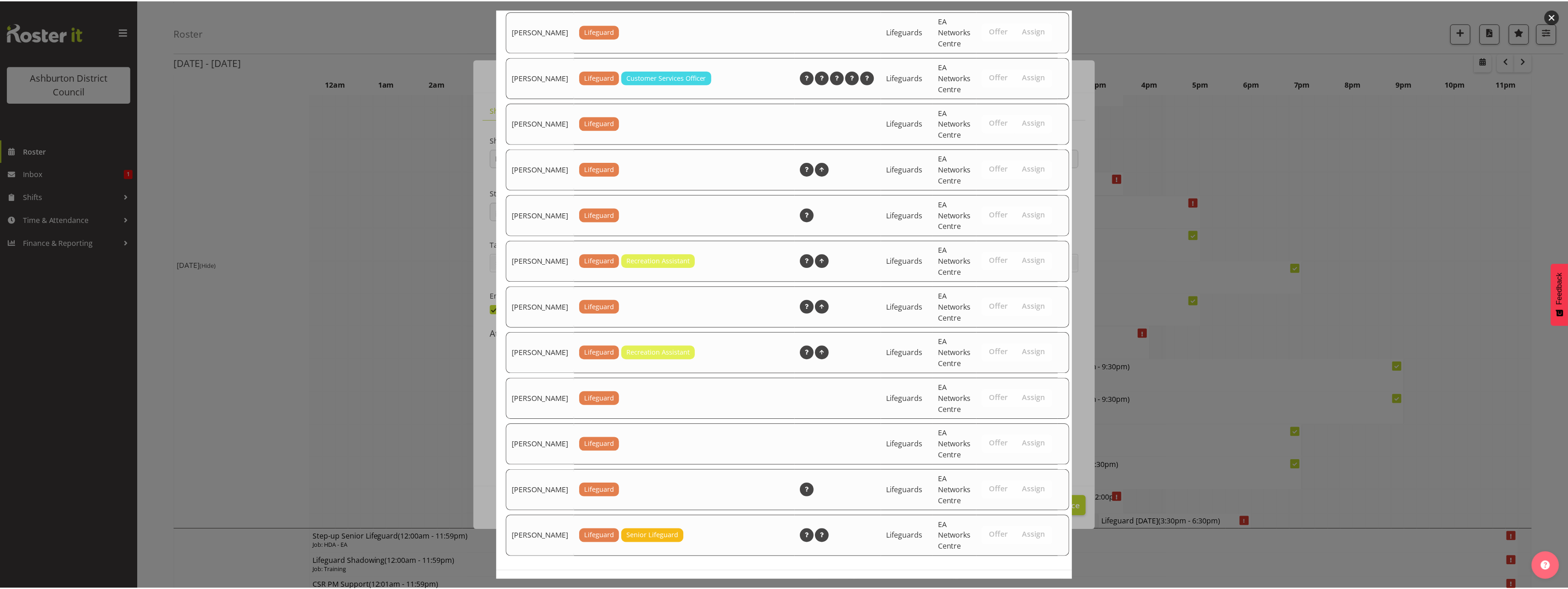
scroll to position [1146, 0]
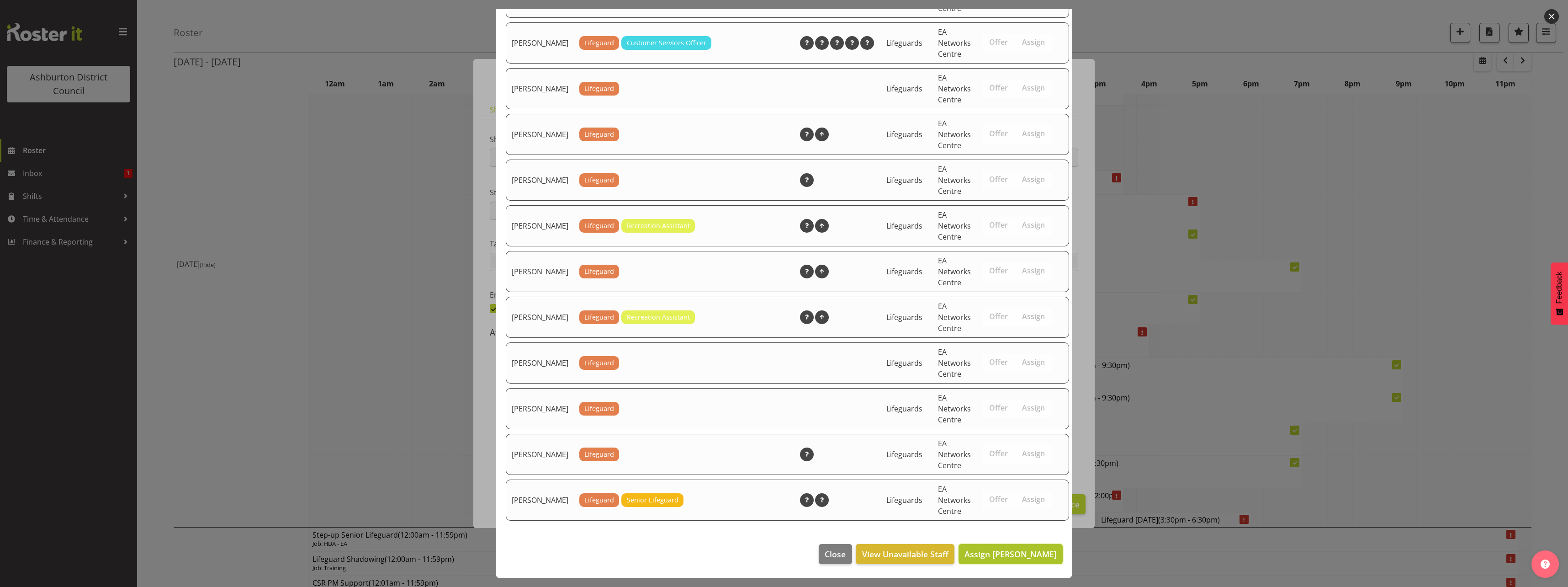
click at [999, 555] on span "Assign [PERSON_NAME]" at bounding box center [1010, 554] width 93 height 11
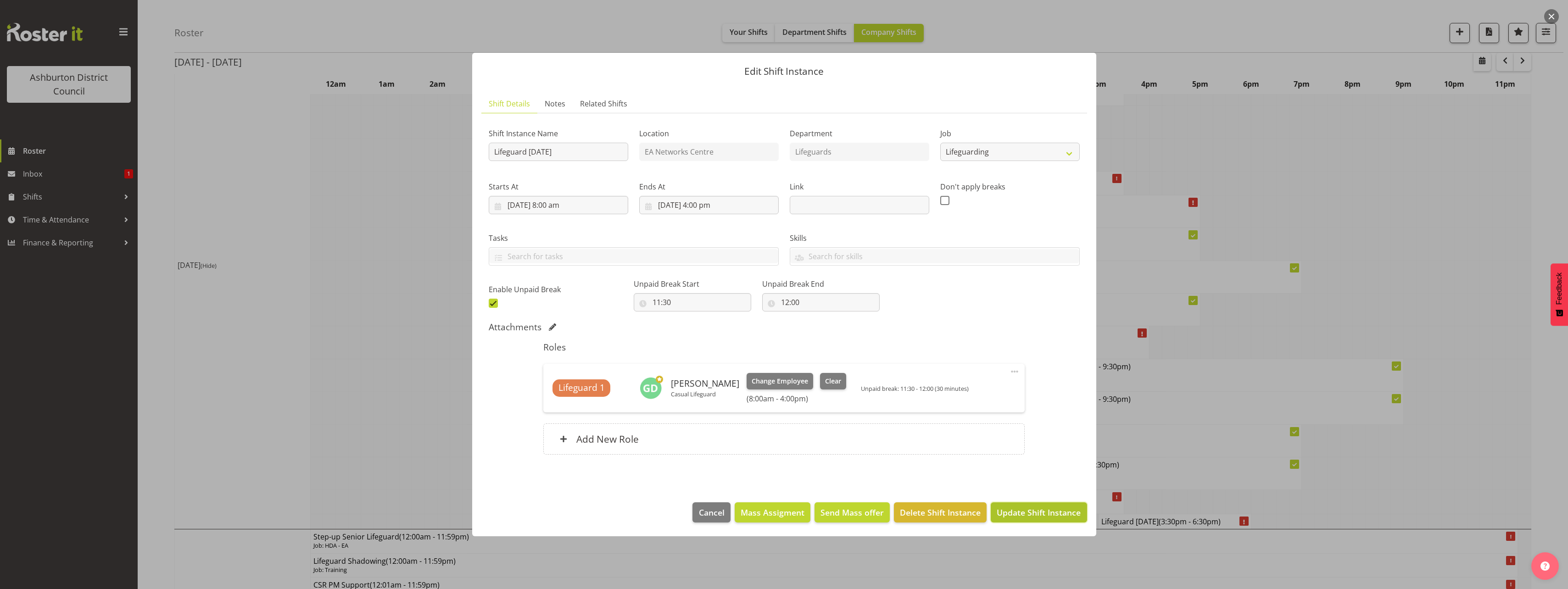
click at [1046, 511] on span "Update Shift Instance" at bounding box center [1038, 513] width 84 height 12
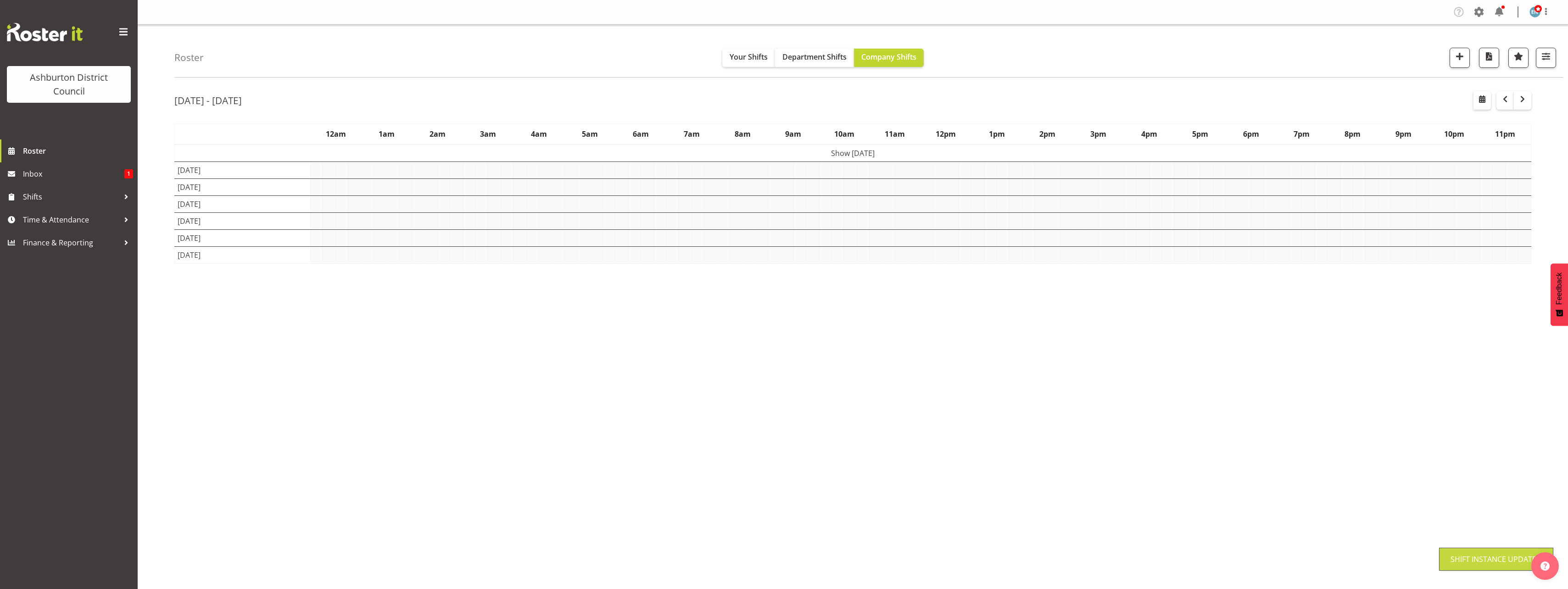
scroll to position [0, 0]
click at [1544, 354] on div "[DATE] - [DATE] [DATE] - [DATE] [DATE] Day Week Fortnight Month calendar Month …" at bounding box center [871, 268] width 1394 height 367
